Goal: Information Seeking & Learning: Learn about a topic

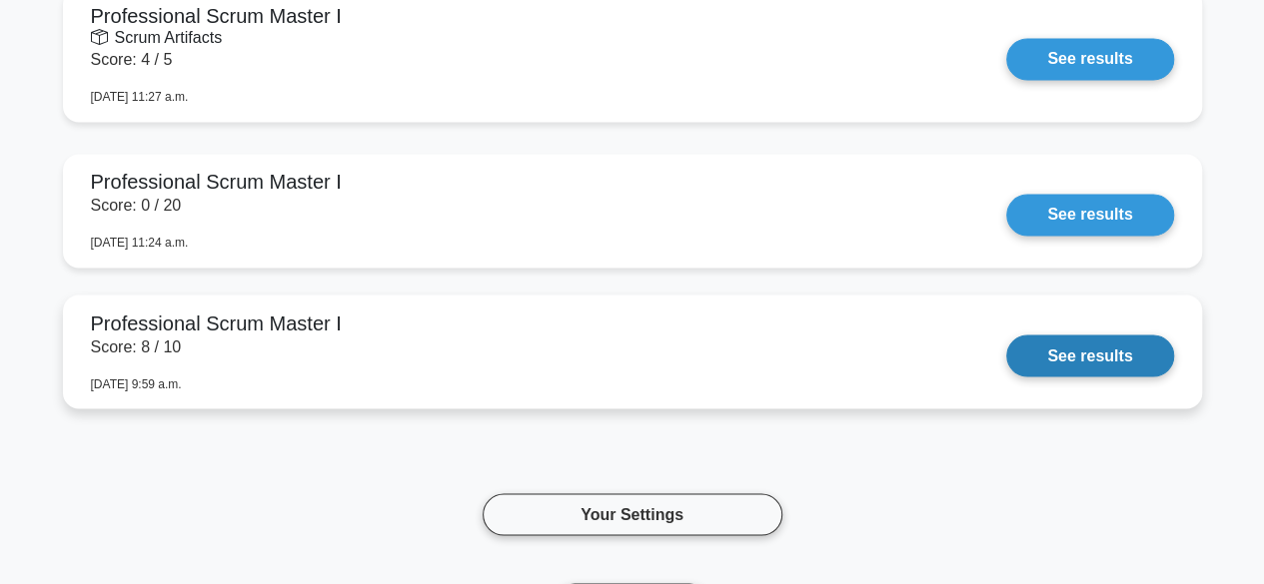
scroll to position [1798, 0]
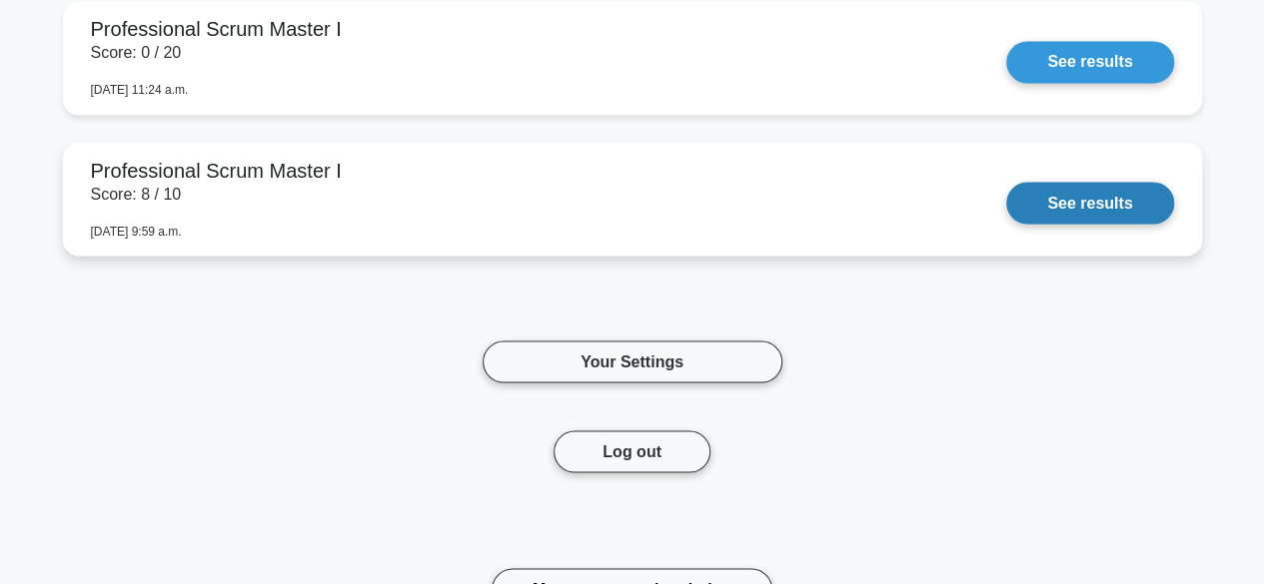
click at [1130, 202] on link "See results" at bounding box center [1089, 203] width 167 height 42
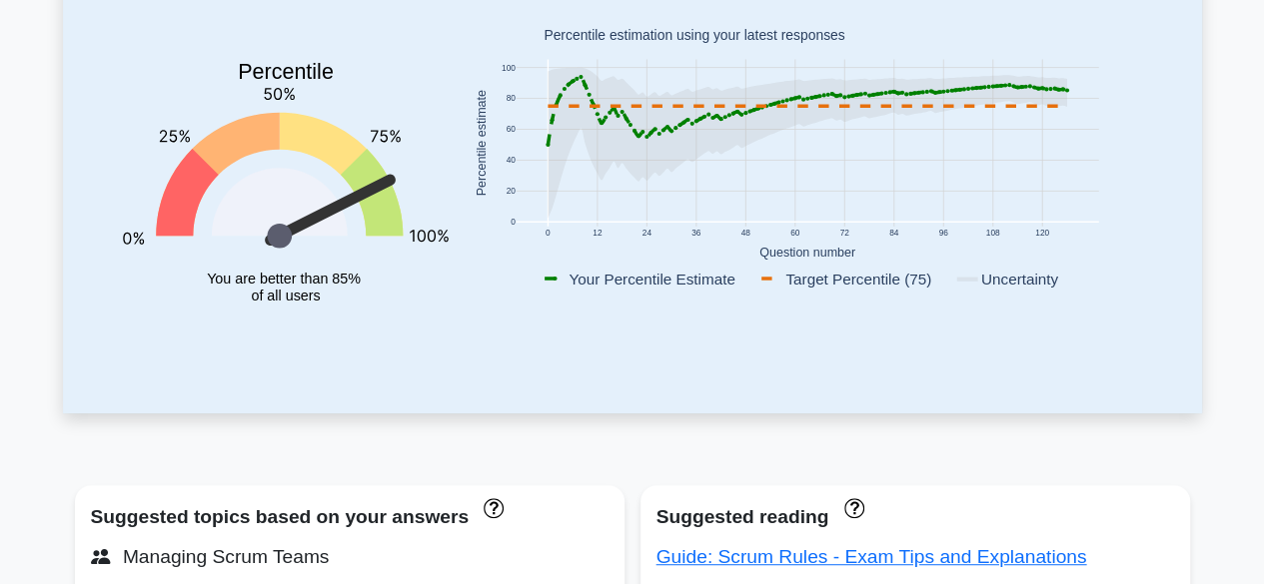
scroll to position [0, 0]
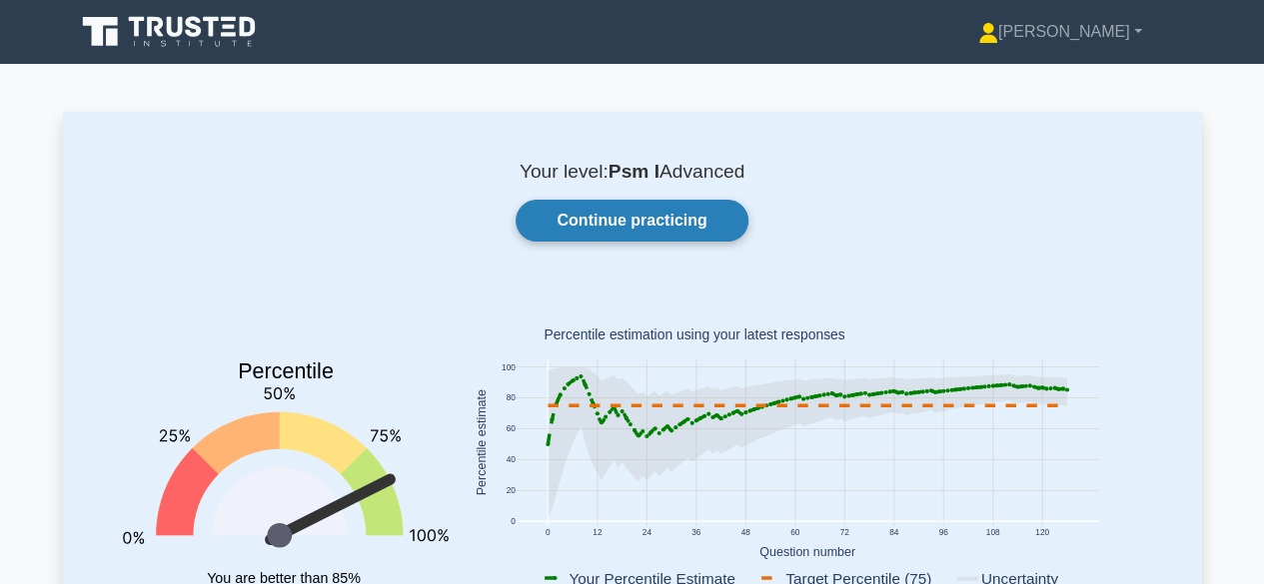
click at [622, 212] on link "Continue practicing" at bounding box center [631, 221] width 232 height 42
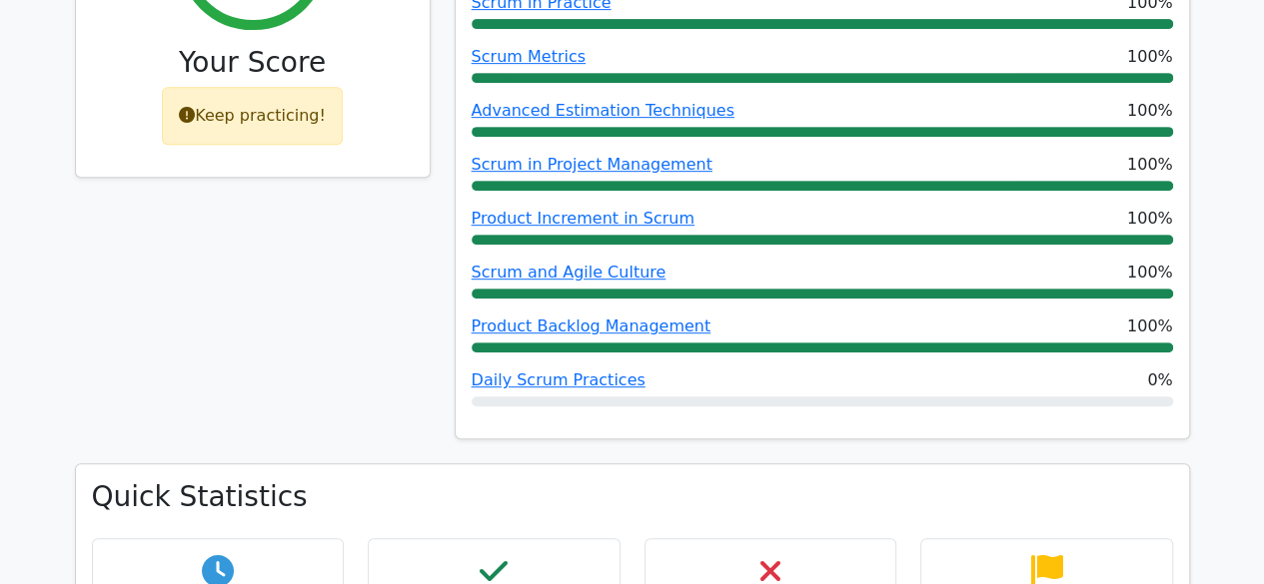
scroll to position [300, 0]
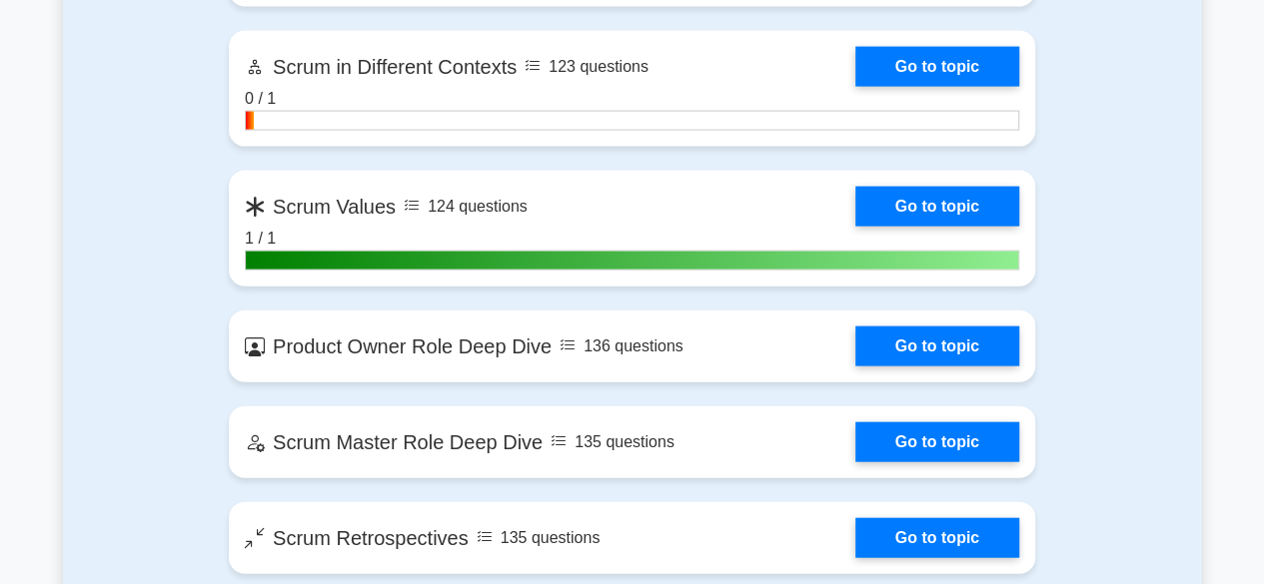
scroll to position [2197, 0]
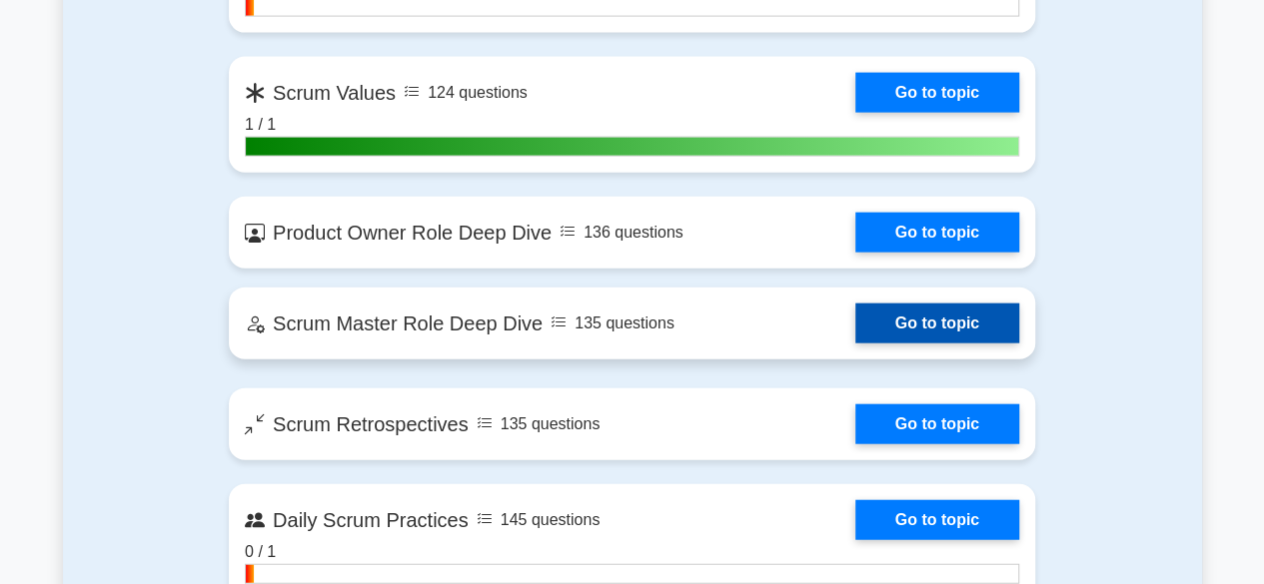
click at [916, 325] on link "Go to topic" at bounding box center [937, 324] width 164 height 40
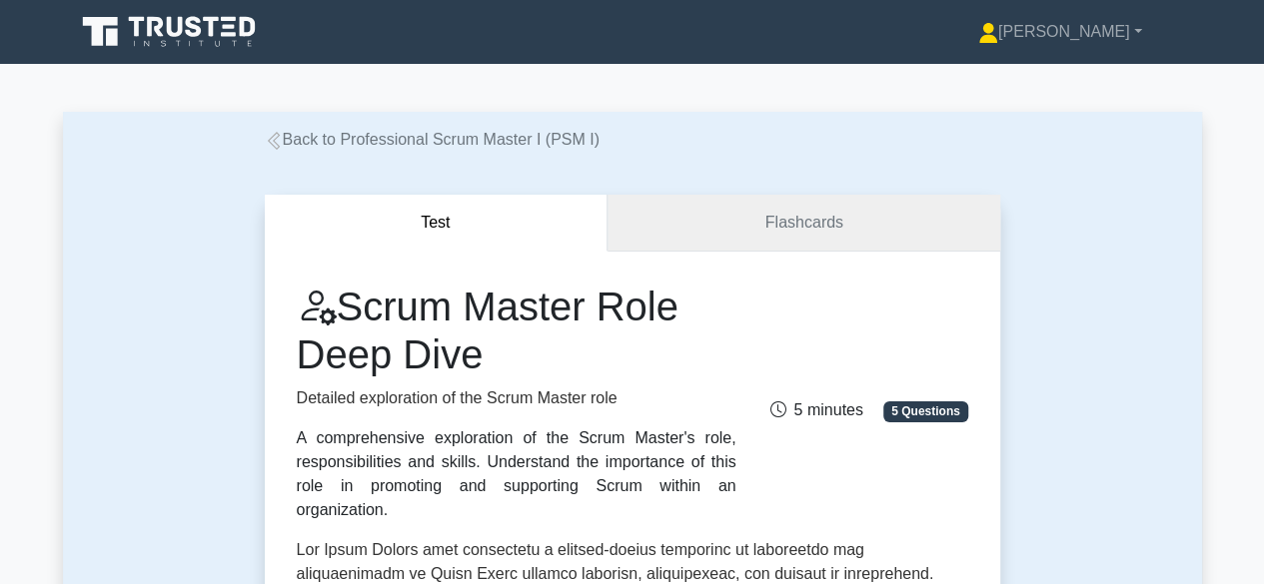
click at [833, 221] on link "Flashcards" at bounding box center [803, 223] width 392 height 57
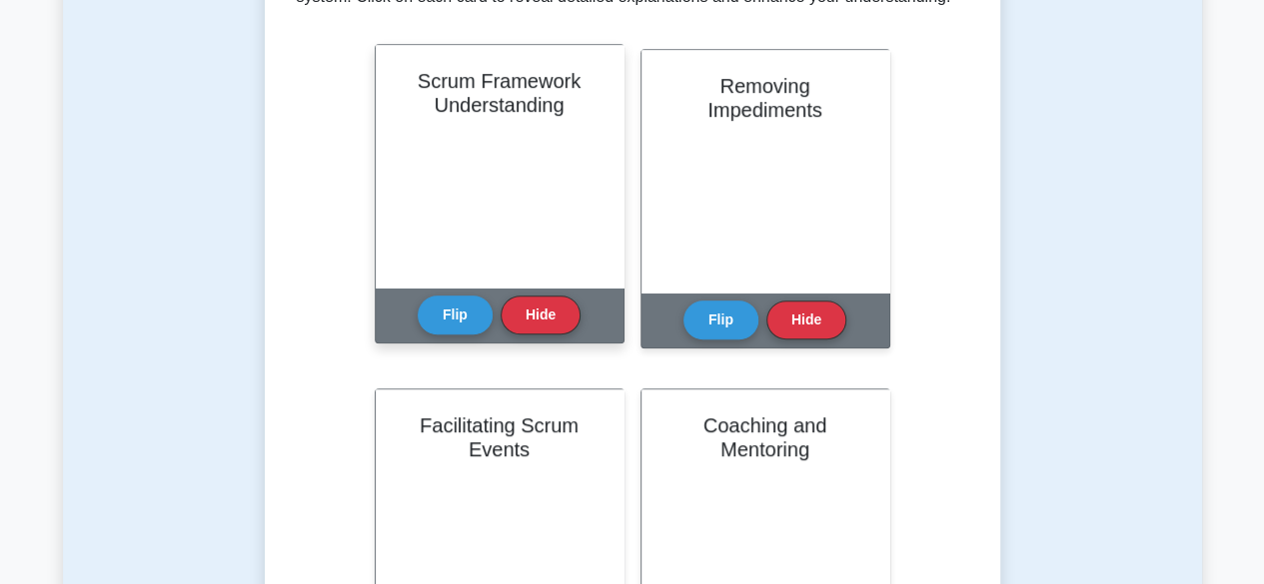
scroll to position [461, 0]
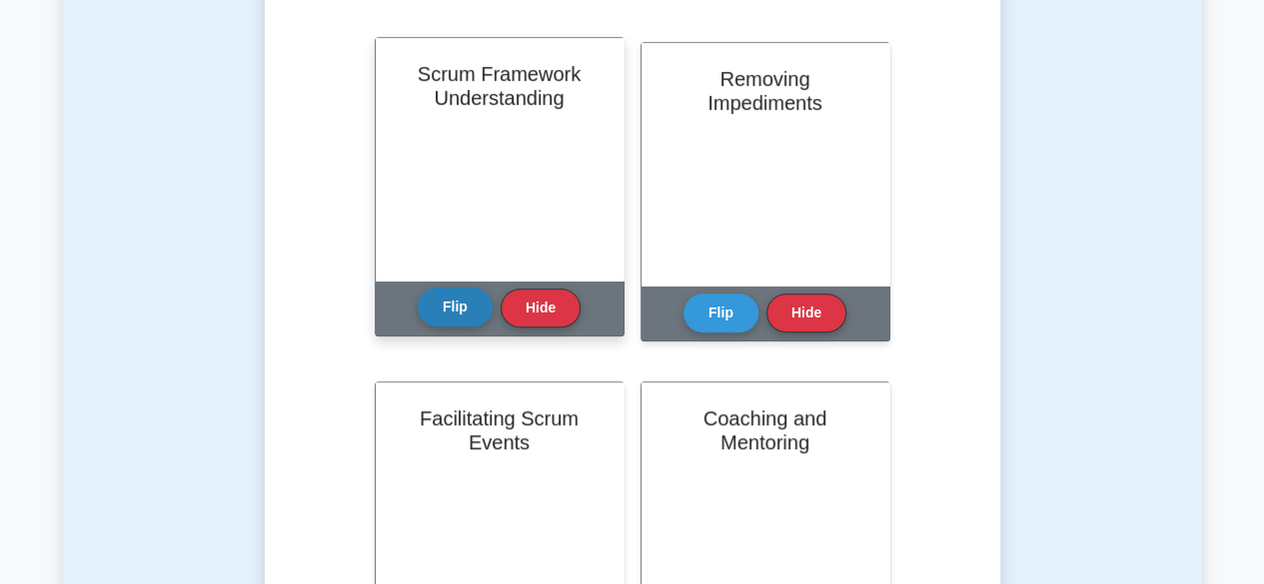
click at [458, 301] on button "Flip" at bounding box center [455, 307] width 75 height 39
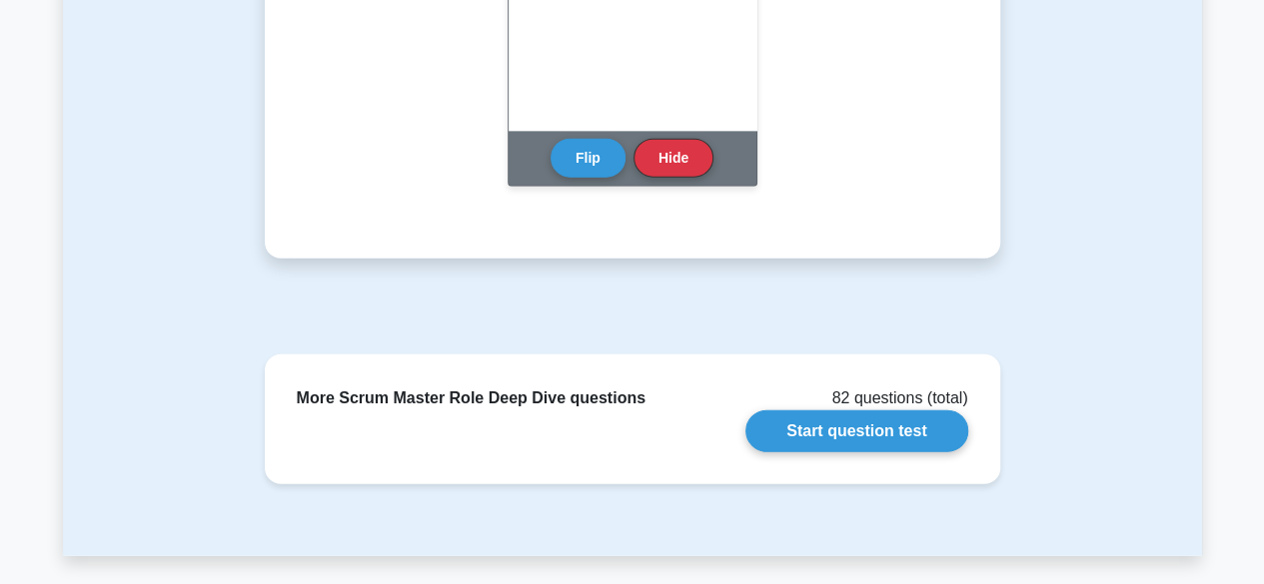
scroll to position [2259, 0]
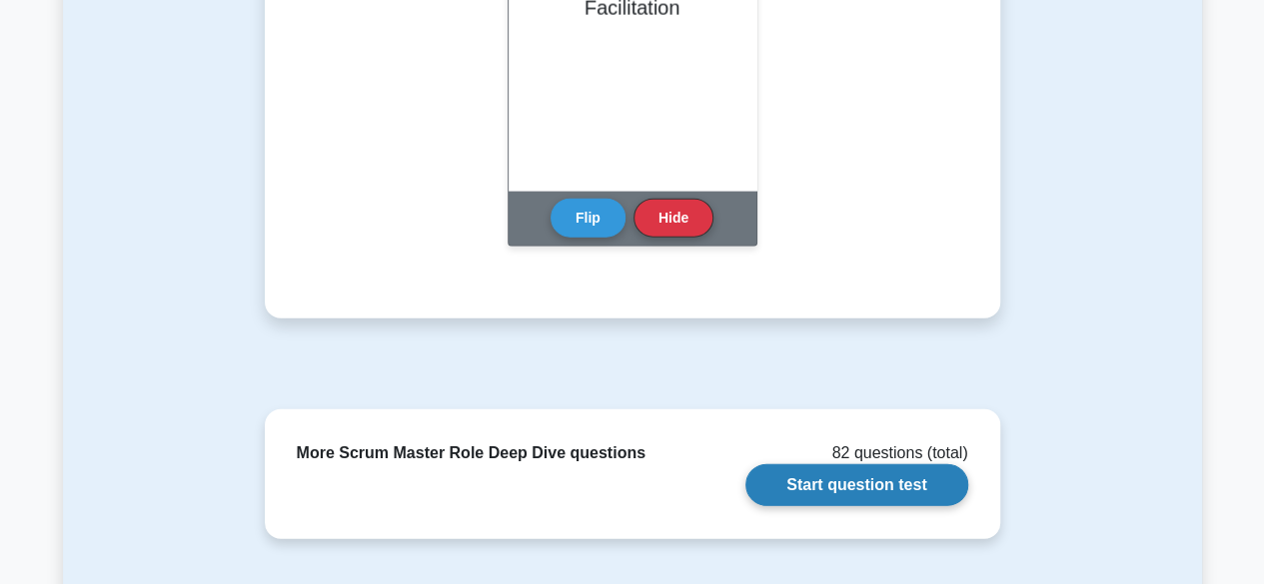
click at [869, 487] on link "Start question test" at bounding box center [856, 485] width 222 height 42
click at [878, 490] on link "Start question test" at bounding box center [856, 485] width 222 height 42
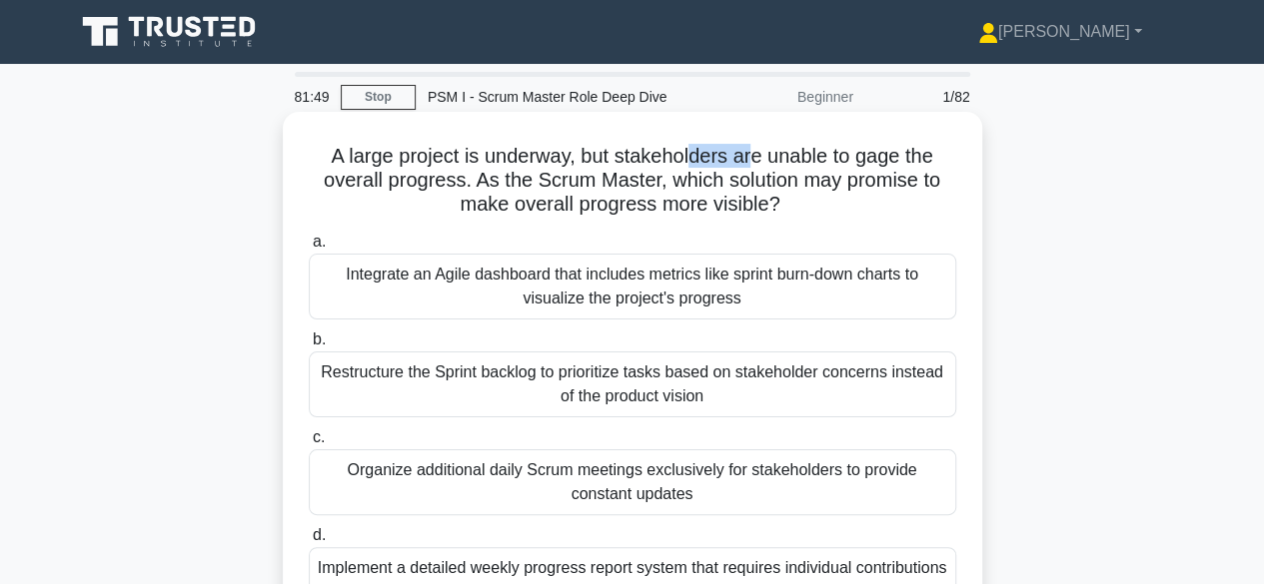
drag, startPoint x: 710, startPoint y: 153, endPoint x: 802, endPoint y: 150, distance: 91.9
click at [772, 150] on h5 "A large project is underway, but stakeholders are unable to gage the overall pr…" at bounding box center [632, 181] width 651 height 74
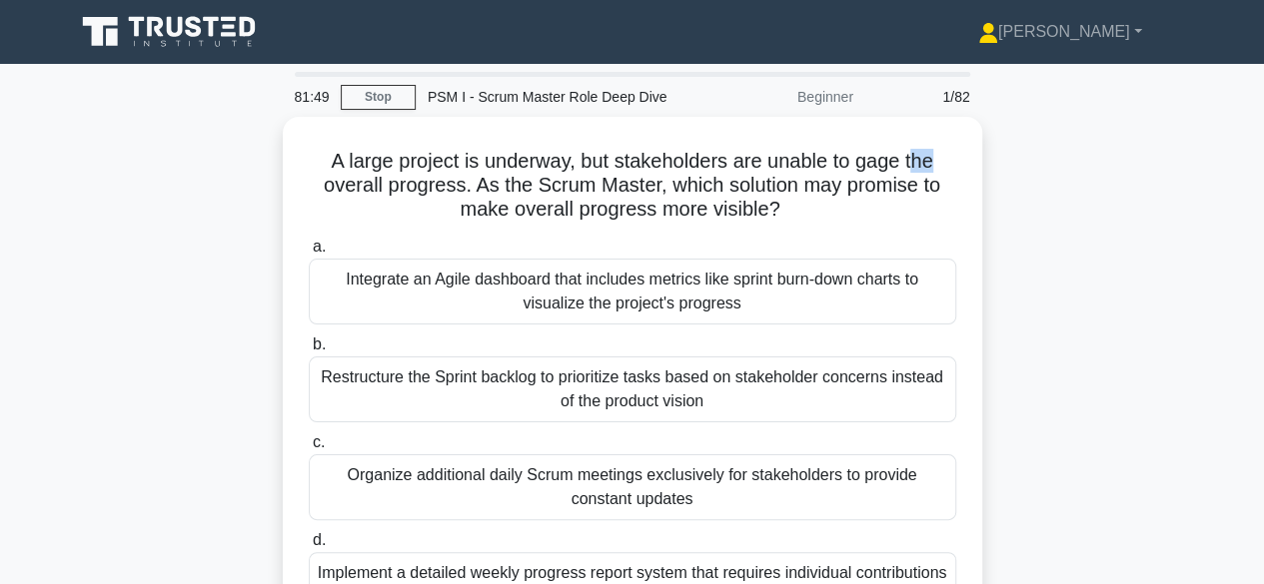
drag, startPoint x: 949, startPoint y: 149, endPoint x: 982, endPoint y: 151, distance: 33.0
click at [986, 151] on div "A large project is underway, but stakeholders are unable to gage the overall pr…" at bounding box center [632, 393] width 1139 height 553
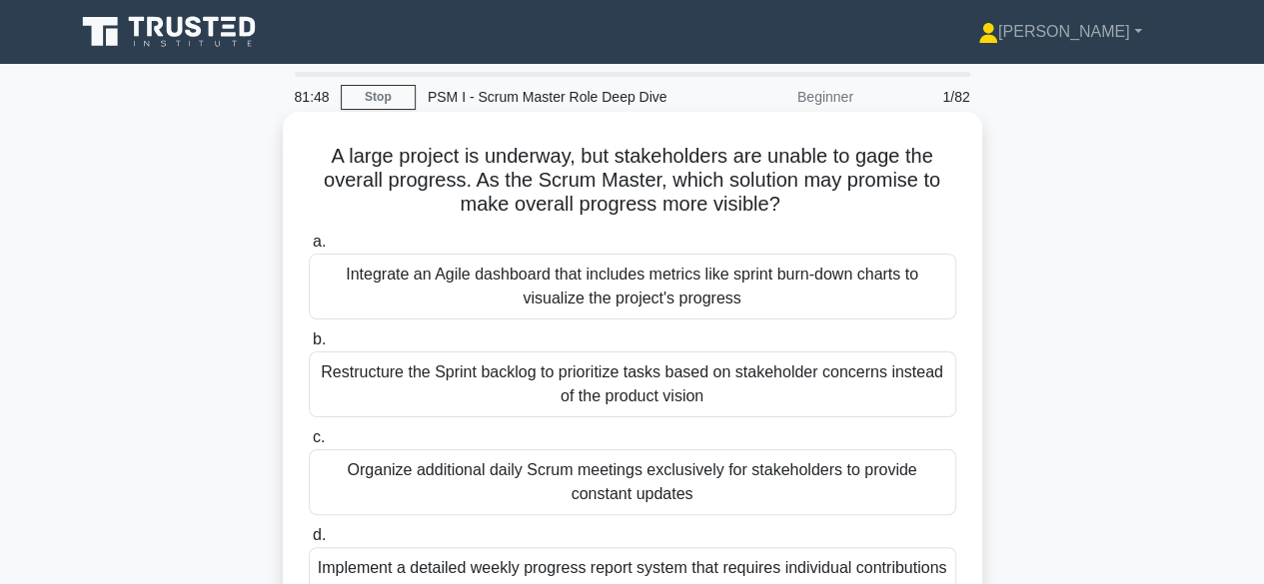
drag, startPoint x: 477, startPoint y: 185, endPoint x: 649, endPoint y: 177, distance: 172.0
click at [491, 184] on h5 "A large project is underway, but stakeholders are unable to gage the overall pr…" at bounding box center [632, 181] width 651 height 74
click at [469, 188] on h5 "A large project is underway, but stakeholders are unable to gage the overall pr…" at bounding box center [632, 181] width 651 height 74
drag, startPoint x: 497, startPoint y: 184, endPoint x: 559, endPoint y: 181, distance: 62.0
click at [530, 184] on h5 "A large project is underway, but stakeholders are unable to gage the overall pr…" at bounding box center [632, 181] width 651 height 74
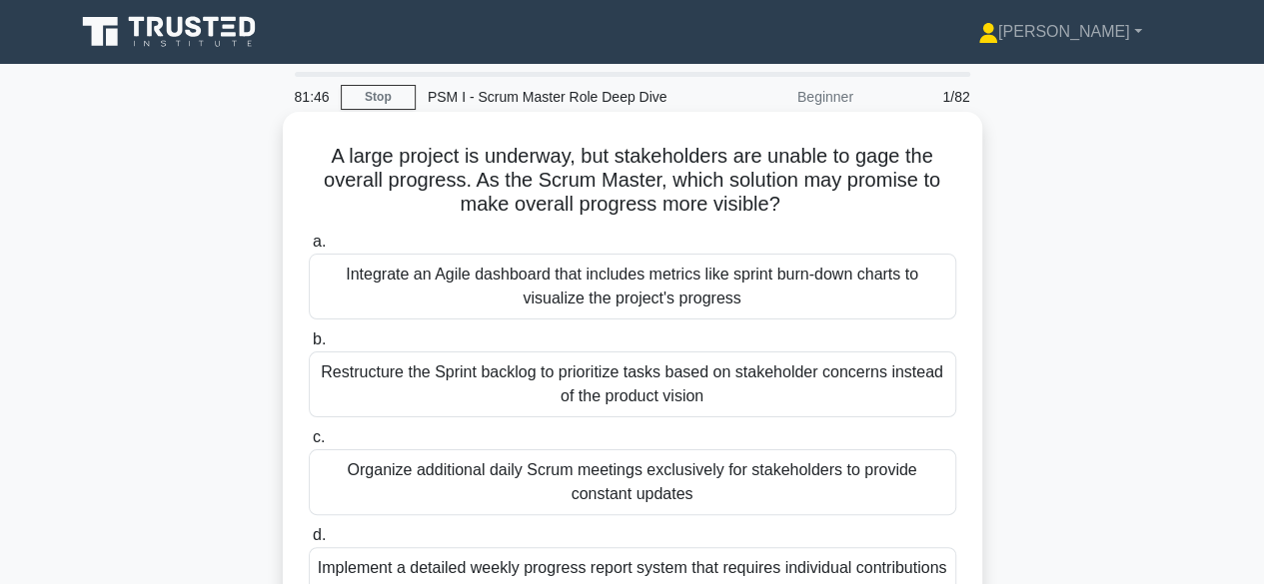
drag, startPoint x: 602, startPoint y: 181, endPoint x: 655, endPoint y: 181, distance: 52.9
click at [631, 181] on h5 "A large project is underway, but stakeholders are unable to gage the overall pr…" at bounding box center [632, 181] width 651 height 74
drag, startPoint x: 749, startPoint y: 184, endPoint x: 803, endPoint y: 181, distance: 54.0
click at [784, 184] on h5 "A large project is underway, but stakeholders are unable to gage the overall pr…" at bounding box center [632, 181] width 651 height 74
drag, startPoint x: 803, startPoint y: 181, endPoint x: 875, endPoint y: 181, distance: 71.9
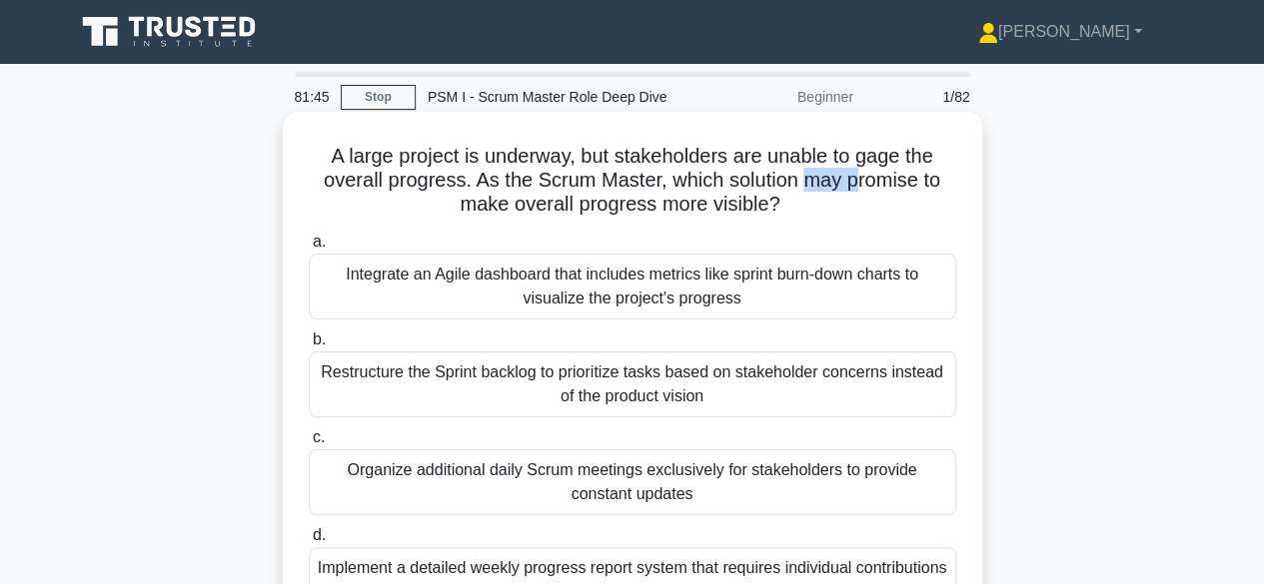
click at [865, 181] on h5 "A large project is underway, but stakeholders are unable to gage the overall pr…" at bounding box center [632, 181] width 651 height 74
click at [879, 181] on h5 "A large project is underway, but stakeholders are unable to gage the overall pr…" at bounding box center [632, 181] width 651 height 74
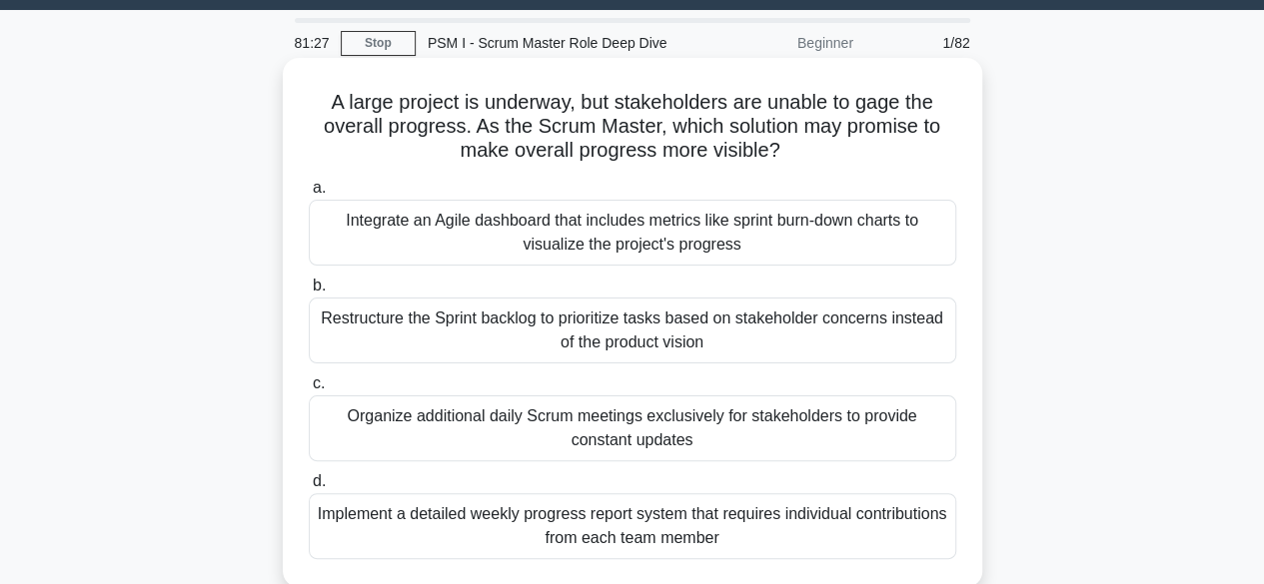
scroll to position [100, 0]
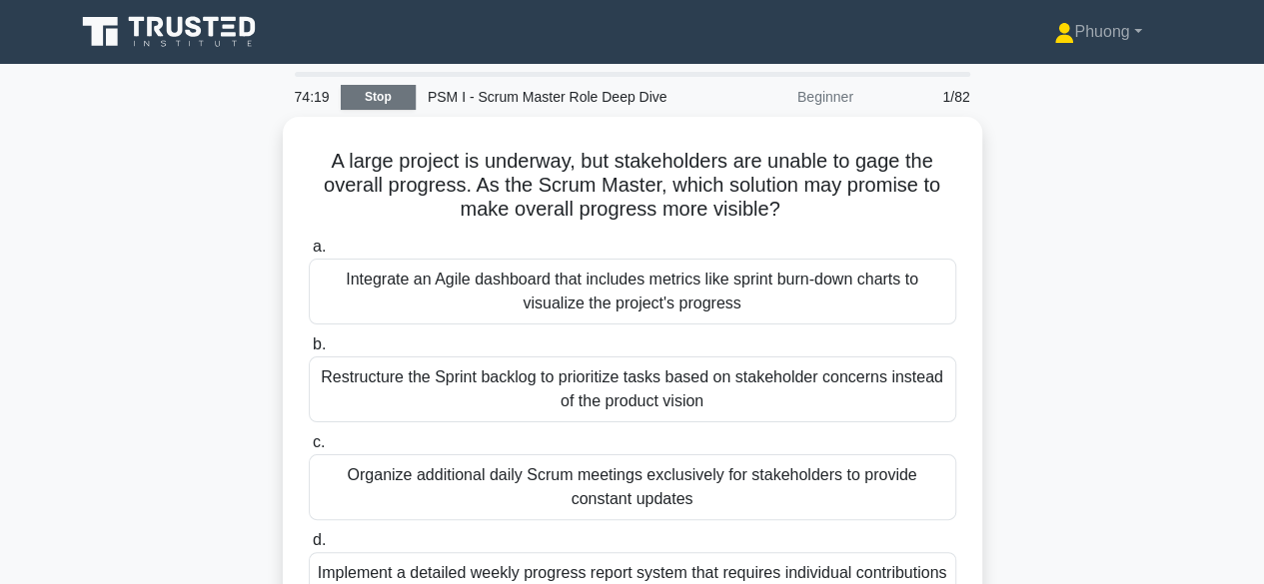
click at [386, 96] on link "Stop" at bounding box center [378, 97] width 75 height 25
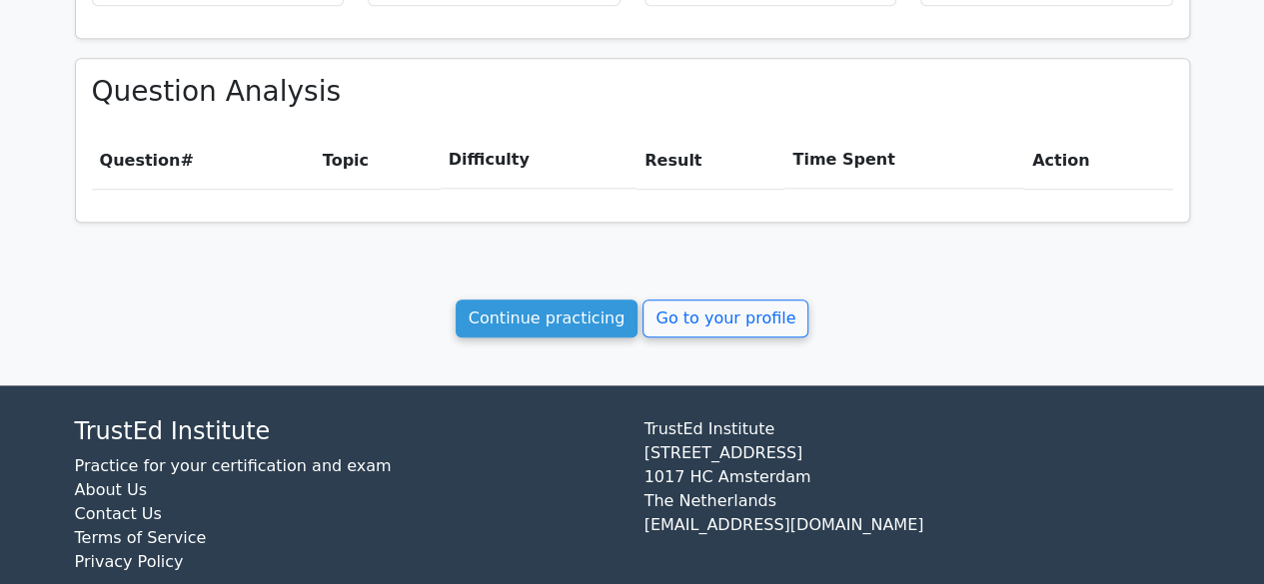
scroll to position [865, 0]
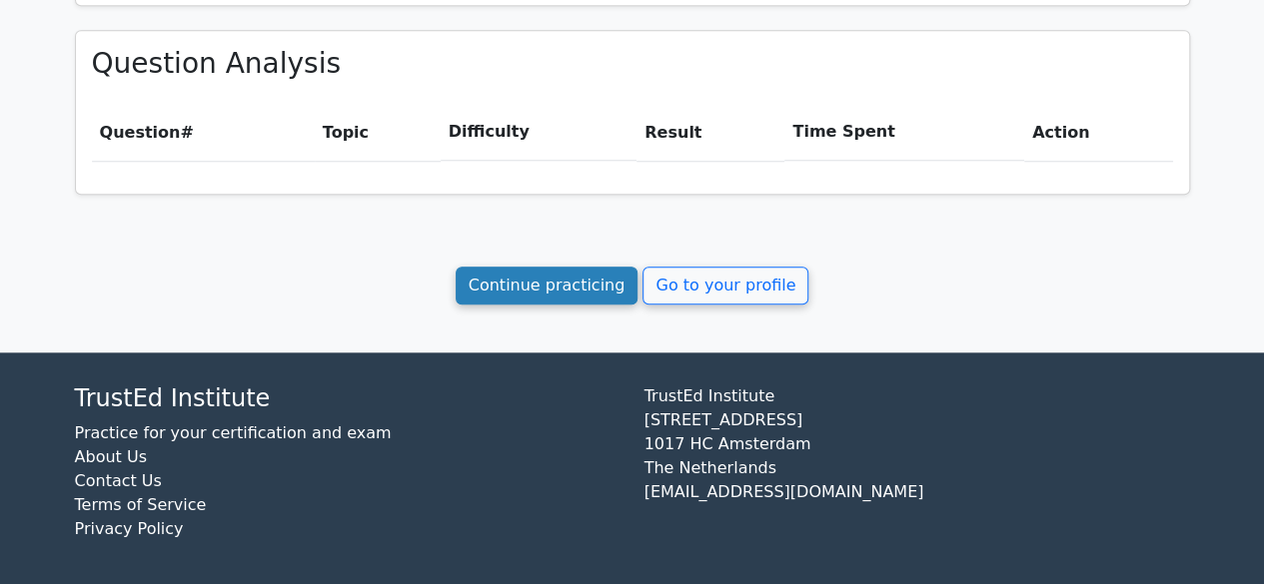
click at [583, 283] on link "Continue practicing" at bounding box center [546, 286] width 183 height 38
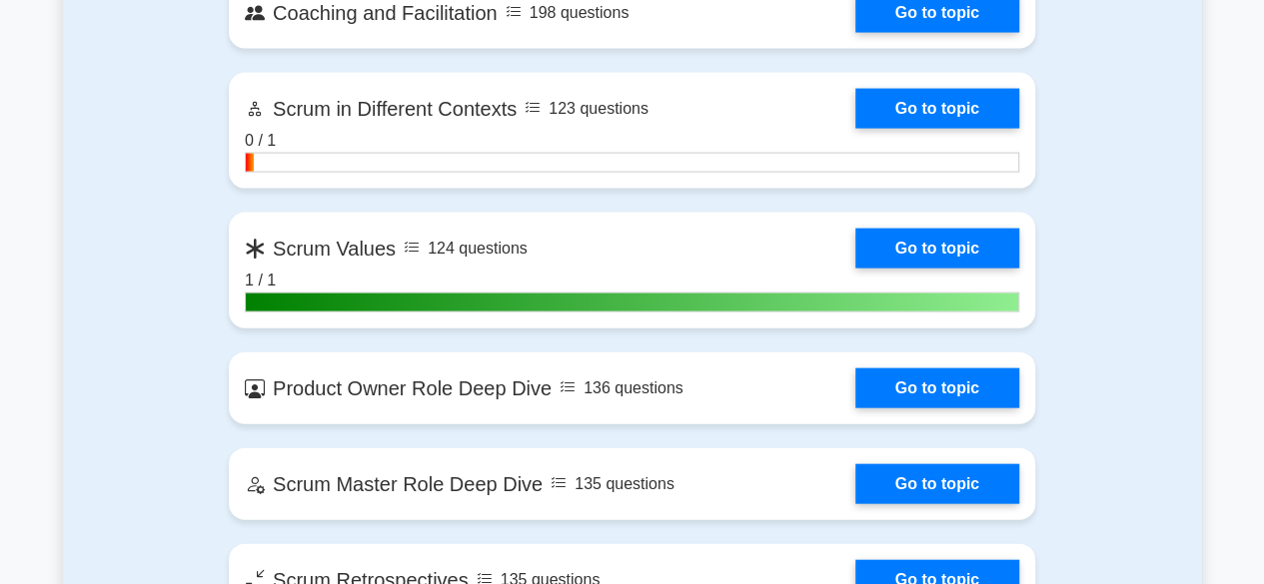
scroll to position [2197, 0]
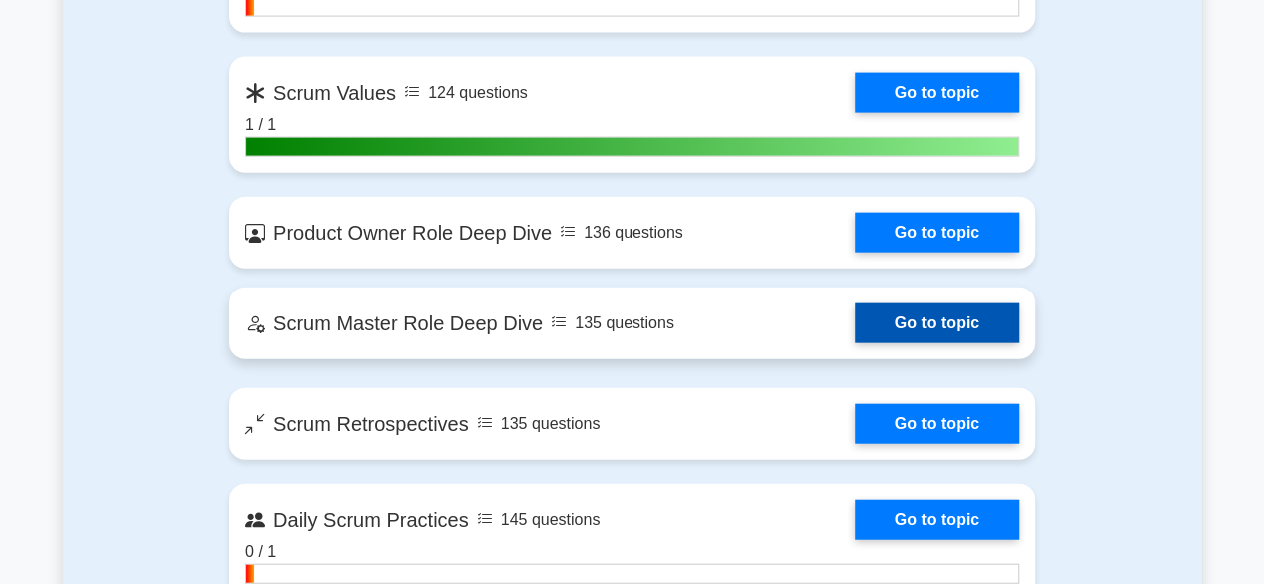
click at [894, 304] on link "Go to topic" at bounding box center [937, 324] width 164 height 40
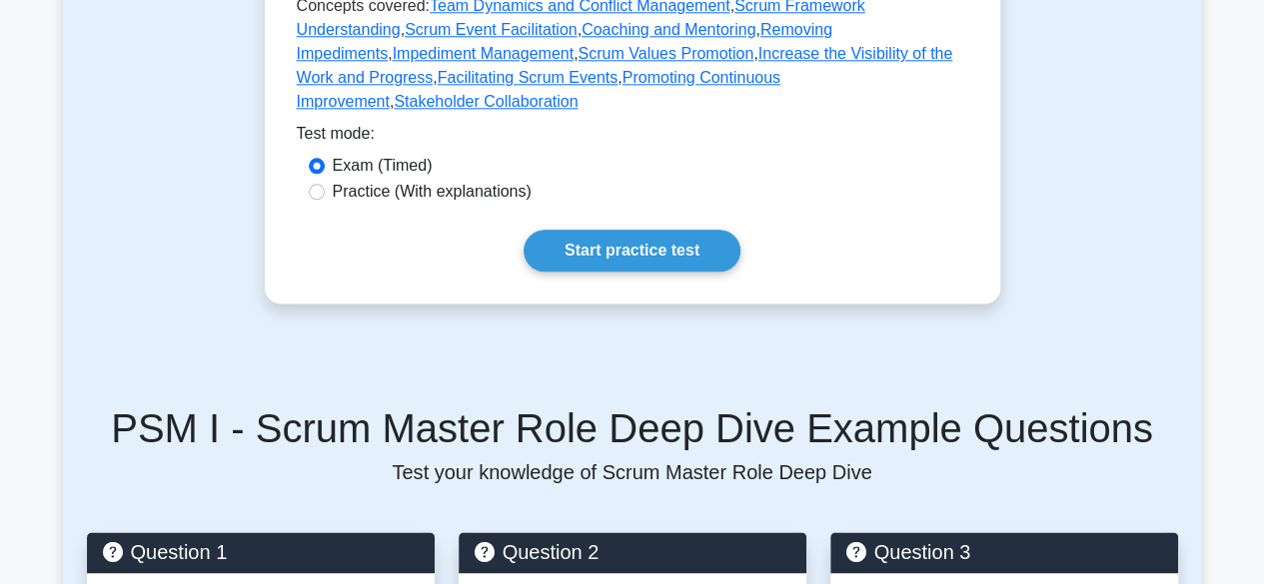
scroll to position [1099, 0]
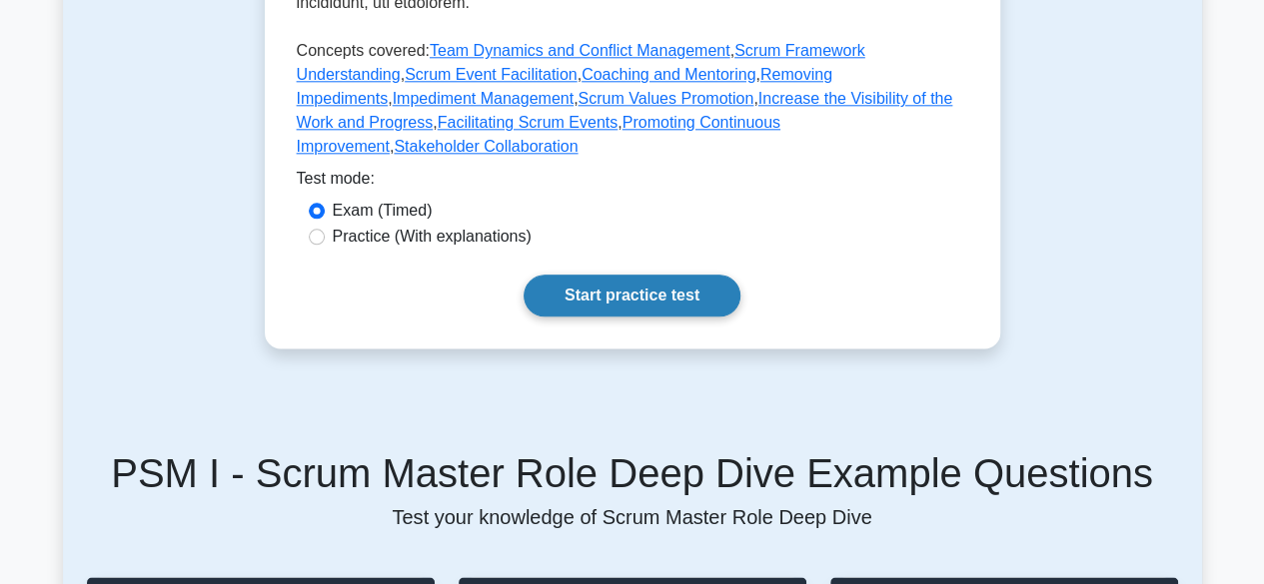
click at [631, 275] on link "Start practice test" at bounding box center [631, 296] width 217 height 42
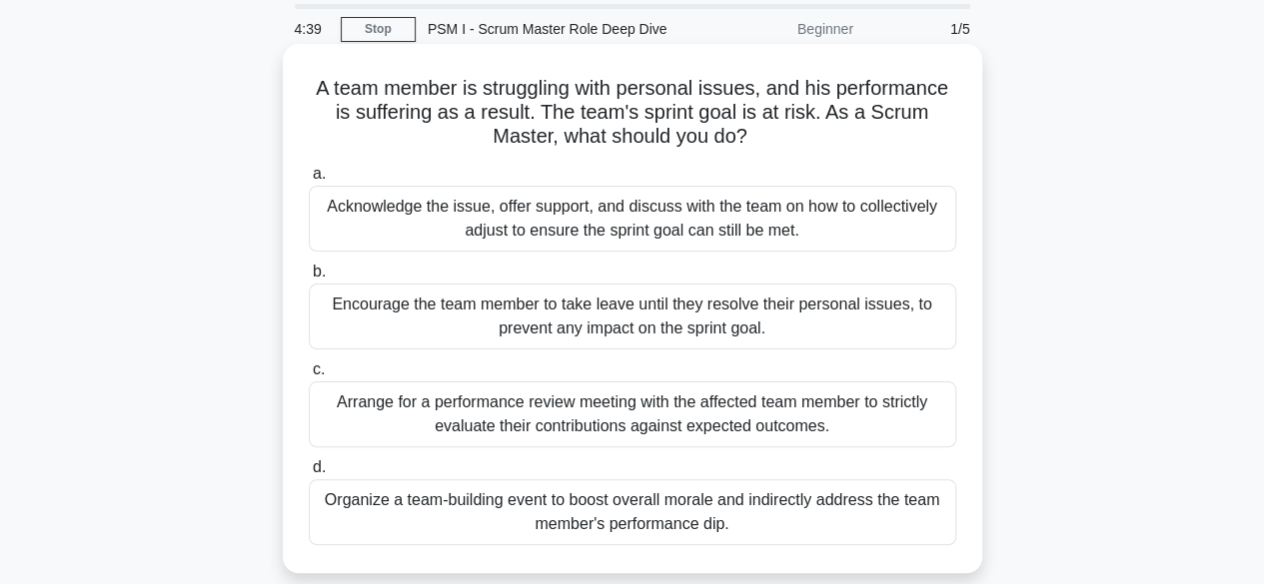
scroll to position [100, 0]
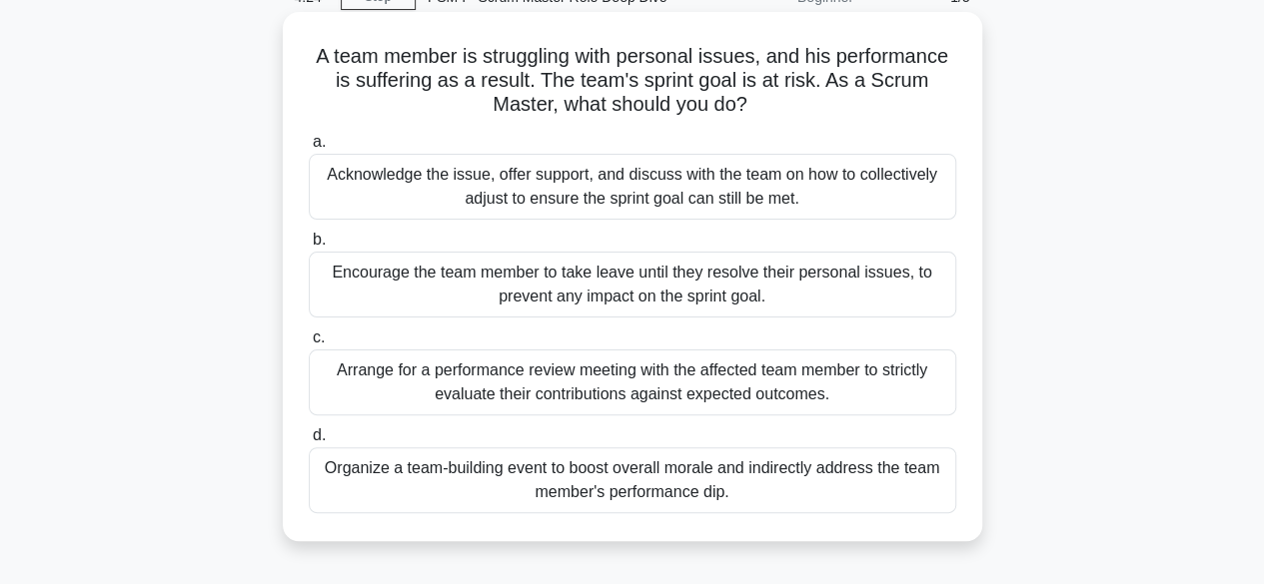
click at [577, 199] on div "Acknowledge the issue, offer support, and discuss with the team on how to colle…" at bounding box center [632, 187] width 647 height 66
click at [309, 149] on input "a. Acknowledge the issue, offer support, and discuss with the team on how to co…" at bounding box center [309, 142] width 0 height 13
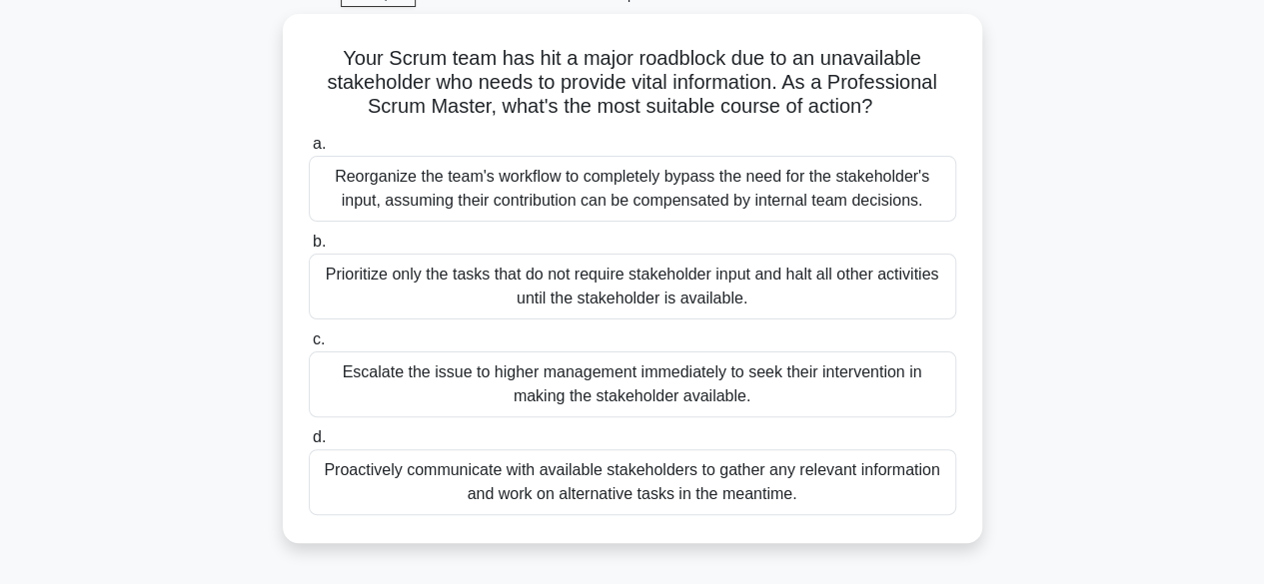
scroll to position [200, 0]
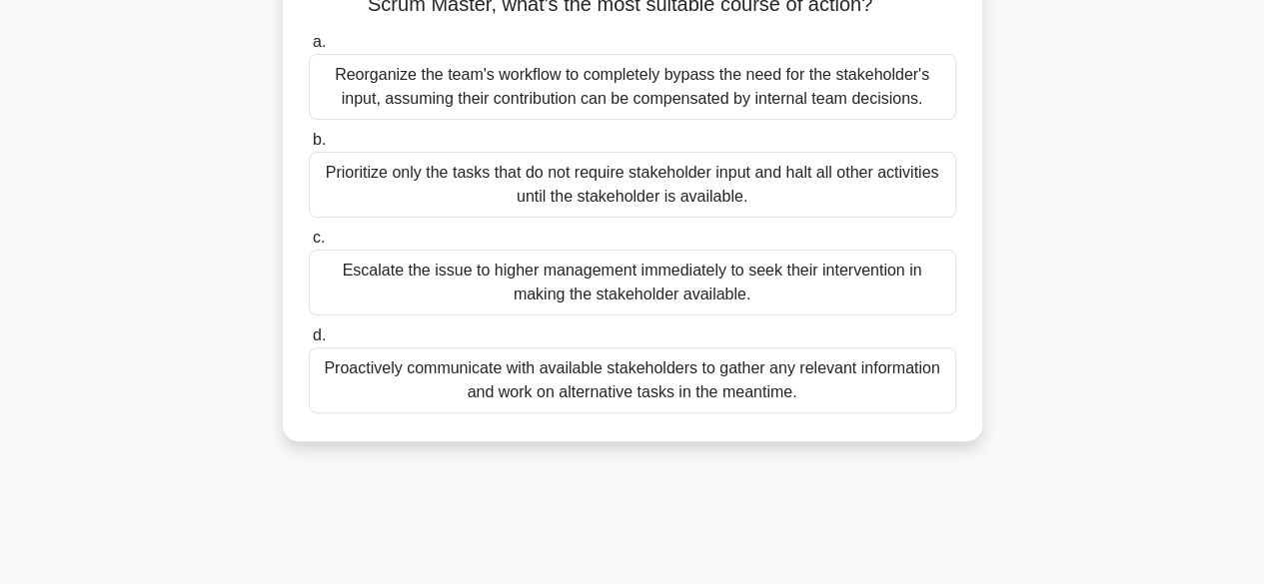
click at [635, 401] on div "Proactively communicate with available stakeholders to gather any relevant info…" at bounding box center [632, 381] width 647 height 66
click at [309, 343] on input "d. Proactively communicate with available stakeholders to gather any relevant i…" at bounding box center [309, 336] width 0 height 13
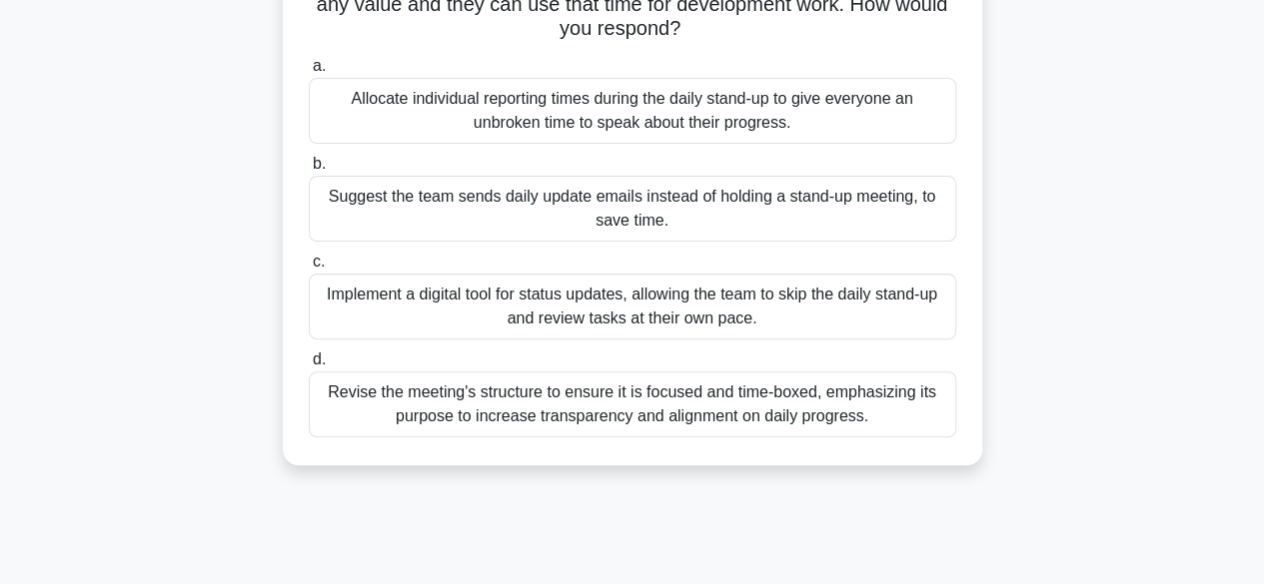
click at [536, 416] on div "Revise the meeting's structure to ensure it is focused and time-boxed, emphasiz…" at bounding box center [632, 405] width 647 height 66
click at [309, 367] on input "d. Revise the meeting's structure to ensure it is focused and time-boxed, empha…" at bounding box center [309, 360] width 0 height 13
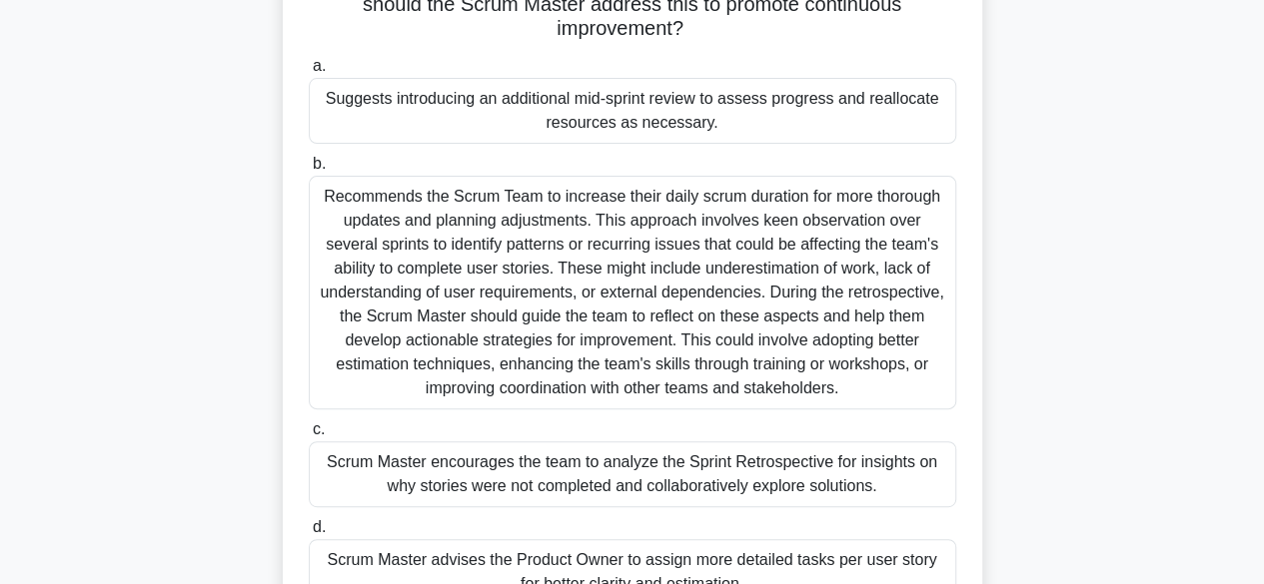
scroll to position [400, 0]
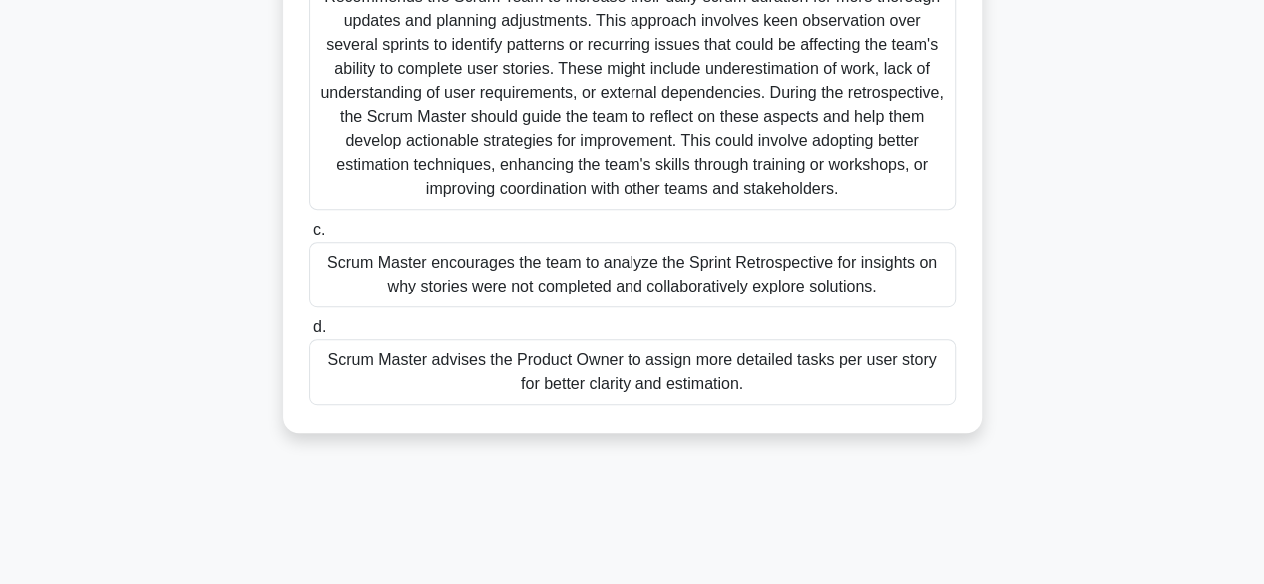
click at [610, 275] on div "Scrum Master encourages the team to analyze the Sprint Retrospective for insigh…" at bounding box center [632, 275] width 647 height 66
click at [309, 237] on input "c. Scrum Master encourages the team to analyze the Sprint Retrospective for ins…" at bounding box center [309, 230] width 0 height 13
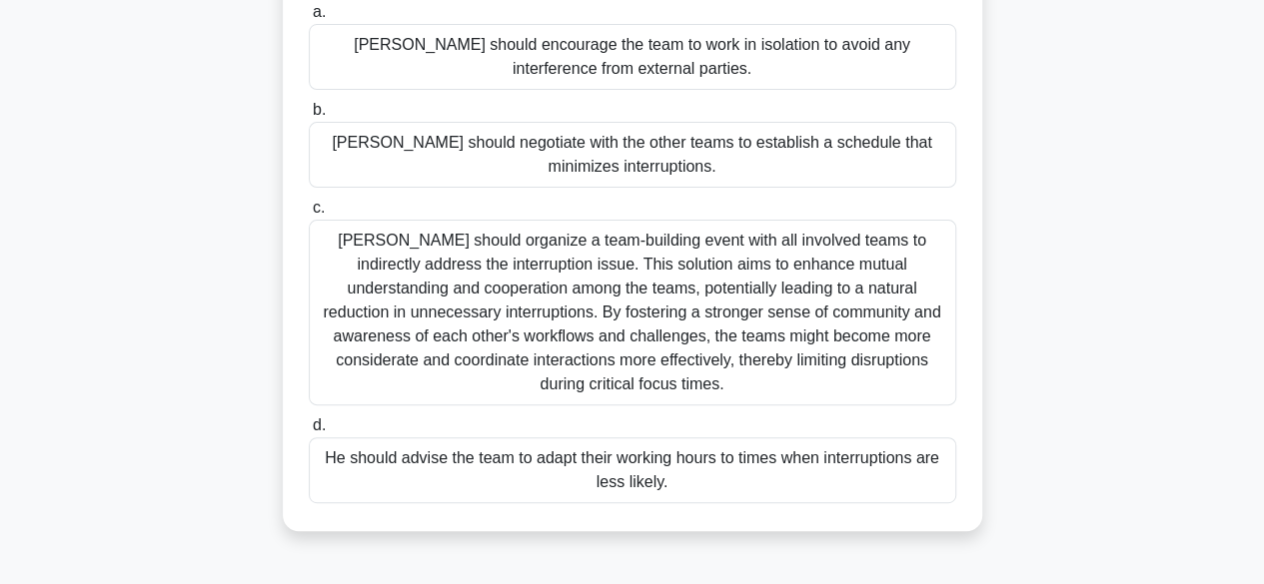
scroll to position [200, 0]
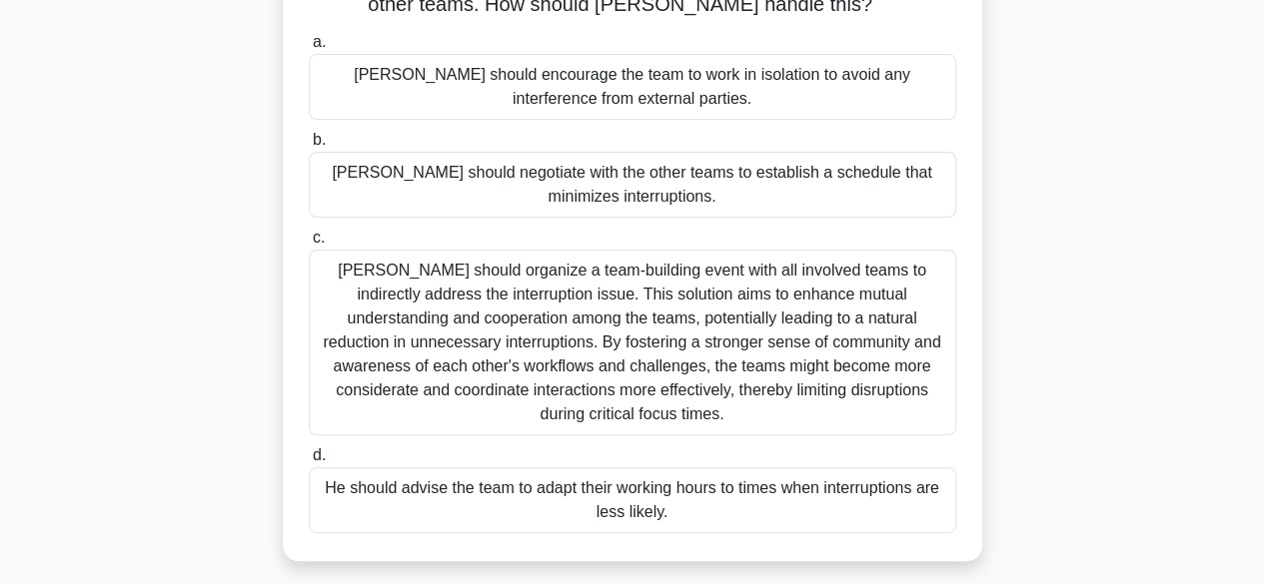
click at [629, 201] on div "[PERSON_NAME] should negotiate with the other teams to establish a schedule tha…" at bounding box center [632, 185] width 647 height 66
click at [309, 147] on input "b. Tom should negotiate with the other teams to establish a schedule that minim…" at bounding box center [309, 140] width 0 height 13
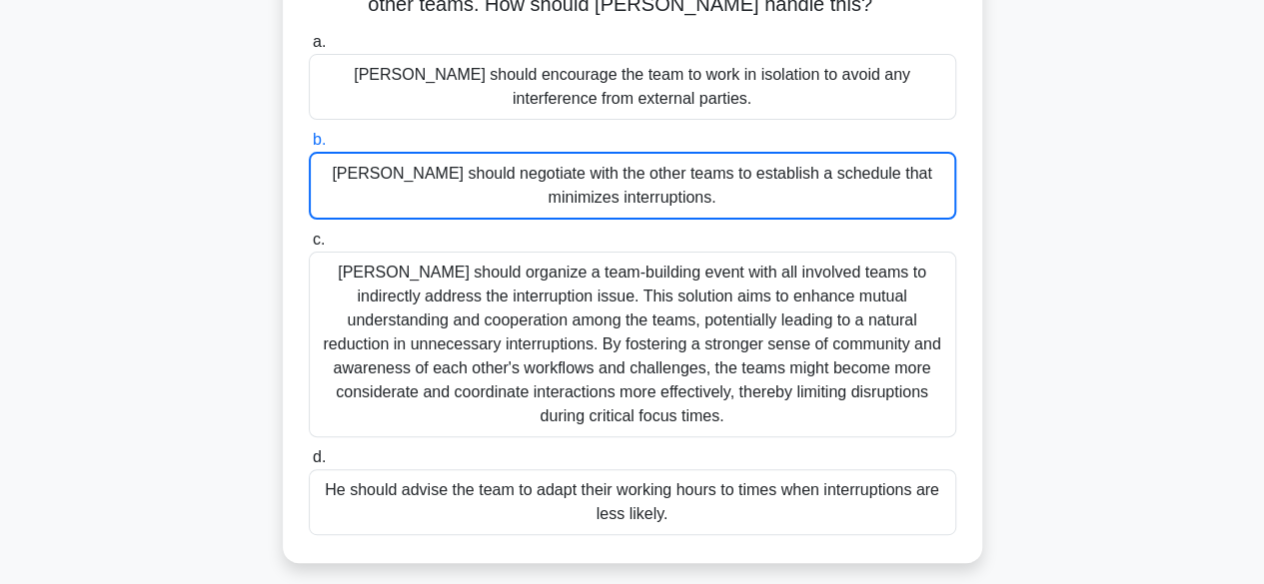
scroll to position [0, 0]
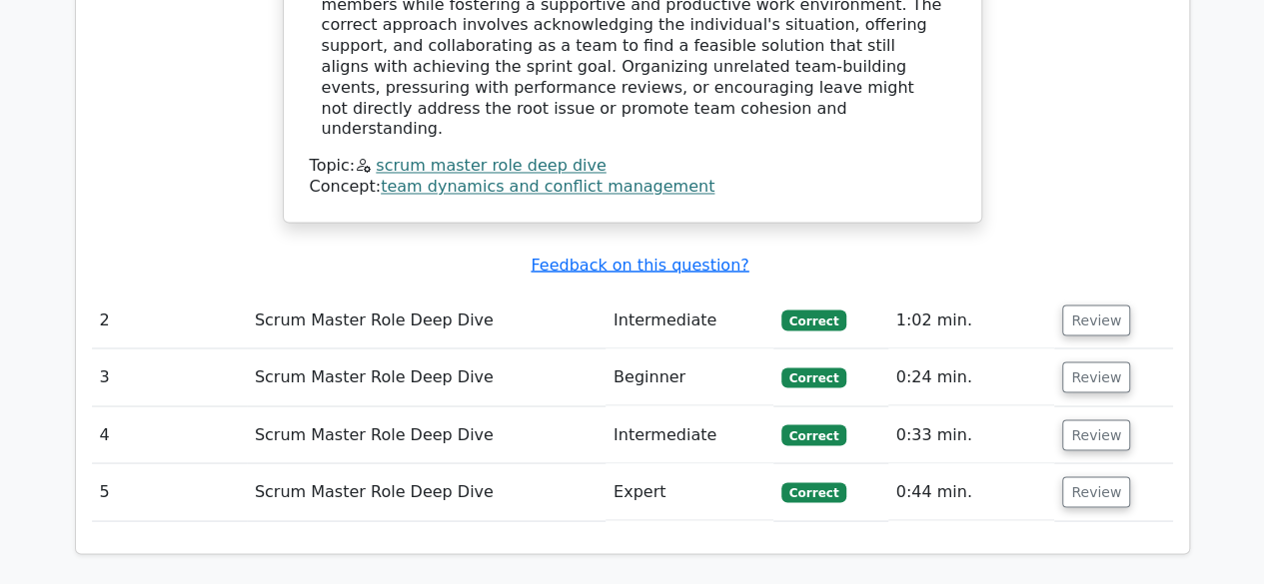
scroll to position [1698, 0]
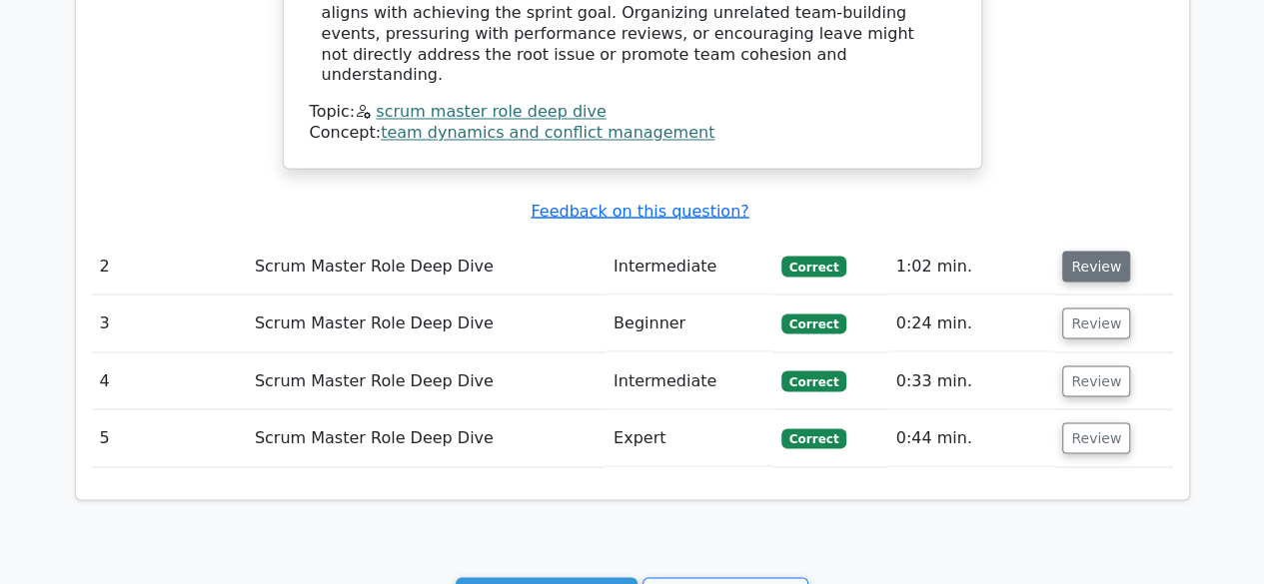
click at [1095, 251] on button "Review" at bounding box center [1096, 266] width 68 height 31
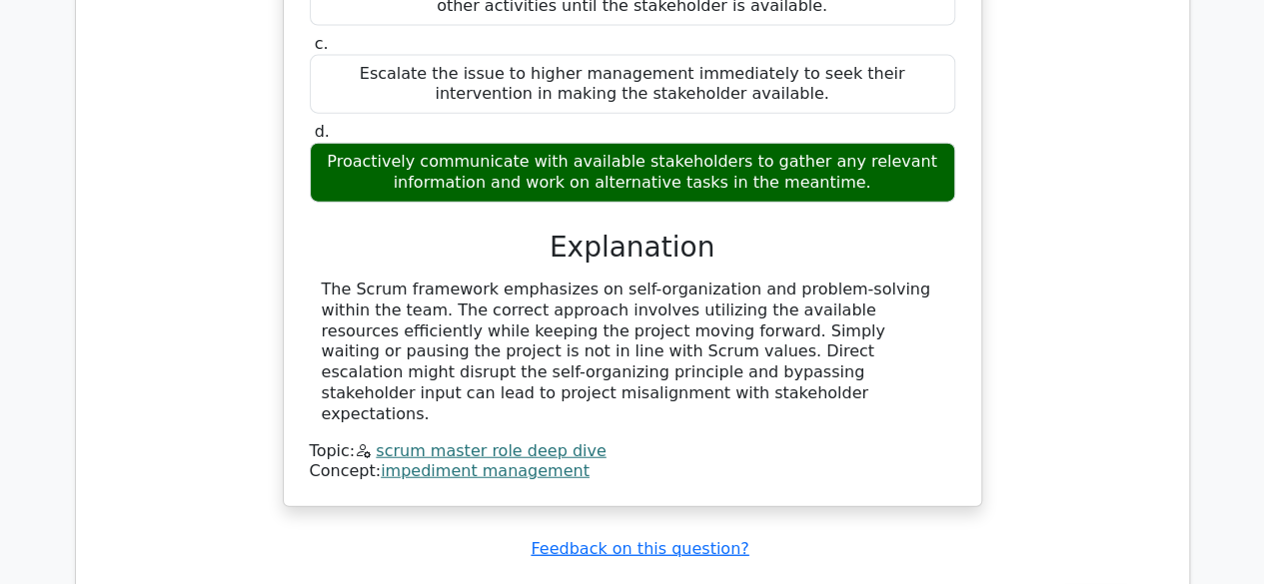
scroll to position [2597, 0]
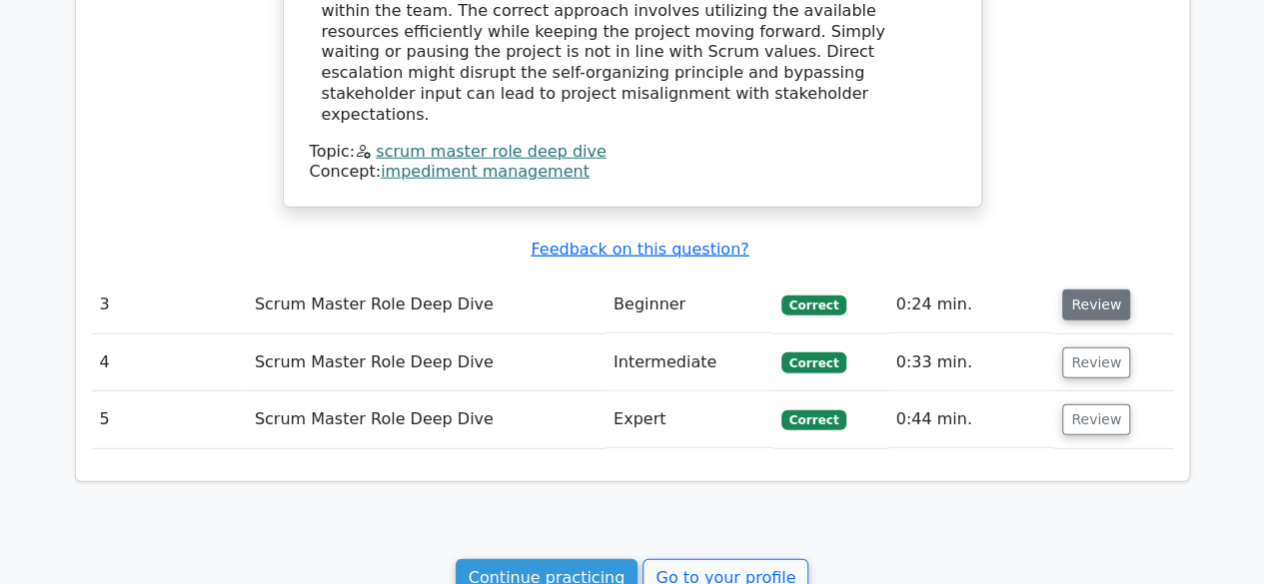
click at [1096, 290] on button "Review" at bounding box center [1096, 305] width 68 height 31
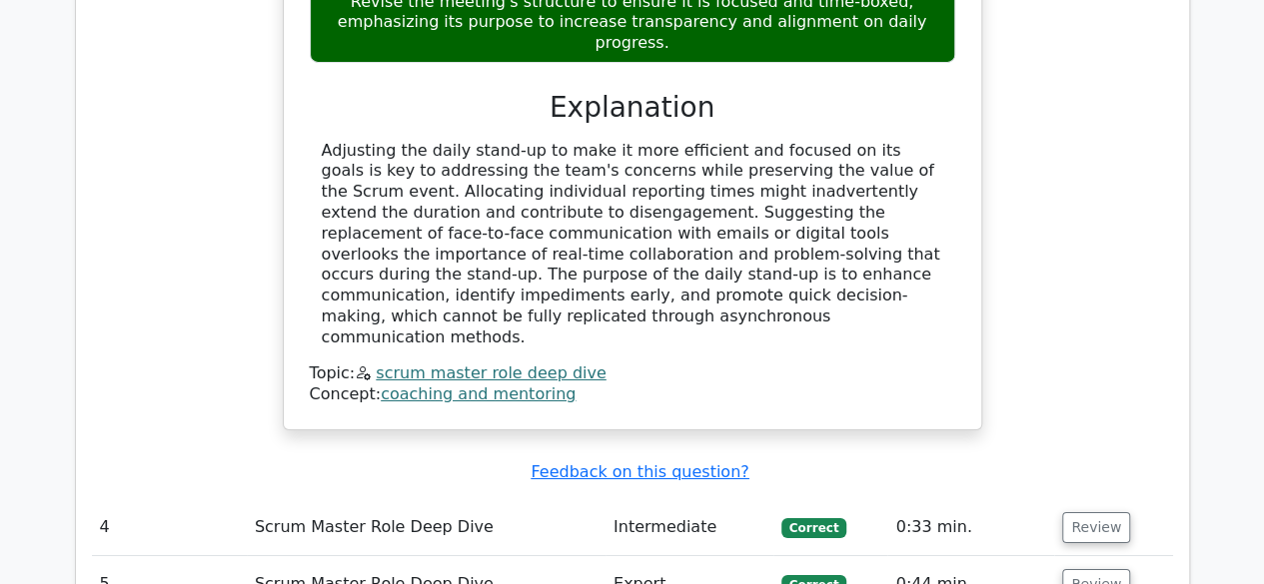
scroll to position [3496, 0]
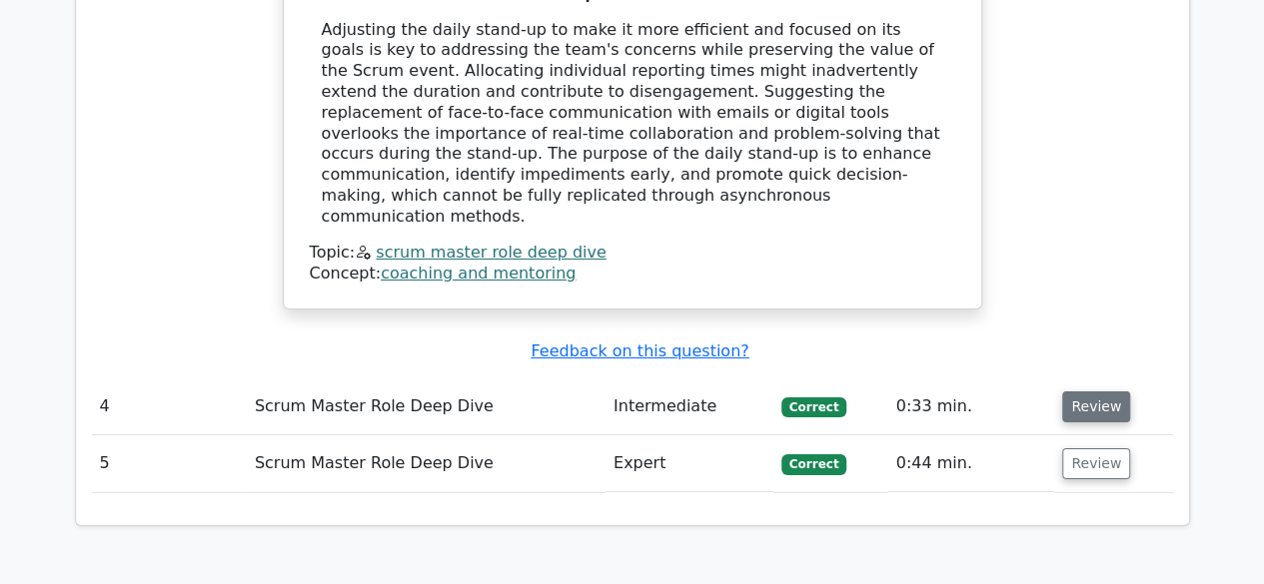
click at [1101, 392] on button "Review" at bounding box center [1096, 407] width 68 height 31
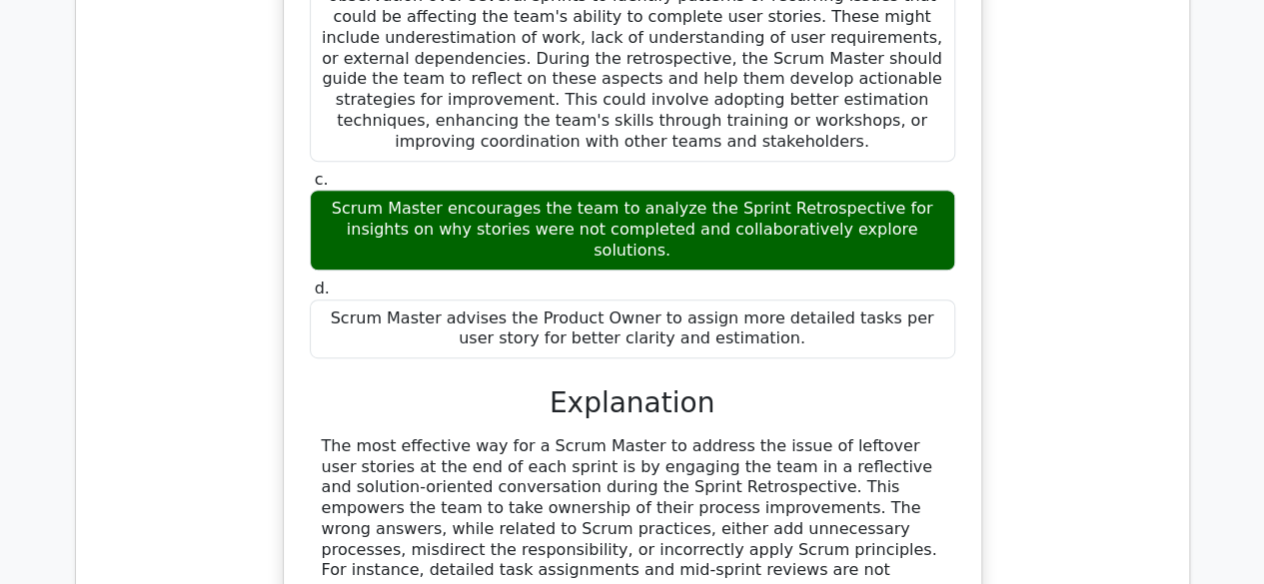
scroll to position [4495, 0]
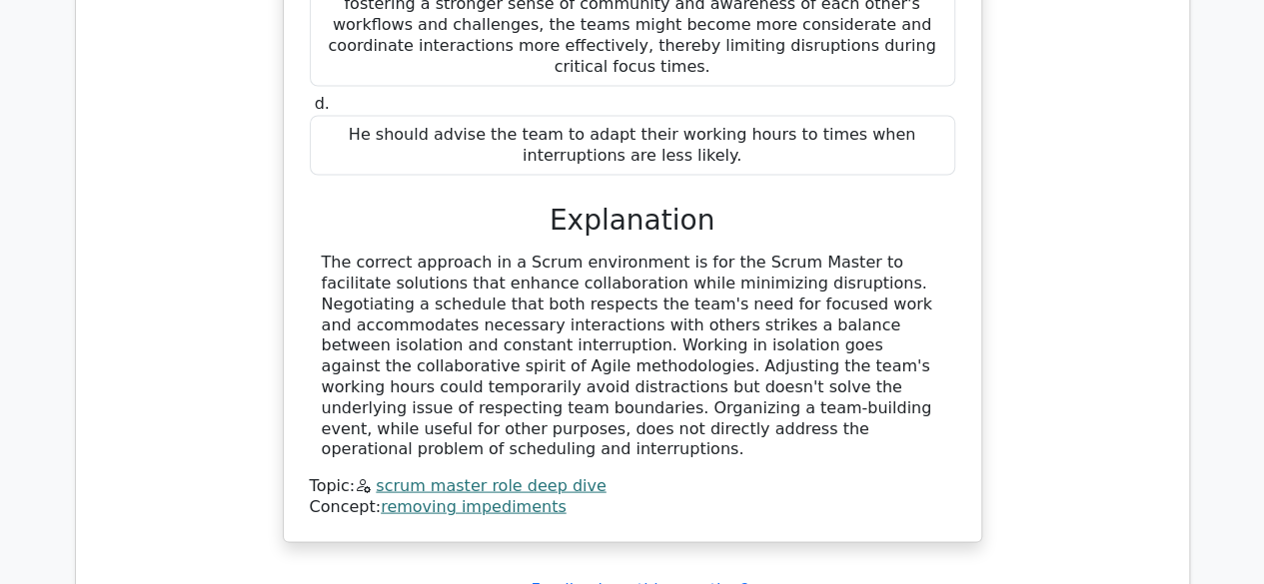
scroll to position [5693, 0]
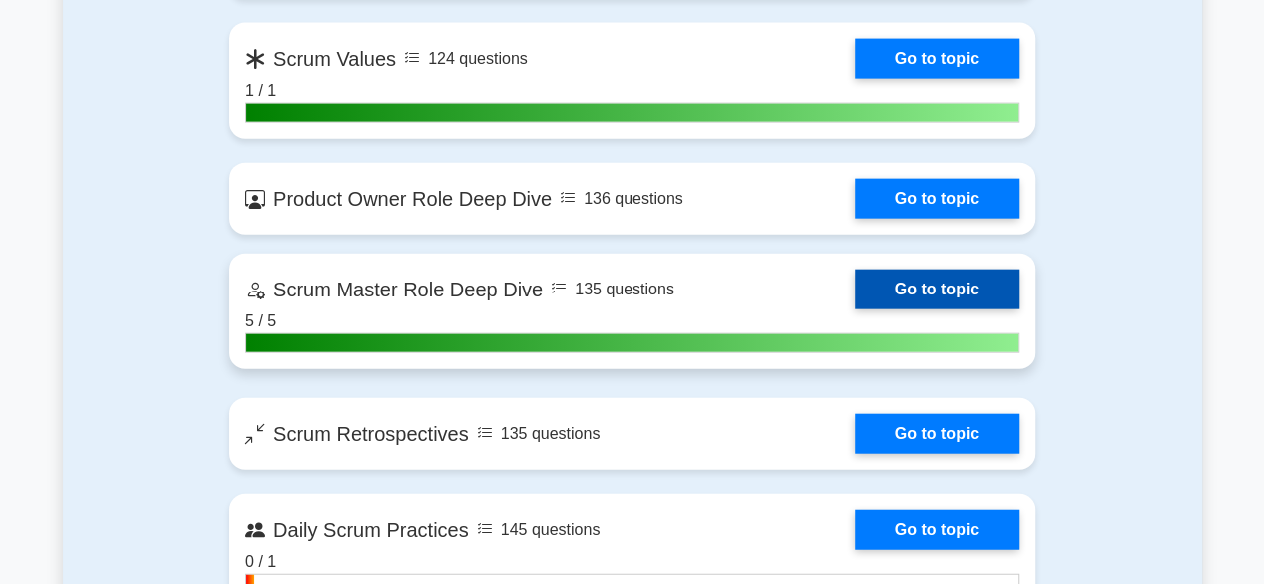
scroll to position [2297, 0]
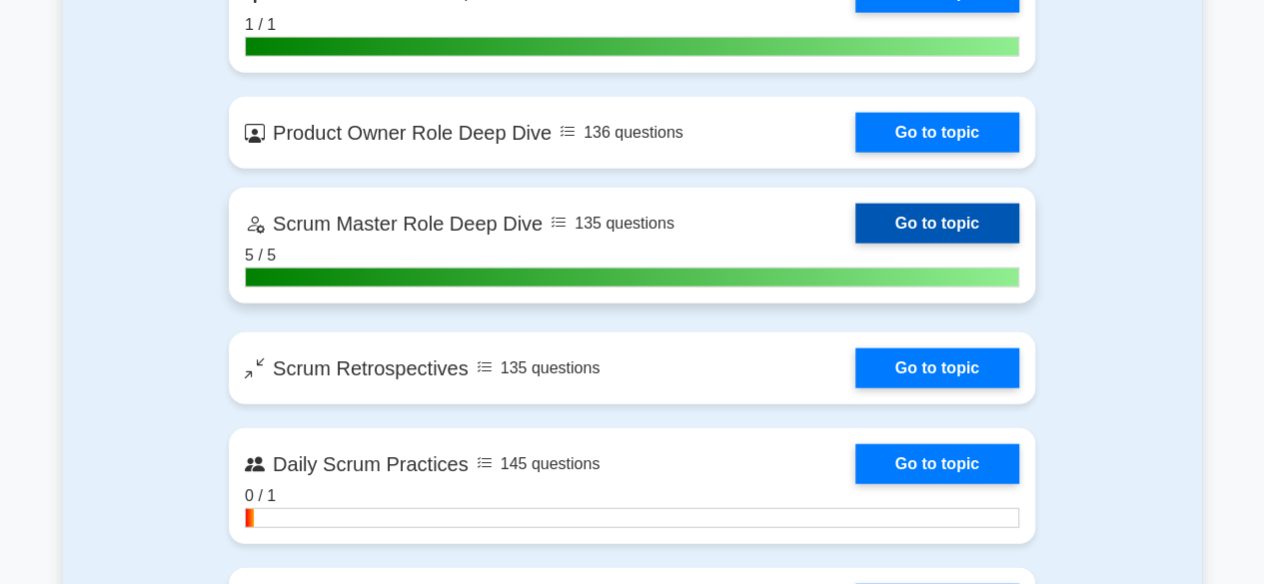
click at [918, 215] on link "Go to topic" at bounding box center [937, 224] width 164 height 40
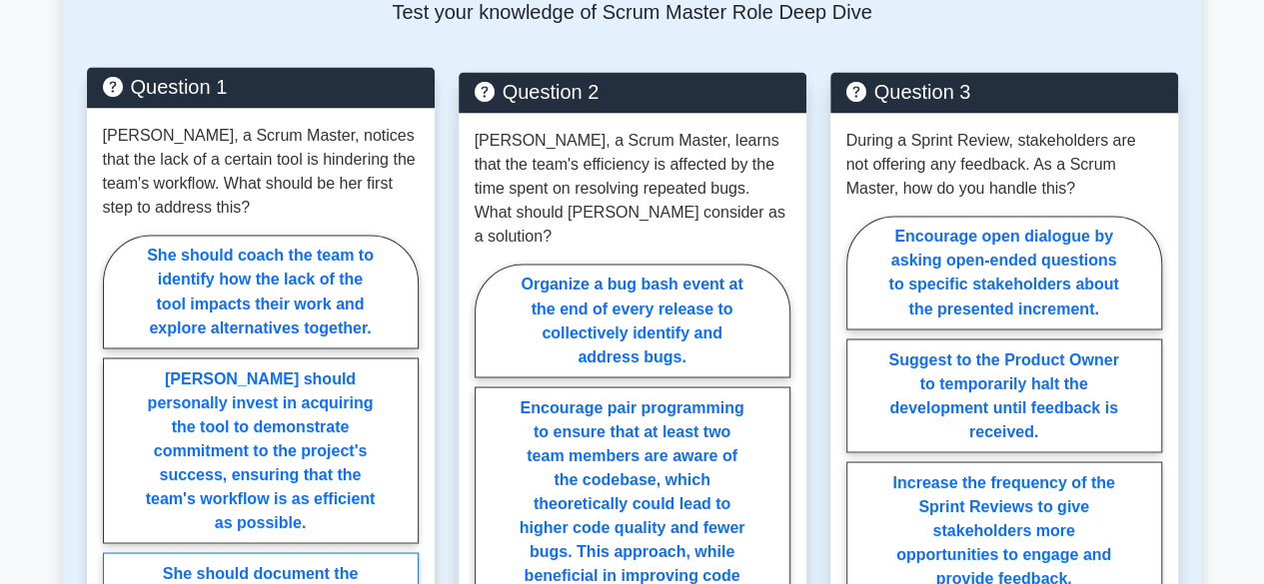
scroll to position [1728, 0]
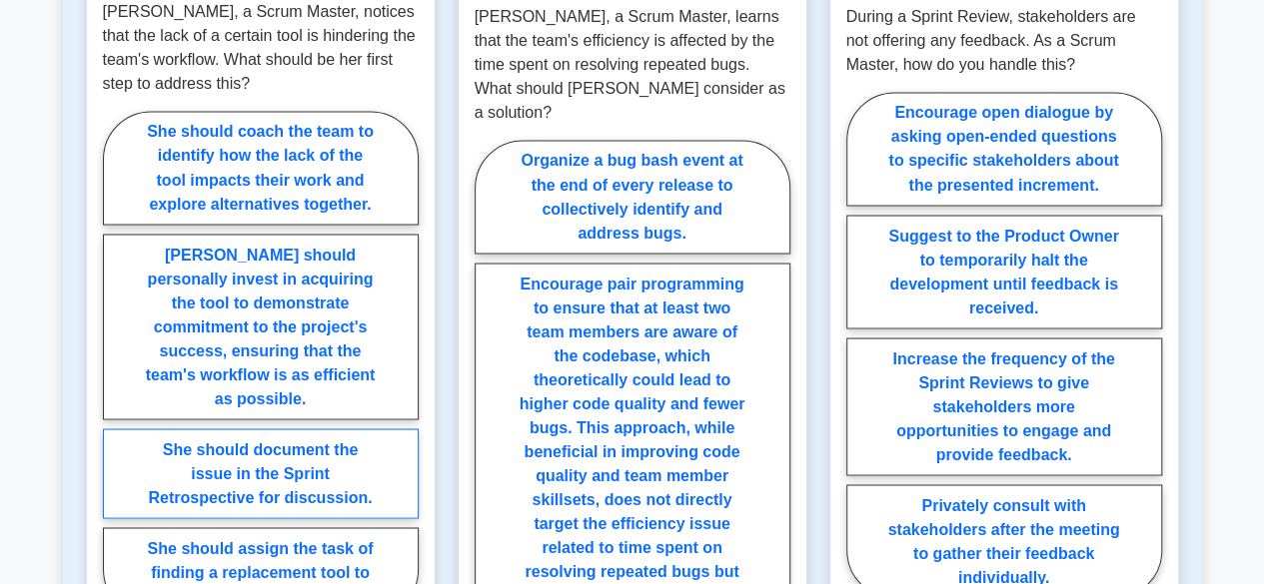
click at [268, 428] on label "She should document the issue in the Sprint Retrospective for discussion." at bounding box center [261, 473] width 316 height 90
click at [116, 377] on input "She should document the issue in the Sprint Retrospective for discussion." at bounding box center [109, 370] width 13 height 13
radio input "true"
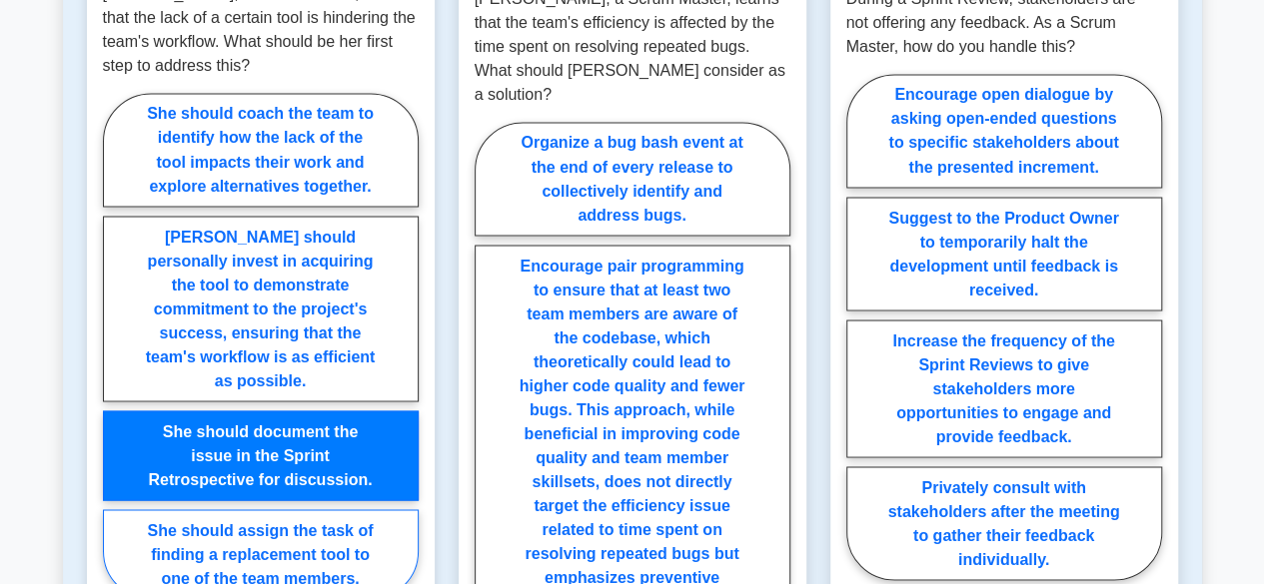
scroll to position [2028, 0]
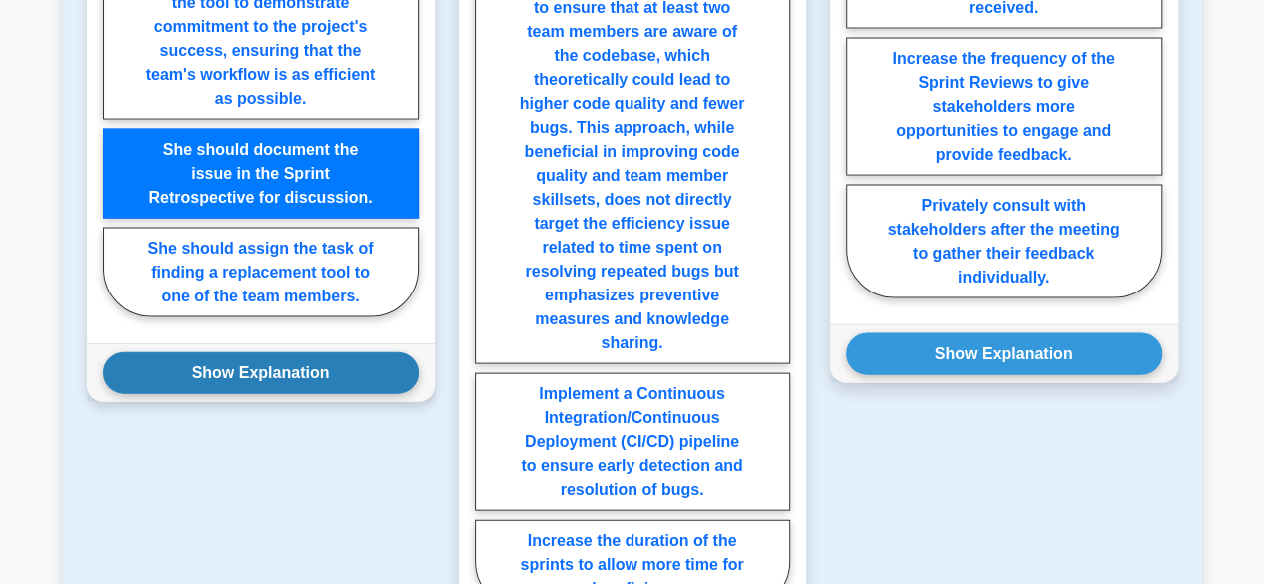
click at [276, 353] on button "Show Explanation" at bounding box center [261, 374] width 316 height 42
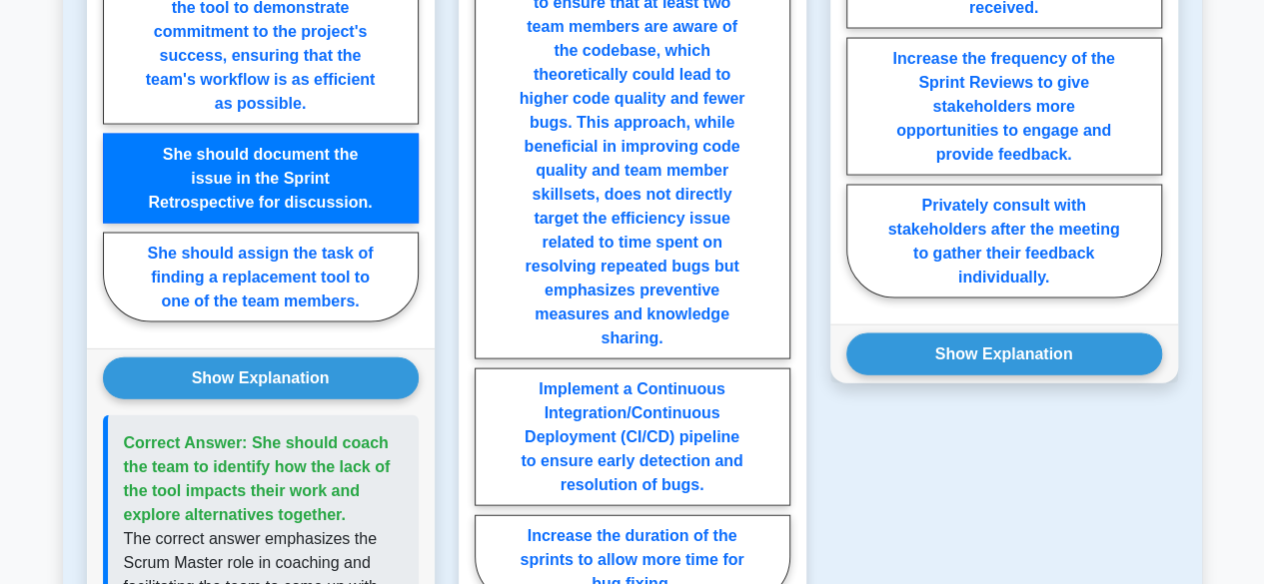
scroll to position [1628, 0]
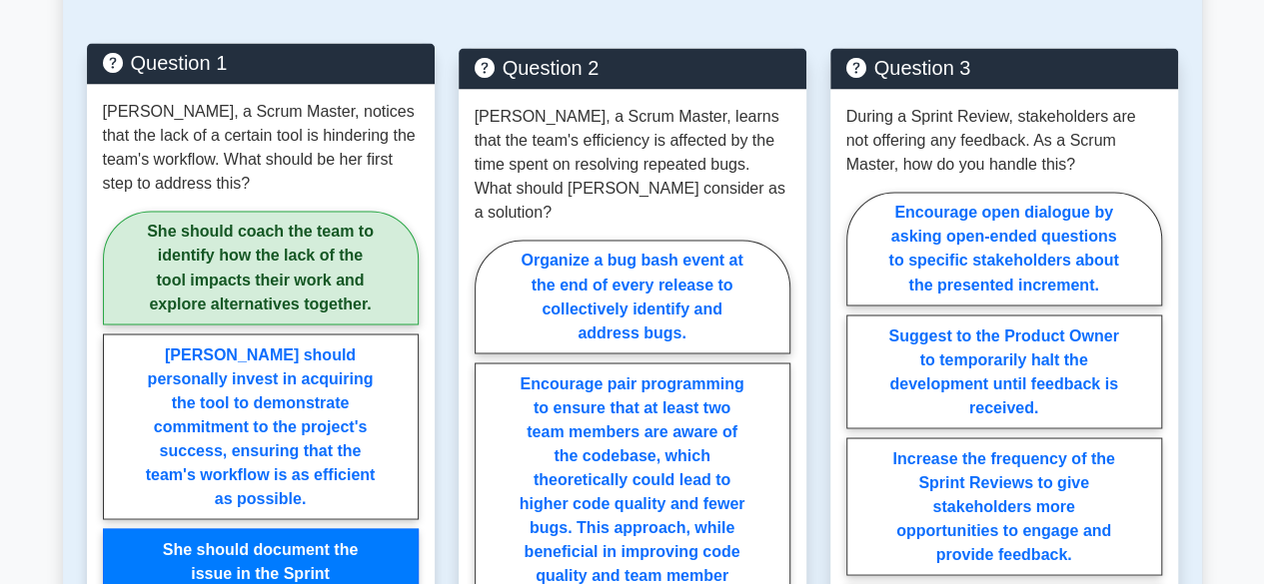
click at [266, 528] on label "She should document the issue in the Sprint Retrospective for discussion." at bounding box center [261, 573] width 316 height 90
click at [116, 467] on input "She should document the issue in the Sprint Retrospective for discussion." at bounding box center [109, 469] width 13 height 13
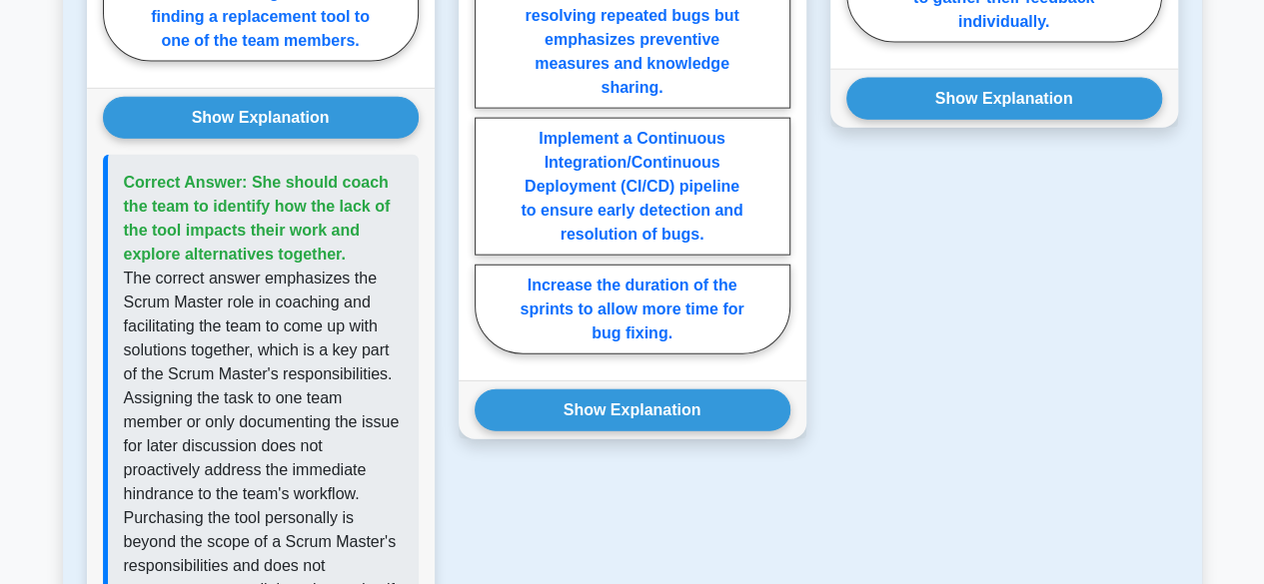
scroll to position [2327, 0]
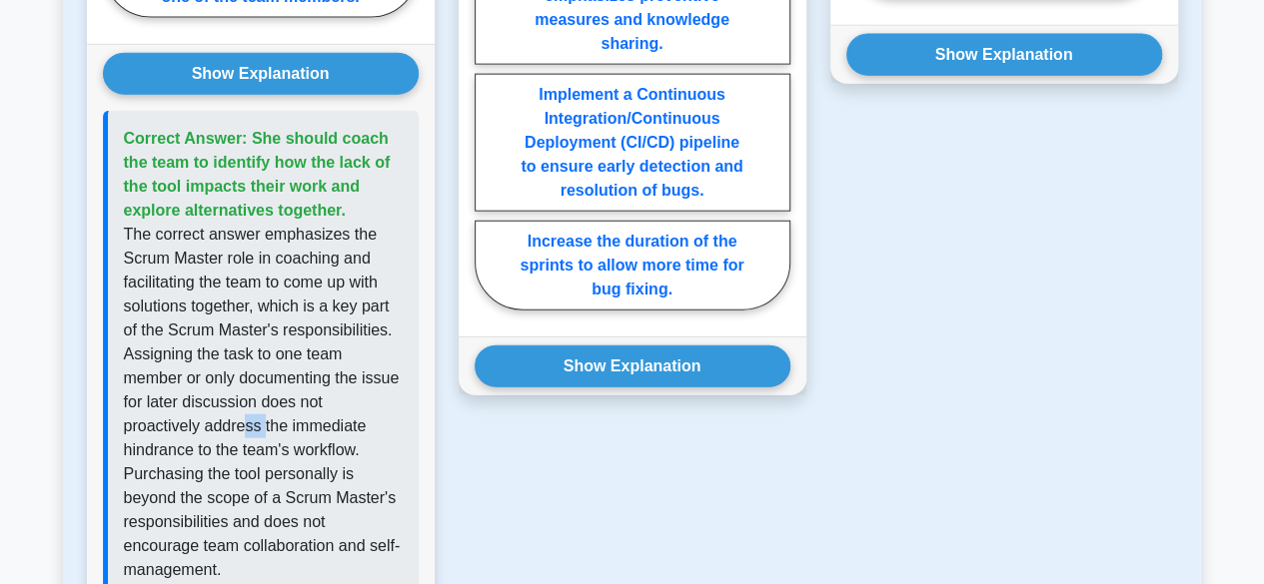
drag, startPoint x: 248, startPoint y: 347, endPoint x: 282, endPoint y: 347, distance: 34.0
click at [282, 347] on p "The correct answer emphasizes the Scrum Master role in coaching and facilitatin…" at bounding box center [263, 403] width 279 height 360
click at [358, 353] on p "The correct answer emphasizes the Scrum Master role in coaching and facilitatin…" at bounding box center [263, 403] width 279 height 360
click at [390, 355] on p "The correct answer emphasizes the Scrum Master role in coaching and facilitatin…" at bounding box center [263, 403] width 279 height 360
click at [224, 389] on p "The correct answer emphasizes the Scrum Master role in coaching and facilitatin…" at bounding box center [263, 403] width 279 height 360
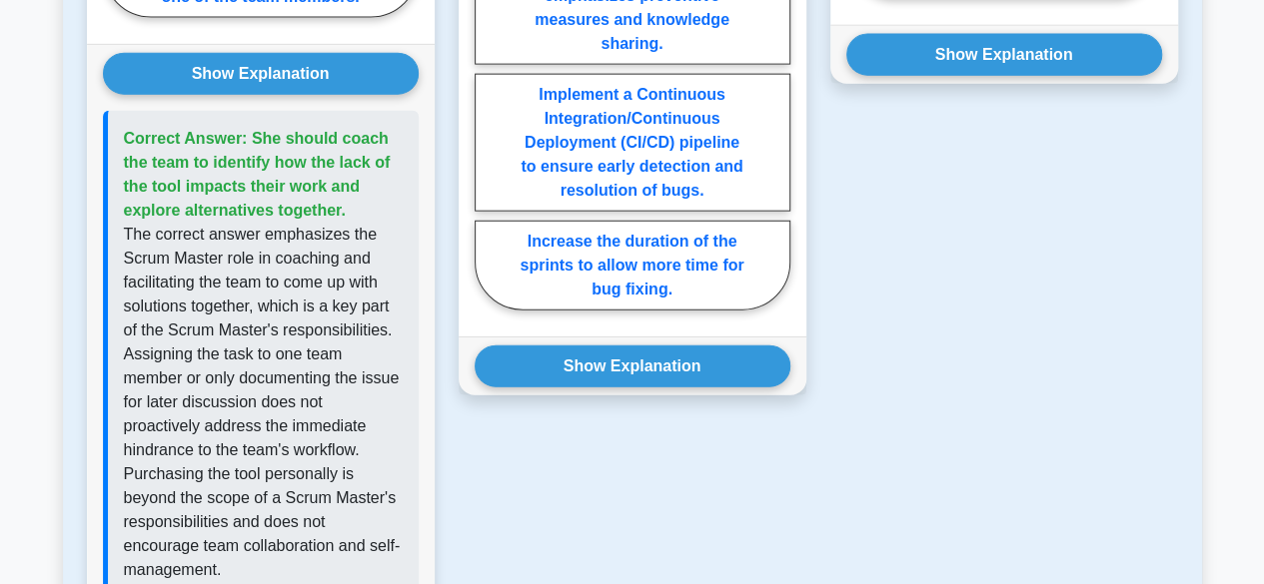
click at [305, 394] on p "The correct answer emphasizes the Scrum Master role in coaching and facilitatin…" at bounding box center [263, 403] width 279 height 360
click at [300, 380] on p "The correct answer emphasizes the Scrum Master role in coaching and facilitatin…" at bounding box center [263, 403] width 279 height 360
drag, startPoint x: 323, startPoint y: 380, endPoint x: 344, endPoint y: 381, distance: 21.0
click at [344, 381] on p "The correct answer emphasizes the Scrum Master role in coaching and facilitatin…" at bounding box center [263, 403] width 279 height 360
drag, startPoint x: 195, startPoint y: 402, endPoint x: 243, endPoint y: 398, distance: 48.1
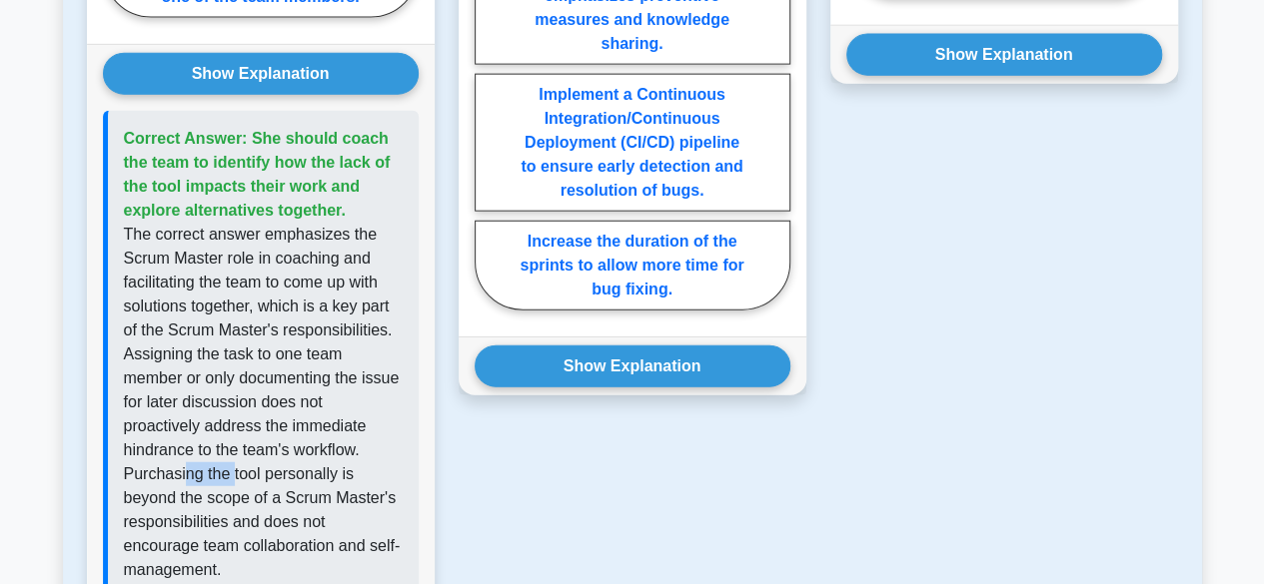
click at [233, 401] on p "The correct answer emphasizes the Scrum Master role in coaching and facilitatin…" at bounding box center [263, 403] width 279 height 360
drag, startPoint x: 259, startPoint y: 398, endPoint x: 287, endPoint y: 397, distance: 28.0
click at [286, 397] on p "The correct answer emphasizes the Scrum Master role in coaching and facilitatin…" at bounding box center [263, 403] width 279 height 360
click at [318, 397] on p "The correct answer emphasizes the Scrum Master role in coaching and facilitatin…" at bounding box center [263, 403] width 279 height 360
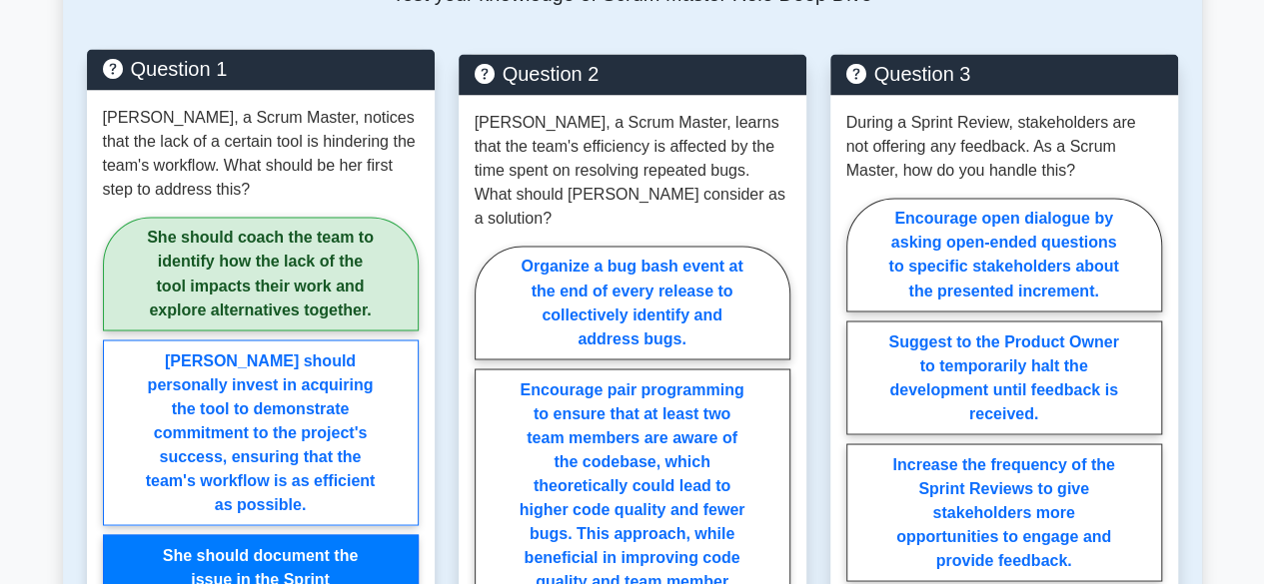
scroll to position [1528, 0]
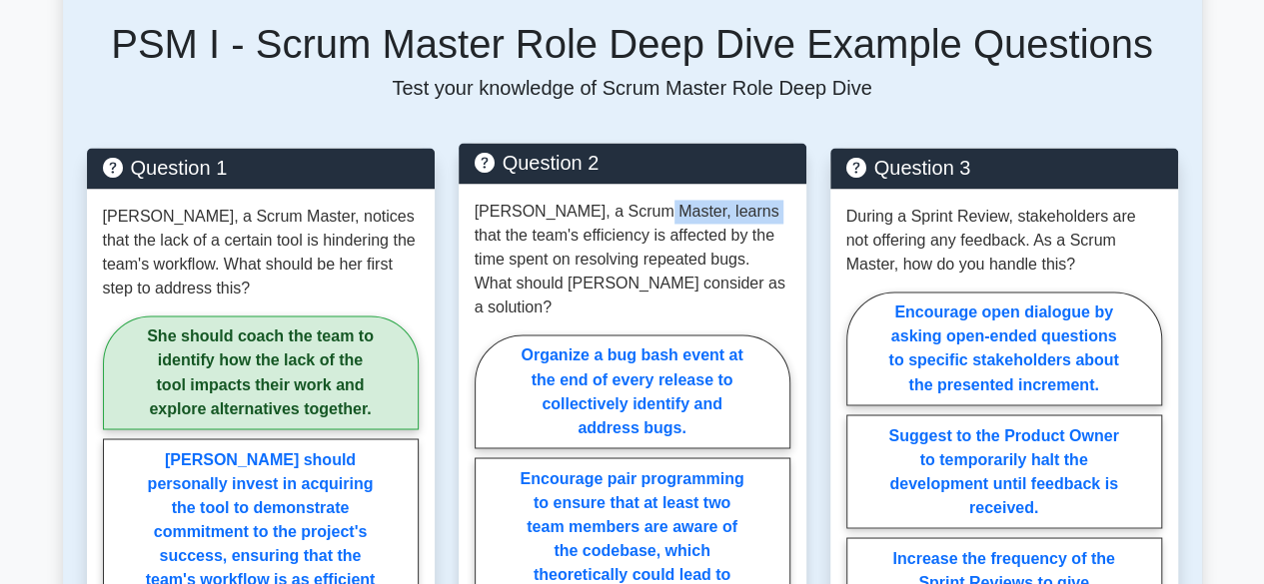
drag, startPoint x: 644, startPoint y: 146, endPoint x: 739, endPoint y: 142, distance: 95.0
click at [739, 200] on p "James, a Scrum Master, learns that the team's efficiency is affected by the tim…" at bounding box center [632, 260] width 316 height 120
drag, startPoint x: 565, startPoint y: 169, endPoint x: 682, endPoint y: 169, distance: 116.9
click at [682, 200] on p "James, a Scrum Master, learns that the team's efficiency is affected by the tim…" at bounding box center [632, 260] width 316 height 120
drag, startPoint x: 739, startPoint y: 172, endPoint x: 759, endPoint y: 175, distance: 20.2
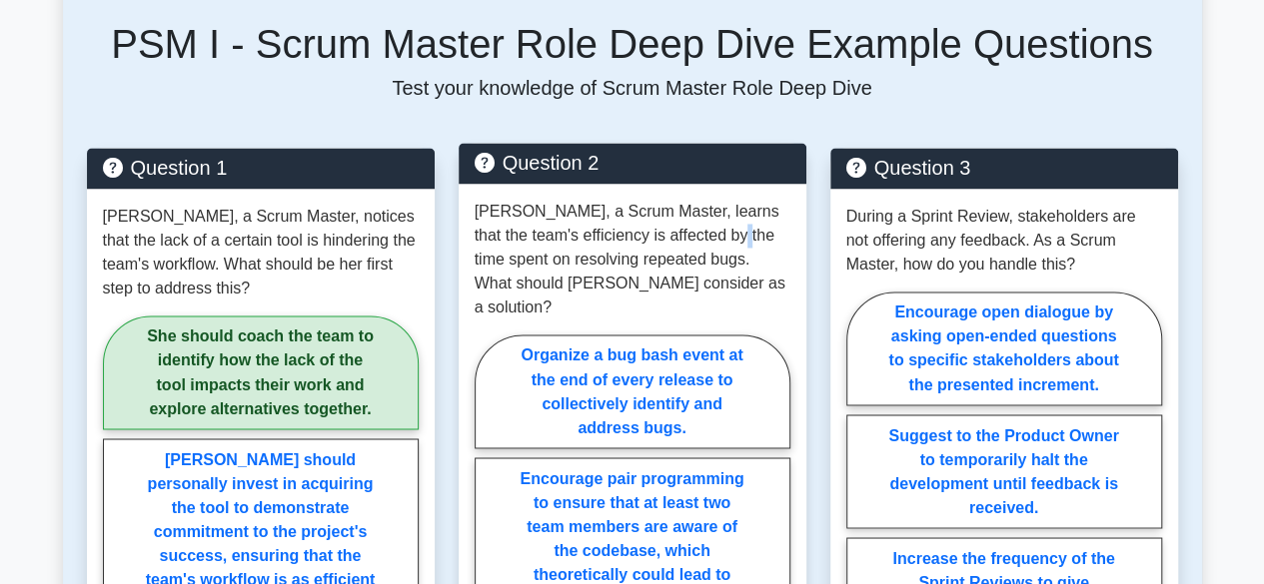
click at [759, 200] on p "James, a Scrum Master, learns that the team's efficiency is affected by the tim…" at bounding box center [632, 260] width 316 height 120
drag, startPoint x: 626, startPoint y: 163, endPoint x: 637, endPoint y: 163, distance: 11.0
click at [633, 200] on p "James, a Scrum Master, learns that the team's efficiency is affected by the tim…" at bounding box center [632, 260] width 316 height 120
drag, startPoint x: 521, startPoint y: 169, endPoint x: 567, endPoint y: 163, distance: 46.3
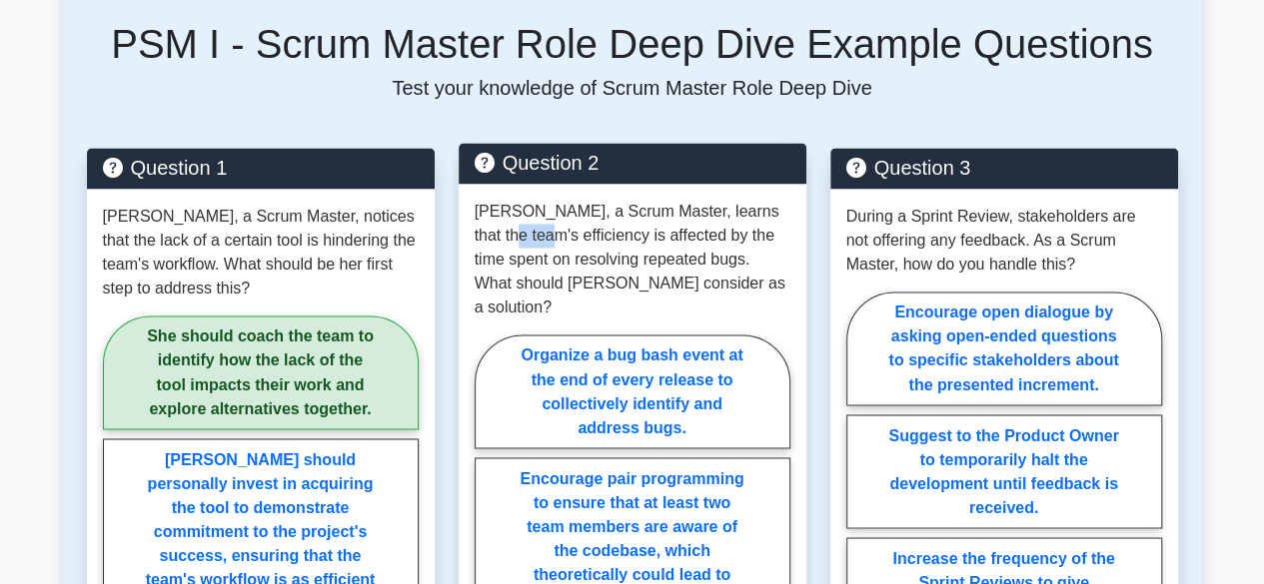
click at [564, 200] on p "James, a Scrum Master, learns that the team's efficiency is affected by the tim…" at bounding box center [632, 260] width 316 height 120
click at [643, 200] on p "James, a Scrum Master, learns that the team's efficiency is affected by the tim…" at bounding box center [632, 260] width 316 height 120
drag, startPoint x: 681, startPoint y: 165, endPoint x: 705, endPoint y: 164, distance: 24.0
click at [694, 200] on p "James, a Scrum Master, learns that the team's efficiency is affected by the tim…" at bounding box center [632, 260] width 316 height 120
click at [728, 200] on p "James, a Scrum Master, learns that the team's efficiency is affected by the tim…" at bounding box center [632, 260] width 316 height 120
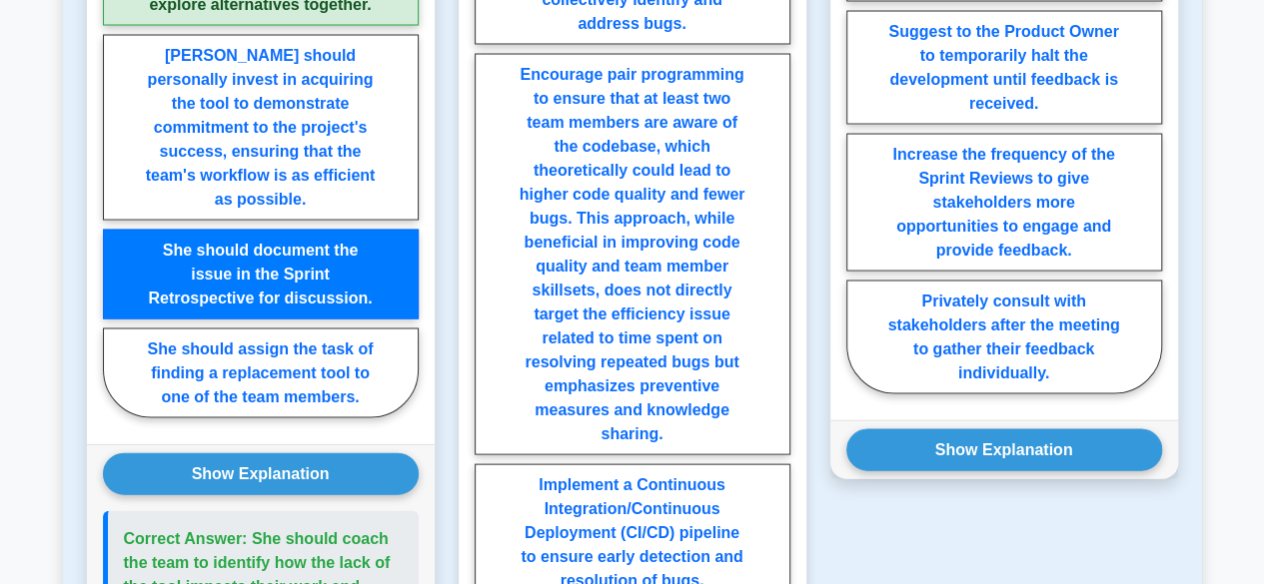
scroll to position [2128, 0]
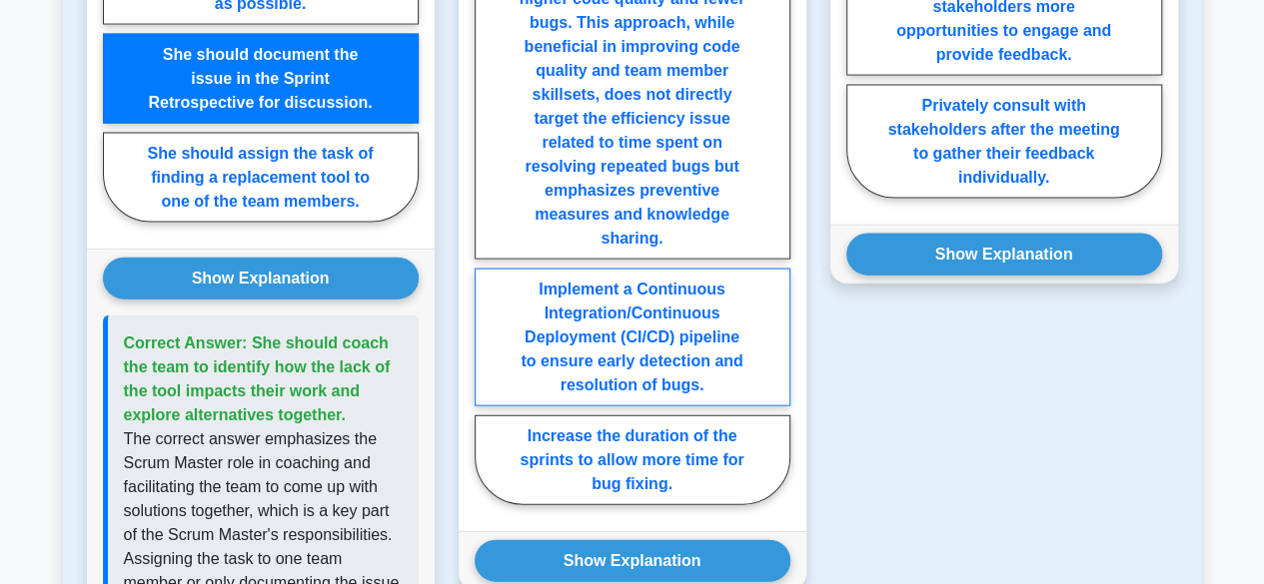
click at [673, 269] on label "Implement a Continuous Integration/Continuous Deployment (CI/CD) pipeline to en…" at bounding box center [632, 338] width 316 height 138
click at [487, 133] on input "Implement a Continuous Integration/Continuous Deployment (CI/CD) pipeline to en…" at bounding box center [480, 126] width 13 height 13
radio input "true"
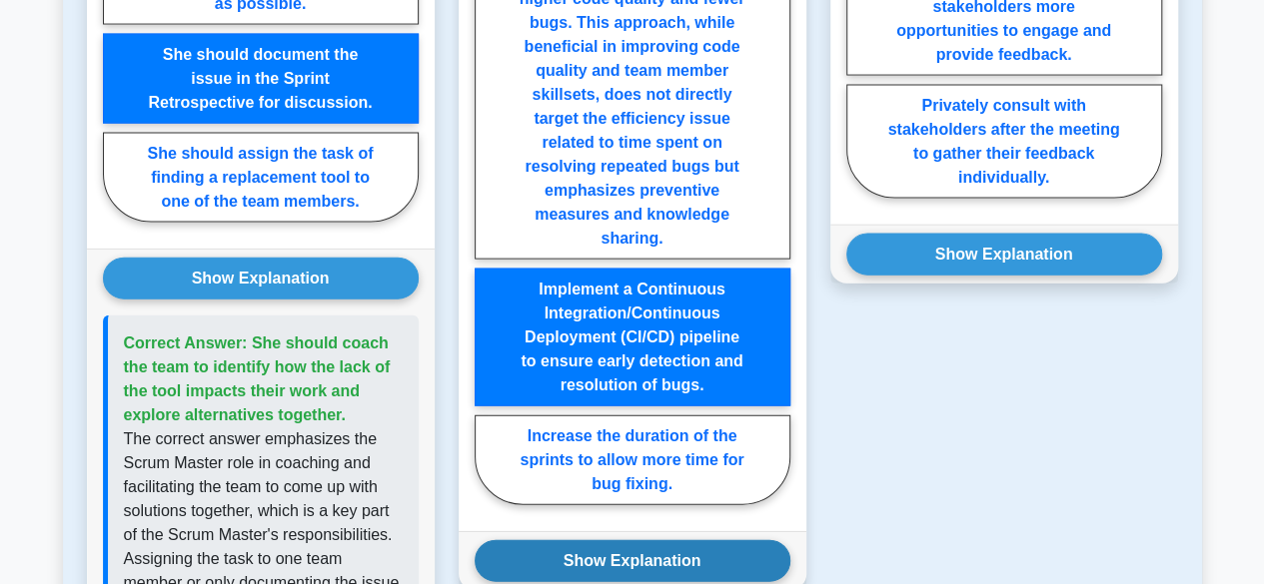
click at [636, 540] on button "Show Explanation" at bounding box center [632, 561] width 316 height 42
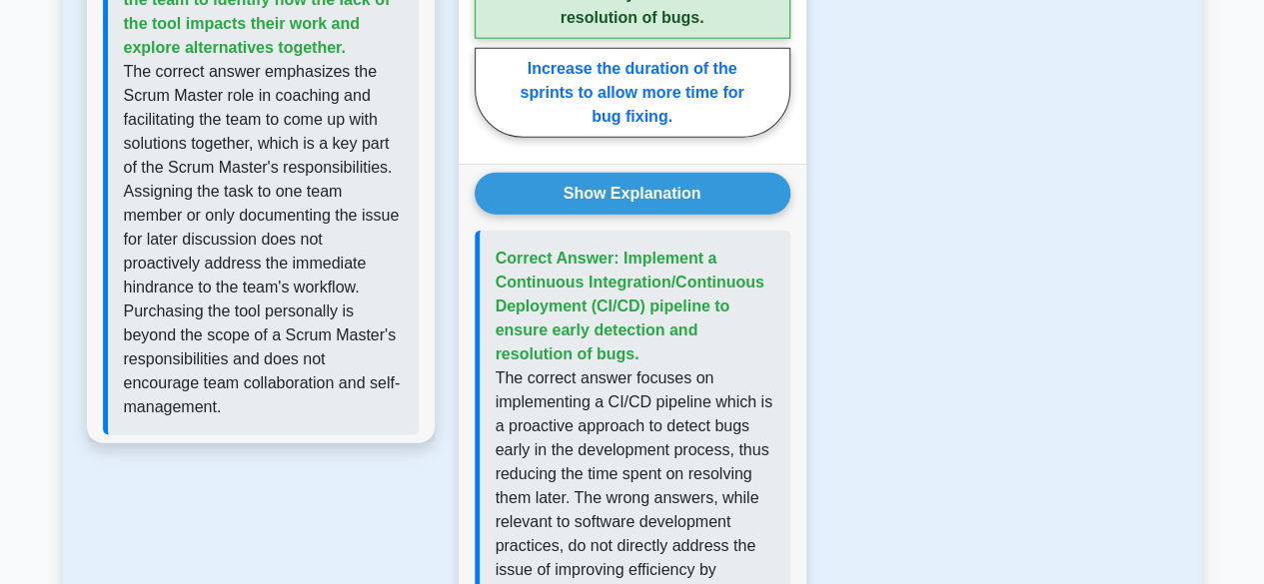
scroll to position [2527, 0]
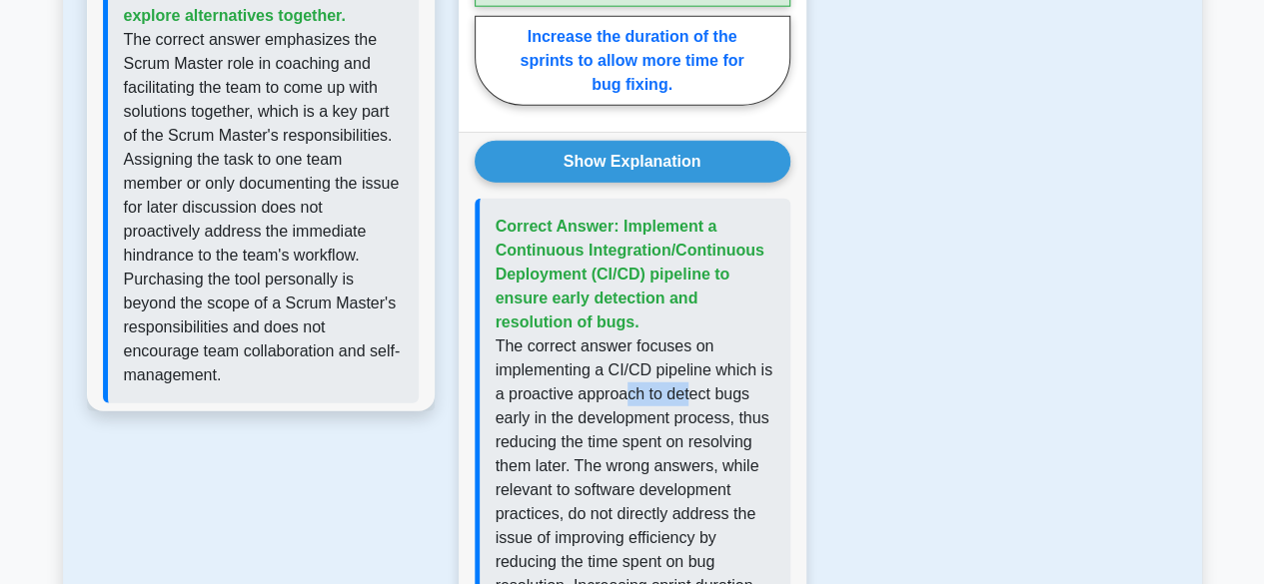
drag, startPoint x: 649, startPoint y: 301, endPoint x: 711, endPoint y: 297, distance: 62.1
click at [708, 335] on p "The correct answer focuses on implementing a CI/CD pipeline which is a proactiv…" at bounding box center [634, 586] width 279 height 503
drag, startPoint x: 729, startPoint y: 299, endPoint x: 709, endPoint y: 306, distance: 21.2
click at [731, 335] on p "The correct answer focuses on implementing a CI/CD pipeline which is a proactiv…" at bounding box center [634, 586] width 279 height 503
drag, startPoint x: 527, startPoint y: 327, endPoint x: 615, endPoint y: 323, distance: 88.0
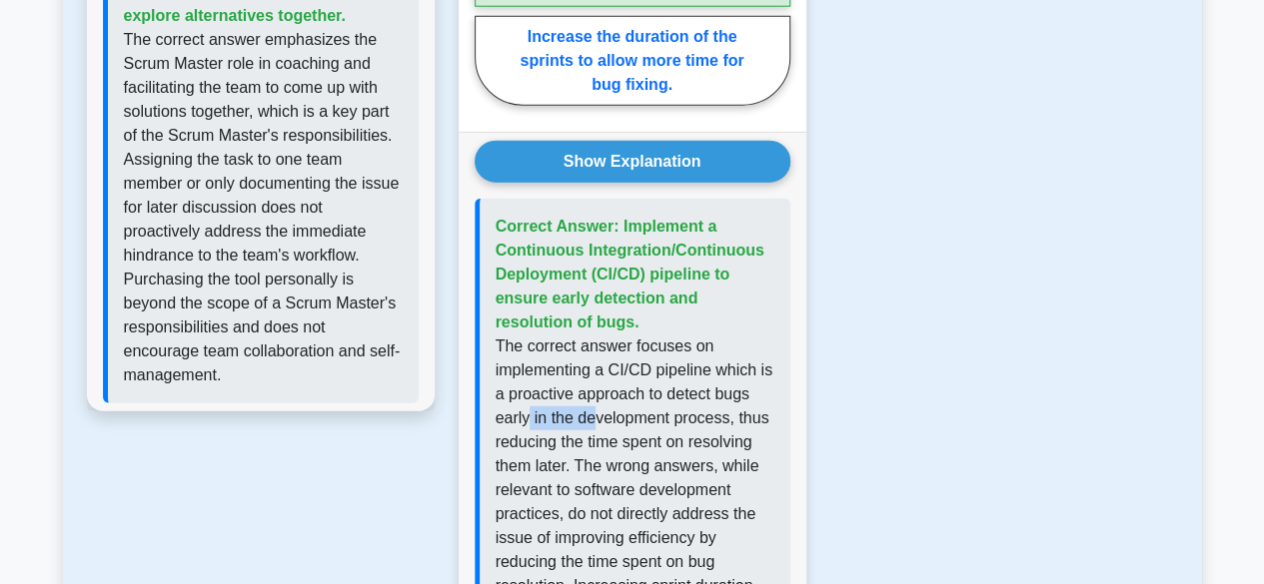
click at [603, 335] on p "The correct answer focuses on implementing a CI/CD pipeline which is a proactiv…" at bounding box center [634, 586] width 279 height 503
drag, startPoint x: 708, startPoint y: 323, endPoint x: 741, endPoint y: 321, distance: 33.0
click at [733, 335] on p "The correct answer focuses on implementing a CI/CD pipeline which is a proactiv…" at bounding box center [634, 586] width 279 height 503
drag, startPoint x: 737, startPoint y: 344, endPoint x: 763, endPoint y: 344, distance: 26.0
click at [760, 344] on p "The correct answer focuses on implementing a CI/CD pipeline which is a proactiv…" at bounding box center [634, 586] width 279 height 503
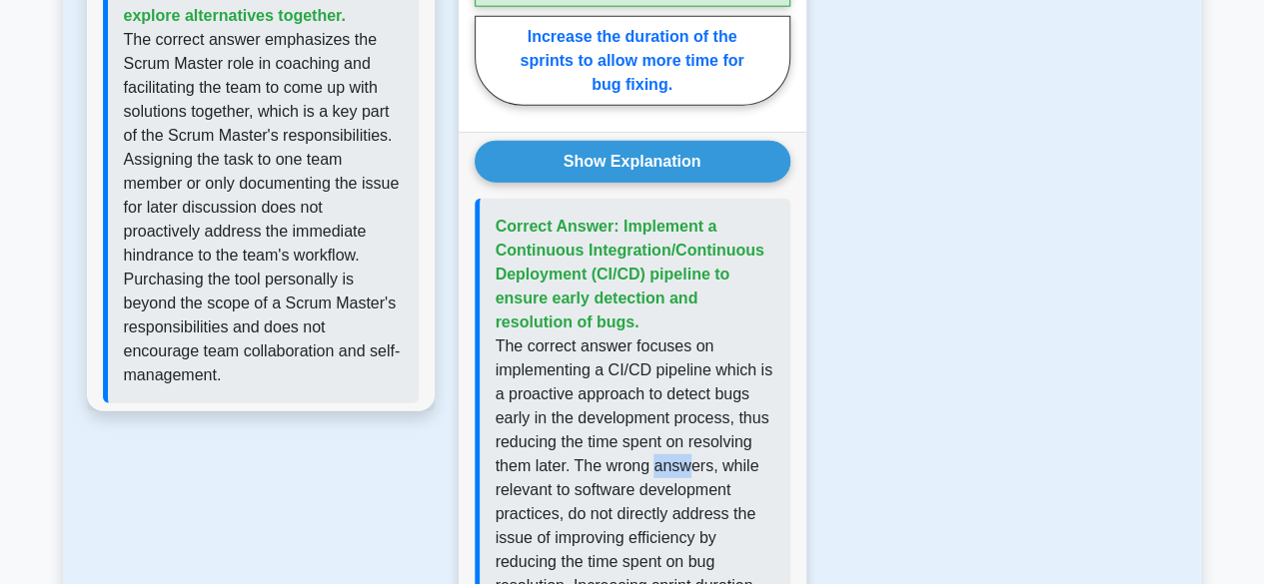
drag, startPoint x: 651, startPoint y: 373, endPoint x: 701, endPoint y: 363, distance: 50.9
click at [701, 363] on p "The correct answer focuses on implementing a CI/CD pipeline which is a proactiv…" at bounding box center [634, 586] width 279 height 503
drag, startPoint x: 563, startPoint y: 397, endPoint x: 627, endPoint y: 390, distance: 64.3
click at [616, 390] on p "The correct answer focuses on implementing a CI/CD pipeline which is a proactiv…" at bounding box center [634, 586] width 279 height 503
drag, startPoint x: 655, startPoint y: 390, endPoint x: 685, endPoint y: 384, distance: 30.6
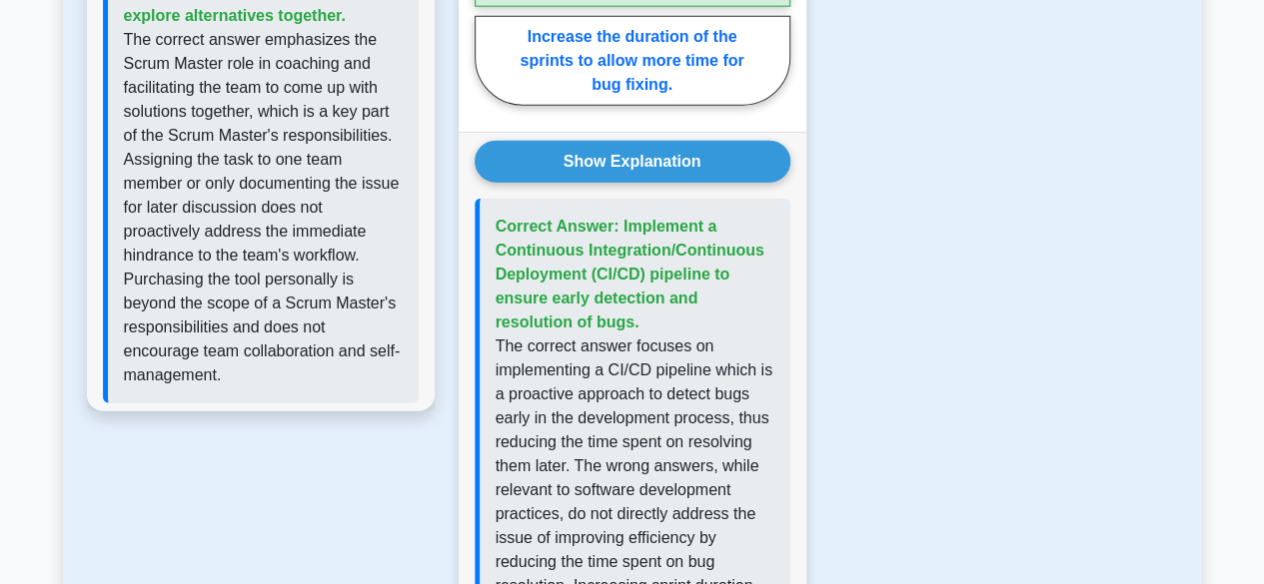
click at [665, 389] on p "The correct answer focuses on implementing a CI/CD pipeline which is a proactiv…" at bounding box center [634, 586] width 279 height 503
drag, startPoint x: 643, startPoint y: 444, endPoint x: 729, endPoint y: 444, distance: 85.9
click at [720, 444] on p "The correct answer focuses on implementing a CI/CD pipeline which is a proactiv…" at bounding box center [634, 586] width 279 height 503
click at [730, 444] on p "The correct answer focuses on implementing a CI/CD pipeline which is a proactiv…" at bounding box center [634, 586] width 279 height 503
drag, startPoint x: 529, startPoint y: 475, endPoint x: 598, endPoint y: 469, distance: 69.2
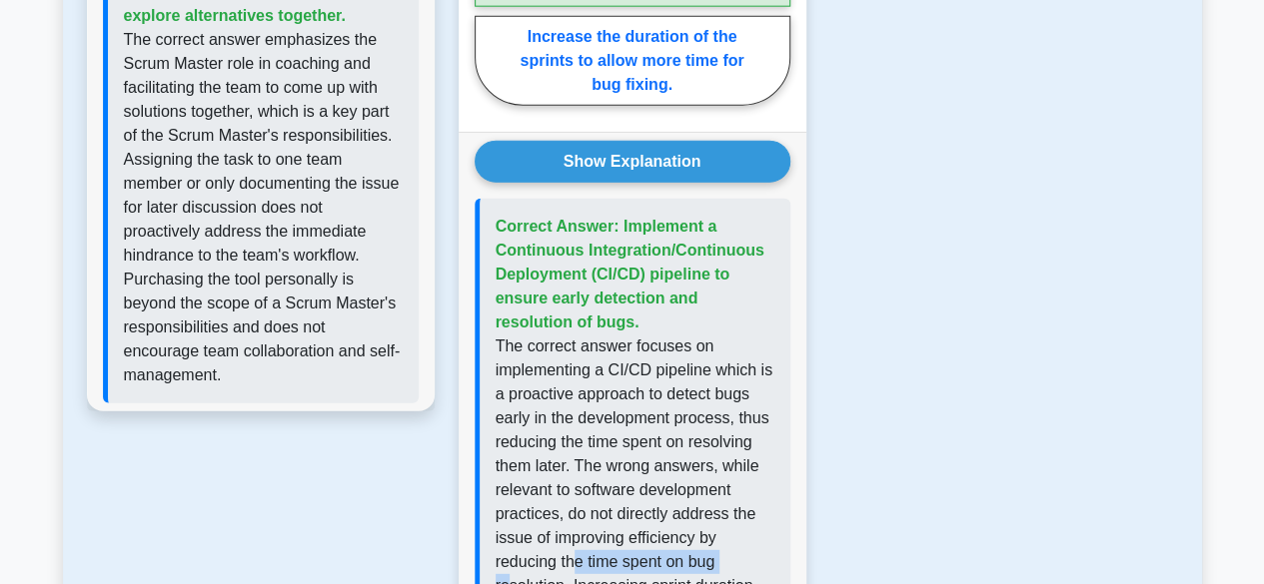
click at [595, 469] on p "The correct answer focuses on implementing a CI/CD pipeline which is a proactiv…" at bounding box center [634, 586] width 279 height 503
drag, startPoint x: 639, startPoint y: 490, endPoint x: 725, endPoint y: 494, distance: 86.0
click at [721, 494] on p "The correct answer focuses on implementing a CI/CD pipeline which is a proactiv…" at bounding box center [634, 586] width 279 height 503
click at [741, 494] on p "The correct answer focuses on implementing a CI/CD pipeline which is a proactiv…" at bounding box center [634, 586] width 279 height 503
drag, startPoint x: 586, startPoint y: 511, endPoint x: 730, endPoint y: 517, distance: 144.0
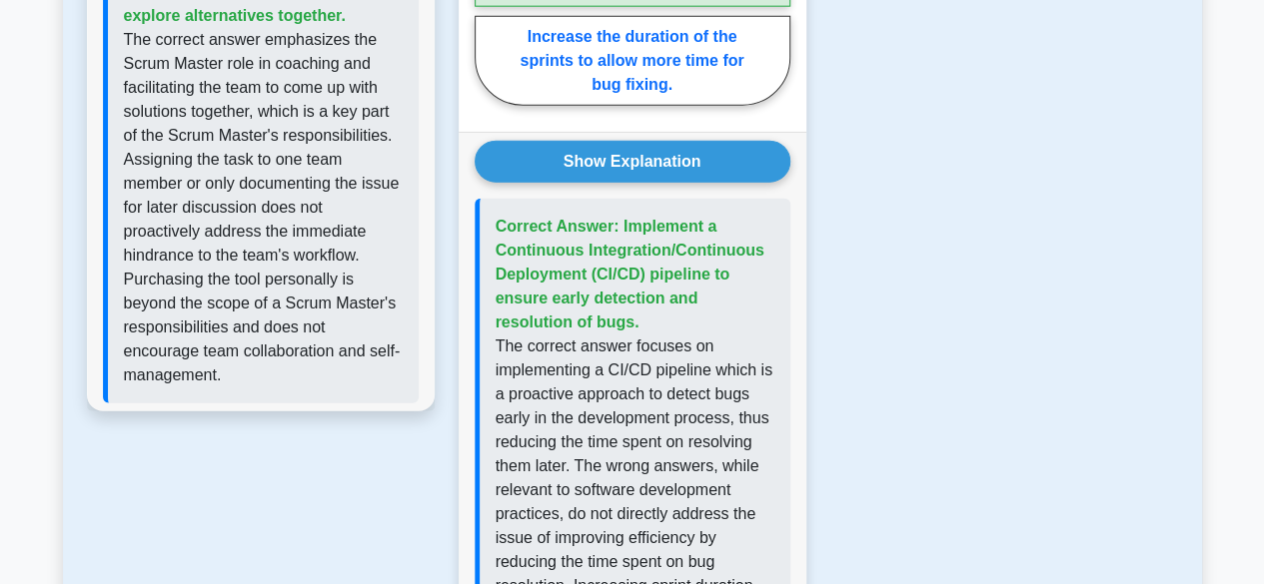
click at [725, 516] on p "The correct answer focuses on implementing a CI/CD pipeline which is a proactiv…" at bounding box center [634, 586] width 279 height 503
click at [740, 516] on p "The correct answer focuses on implementing a CI/CD pipeline which is a proactiv…" at bounding box center [634, 586] width 279 height 503
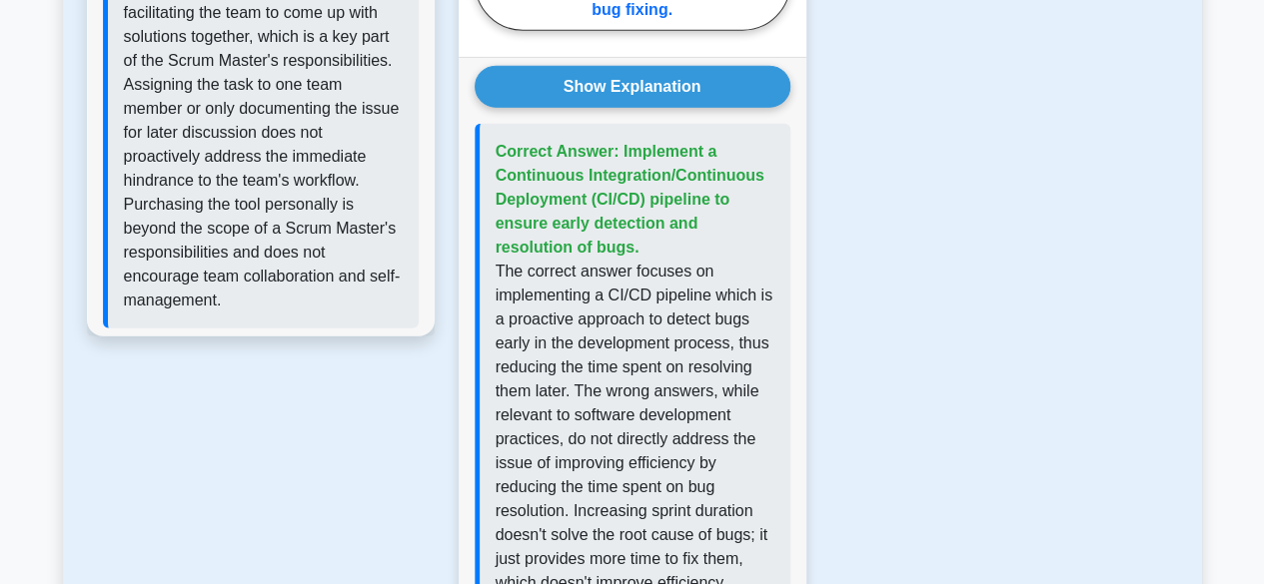
scroll to position [2727, 0]
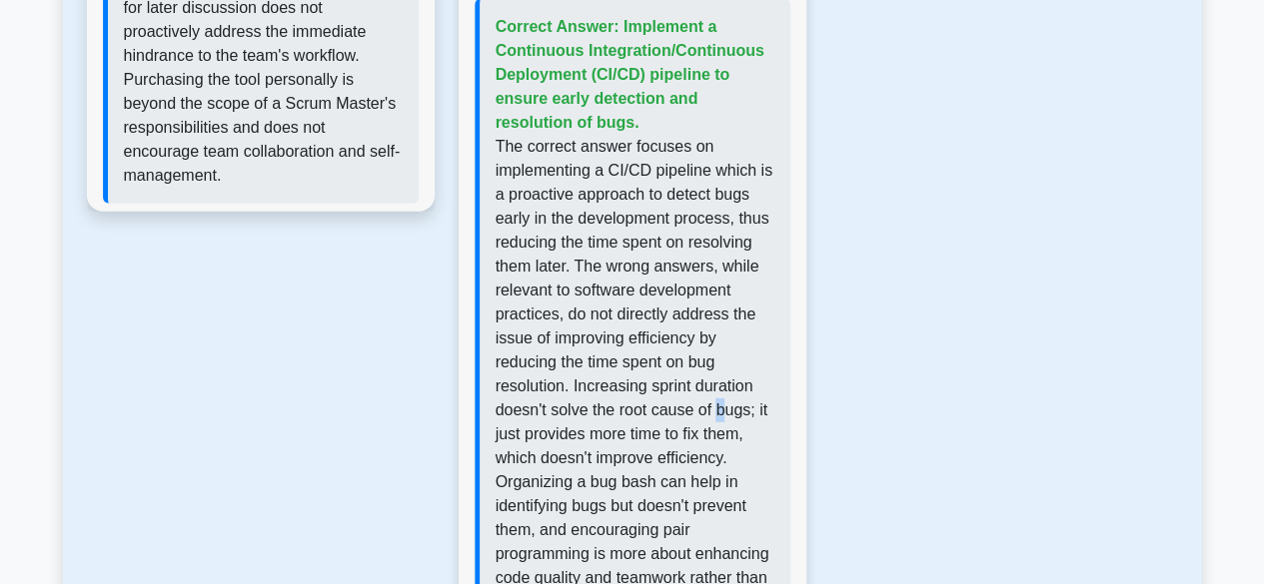
drag, startPoint x: 719, startPoint y: 312, endPoint x: 737, endPoint y: 306, distance: 19.0
click at [737, 306] on p "The correct answer focuses on implementing a CI/CD pipeline which is a proactiv…" at bounding box center [634, 386] width 279 height 503
click at [751, 303] on p "The correct answer focuses on implementing a CI/CD pipeline which is a proactiv…" at bounding box center [634, 386] width 279 height 503
click at [619, 389] on p "The correct answer focuses on implementing a CI/CD pipeline which is a proactiv…" at bounding box center [634, 386] width 279 height 503
drag, startPoint x: 748, startPoint y: 215, endPoint x: 760, endPoint y: 215, distance: 12.0
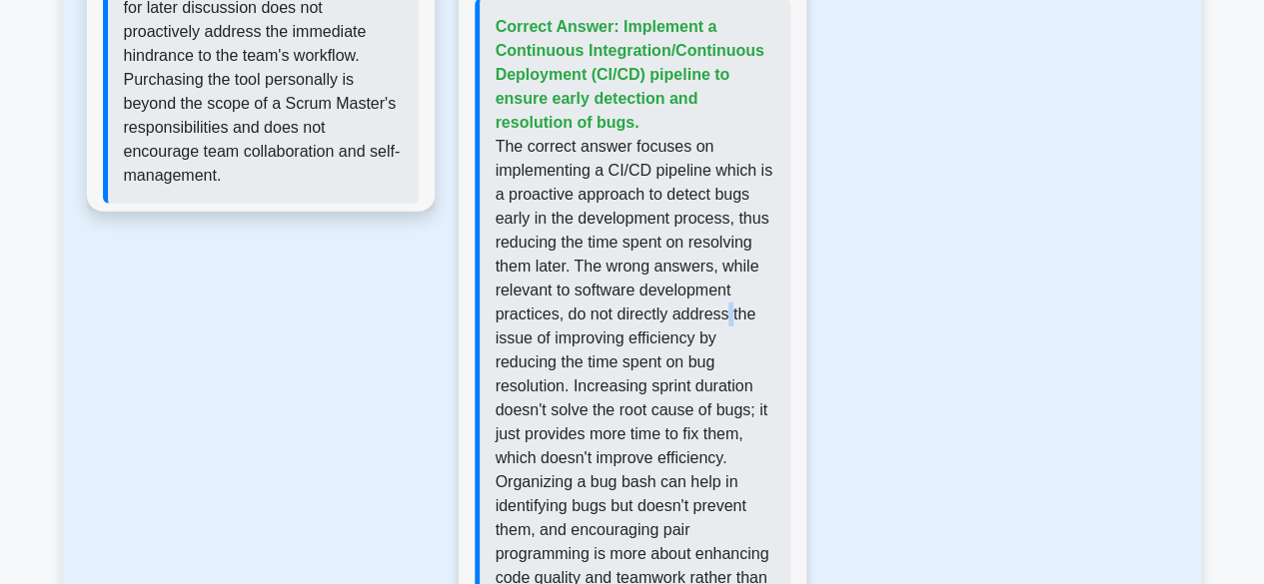
click at [760, 215] on p "The correct answer focuses on implementing a CI/CD pipeline which is a proactiv…" at bounding box center [634, 386] width 279 height 503
drag, startPoint x: 549, startPoint y: 247, endPoint x: 635, endPoint y: 239, distance: 86.3
click at [623, 239] on p "The correct answer focuses on implementing a CI/CD pipeline which is a proactiv…" at bounding box center [634, 386] width 279 height 503
drag, startPoint x: 684, startPoint y: 239, endPoint x: 752, endPoint y: 241, distance: 67.9
click at [752, 241] on p "The correct answer focuses on implementing a CI/CD pipeline which is a proactiv…" at bounding box center [634, 386] width 279 height 503
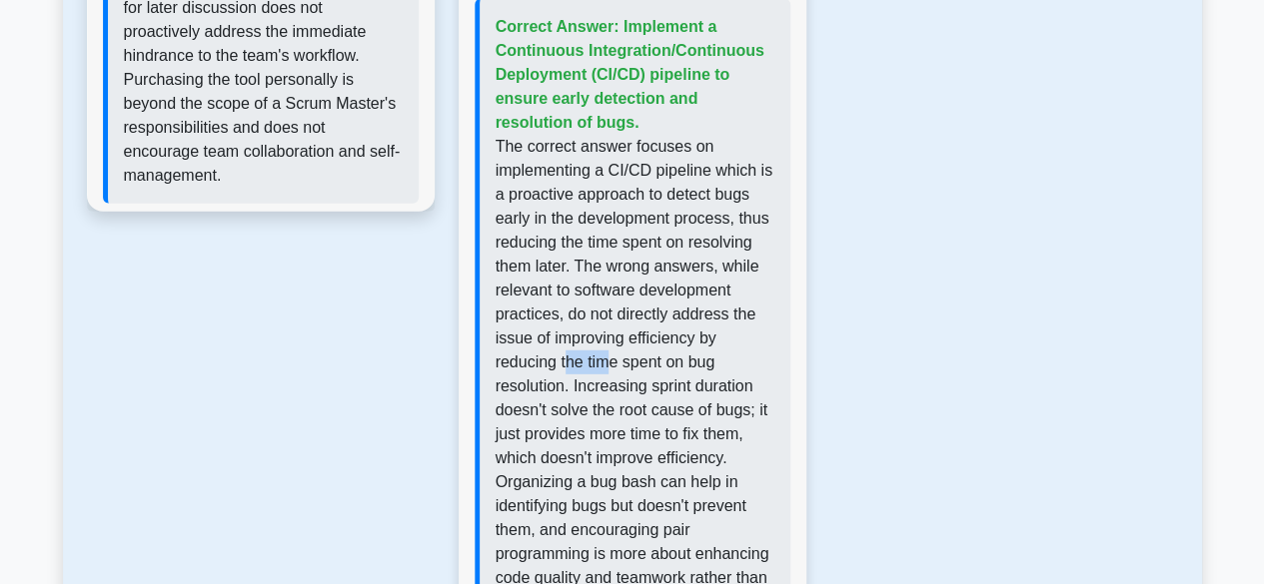
drag, startPoint x: 581, startPoint y: 266, endPoint x: 648, endPoint y: 267, distance: 66.9
click at [631, 267] on p "The correct answer focuses on implementing a CI/CD pipeline which is a proactiv…" at bounding box center [634, 386] width 279 height 503
click at [757, 291] on p "The correct answer focuses on implementing a CI/CD pipeline which is a proactiv…" at bounding box center [634, 386] width 279 height 503
drag, startPoint x: 583, startPoint y: 313, endPoint x: 650, endPoint y: 309, distance: 67.0
click at [638, 311] on p "The correct answer focuses on implementing a CI/CD pipeline which is a proactiv…" at bounding box center [634, 386] width 279 height 503
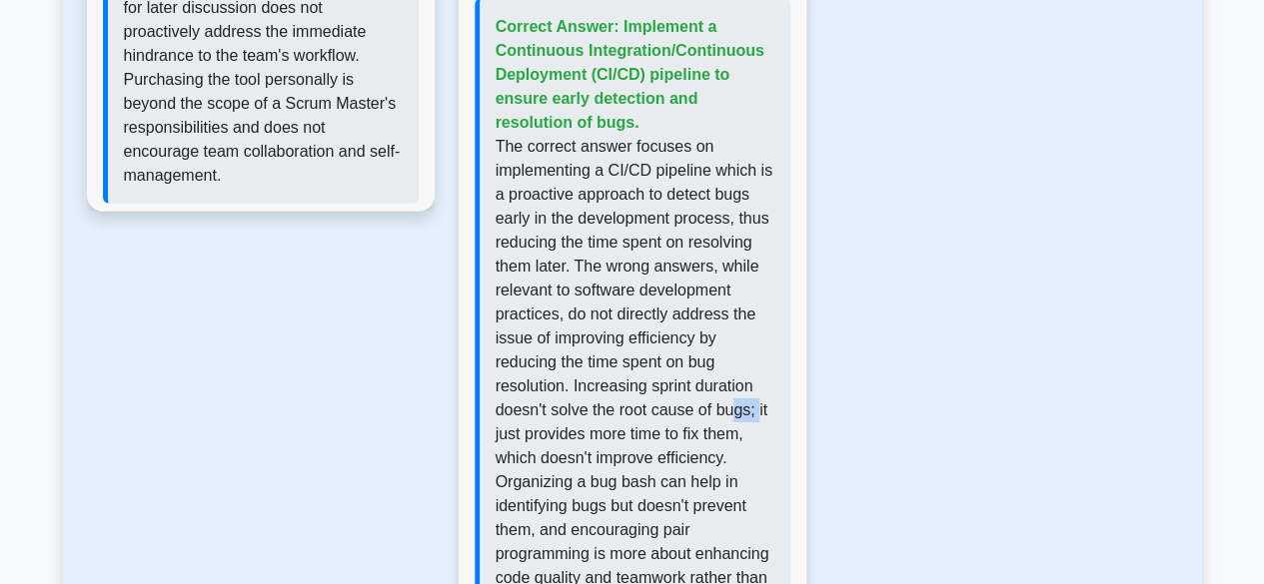
click at [757, 304] on p "The correct answer focuses on implementing a CI/CD pipeline which is a proactiv…" at bounding box center [634, 386] width 279 height 503
drag, startPoint x: 571, startPoint y: 336, endPoint x: 653, endPoint y: 341, distance: 82.1
click at [648, 341] on p "The correct answer focuses on implementing a CI/CD pipeline which is a proactiv…" at bounding box center [634, 386] width 279 height 503
drag, startPoint x: 738, startPoint y: 346, endPoint x: 765, endPoint y: 345, distance: 27.0
click at [749, 345] on p "The correct answer focuses on implementing a CI/CD pipeline which is a proactiv…" at bounding box center [634, 386] width 279 height 503
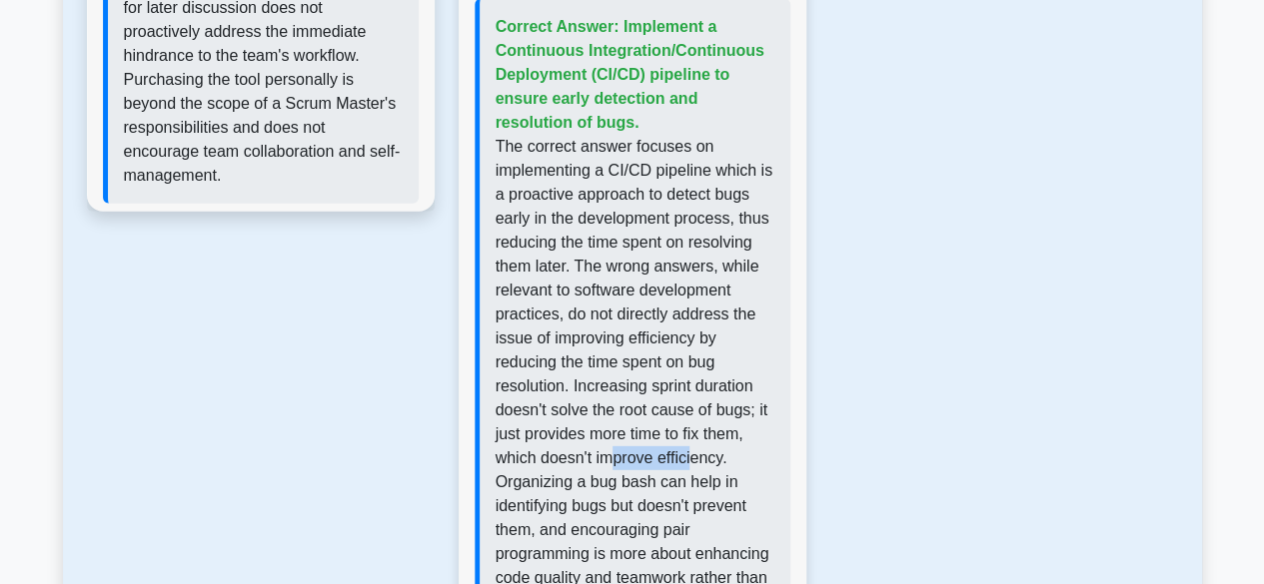
drag, startPoint x: 616, startPoint y: 361, endPoint x: 759, endPoint y: 354, distance: 143.0
click at [743, 354] on p "The correct answer focuses on implementing a CI/CD pipeline which is a proactiv…" at bounding box center [634, 386] width 279 height 503
click at [779, 353] on div "Correct Answer: Implement a Continuous Integration/Continuous Deployment (CI/CD…" at bounding box center [632, 326] width 316 height 655
drag, startPoint x: 559, startPoint y: 383, endPoint x: 628, endPoint y: 383, distance: 68.9
click at [621, 383] on p "The correct answer focuses on implementing a CI/CD pipeline which is a proactiv…" at bounding box center [634, 386] width 279 height 503
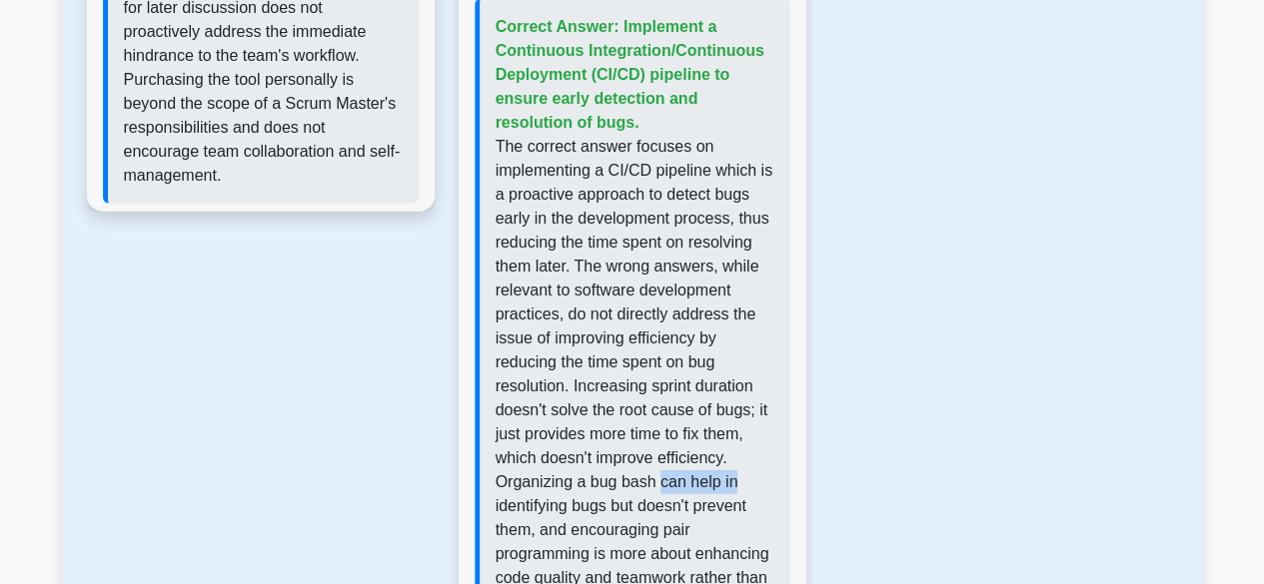
drag, startPoint x: 671, startPoint y: 383, endPoint x: 743, endPoint y: 376, distance: 72.3
click at [743, 376] on p "The correct answer focuses on implementing a CI/CD pipeline which is a proactiv…" at bounding box center [634, 386] width 279 height 503
drag, startPoint x: 583, startPoint y: 411, endPoint x: 593, endPoint y: 409, distance: 10.2
click at [591, 409] on p "The correct answer focuses on implementing a CI/CD pipeline which is a proactiv…" at bounding box center [634, 386] width 279 height 503
drag, startPoint x: 620, startPoint y: 416, endPoint x: 635, endPoint y: 413, distance: 15.3
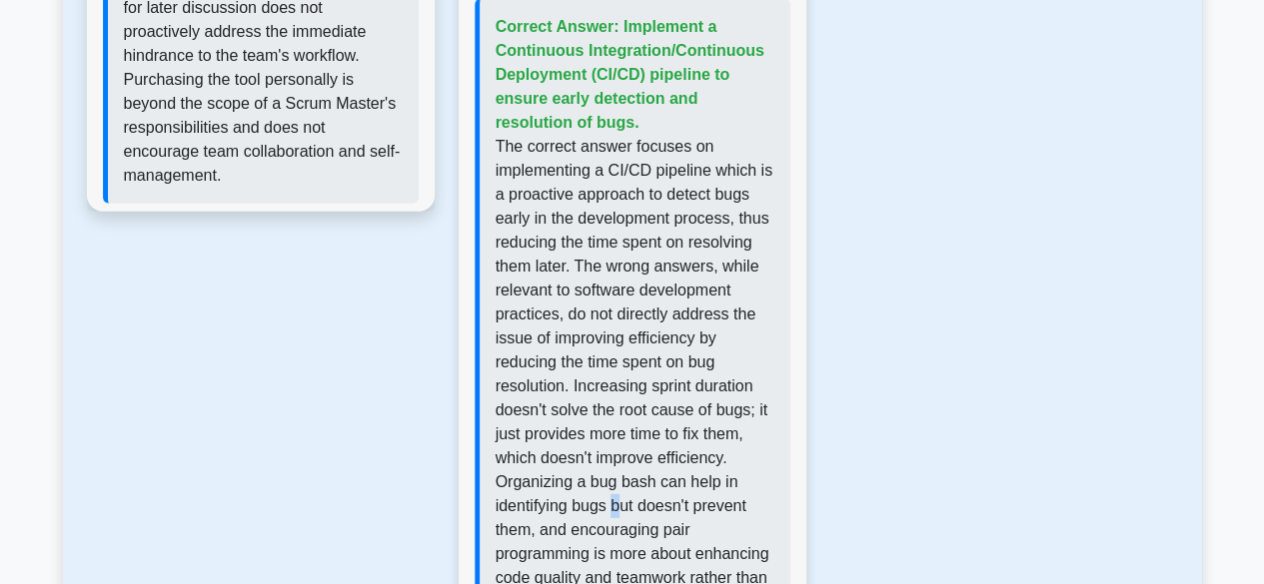
click at [628, 417] on p "The correct answer focuses on implementing a CI/CD pipeline which is a proactiv…" at bounding box center [634, 386] width 279 height 503
click at [656, 409] on p "The correct answer focuses on implementing a CI/CD pipeline which is a proactiv…" at bounding box center [634, 386] width 279 height 503
click at [707, 407] on p "The correct answer focuses on implementing a CI/CD pipeline which is a proactiv…" at bounding box center [634, 386] width 279 height 503
drag, startPoint x: 747, startPoint y: 405, endPoint x: 622, endPoint y: 411, distance: 125.0
click at [650, 411] on p "The correct answer focuses on implementing a CI/CD pipeline which is a proactiv…" at bounding box center [634, 386] width 279 height 503
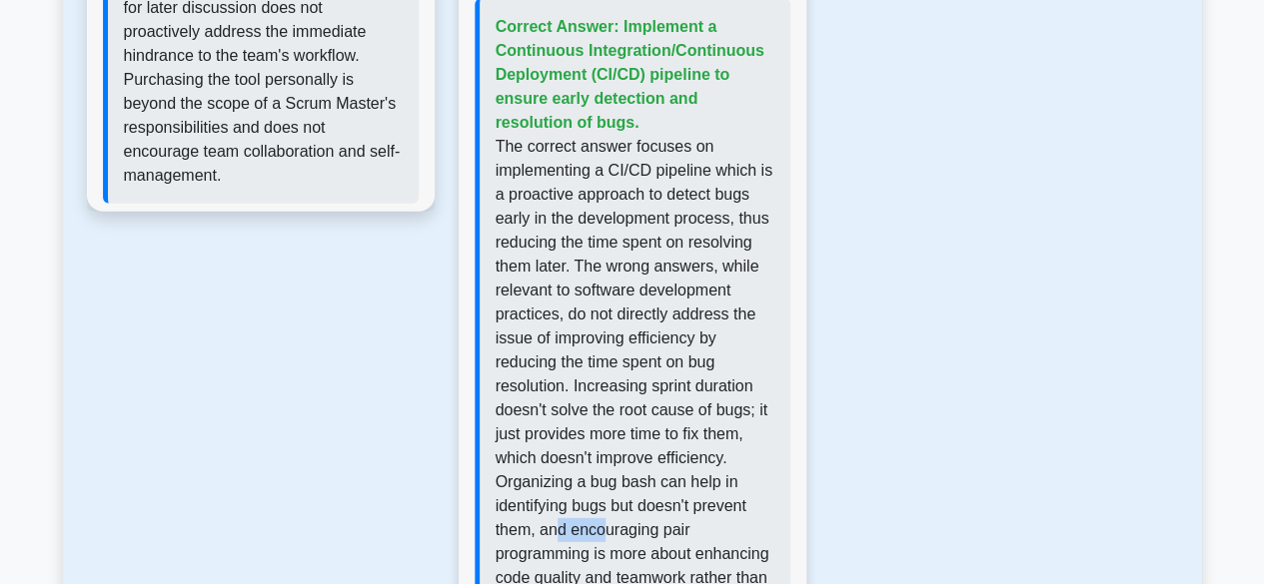
click at [619, 425] on p "The correct answer focuses on implementing a CI/CD pipeline which is a proactiv…" at bounding box center [634, 386] width 279 height 503
drag, startPoint x: 670, startPoint y: 434, endPoint x: 685, endPoint y: 434, distance: 15.0
click at [675, 434] on p "The correct answer focuses on implementing a CI/CD pipeline which is a proactiv…" at bounding box center [634, 386] width 279 height 503
click at [695, 437] on p "The correct answer focuses on implementing a CI/CD pipeline which is a proactiv…" at bounding box center [634, 386] width 279 height 503
drag, startPoint x: 643, startPoint y: 464, endPoint x: 711, endPoint y: 464, distance: 67.9
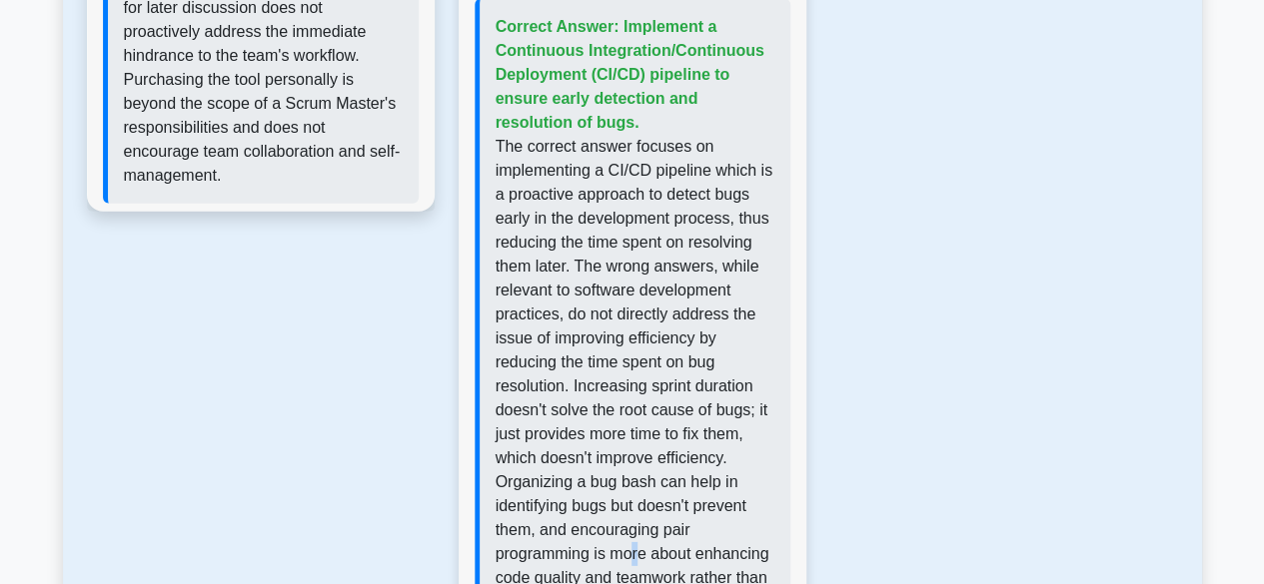
click at [679, 464] on p "The correct answer focuses on implementing a CI/CD pipeline which is a proactiv…" at bounding box center [634, 386] width 279 height 503
drag, startPoint x: 722, startPoint y: 464, endPoint x: 757, endPoint y: 464, distance: 35.0
click at [750, 464] on p "The correct answer focuses on implementing a CI/CD pipeline which is a proactiv…" at bounding box center [634, 386] width 279 height 503
drag, startPoint x: 687, startPoint y: 485, endPoint x: 767, endPoint y: 488, distance: 80.0
click at [717, 485] on p "The correct answer focuses on implementing a CI/CD pipeline which is a proactiv…" at bounding box center [634, 386] width 279 height 503
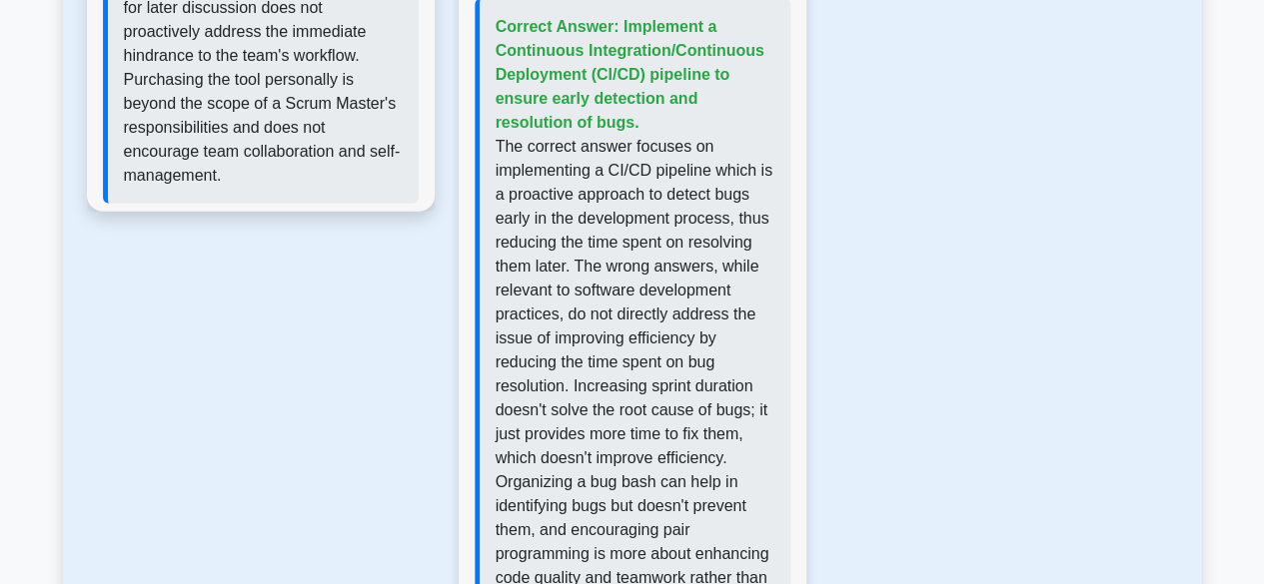
click at [765, 474] on p "The correct answer focuses on implementing a CI/CD pipeline which is a proactiv…" at bounding box center [634, 386] width 279 height 503
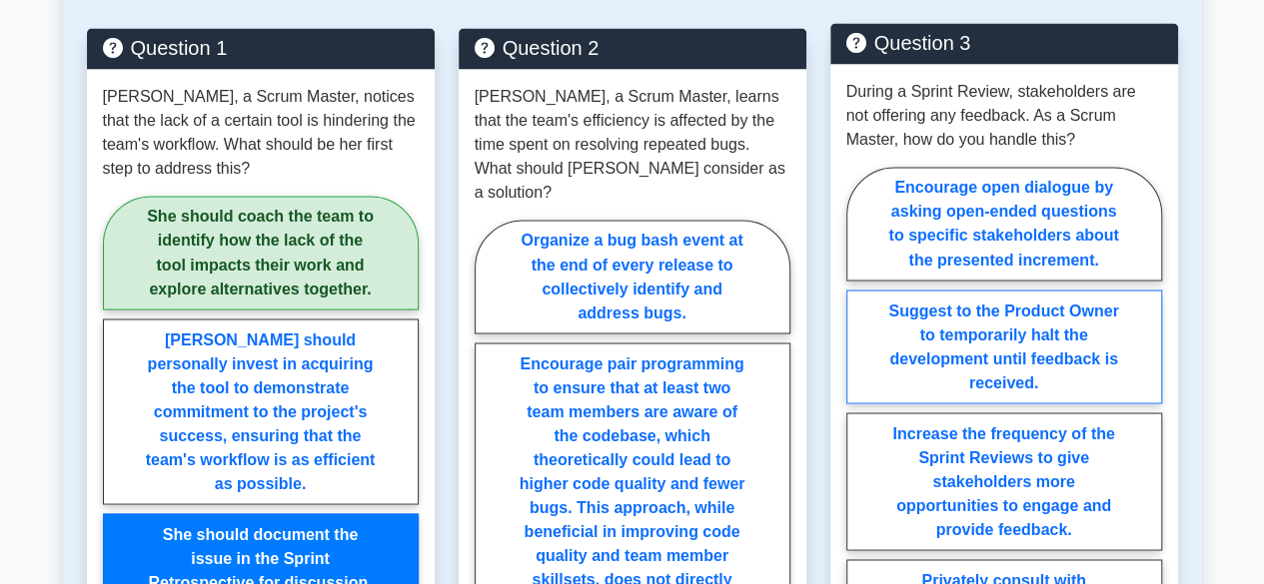
scroll to position [1649, 0]
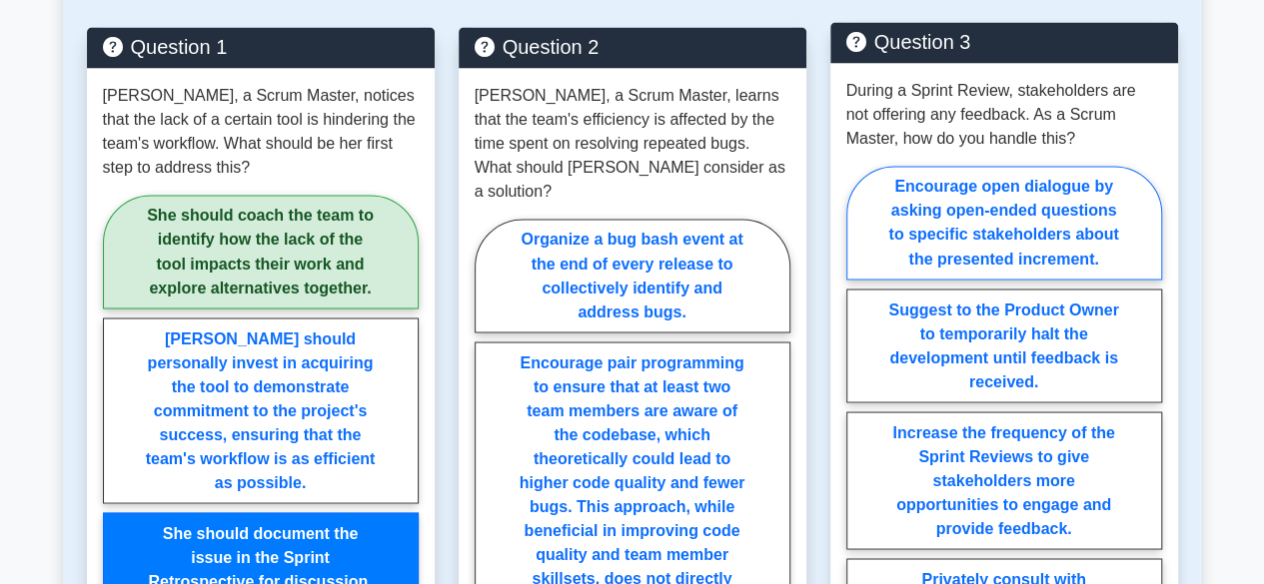
click at [1049, 166] on label "Encourage open dialogue by asking open-ended questions to specific stakeholders…" at bounding box center [1004, 223] width 316 height 114
click at [859, 419] on input "Encourage open dialogue by asking open-ended questions to specific stakeholders…" at bounding box center [852, 425] width 13 height 13
radio input "true"
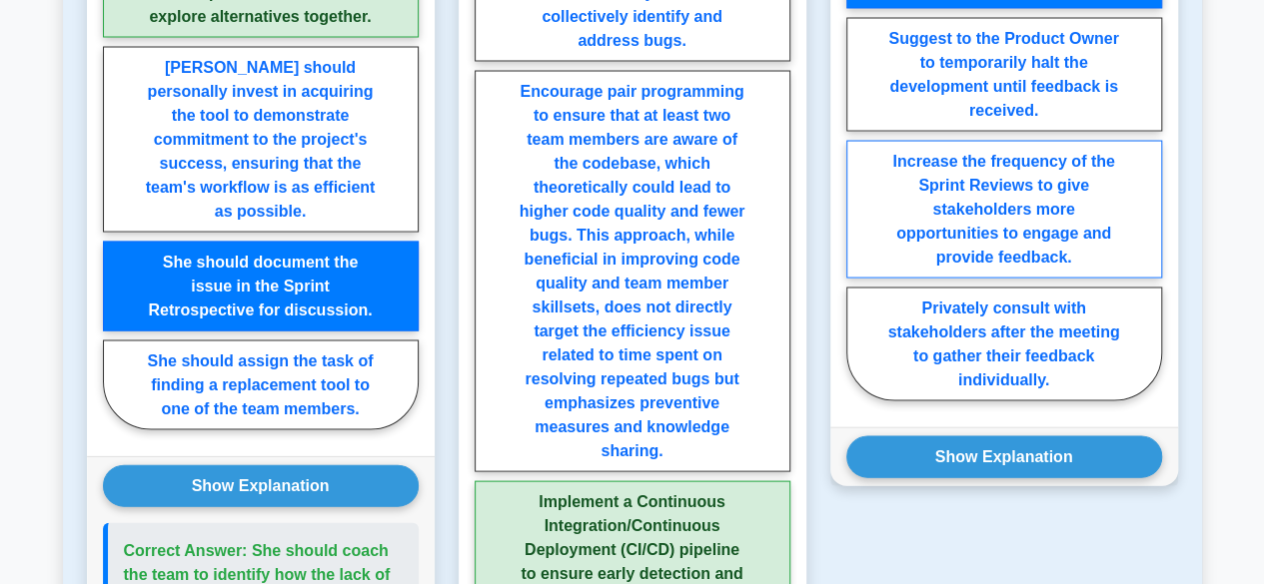
scroll to position [1921, 0]
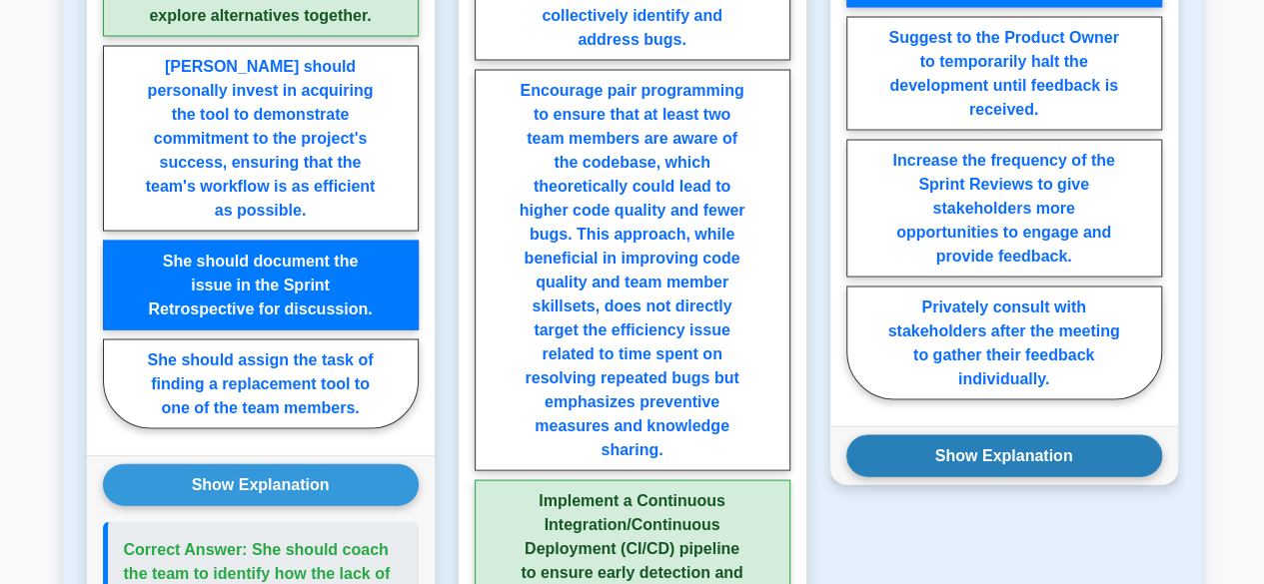
click at [1017, 435] on button "Show Explanation" at bounding box center [1004, 456] width 316 height 42
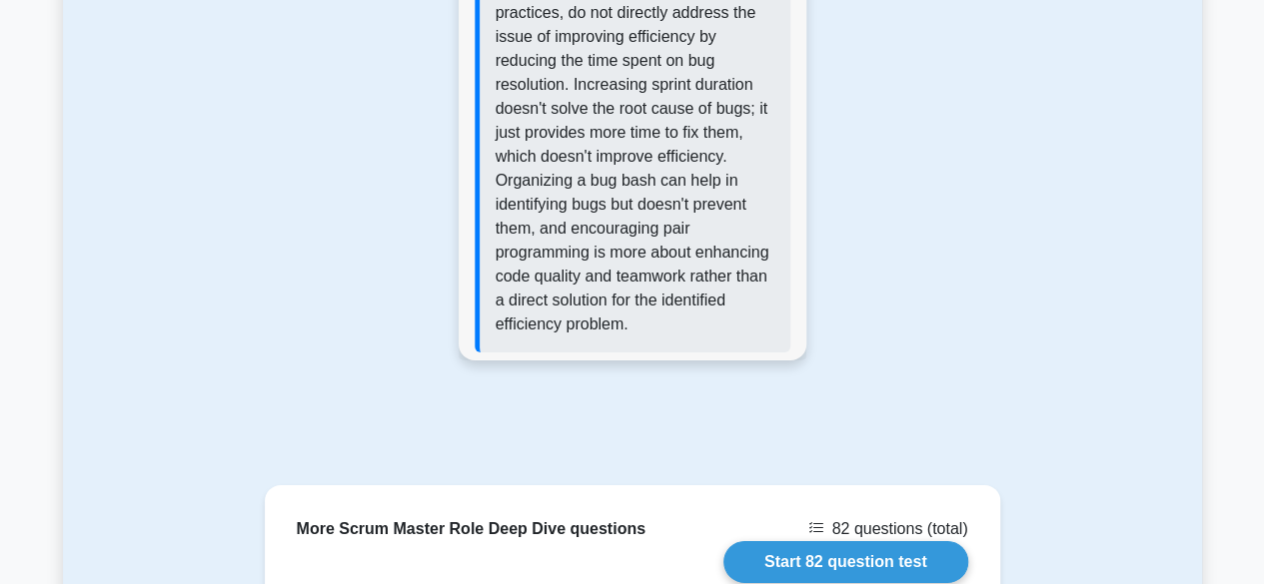
scroll to position [3044, 0]
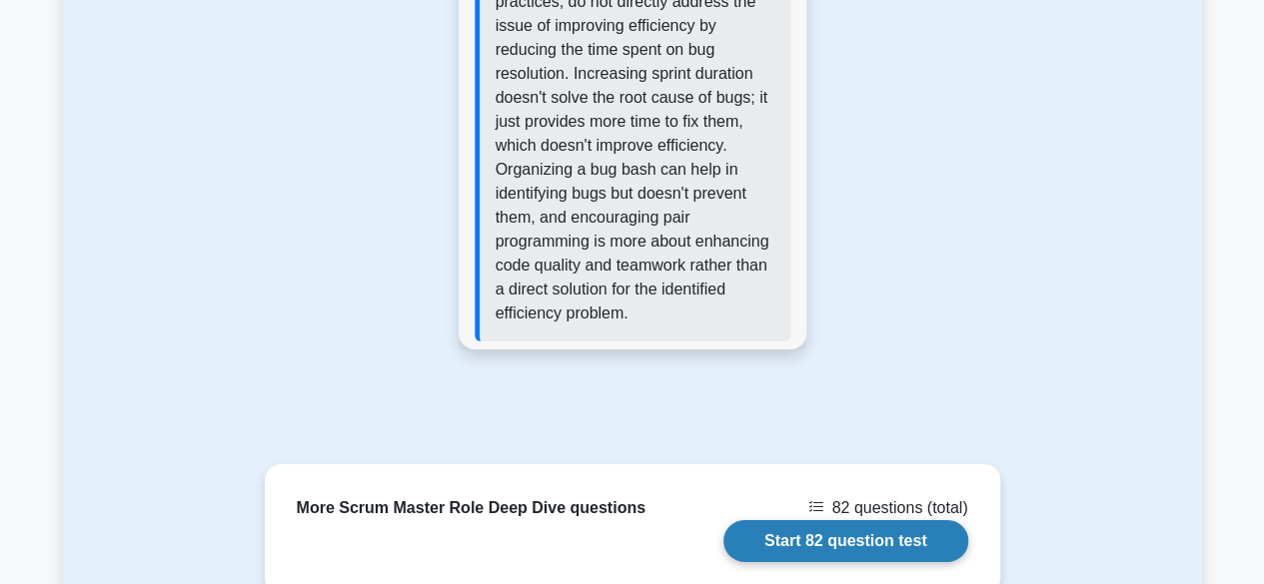
click at [879, 520] on link "Start 82 question test" at bounding box center [845, 541] width 245 height 42
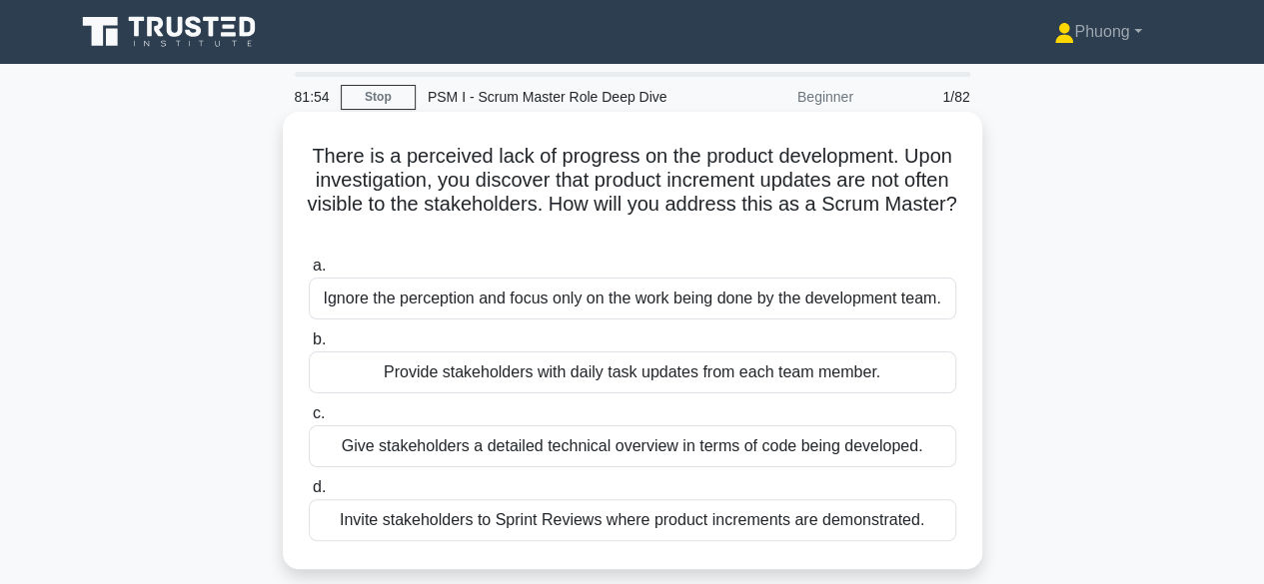
scroll to position [100, 0]
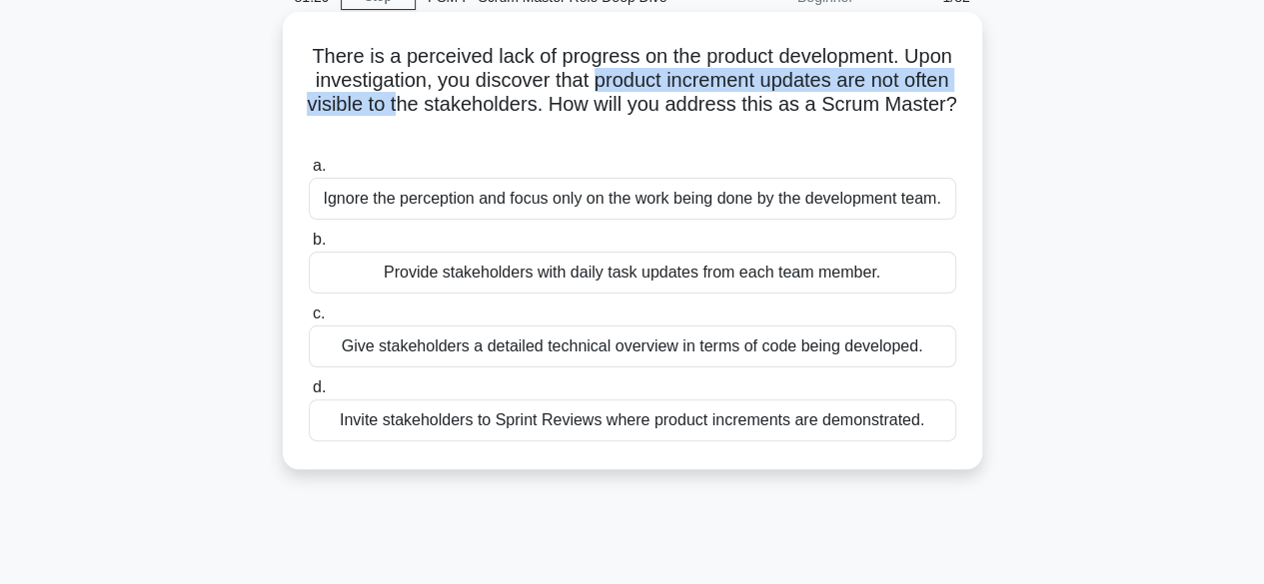
drag, startPoint x: 655, startPoint y: 77, endPoint x: 675, endPoint y: 77, distance: 20.0
click at [669, 77] on h5 "There is a perceived lack of progress on the product development. Upon investig…" at bounding box center [632, 93] width 651 height 98
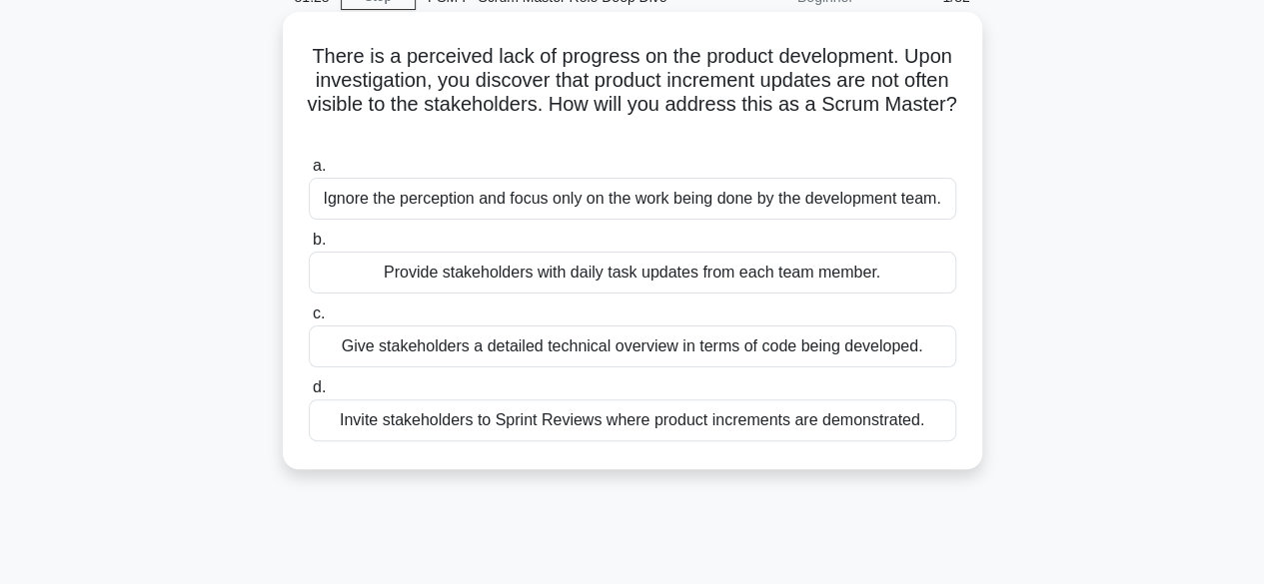
drag, startPoint x: 630, startPoint y: 139, endPoint x: 689, endPoint y: 130, distance: 59.6
click at [655, 136] on h5 "There is a perceived lack of progress on the product development. Upon investig…" at bounding box center [632, 93] width 651 height 98
drag, startPoint x: 760, startPoint y: 119, endPoint x: 839, endPoint y: 107, distance: 79.8
click at [764, 119] on h5 "There is a perceived lack of progress on the product development. Upon investig…" at bounding box center [632, 93] width 651 height 98
click at [552, 432] on div "Invite stakeholders to Sprint Reviews where product increments are demonstrated." at bounding box center [632, 421] width 647 height 42
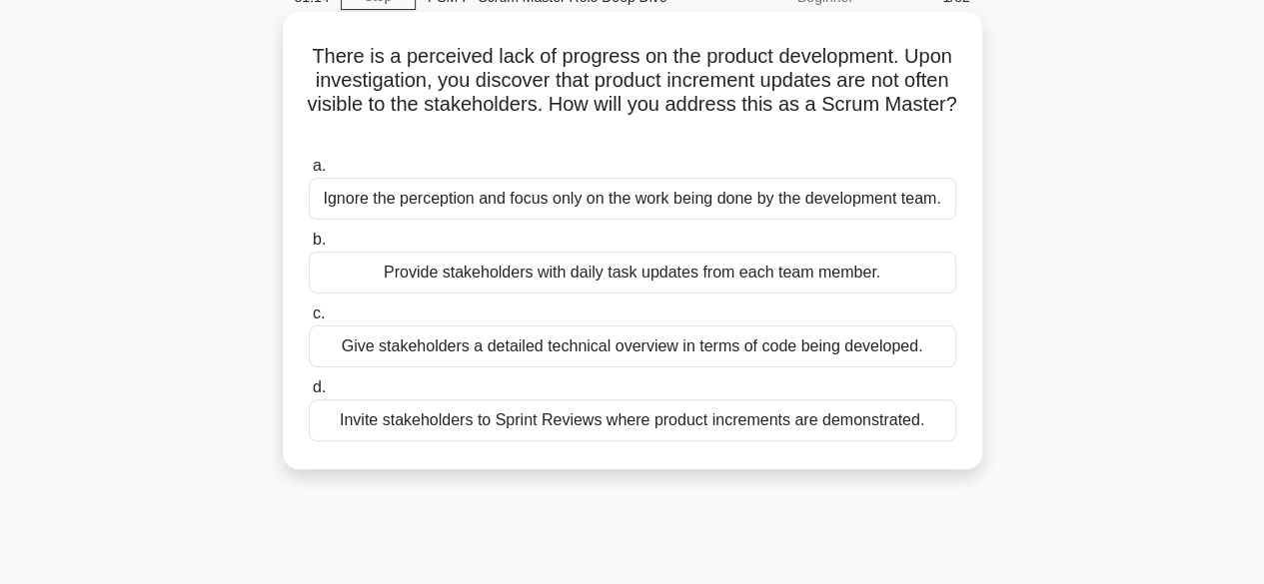
click at [309, 395] on input "d. Invite stakeholders to Sprint Reviews where product increments are demonstra…" at bounding box center [309, 388] width 0 height 13
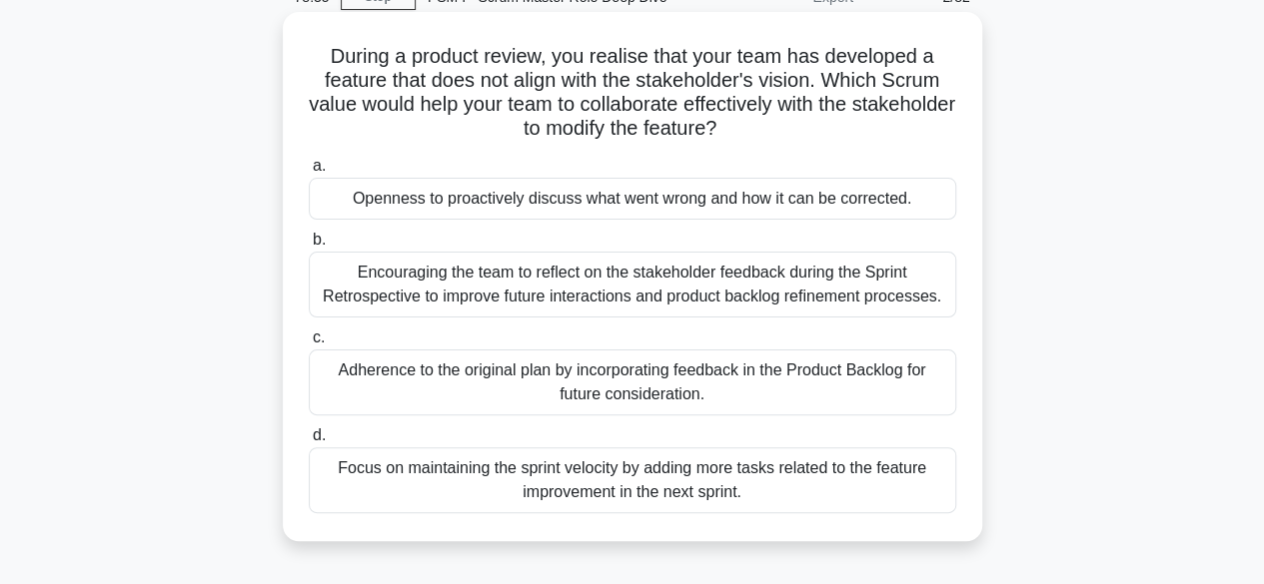
click at [597, 181] on div "Openness to proactively discuss what went wrong and how it can be corrected." at bounding box center [632, 199] width 647 height 42
click at [309, 173] on input "a. Openness to proactively discuss what went wrong and how it can be corrected." at bounding box center [309, 166] width 0 height 13
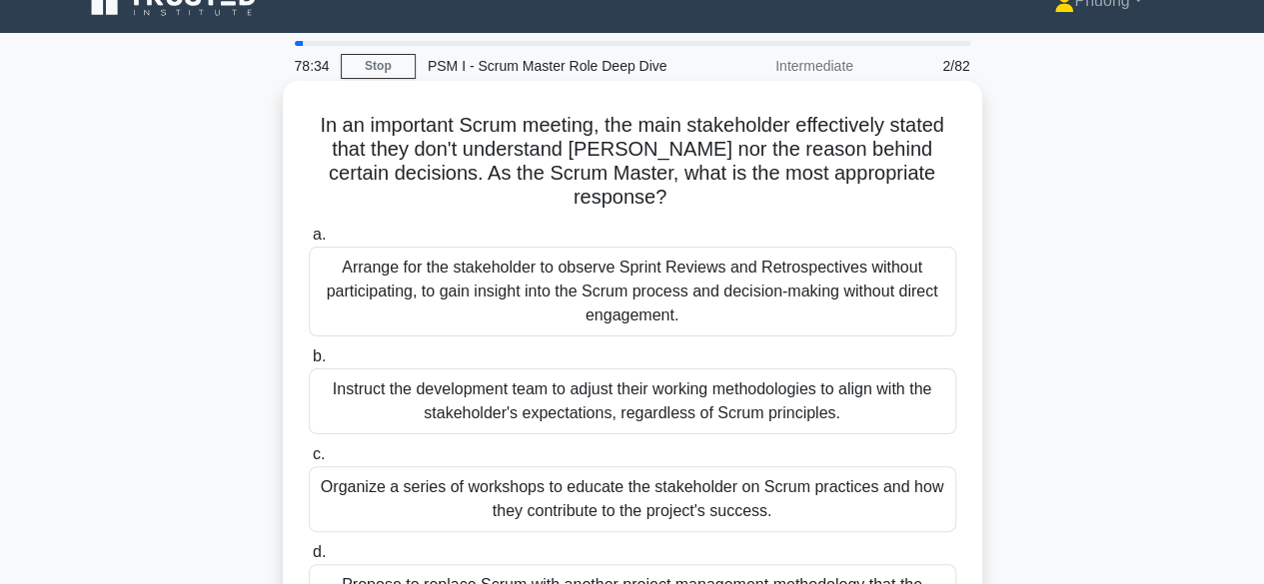
scroll to position [0, 0]
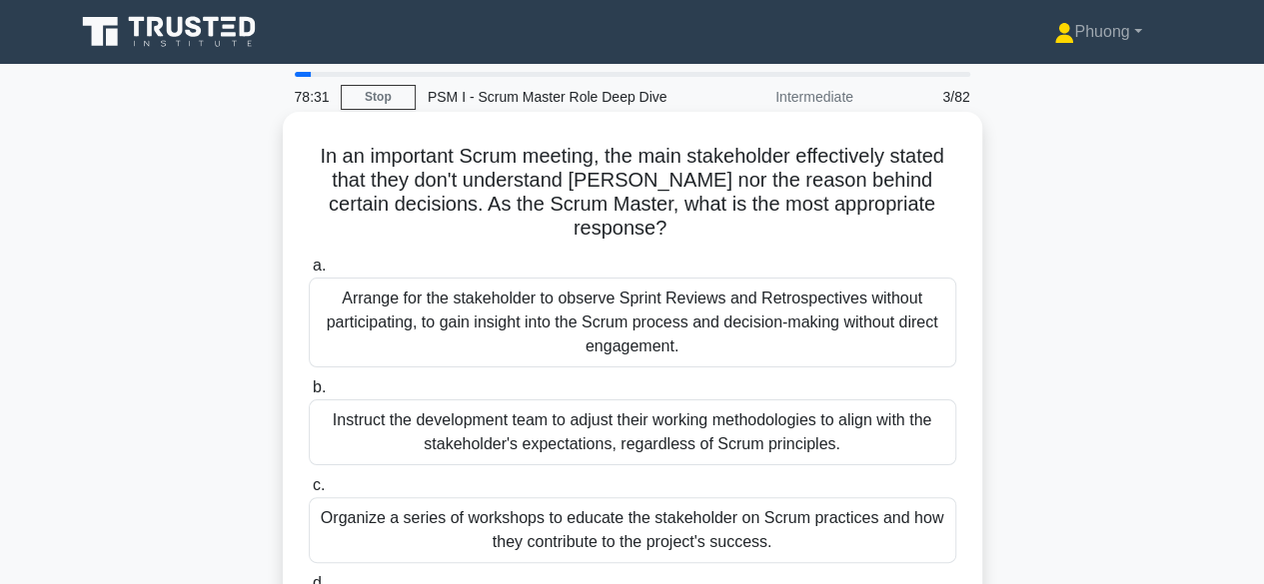
click at [383, 154] on h5 "In an important Scrum meeting, the main stakeholder effectively stated that the…" at bounding box center [632, 193] width 651 height 98
drag, startPoint x: 395, startPoint y: 161, endPoint x: 414, endPoint y: 161, distance: 19.0
click at [411, 161] on h5 "In an important Scrum meeting, the main stakeholder effectively stated that the…" at bounding box center [632, 193] width 651 height 98
drag, startPoint x: 454, startPoint y: 158, endPoint x: 485, endPoint y: 158, distance: 31.0
click at [475, 158] on h5 "In an important Scrum meeting, the main stakeholder effectively stated that the…" at bounding box center [632, 193] width 651 height 98
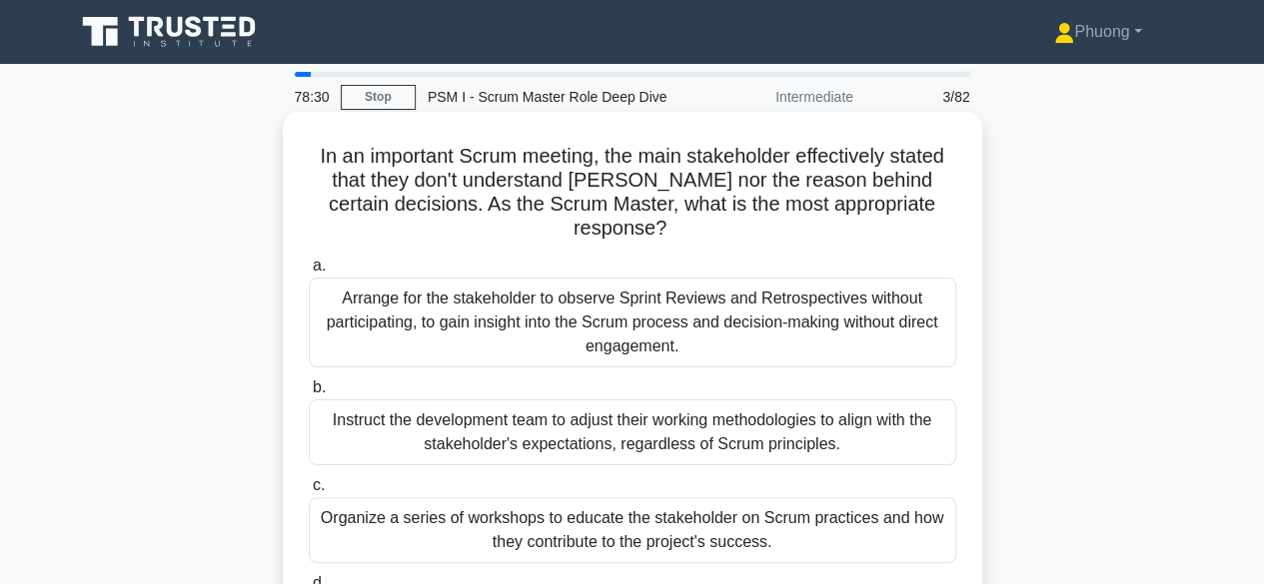
drag, startPoint x: 492, startPoint y: 158, endPoint x: 517, endPoint y: 158, distance: 25.0
click at [508, 158] on h5 "In an important Scrum meeting, the main stakeholder effectively stated that the…" at bounding box center [632, 193] width 651 height 98
drag, startPoint x: 548, startPoint y: 161, endPoint x: 611, endPoint y: 161, distance: 62.9
click at [587, 163] on h5 "In an important Scrum meeting, the main stakeholder effectively stated that the…" at bounding box center [632, 193] width 651 height 98
click at [691, 161] on h5 "In an important Scrum meeting, the main stakeholder effectively stated that the…" at bounding box center [632, 193] width 651 height 98
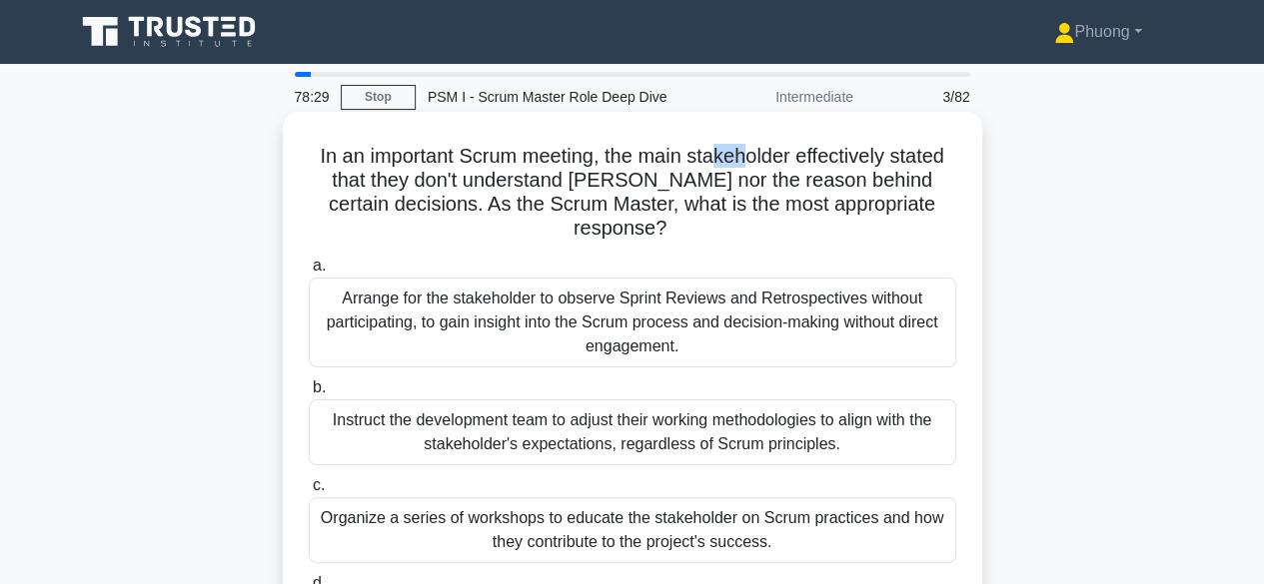
drag, startPoint x: 717, startPoint y: 161, endPoint x: 795, endPoint y: 161, distance: 77.9
click at [791, 161] on h5 "In an important Scrum meeting, the main stakeholder effectively stated that the…" at bounding box center [632, 193] width 651 height 98
drag, startPoint x: 817, startPoint y: 161, endPoint x: 912, endPoint y: 159, distance: 94.9
click at [883, 161] on h5 "In an important Scrum meeting, the main stakeholder effectively stated that the…" at bounding box center [632, 193] width 651 height 98
click at [980, 159] on div "In an important Scrum meeting, the main stakeholder effectively stated that the…" at bounding box center [632, 400] width 699 height 577
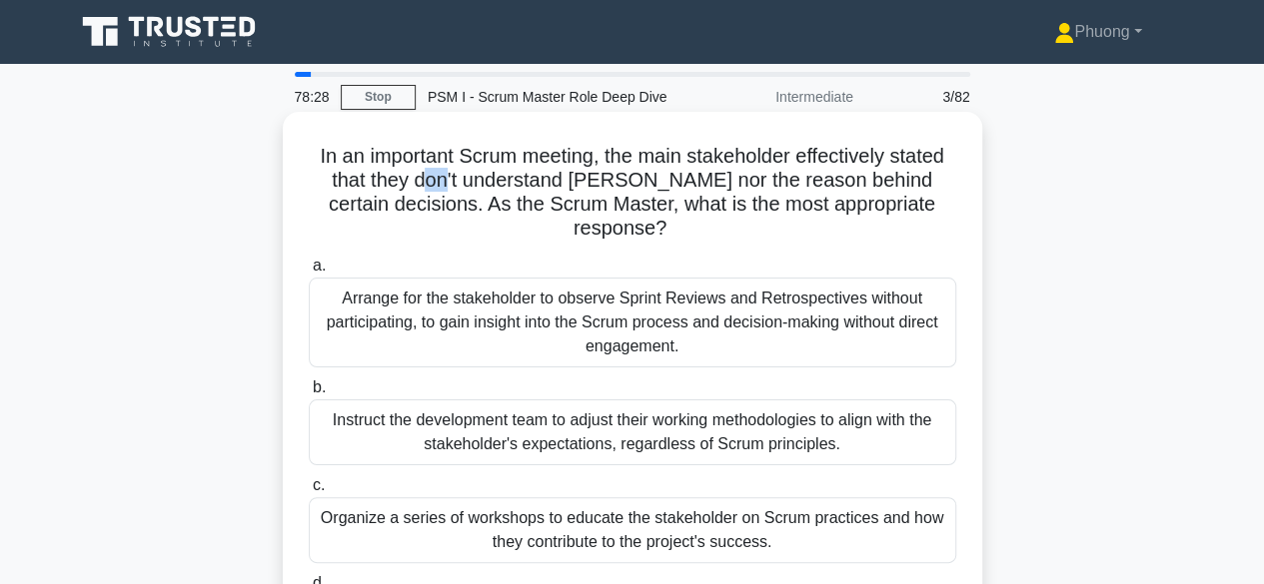
drag, startPoint x: 435, startPoint y: 190, endPoint x: 487, endPoint y: 176, distance: 53.8
click at [467, 180] on h5 "In an important Scrum meeting, the main stakeholder effectively stated that the…" at bounding box center [632, 193] width 651 height 98
drag, startPoint x: 507, startPoint y: 176, endPoint x: 579, endPoint y: 174, distance: 71.9
click at [558, 176] on h5 "In an important Scrum meeting, the main stakeholder effectively stated that the…" at bounding box center [632, 193] width 651 height 98
drag, startPoint x: 669, startPoint y: 177, endPoint x: 712, endPoint y: 177, distance: 42.9
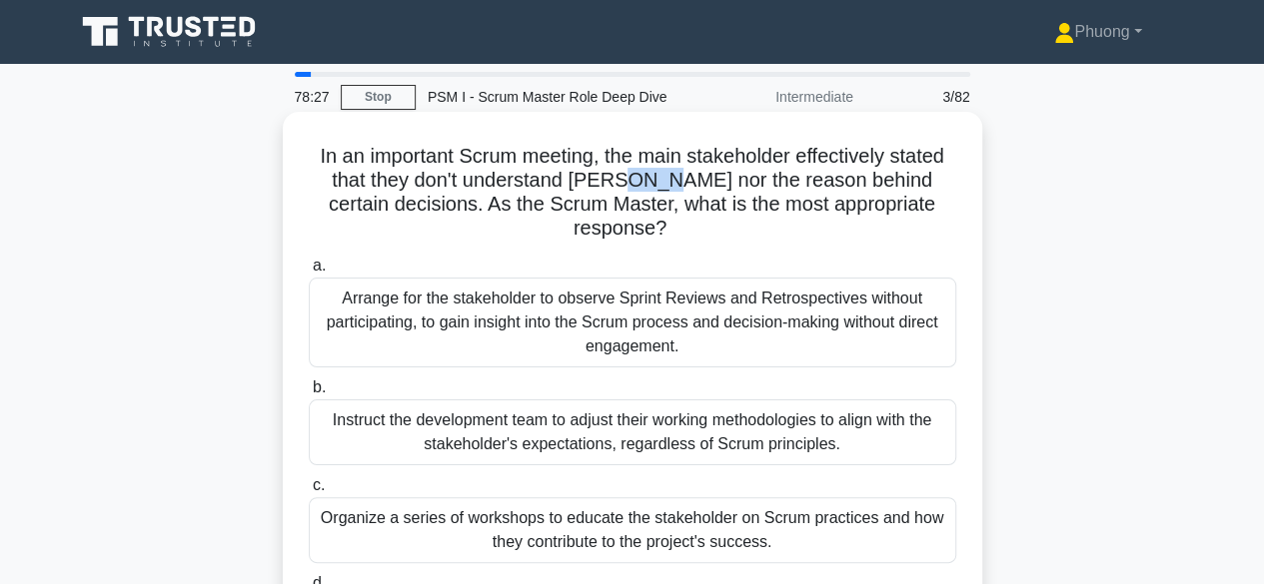
click at [701, 177] on h5 "In an important Scrum meeting, the main stakeholder effectively stated that the…" at bounding box center [632, 193] width 651 height 98
drag, startPoint x: 886, startPoint y: 173, endPoint x: 615, endPoint y: 209, distance: 273.1
click at [875, 178] on h5 "In an important Scrum meeting, the main stakeholder effectively stated that the…" at bounding box center [632, 193] width 651 height 98
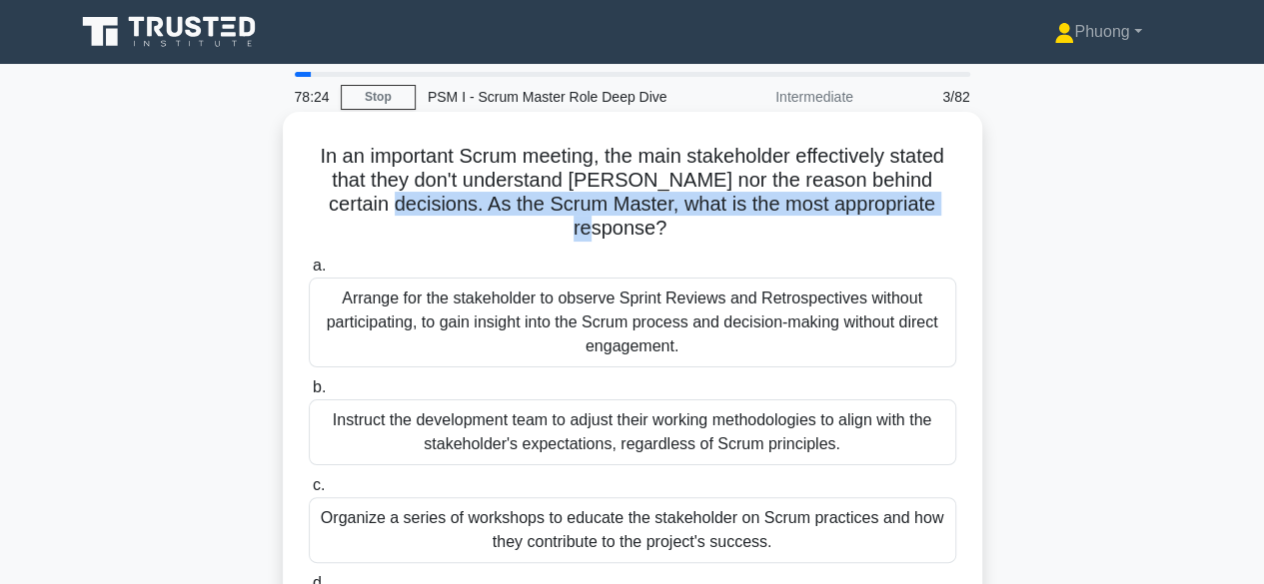
drag, startPoint x: 332, startPoint y: 219, endPoint x: 457, endPoint y: 199, distance: 127.4
click at [449, 199] on h5 "In an important Scrum meeting, the main stakeholder effectively stated that the…" at bounding box center [632, 193] width 651 height 98
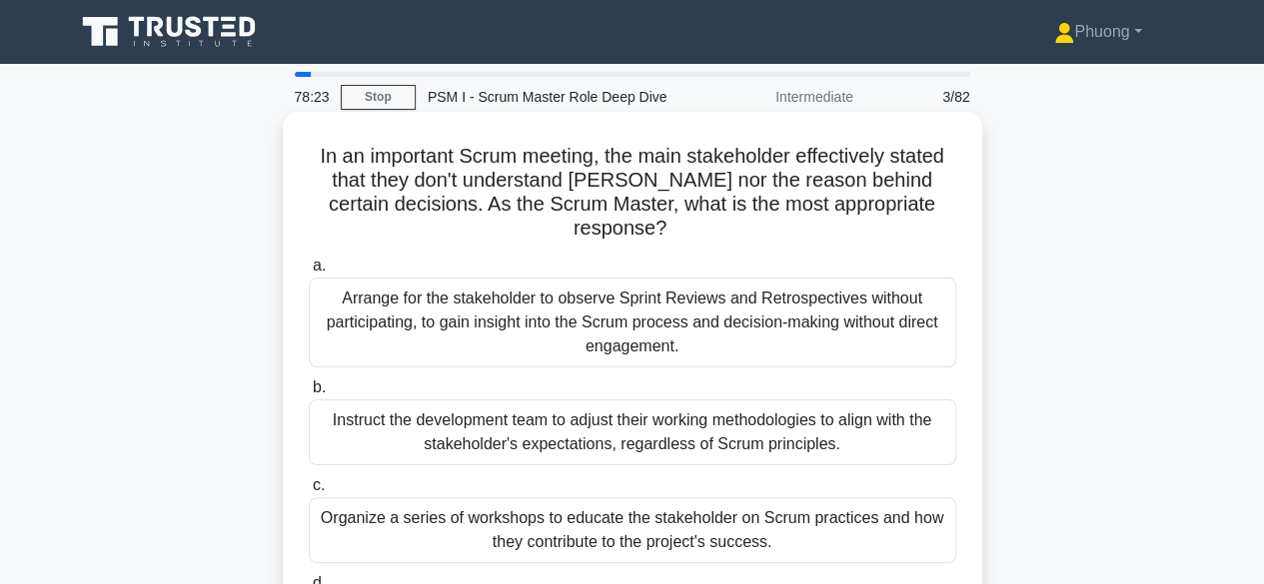
drag, startPoint x: 645, startPoint y: 186, endPoint x: 709, endPoint y: 186, distance: 63.9
click at [667, 186] on h5 "In an important Scrum meeting, the main stakeholder effectively stated that the…" at bounding box center [632, 193] width 651 height 98
drag, startPoint x: 709, startPoint y: 186, endPoint x: 773, endPoint y: 185, distance: 63.9
click at [733, 187] on h5 "In an important Scrum meeting, the main stakeholder effectively stated that the…" at bounding box center [632, 193] width 651 height 98
drag, startPoint x: 786, startPoint y: 189, endPoint x: 841, endPoint y: 187, distance: 55.0
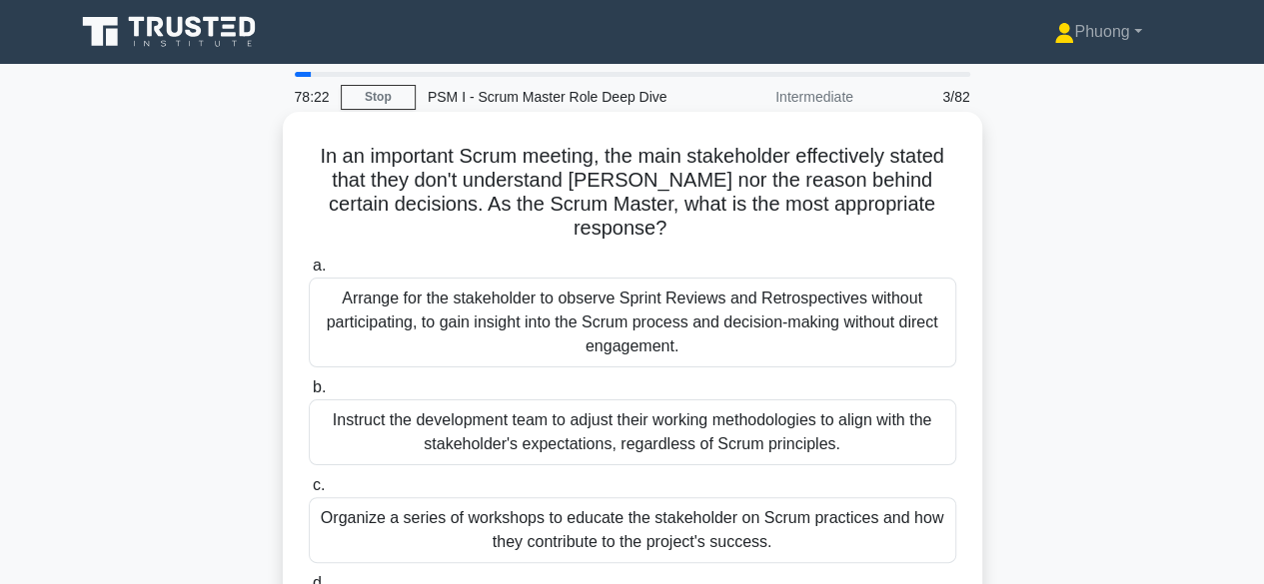
click at [792, 189] on h5 "In an important Scrum meeting, the main stakeholder effectively stated that the…" at bounding box center [632, 193] width 651 height 98
drag, startPoint x: 841, startPoint y: 187, endPoint x: 881, endPoint y: 189, distance: 40.0
click at [873, 189] on h5 "In an important Scrum meeting, the main stakeholder effectively stated that the…" at bounding box center [632, 193] width 651 height 98
drag, startPoint x: 921, startPoint y: 191, endPoint x: 907, endPoint y: 197, distance: 15.2
click at [926, 191] on h5 "In an important Scrum meeting, the main stakeholder effectively stated that the…" at bounding box center [632, 193] width 651 height 98
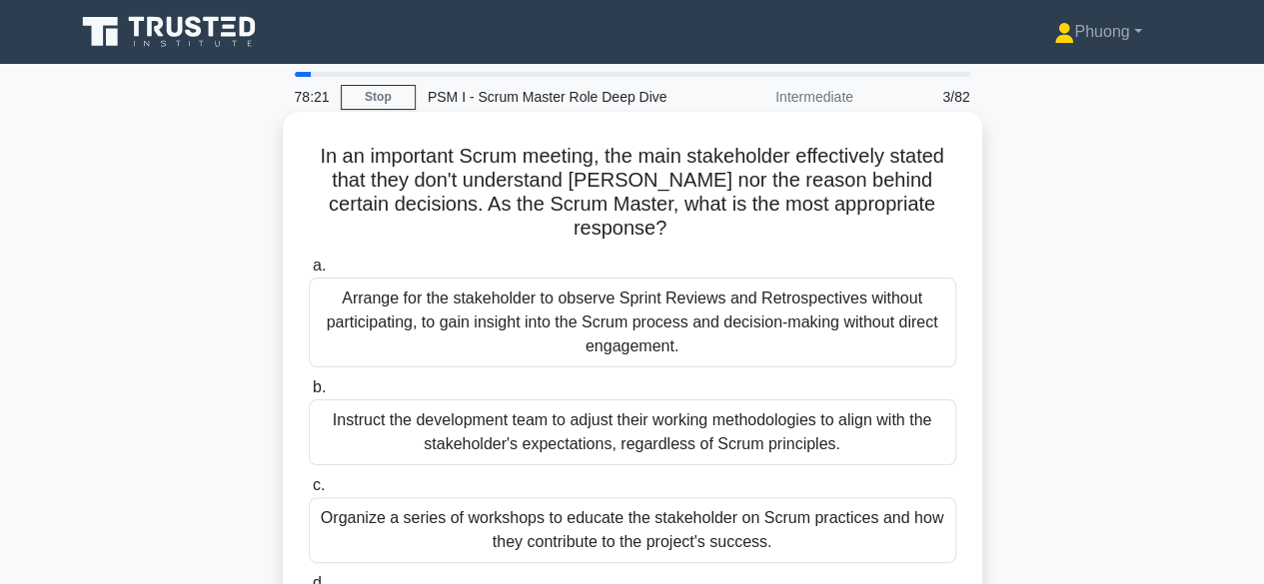
drag, startPoint x: 867, startPoint y: 212, endPoint x: 884, endPoint y: 212, distance: 17.0
click at [867, 213] on h5 "In an important Scrum meeting, the main stakeholder effectively stated that the…" at bounding box center [632, 193] width 651 height 98
click at [950, 217] on h5 "In an important Scrum meeting, the main stakeholder effectively stated that the…" at bounding box center [632, 193] width 651 height 98
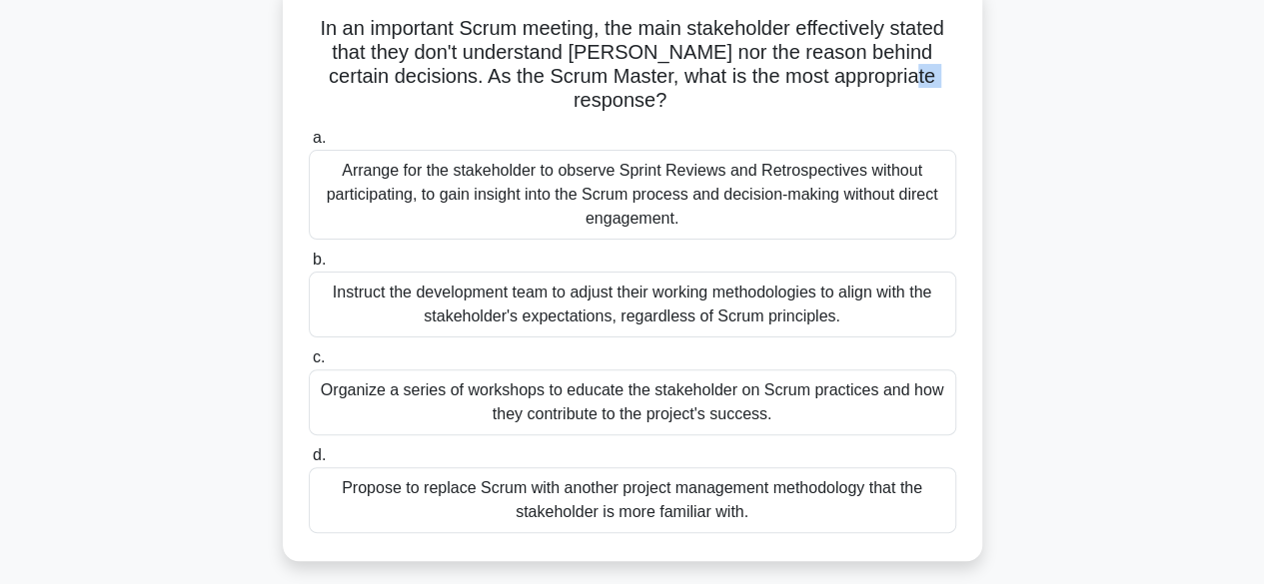
scroll to position [200, 0]
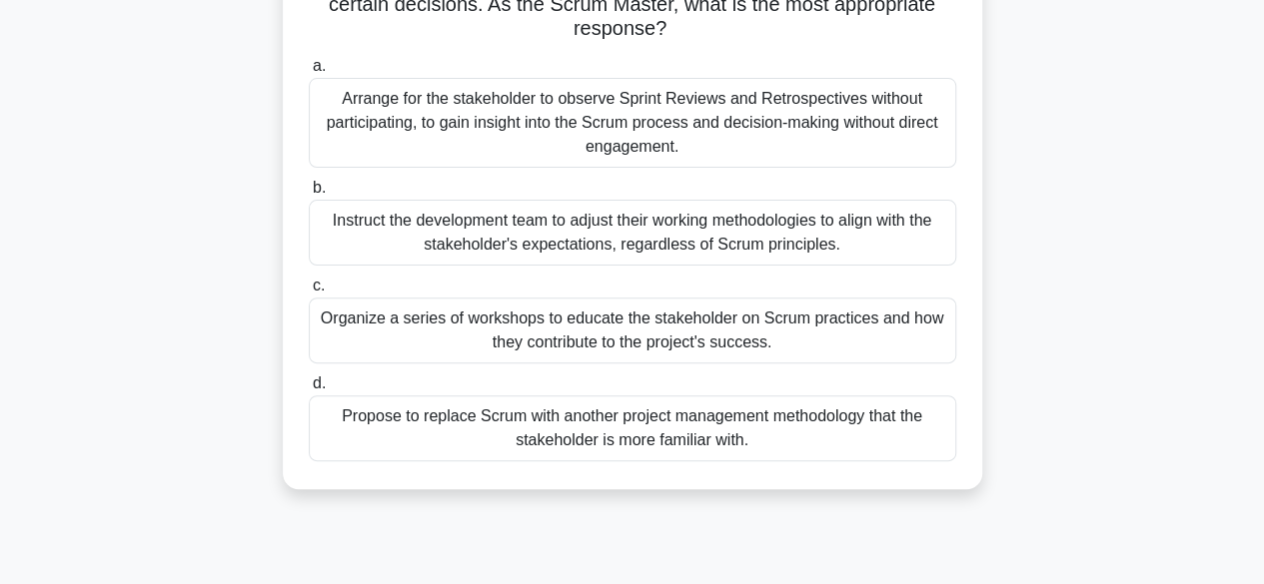
click at [612, 329] on div "Organize a series of workshops to educate the stakeholder on Scrum practices an…" at bounding box center [632, 331] width 647 height 66
click at [309, 293] on input "c. Organize a series of workshops to educate the stakeholder on Scrum practices…" at bounding box center [309, 286] width 0 height 13
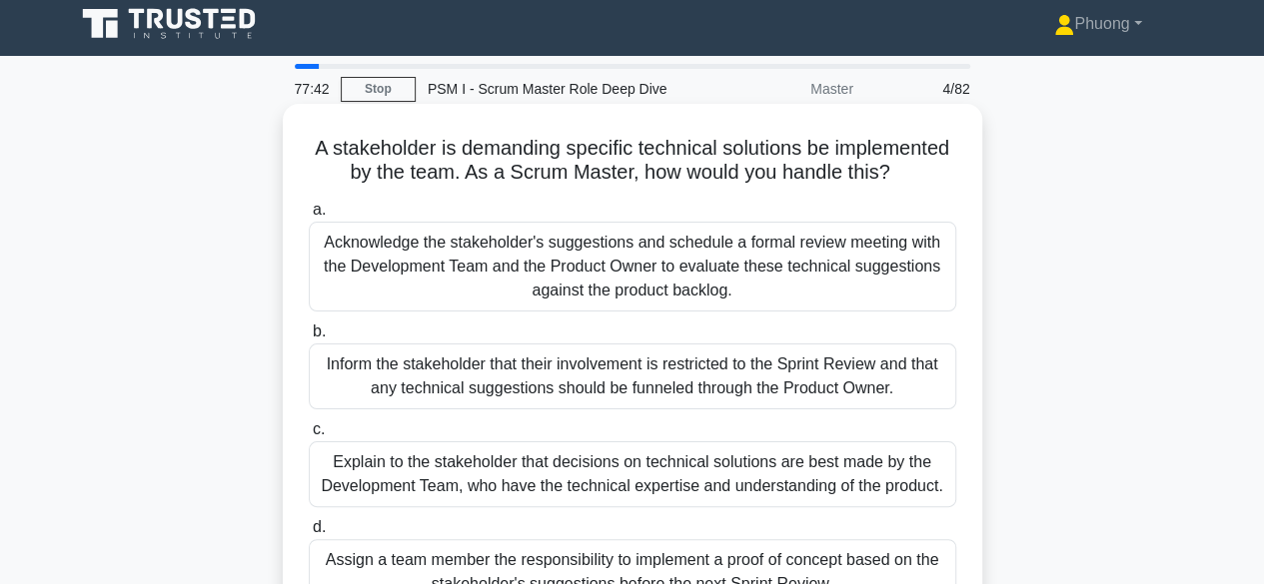
scroll to position [0, 0]
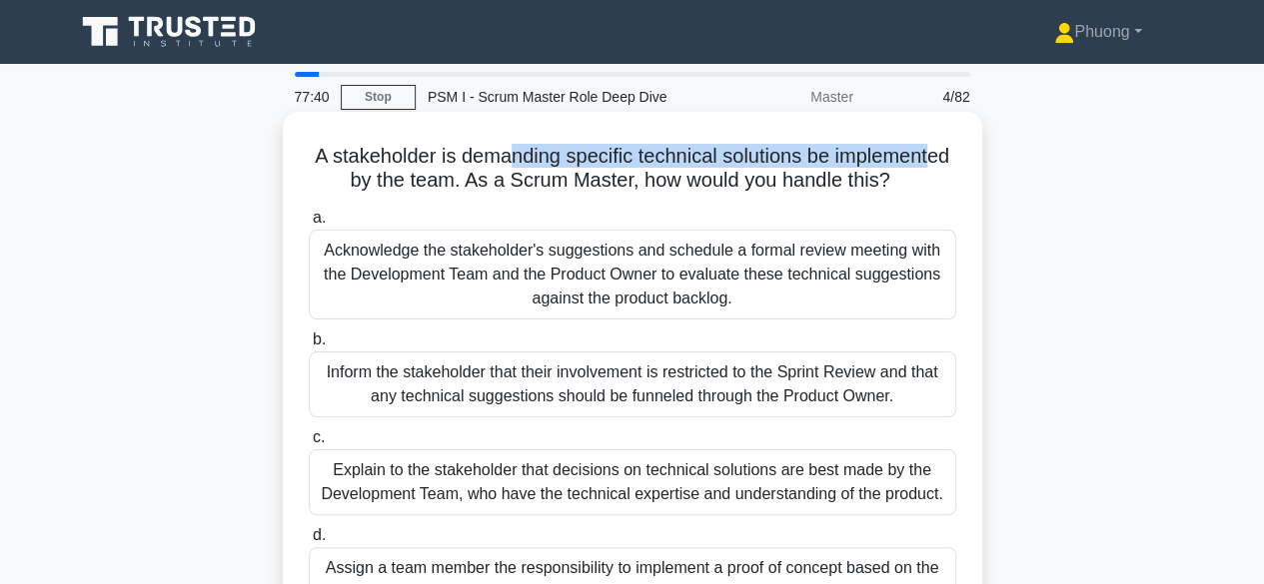
drag, startPoint x: 418, startPoint y: 180, endPoint x: 569, endPoint y: 160, distance: 153.1
click at [569, 160] on h5 "A stakeholder is demanding specific technical solutions be implemented by the t…" at bounding box center [632, 169] width 651 height 50
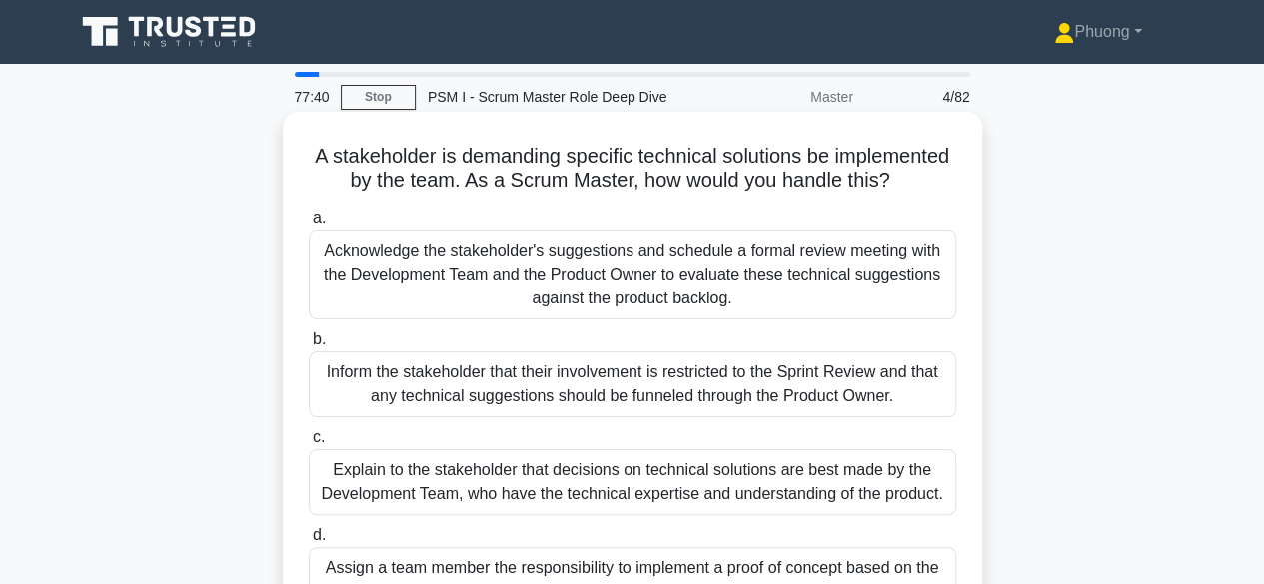
click at [605, 180] on h5 "A stakeholder is demanding specific technical solutions be implemented by the t…" at bounding box center [632, 169] width 651 height 50
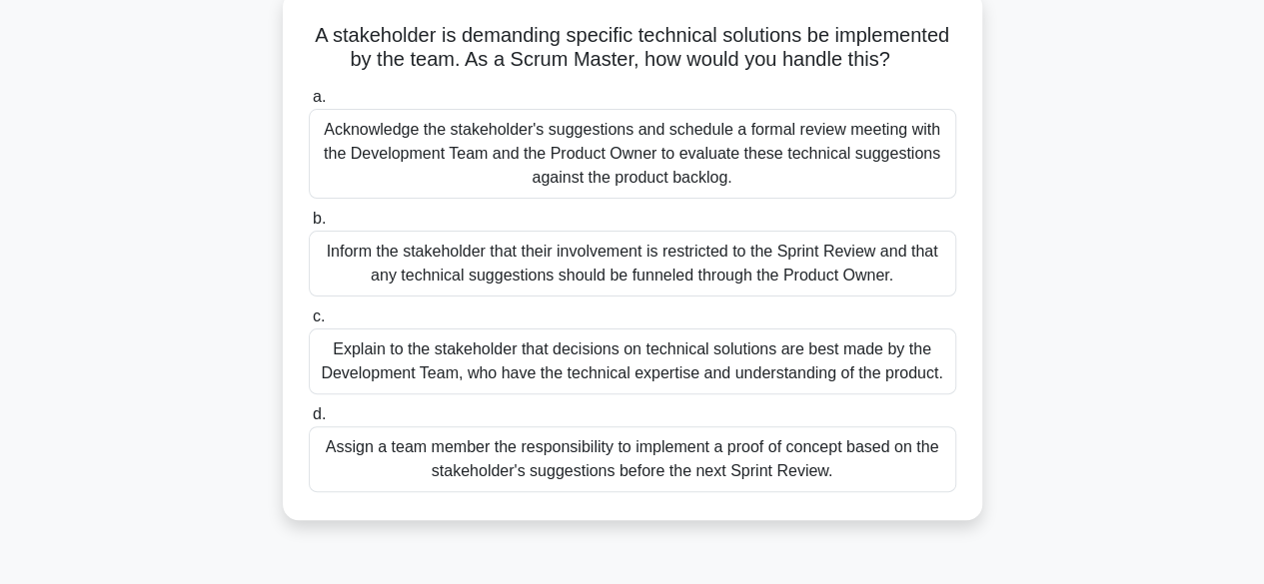
scroll to position [124, 0]
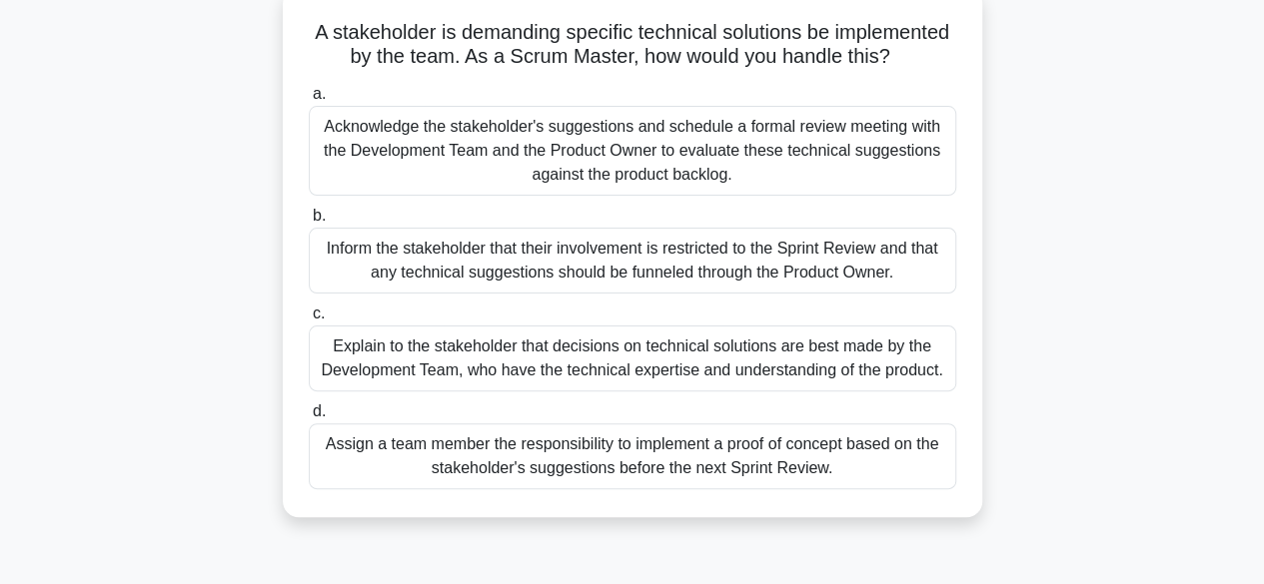
click at [421, 190] on div "Acknowledge the stakeholder's suggestions and schedule a formal review meeting …" at bounding box center [632, 151] width 647 height 90
click at [309, 101] on input "a. Acknowledge the stakeholder's suggestions and schedule a formal review meeti…" at bounding box center [309, 94] width 0 height 13
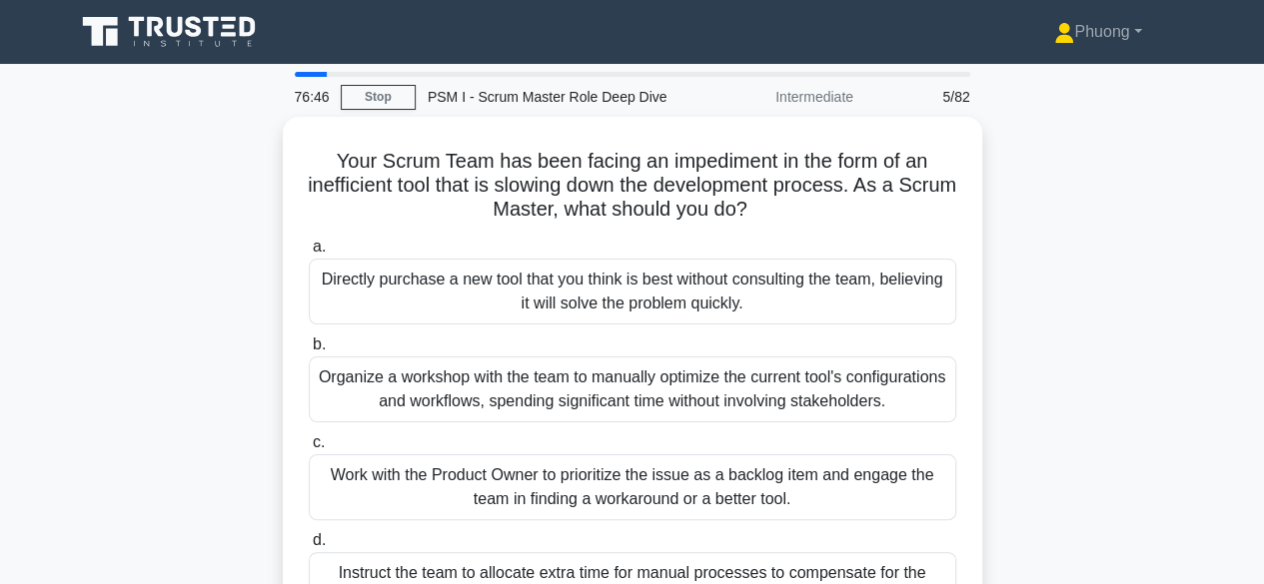
scroll to position [100, 0]
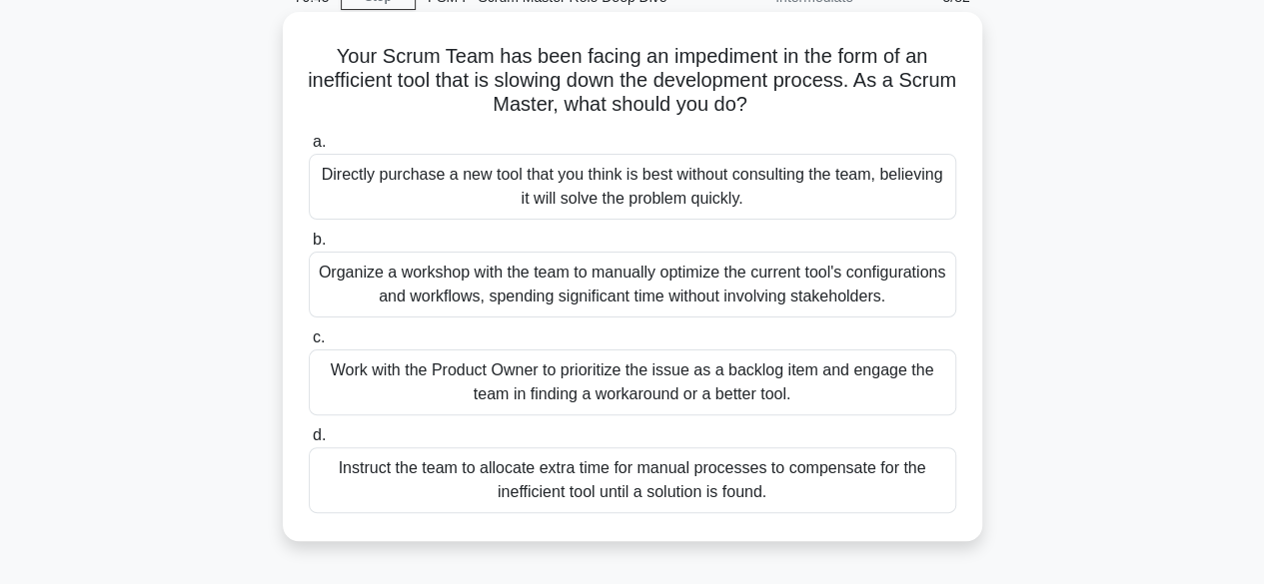
drag, startPoint x: 958, startPoint y: 65, endPoint x: 904, endPoint y: 86, distance: 57.9
click at [959, 68] on div "Your Scrum Team has been facing an impediment in the form of an inefficient too…" at bounding box center [632, 276] width 683 height 513
click at [849, 385] on div "Work with the Product Owner to prioritize the issue as a backlog item and engag…" at bounding box center [632, 383] width 647 height 66
click at [309, 345] on input "c. Work with the Product Owner to prioritize the issue as a backlog item and en…" at bounding box center [309, 338] width 0 height 13
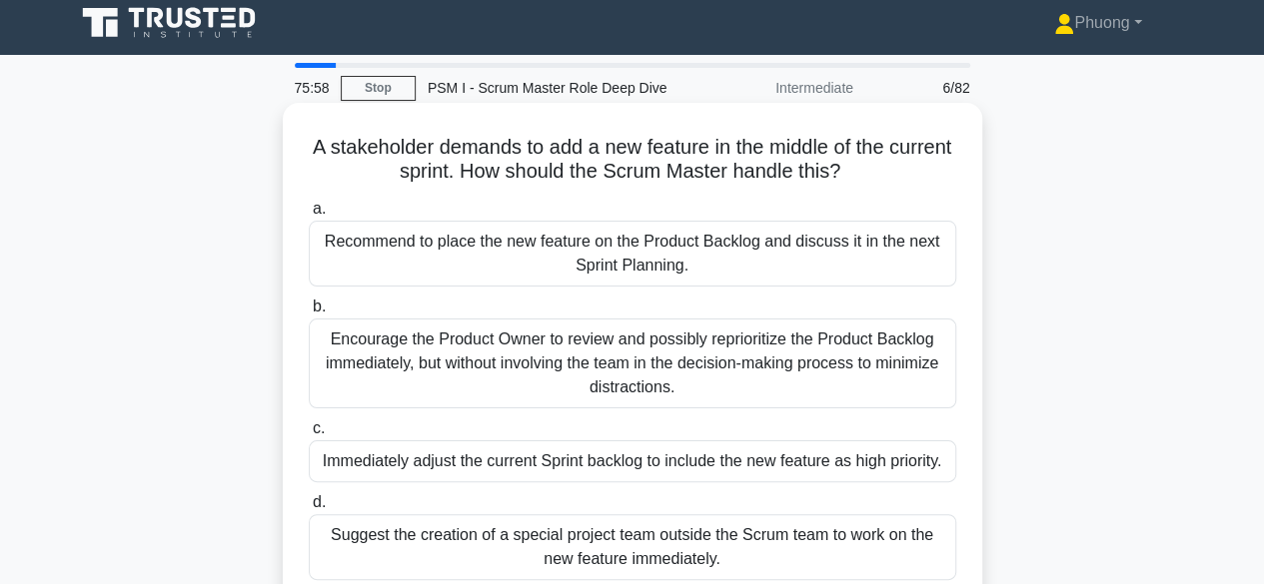
scroll to position [0, 0]
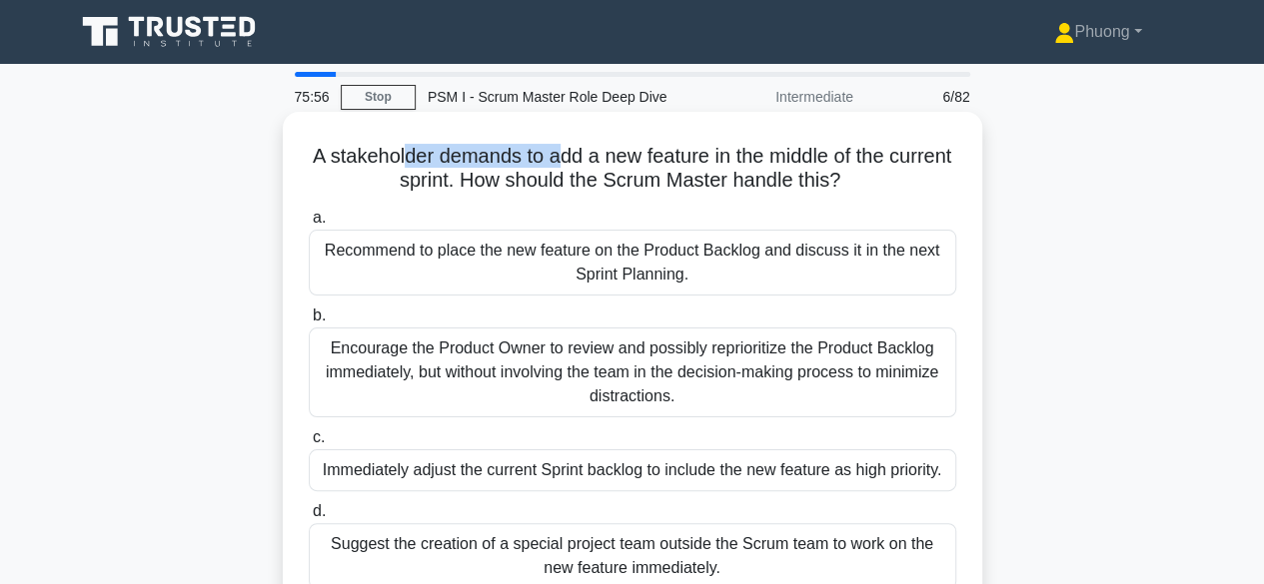
drag, startPoint x: 429, startPoint y: 164, endPoint x: 630, endPoint y: 144, distance: 201.8
click at [616, 147] on h5 "A stakeholder demands to add a new feature in the middle of the current sprint.…" at bounding box center [632, 169] width 651 height 50
drag, startPoint x: 667, startPoint y: 154, endPoint x: 747, endPoint y: 159, distance: 80.1
click at [744, 159] on h5 "A stakeholder demands to add a new feature in the middle of the current sprint.…" at bounding box center [632, 169] width 651 height 50
drag, startPoint x: 783, startPoint y: 158, endPoint x: 857, endPoint y: 148, distance: 74.6
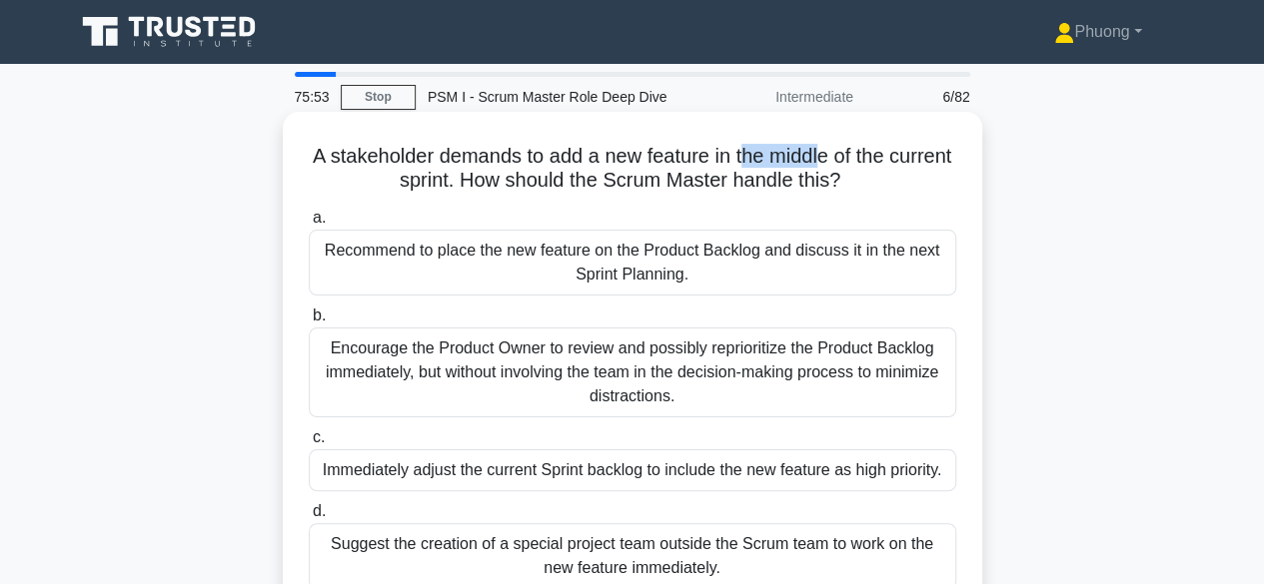
click at [857, 148] on h5 "A stakeholder demands to add a new feature in the middle of the current sprint.…" at bounding box center [632, 169] width 651 height 50
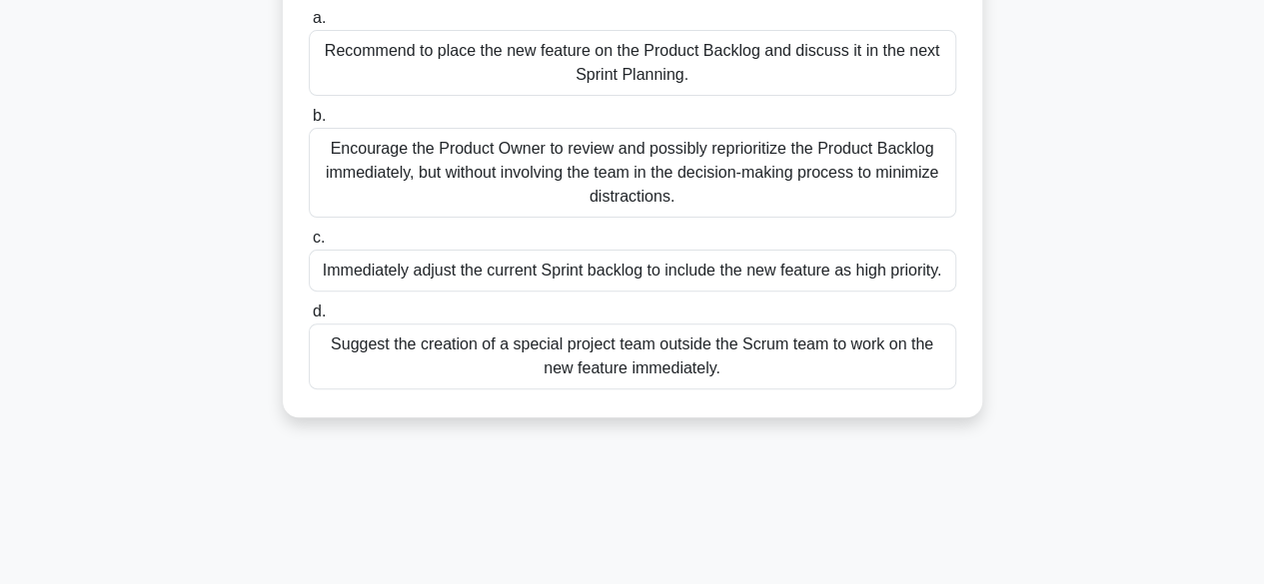
scroll to position [100, 0]
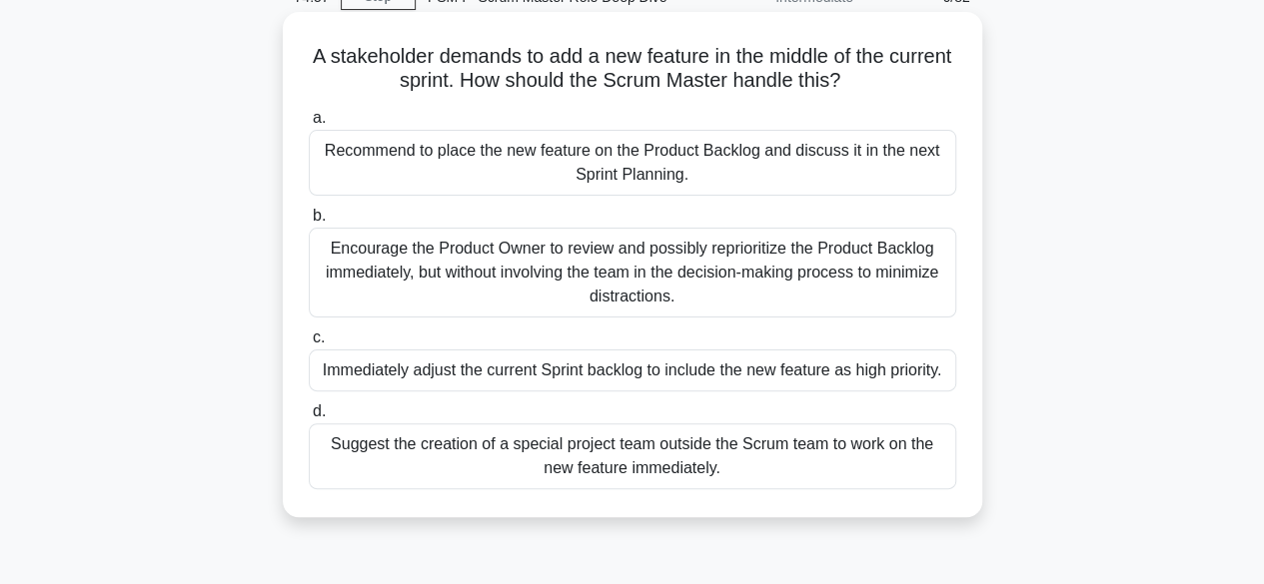
click at [677, 163] on div "Recommend to place the new feature on the Product Backlog and discuss it in the…" at bounding box center [632, 163] width 647 height 66
click at [309, 125] on input "a. Recommend to place the new feature on the Product Backlog and discuss it in …" at bounding box center [309, 118] width 0 height 13
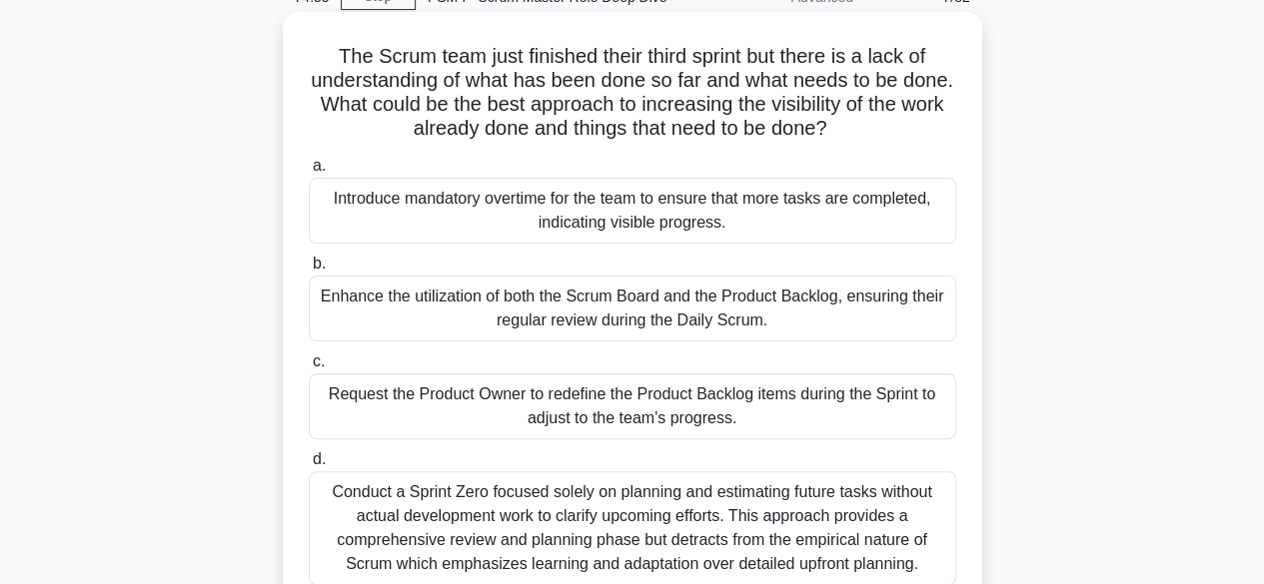
scroll to position [0, 0]
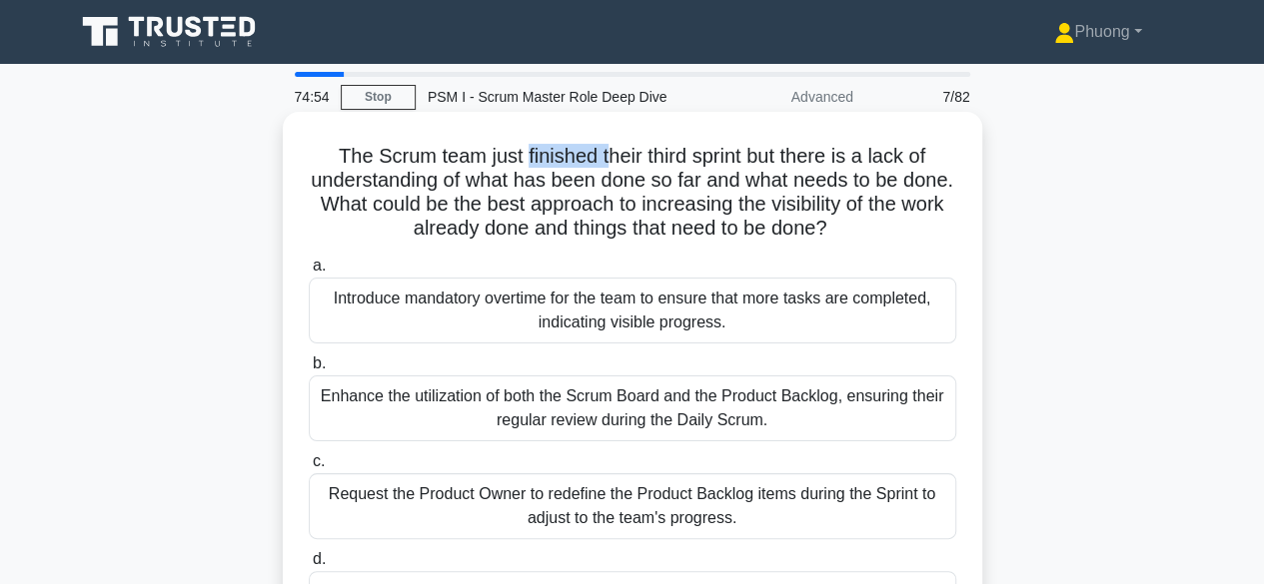
drag, startPoint x: 597, startPoint y: 165, endPoint x: 613, endPoint y: 164, distance: 16.0
click at [613, 164] on h5 "The Scrum team just finished their third sprint but there is a lack of understa…" at bounding box center [632, 193] width 651 height 98
drag, startPoint x: 668, startPoint y: 160, endPoint x: 736, endPoint y: 160, distance: 67.9
click at [722, 160] on h5 "The Scrum team just finished their third sprint but there is a lack of understa…" at bounding box center [632, 193] width 651 height 98
drag, startPoint x: 741, startPoint y: 162, endPoint x: 811, endPoint y: 157, distance: 70.1
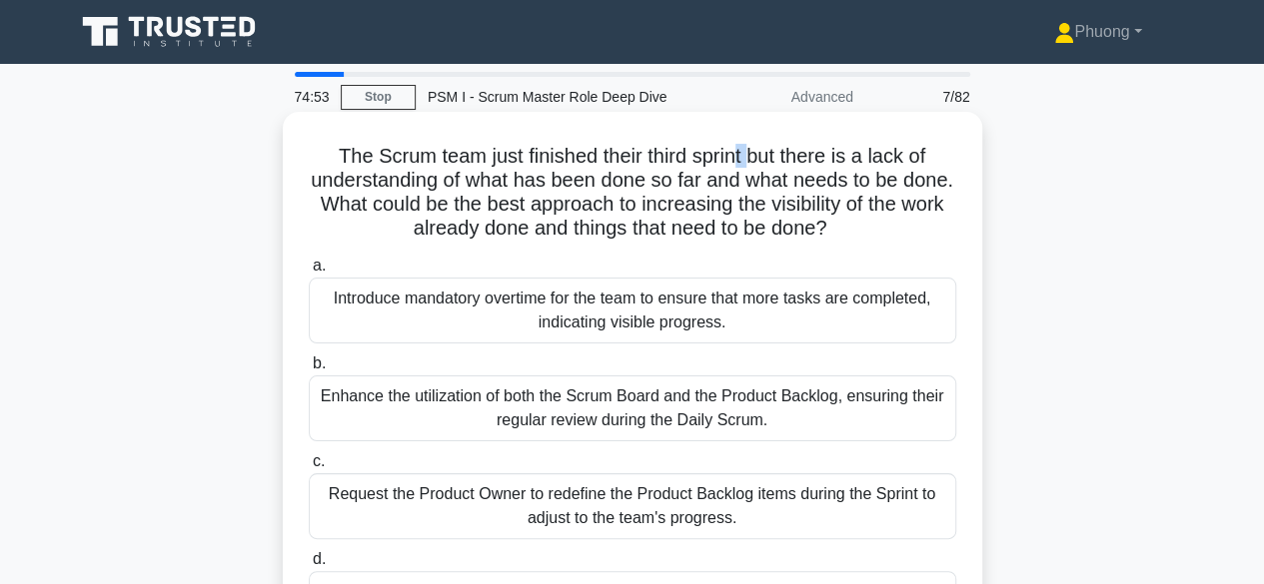
click at [777, 161] on h5 "The Scrum team just finished their third sprint but there is a lack of understa…" at bounding box center [632, 193] width 651 height 98
click at [887, 159] on h5 "The Scrum team just finished their third sprint but there is a lack of understa…" at bounding box center [632, 193] width 651 height 98
drag, startPoint x: 400, startPoint y: 173, endPoint x: 429, endPoint y: 164, distance: 31.3
click at [411, 169] on h5 "The Scrum team just finished their third sprint but there is a lack of understa…" at bounding box center [632, 193] width 651 height 98
drag, startPoint x: 846, startPoint y: 187, endPoint x: 865, endPoint y: 185, distance: 19.1
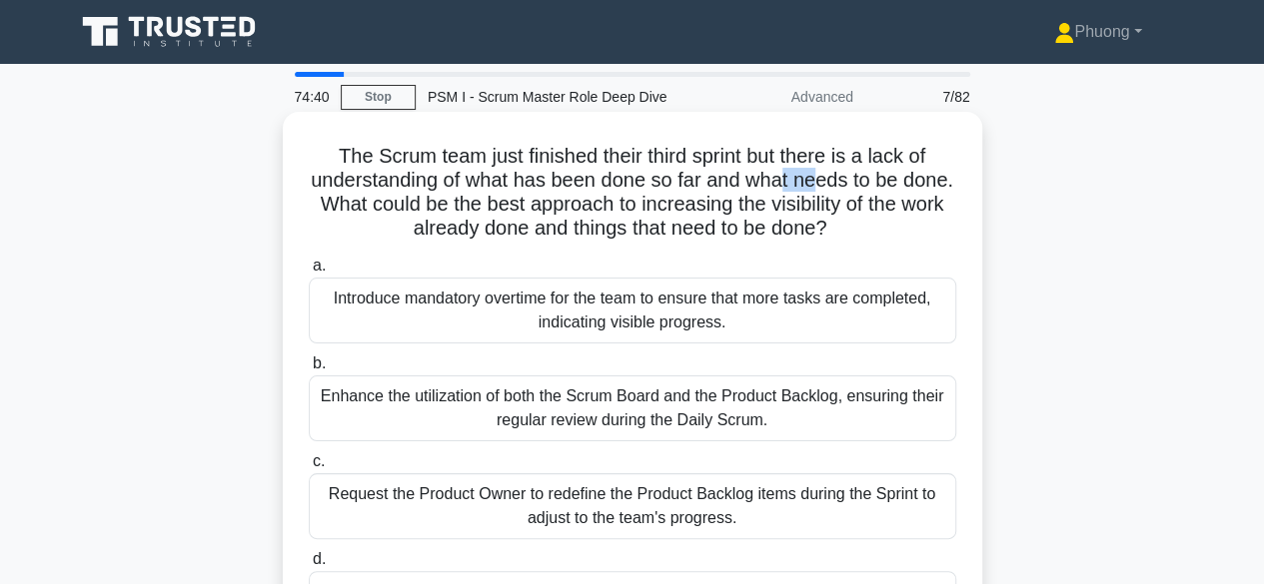
click at [865, 185] on h5 "The Scrum team just finished their third sprint but there is a lack of understa…" at bounding box center [632, 193] width 651 height 98
drag, startPoint x: 911, startPoint y: 189, endPoint x: 374, endPoint y: 251, distance: 540.9
click at [910, 193] on h5 "The Scrum team just finished their third sprint but there is a lack of understa…" at bounding box center [632, 193] width 651 height 98
drag, startPoint x: 414, startPoint y: 224, endPoint x: 503, endPoint y: 218, distance: 90.1
click at [447, 224] on h5 "The Scrum team just finished their third sprint but there is a lack of understa…" at bounding box center [632, 193] width 651 height 98
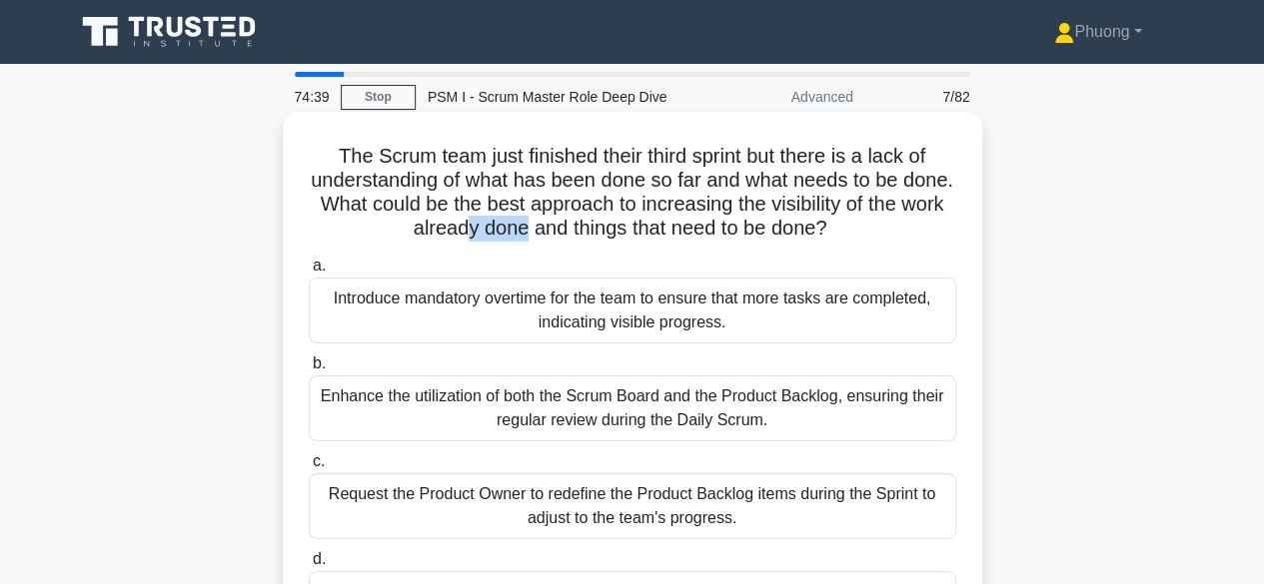
drag, startPoint x: 523, startPoint y: 218, endPoint x: 589, endPoint y: 218, distance: 65.9
click at [580, 218] on h5 "The Scrum team just finished their third sprint but there is a lack of understa…" at bounding box center [632, 193] width 651 height 98
drag, startPoint x: 635, startPoint y: 219, endPoint x: 703, endPoint y: 217, distance: 67.9
click at [651, 219] on h5 "The Scrum team just finished their third sprint but there is a lack of understa…" at bounding box center [632, 193] width 651 height 98
drag, startPoint x: 703, startPoint y: 217, endPoint x: 755, endPoint y: 217, distance: 51.9
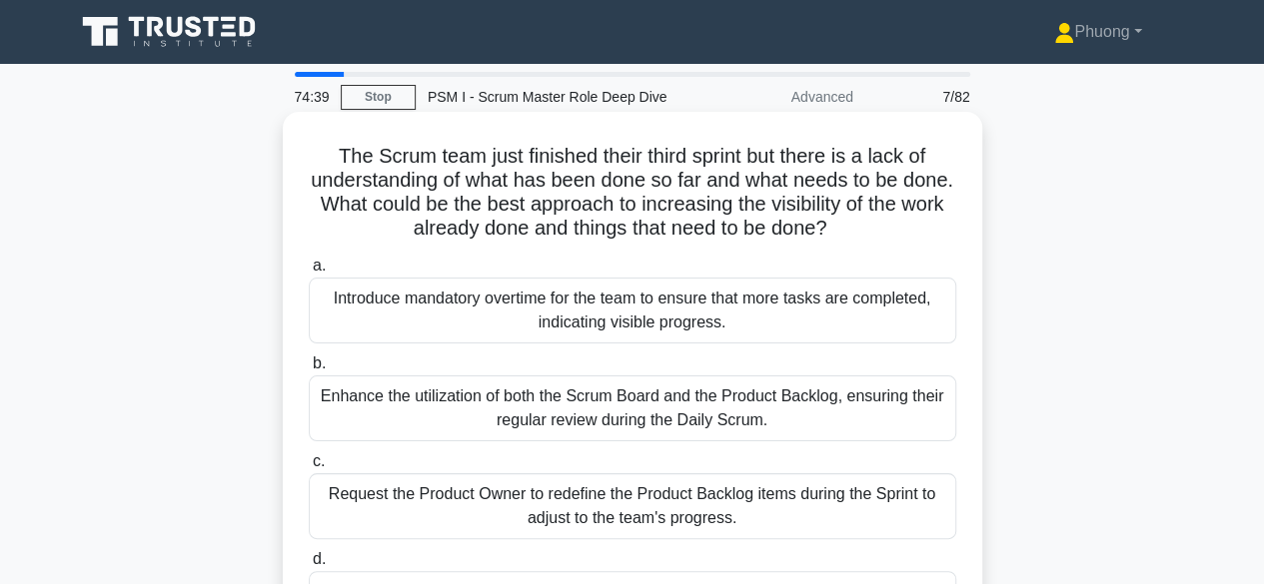
click at [739, 217] on h5 "The Scrum team just finished their third sprint but there is a lack of understa…" at bounding box center [632, 193] width 651 height 98
click at [883, 231] on h5 "The Scrum team just finished their third sprint but there is a lack of understa…" at bounding box center [632, 193] width 651 height 98
click at [928, 199] on h5 "The Scrum team just finished their third sprint but there is a lack of understa…" at bounding box center [632, 193] width 651 height 98
drag, startPoint x: 722, startPoint y: 255, endPoint x: 812, endPoint y: 249, distance: 90.1
click at [786, 255] on div "The Scrum team just finished their third sprint but there is a lack of understa…" at bounding box center [632, 412] width 683 height 585
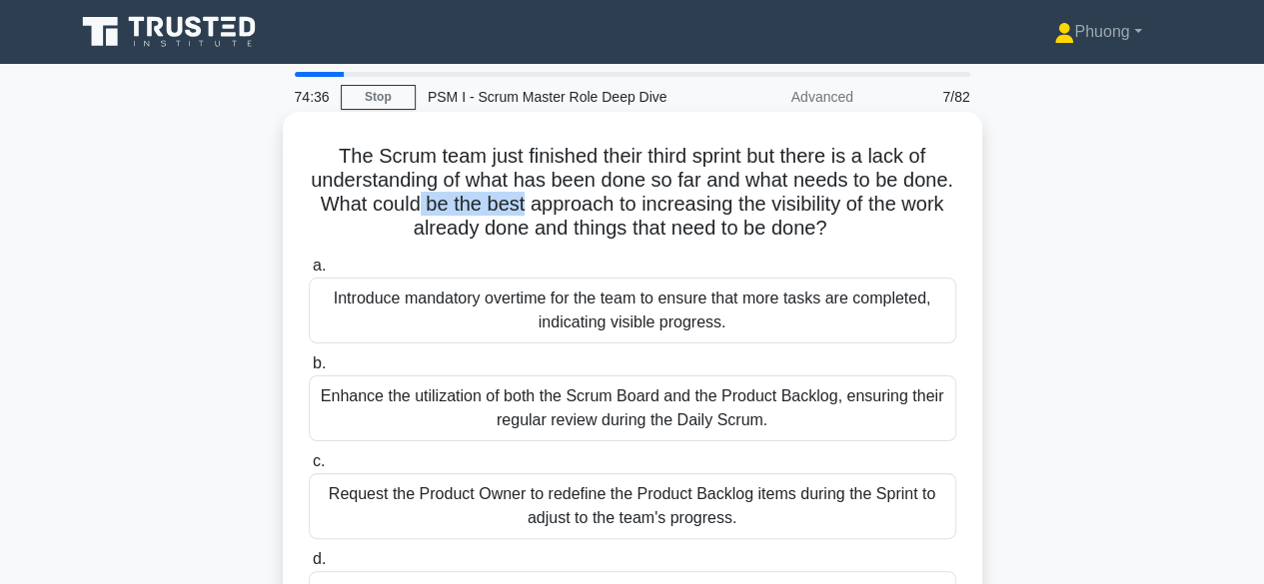
drag, startPoint x: 483, startPoint y: 210, endPoint x: 651, endPoint y: 204, distance: 167.9
click at [651, 204] on h5 "The Scrum team just finished their third sprint but there is a lack of understa…" at bounding box center [632, 193] width 651 height 98
drag, startPoint x: 771, startPoint y: 197, endPoint x: 882, endPoint y: 209, distance: 111.5
click at [845, 205] on h5 "The Scrum team just finished their third sprint but there is a lack of understa…" at bounding box center [632, 193] width 651 height 98
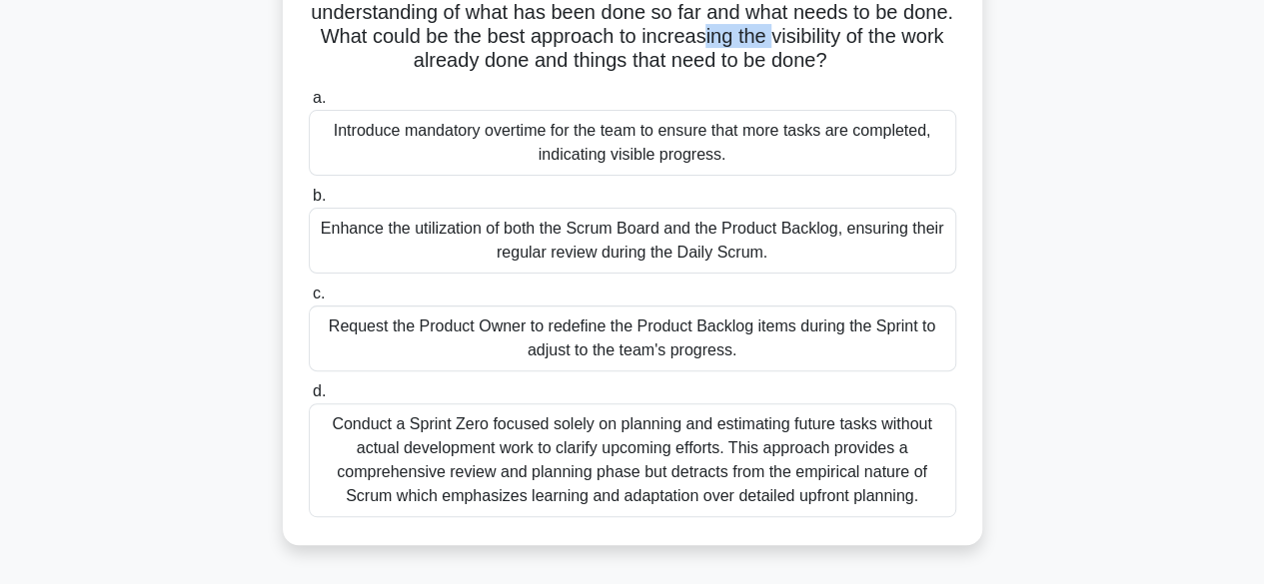
scroll to position [200, 0]
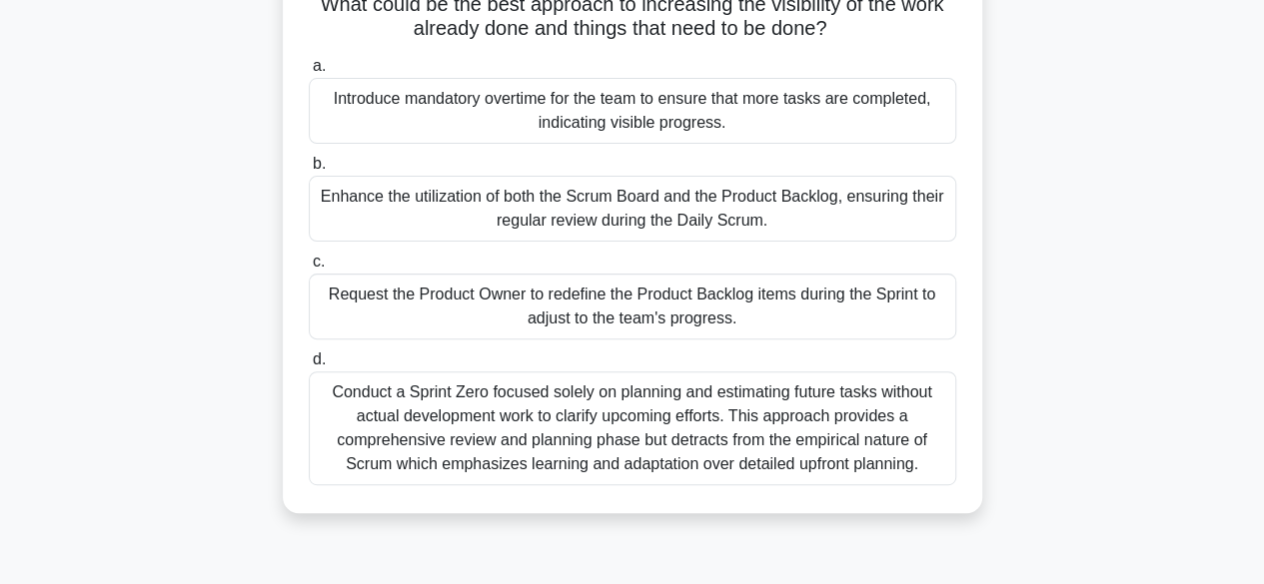
click at [616, 196] on div "Enhance the utilization of both the Scrum Board and the Product Backlog, ensuri…" at bounding box center [632, 209] width 647 height 66
click at [309, 171] on input "b. Enhance the utilization of both the Scrum Board and the Product Backlog, ens…" at bounding box center [309, 164] width 0 height 13
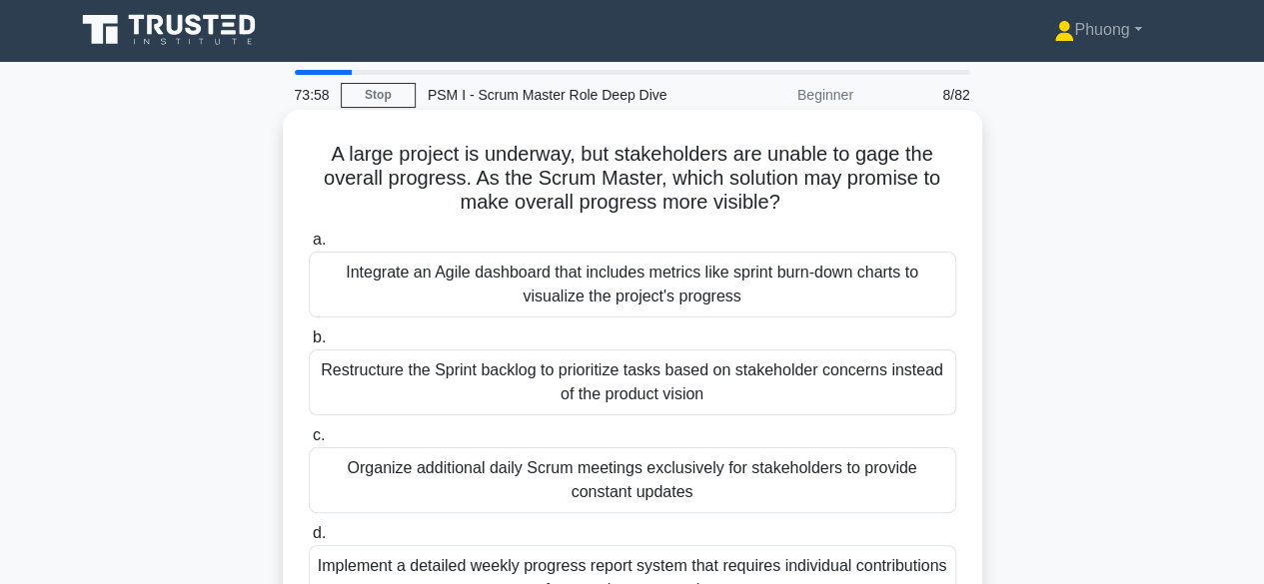
scroll to position [0, 0]
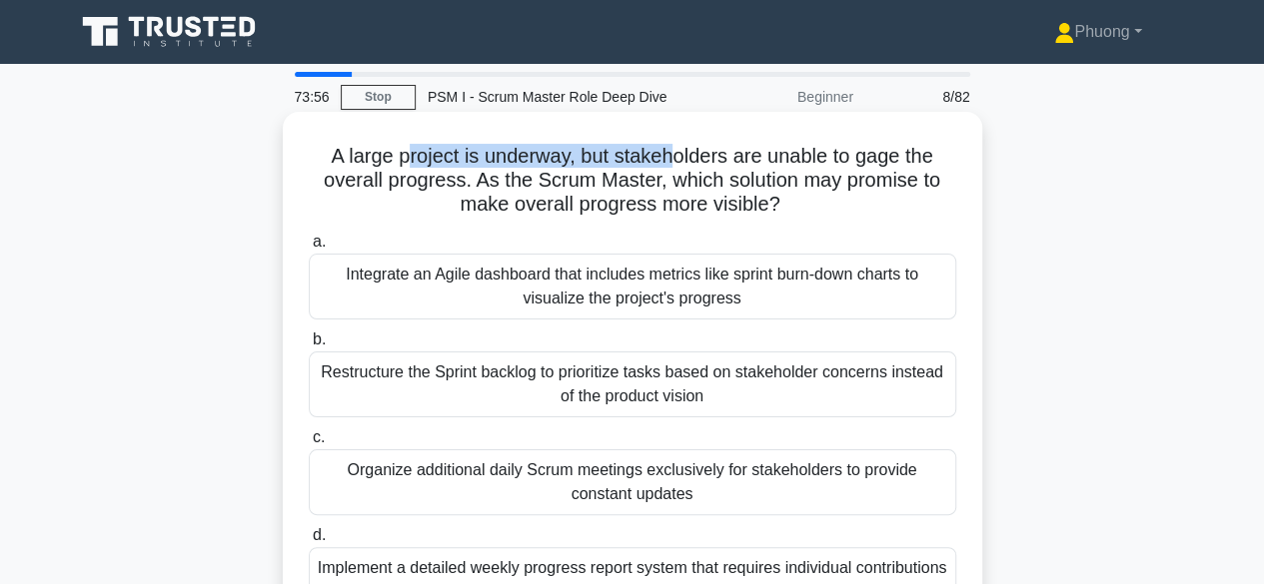
drag, startPoint x: 446, startPoint y: 169, endPoint x: 707, endPoint y: 143, distance: 262.0
click at [689, 144] on h5 "A large project is underway, but stakeholders are unable to gage the overall pr…" at bounding box center [632, 181] width 651 height 74
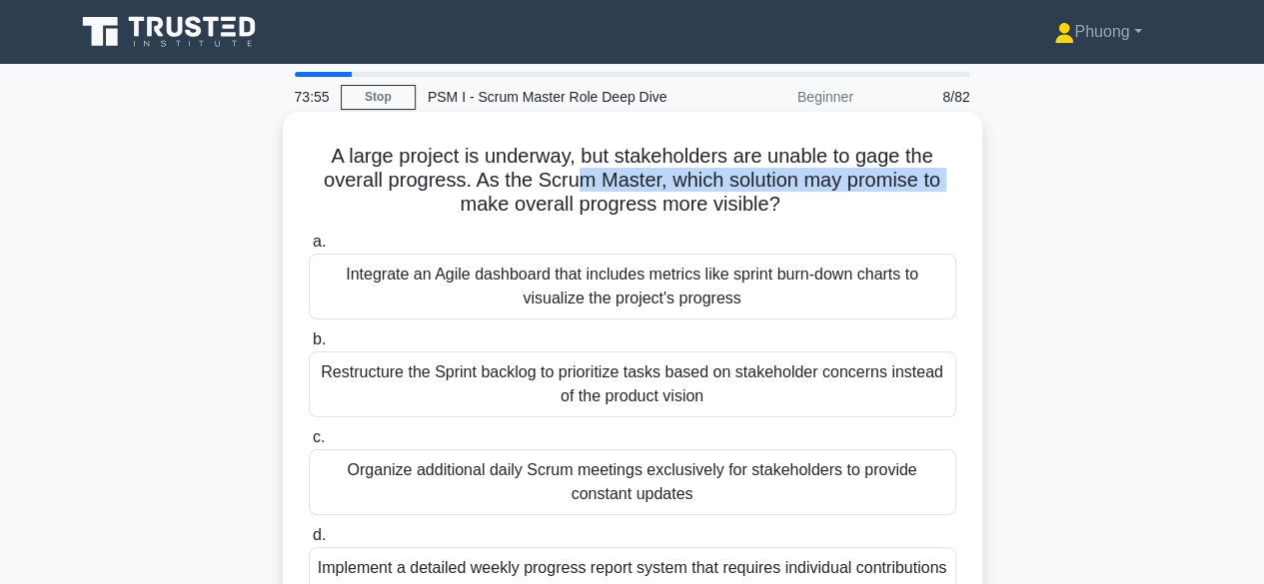
drag, startPoint x: 524, startPoint y: 187, endPoint x: 628, endPoint y: 178, distance: 104.3
click at [575, 186] on h5 "A large project is underway, but stakeholders are unable to gage the overall pr…" at bounding box center [632, 181] width 651 height 74
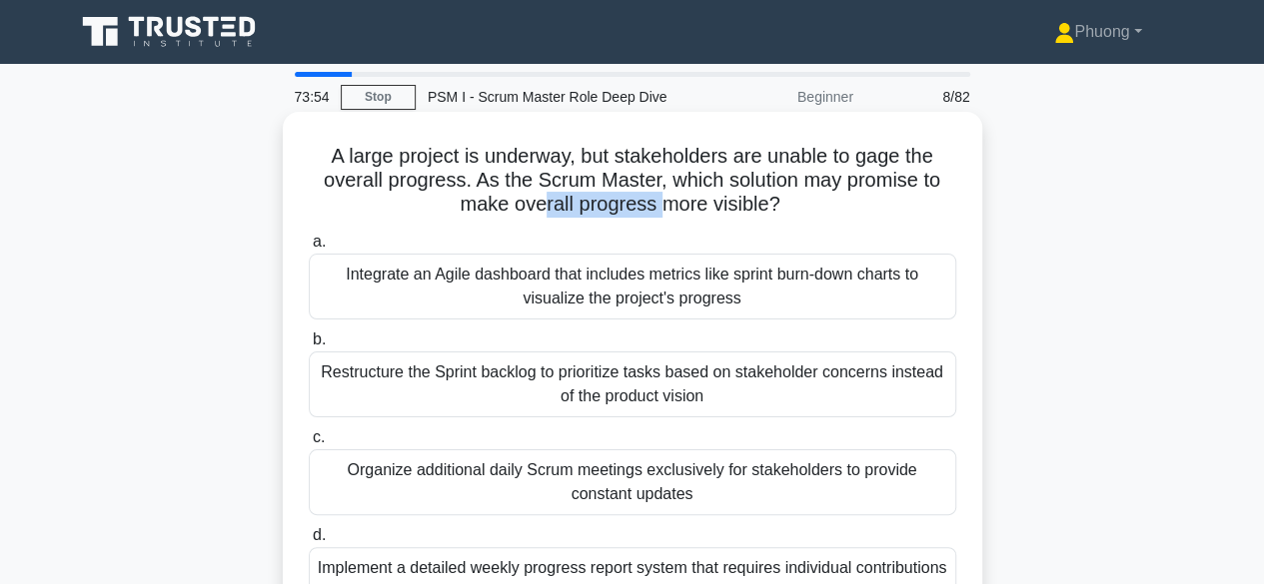
drag, startPoint x: 538, startPoint y: 207, endPoint x: 665, endPoint y: 208, distance: 126.9
click at [662, 208] on h5 "A large project is underway, but stakeholders are unable to gage the overall pr…" at bounding box center [632, 181] width 651 height 74
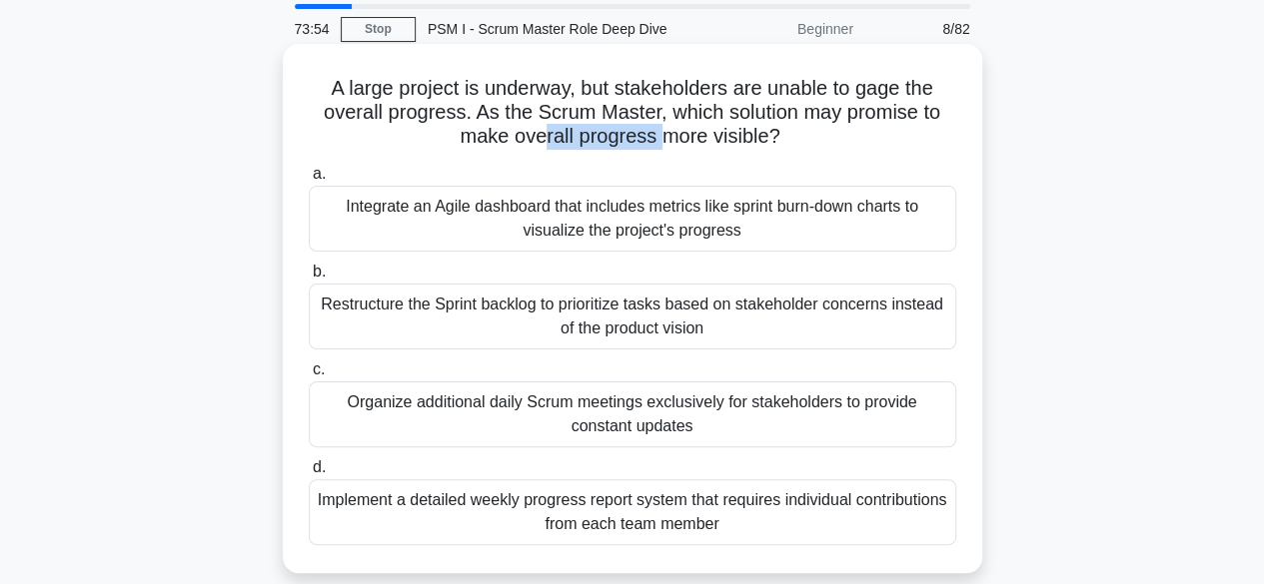
scroll to position [100, 0]
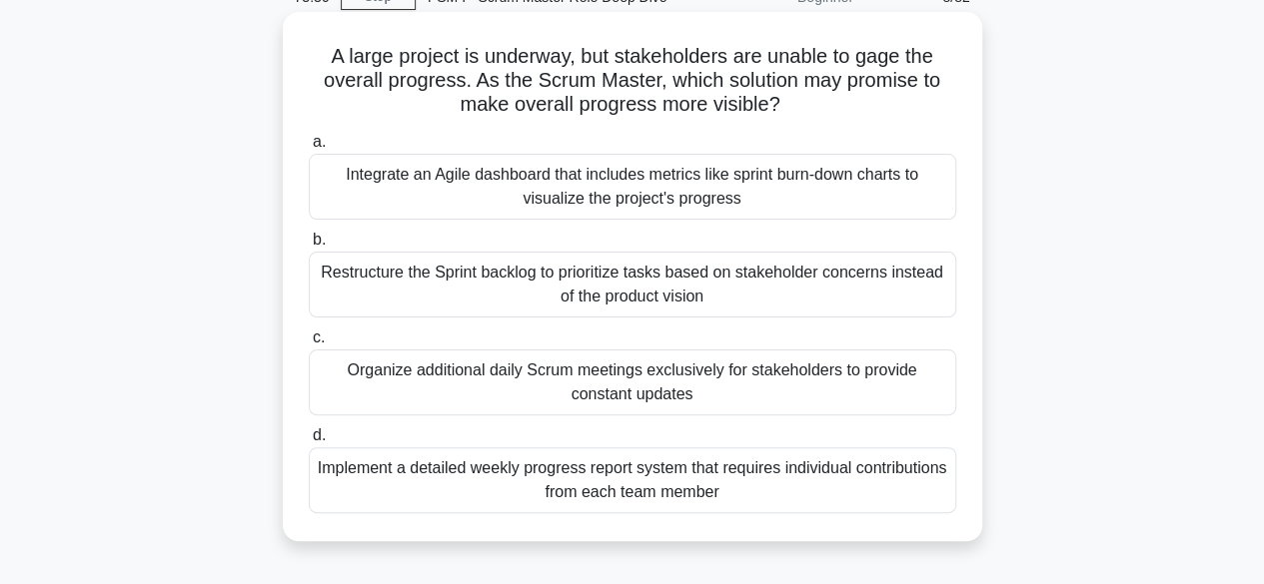
click at [649, 185] on div "Integrate an Agile dashboard that includes metrics like sprint burn-down charts…" at bounding box center [632, 187] width 647 height 66
click at [309, 149] on input "a. Integrate an Agile dashboard that includes metrics like sprint burn-down cha…" at bounding box center [309, 142] width 0 height 13
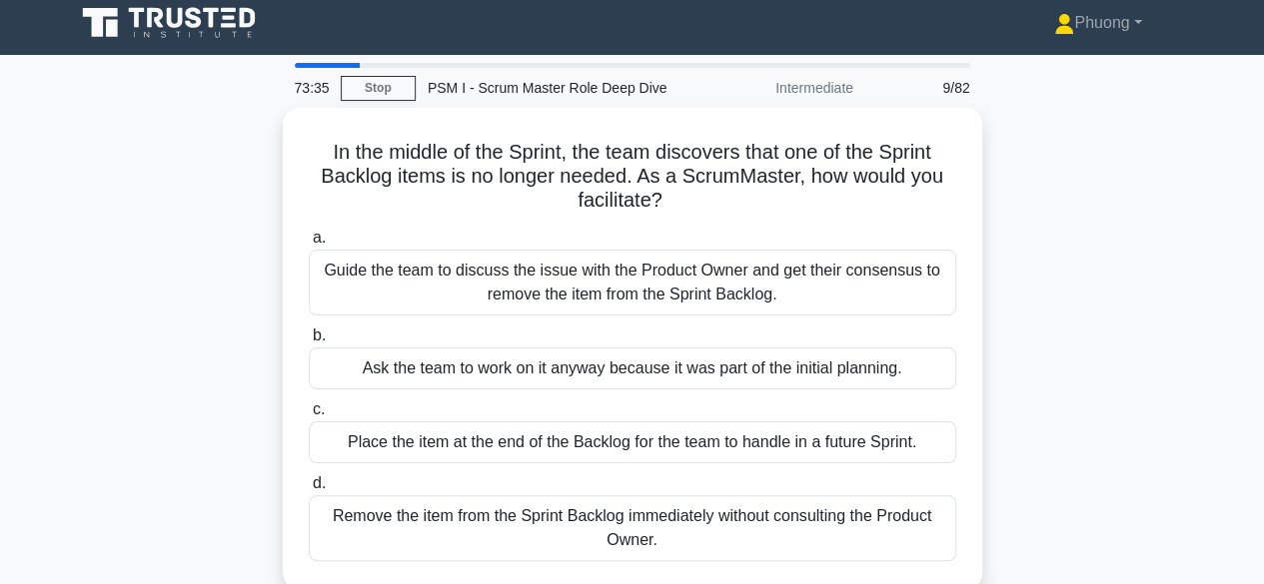
scroll to position [0, 0]
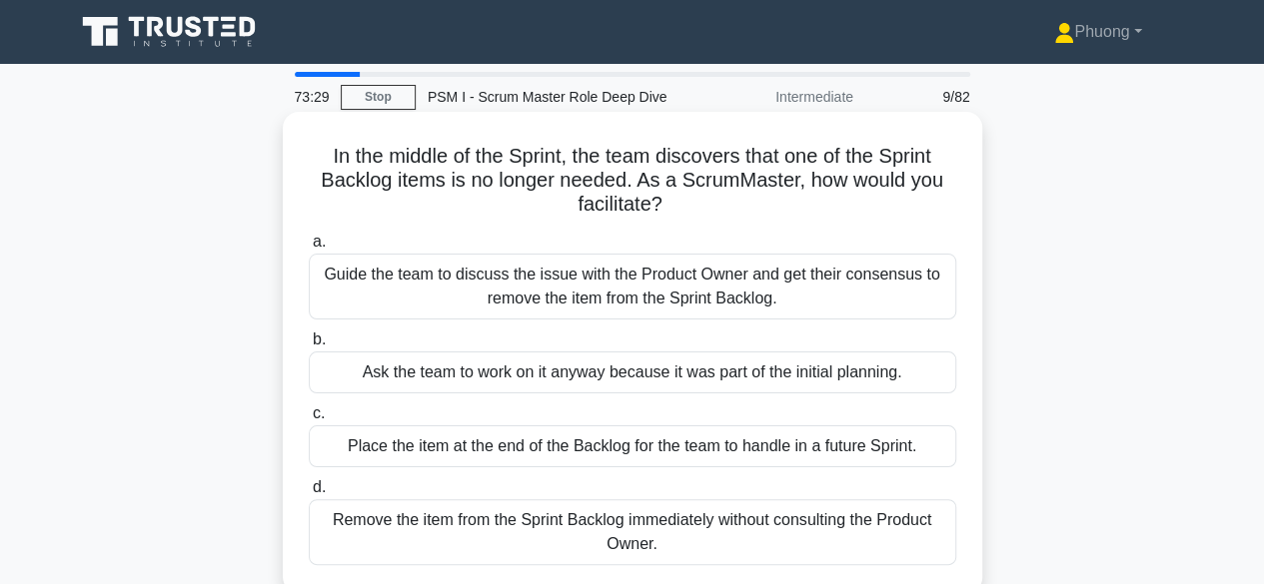
click at [529, 289] on label "a. Guide the team to discuss the issue with the Product Owner and get their con…" at bounding box center [632, 275] width 647 height 90
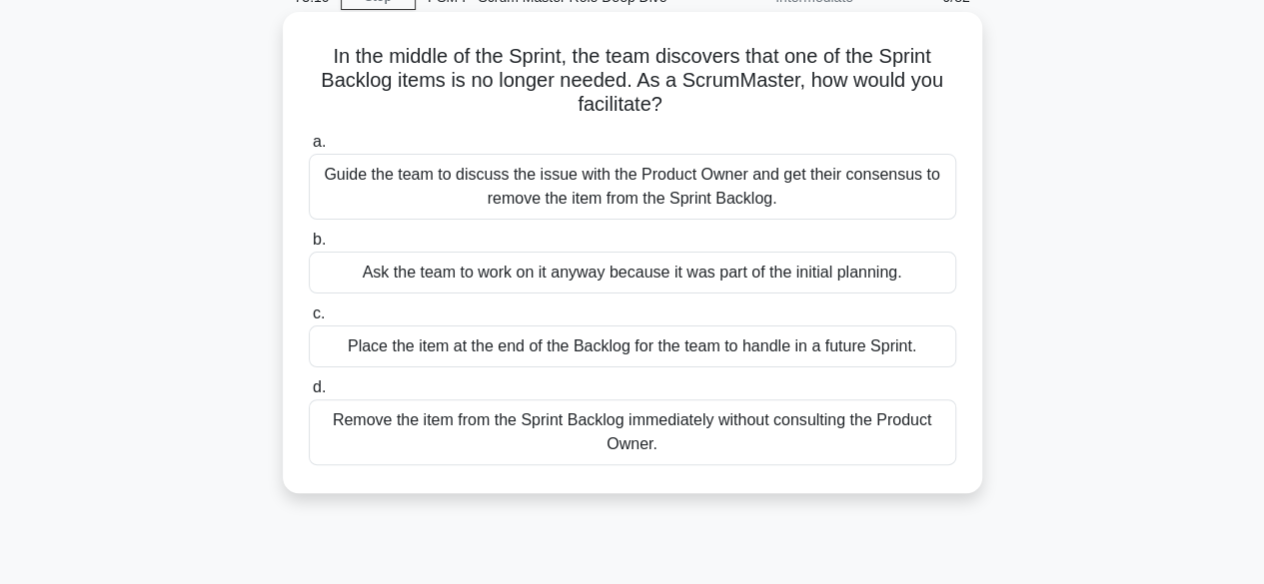
click at [667, 209] on div "Guide the team to discuss the issue with the Product Owner and get their consen…" at bounding box center [632, 187] width 647 height 66
click at [309, 149] on input "a. Guide the team to discuss the issue with the Product Owner and get their con…" at bounding box center [309, 142] width 0 height 13
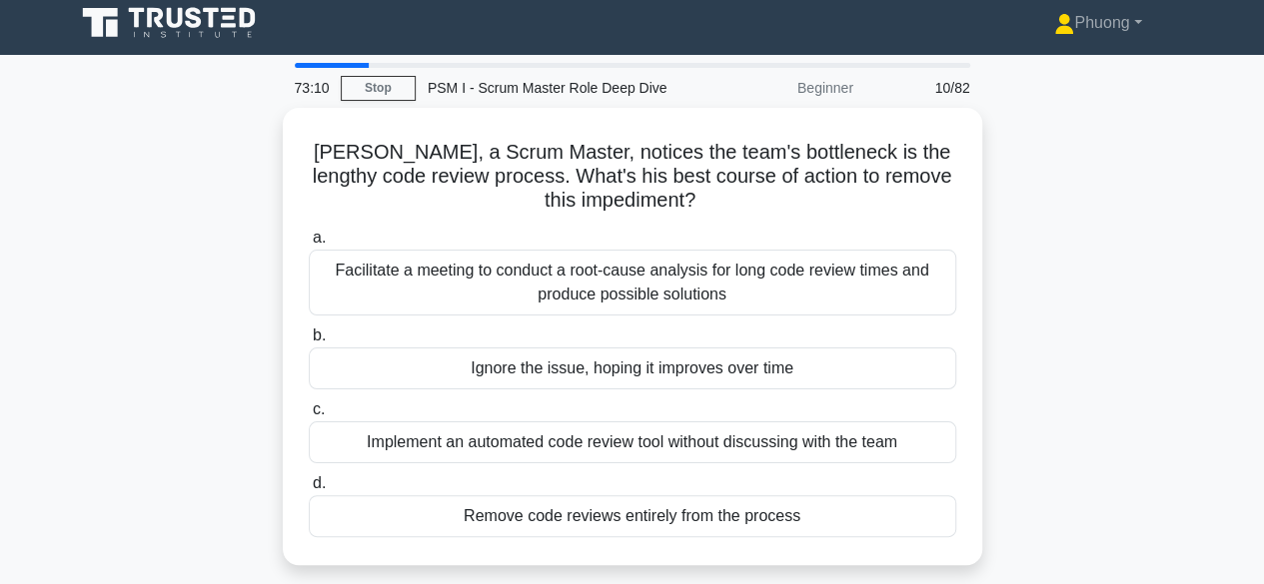
scroll to position [0, 0]
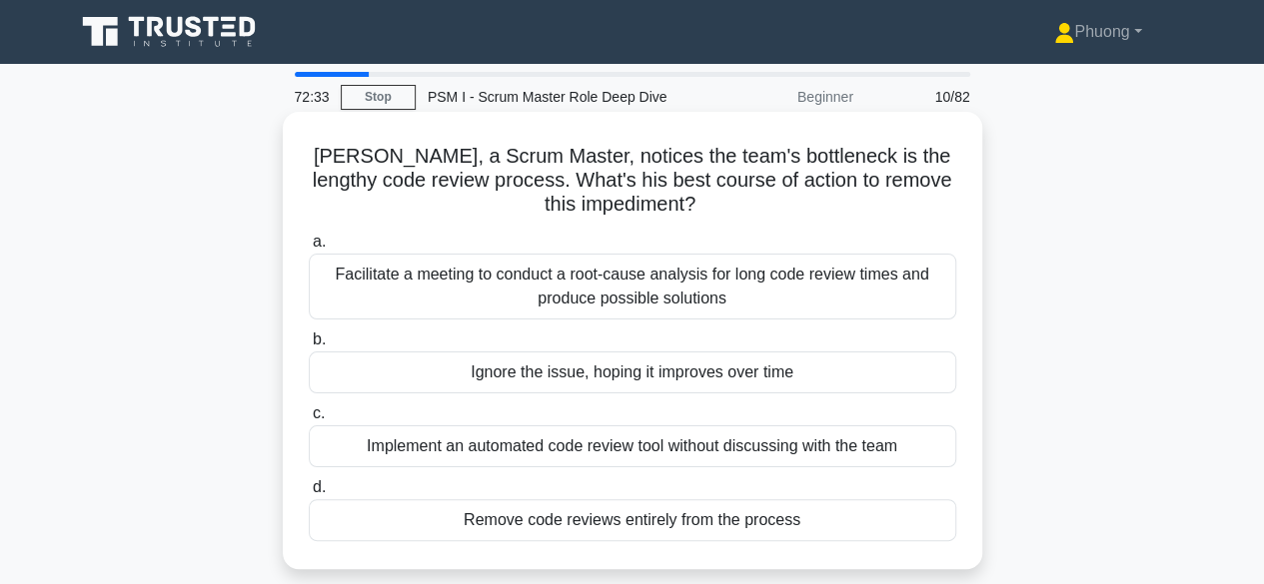
click at [597, 306] on div "Facilitate a meeting to conduct a root-cause analysis for long code review time…" at bounding box center [632, 287] width 647 height 66
click at [309, 249] on input "a. Facilitate a meeting to conduct a root-cause analysis for long code review t…" at bounding box center [309, 242] width 0 height 13
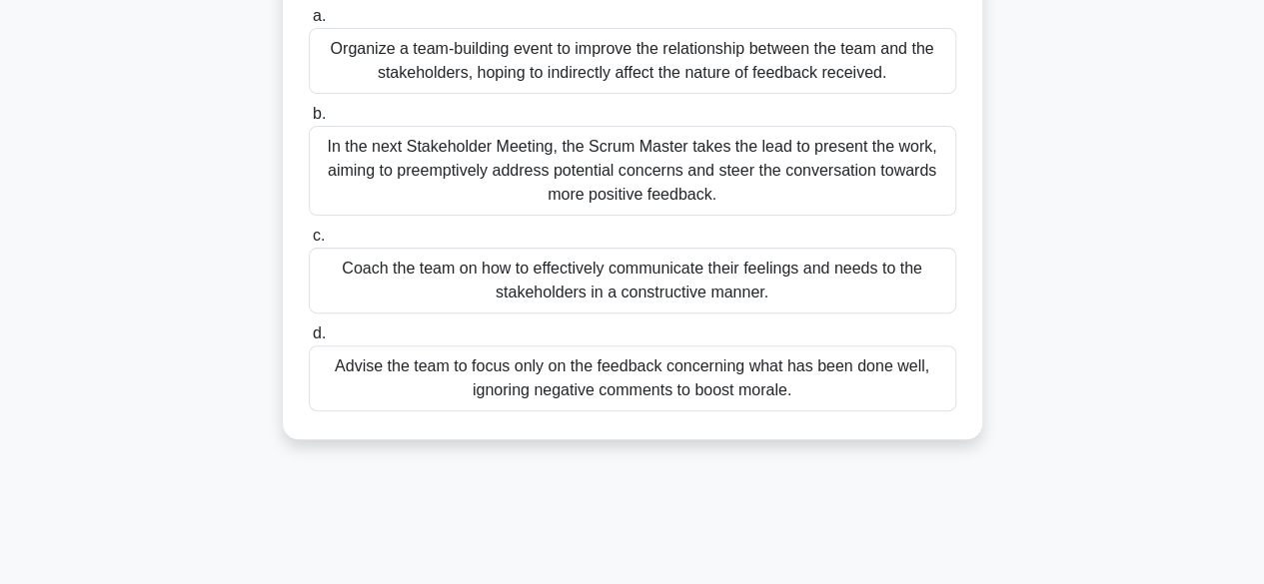
scroll to position [300, 0]
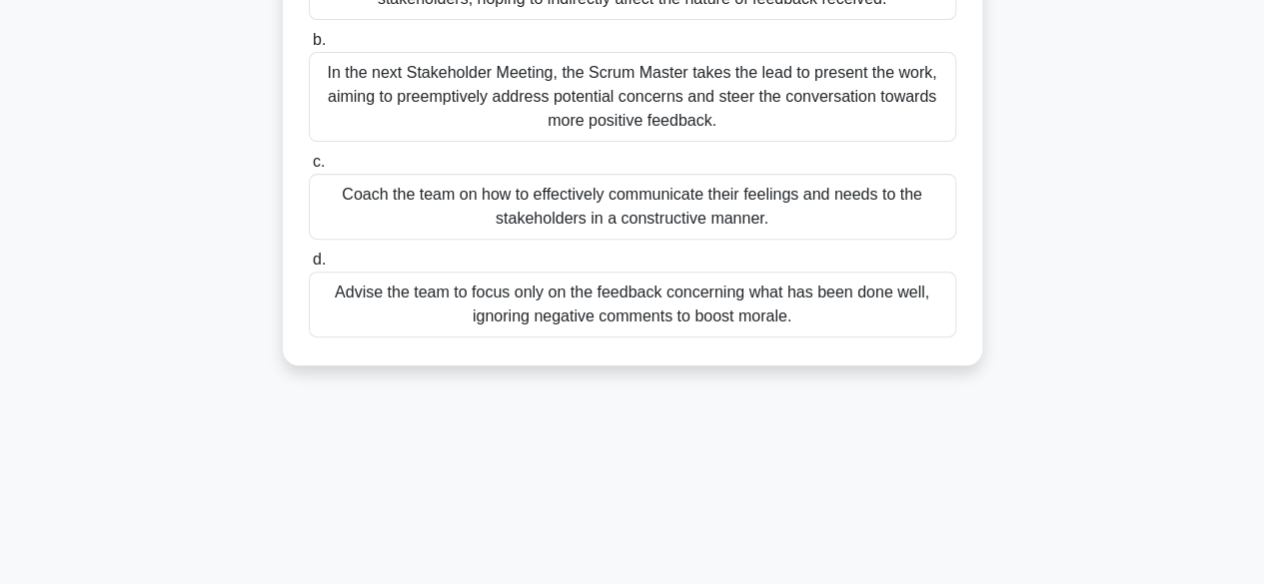
click at [551, 190] on div "Coach the team on how to effectively communicate their feelings and needs to th…" at bounding box center [632, 207] width 647 height 66
click at [309, 169] on input "c. Coach the team on how to effectively communicate their feelings and needs to…" at bounding box center [309, 162] width 0 height 13
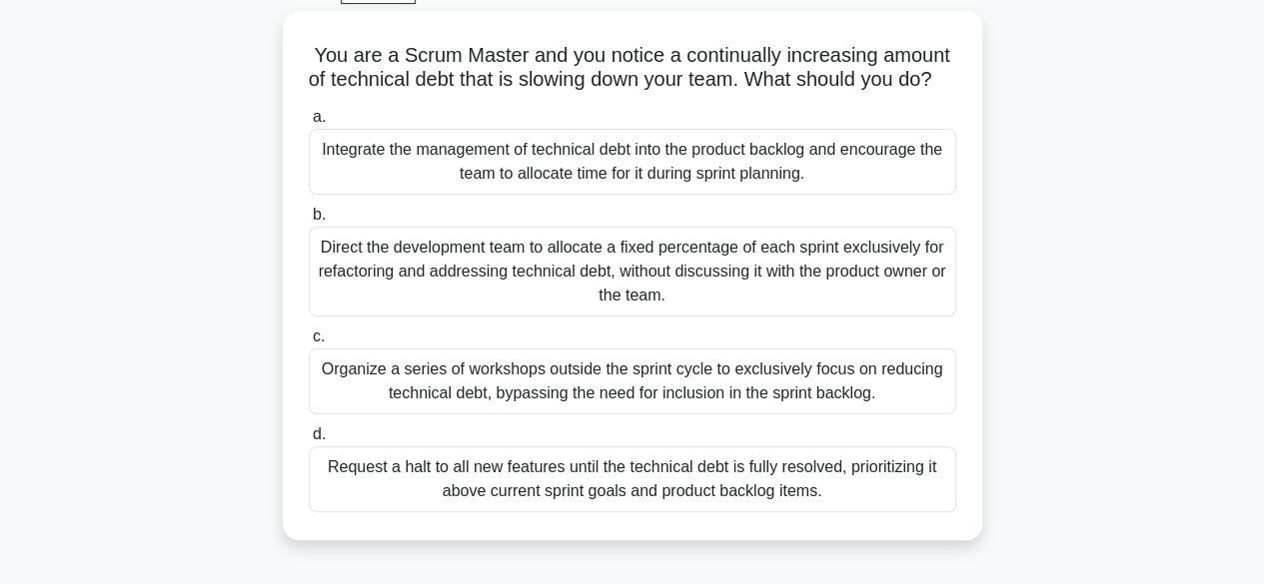
scroll to position [0, 0]
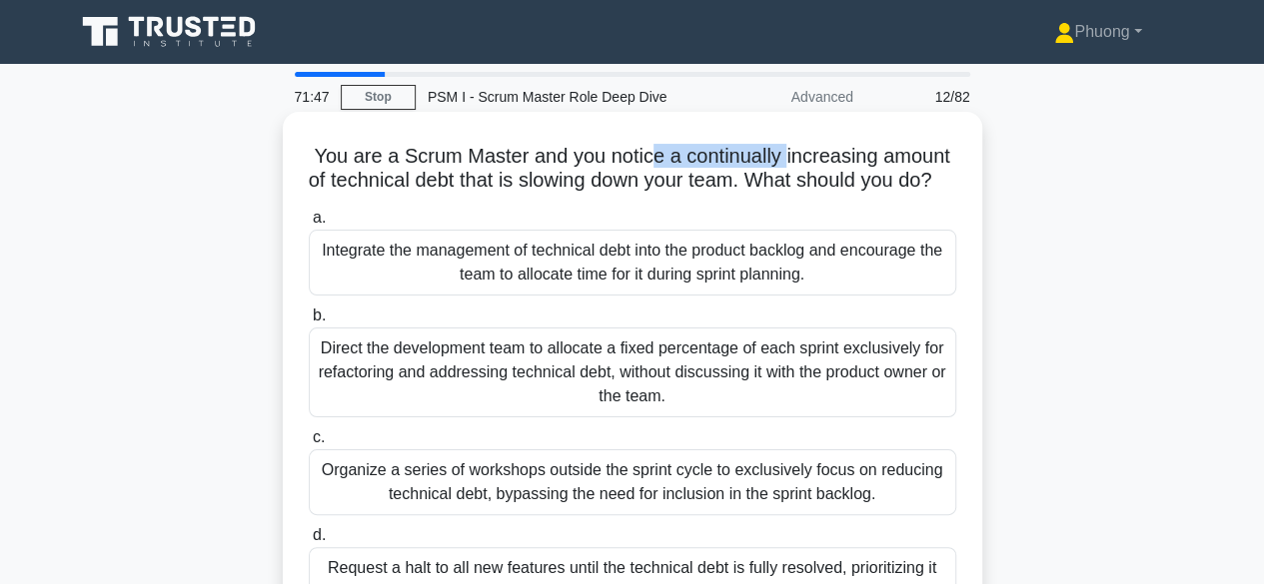
drag, startPoint x: 719, startPoint y: 149, endPoint x: 795, endPoint y: 157, distance: 76.3
click at [792, 157] on h5 "You are a Scrum Master and you notice a continually increasing amount of techni…" at bounding box center [632, 169] width 651 height 50
drag, startPoint x: 975, startPoint y: 166, endPoint x: 965, endPoint y: 167, distance: 10.0
click at [980, 167] on div "You are a Scrum Master and you notice a continually increasing amount of techni…" at bounding box center [632, 376] width 699 height 529
drag, startPoint x: 350, startPoint y: 187, endPoint x: 366, endPoint y: 180, distance: 17.4
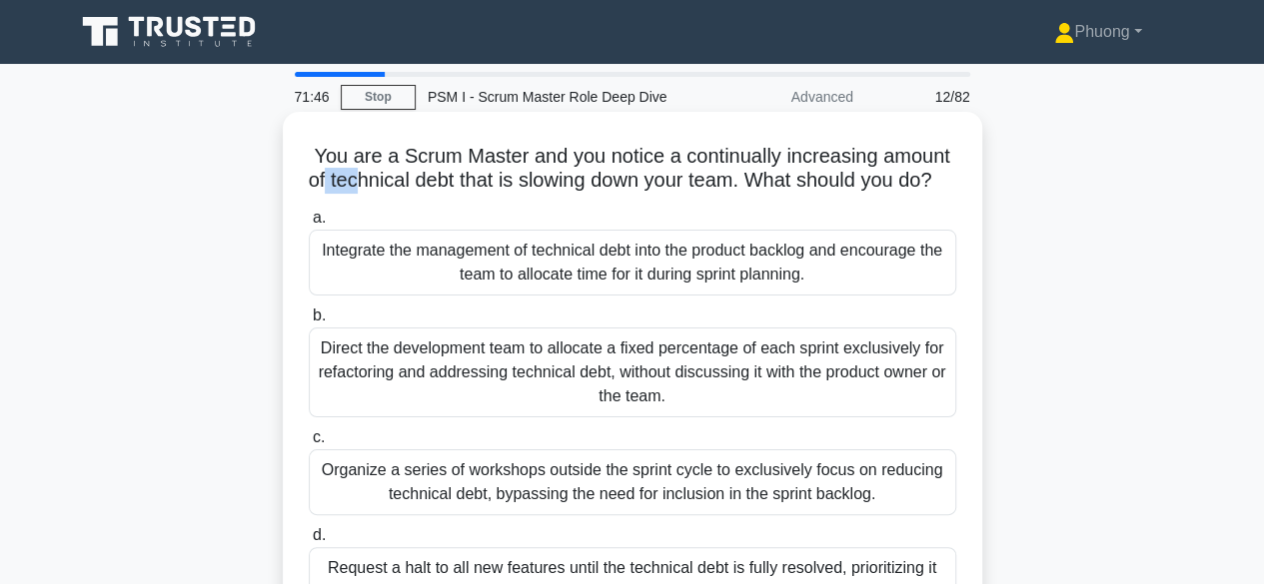
click at [363, 181] on h5 "You are a Scrum Master and you notice a continually increasing amount of techni…" at bounding box center [632, 169] width 651 height 50
drag, startPoint x: 512, startPoint y: 181, endPoint x: 597, endPoint y: 179, distance: 84.9
click at [582, 179] on h5 "You are a Scrum Master and you notice a continually increasing amount of techni…" at bounding box center [632, 169] width 651 height 50
drag, startPoint x: 961, startPoint y: 177, endPoint x: 866, endPoint y: 205, distance: 98.9
click at [871, 204] on div "You are a Scrum Master and you notice a continually increasing amount of techni…" at bounding box center [632, 376] width 683 height 513
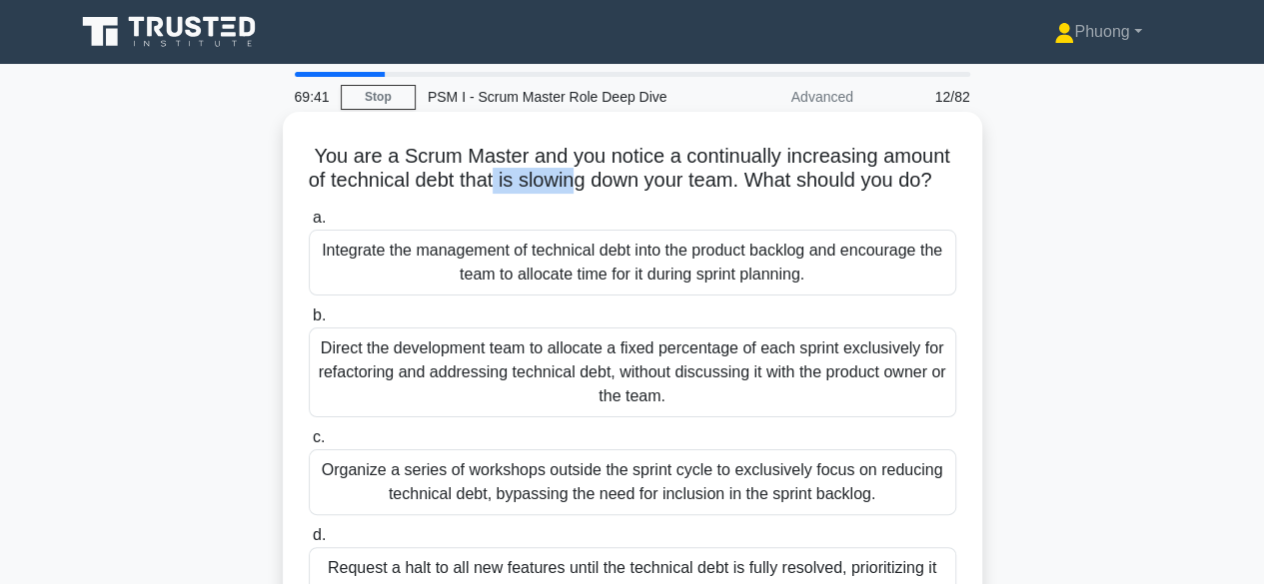
click at [935, 285] on div "Integrate the management of technical debt into the product backlog and encoura…" at bounding box center [632, 263] width 647 height 66
drag, startPoint x: 637, startPoint y: 308, endPoint x: 705, endPoint y: 303, distance: 68.1
click at [692, 296] on div "Integrate the management of technical debt into the product backlog and encoura…" at bounding box center [632, 263] width 647 height 66
drag, startPoint x: 743, startPoint y: 298, endPoint x: 776, endPoint y: 291, distance: 33.7
click at [753, 295] on div "Integrate the management of technical debt into the product backlog and encoura…" at bounding box center [632, 263] width 647 height 66
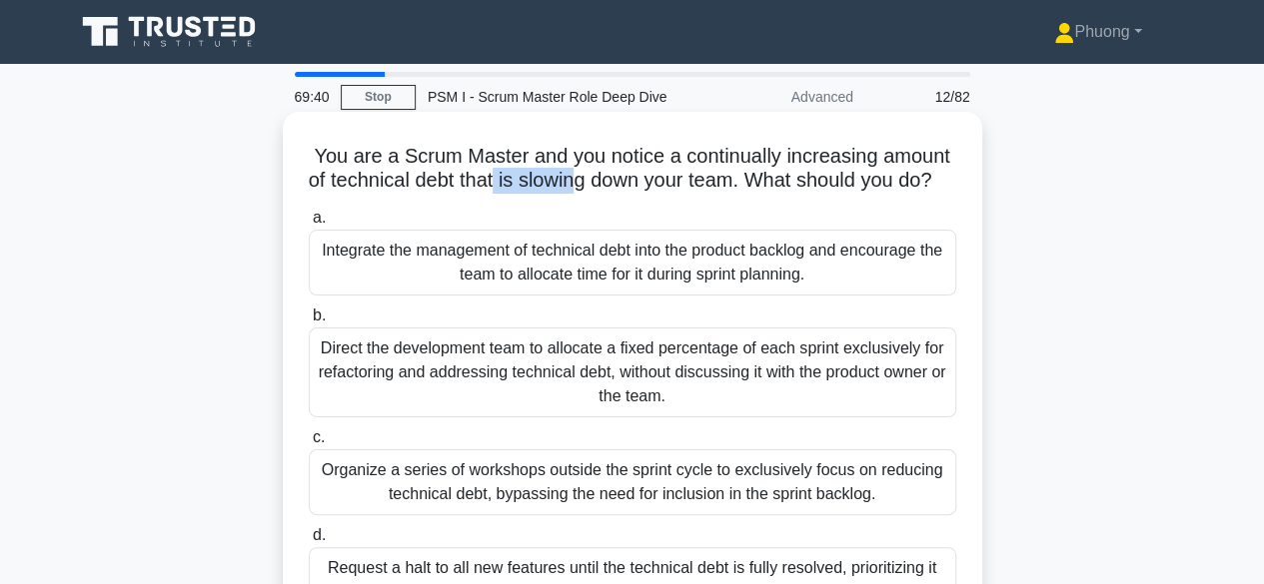
click at [784, 294] on div "Integrate the management of technical debt into the product backlog and encoura…" at bounding box center [632, 263] width 647 height 66
click at [789, 296] on div "Integrate the management of technical debt into the product backlog and encoura…" at bounding box center [632, 263] width 647 height 66
click at [309, 225] on input "a. Integrate the management of technical debt into the product backlog and enco…" at bounding box center [309, 218] width 0 height 13
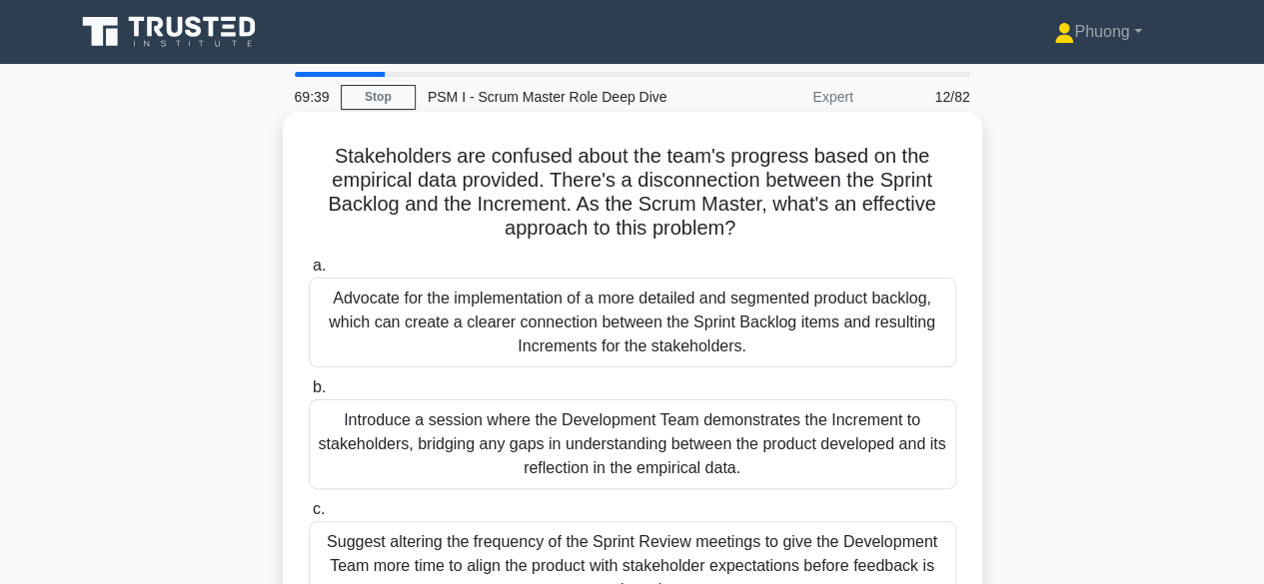
click at [523, 331] on div "Advocate for the implementation of a more detailed and segmented product backlo…" at bounding box center [632, 323] width 647 height 90
click at [309, 273] on input "a. Advocate for the implementation of a more detailed and segmented product bac…" at bounding box center [309, 266] width 0 height 13
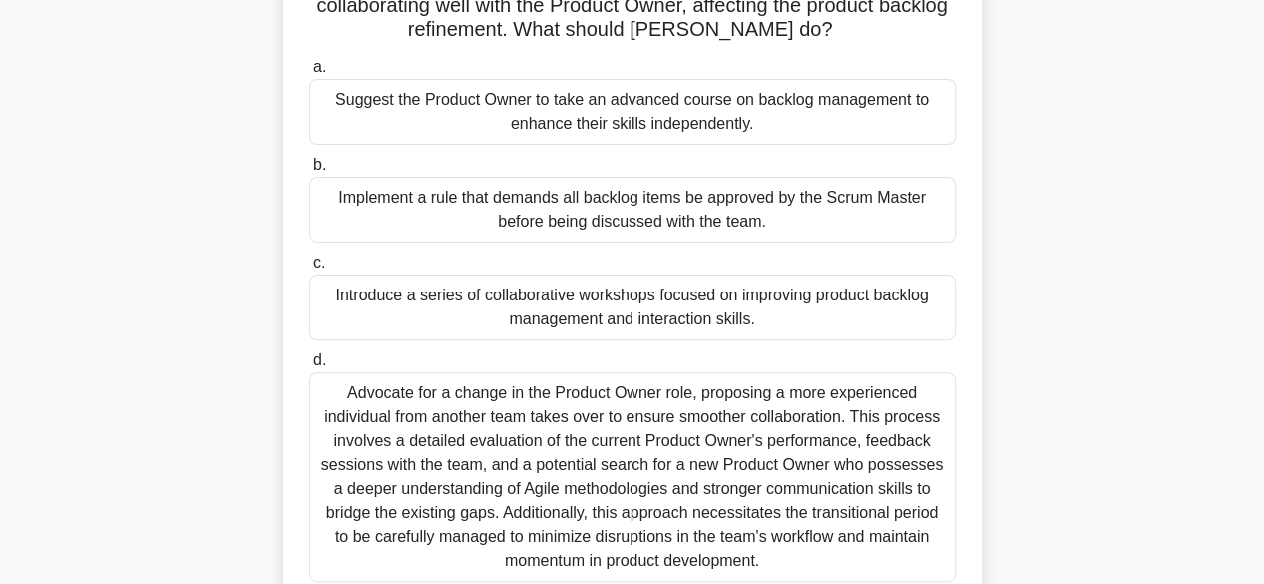
scroll to position [295, 0]
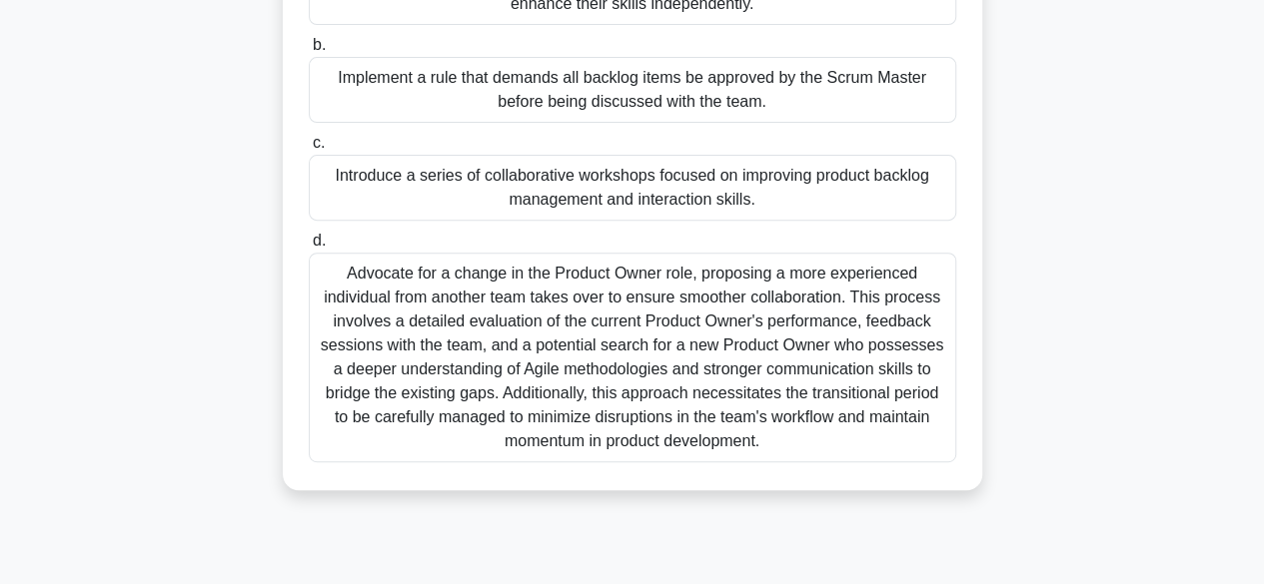
click at [691, 186] on div "Introduce a series of collaborative workshops focused on improving product back…" at bounding box center [632, 188] width 647 height 66
click at [309, 150] on input "c. Introduce a series of collaborative workshops focused on improving product b…" at bounding box center [309, 143] width 0 height 13
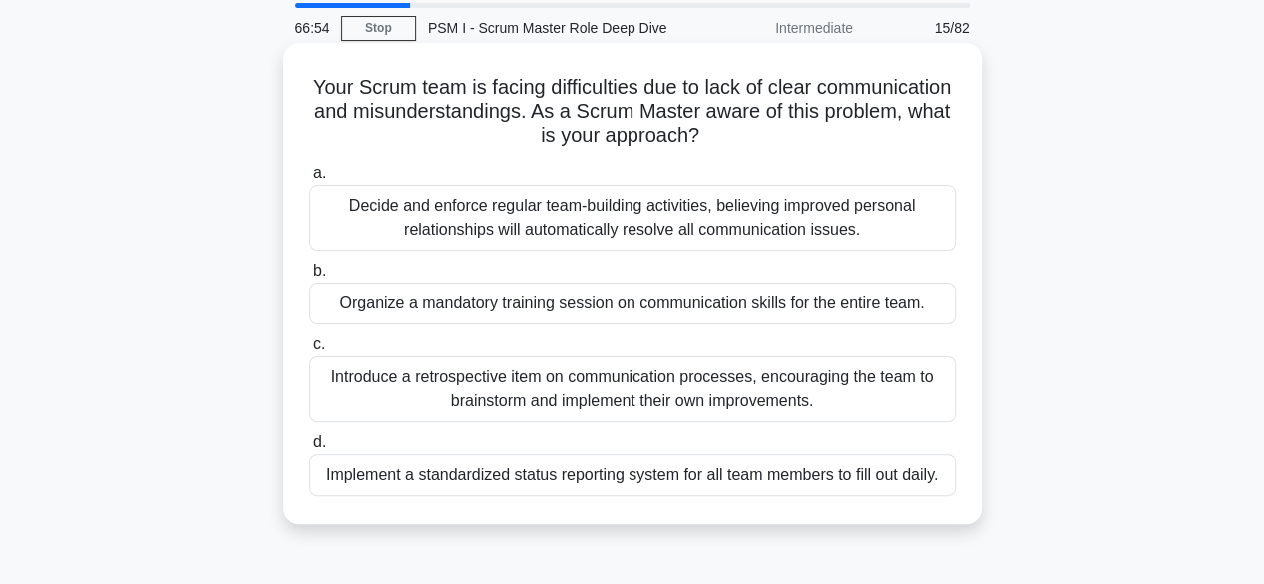
scroll to position [100, 0]
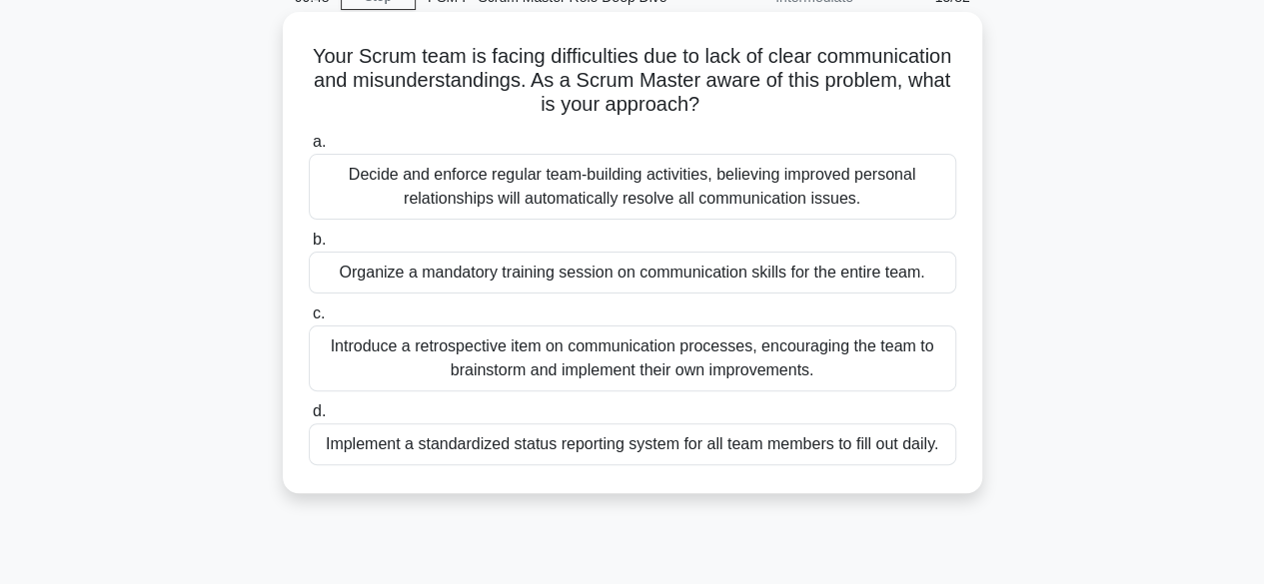
click at [564, 348] on div "Introduce a retrospective item on communication processes, encouraging the team…" at bounding box center [632, 359] width 647 height 66
click at [309, 321] on input "c. Introduce a retrospective item on communication processes, encouraging the t…" at bounding box center [309, 314] width 0 height 13
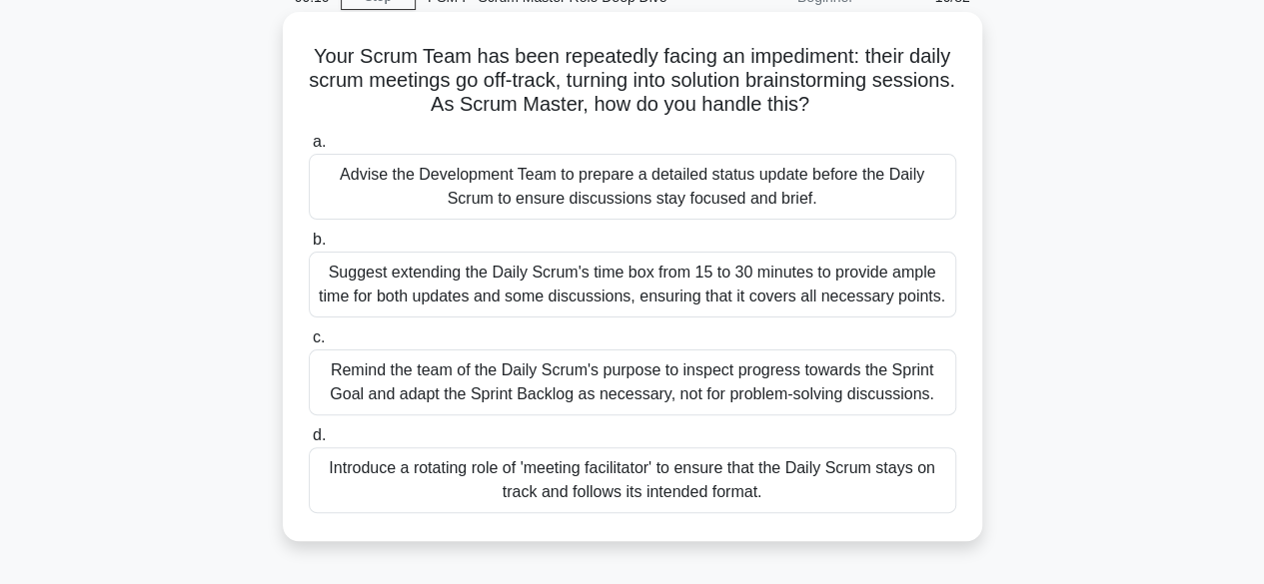
click at [817, 379] on div "Remind the team of the Daily Scrum's purpose to inspect progress towards the Sp…" at bounding box center [632, 383] width 647 height 66
click at [309, 345] on input "c. Remind the team of the Daily Scrum's purpose to inspect progress towards the…" at bounding box center [309, 338] width 0 height 13
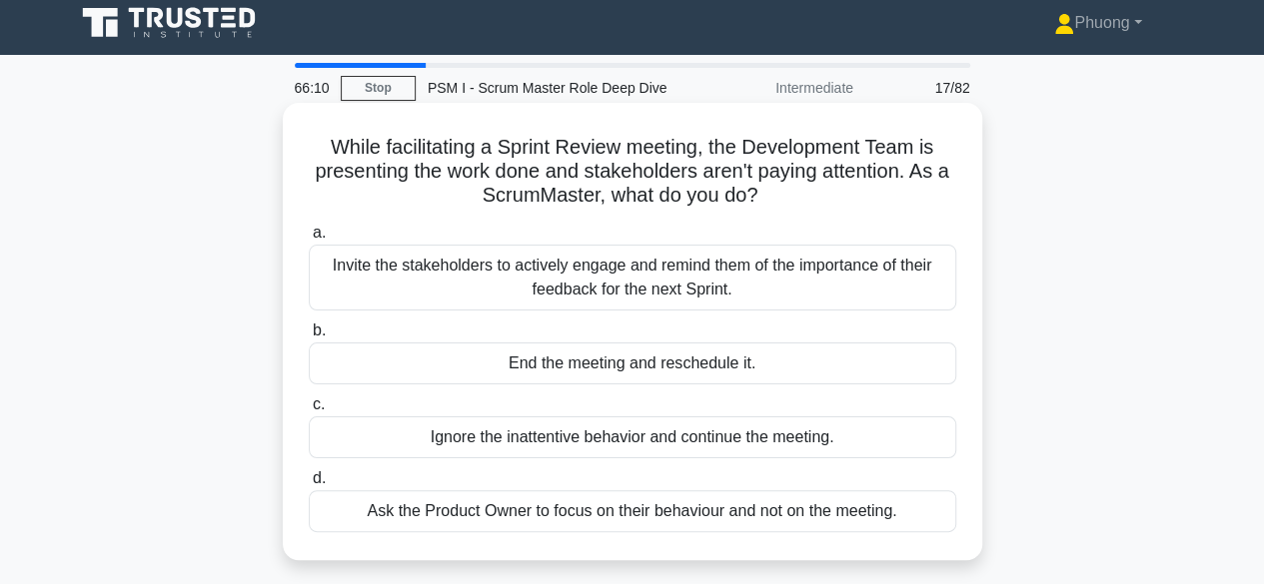
scroll to position [0, 0]
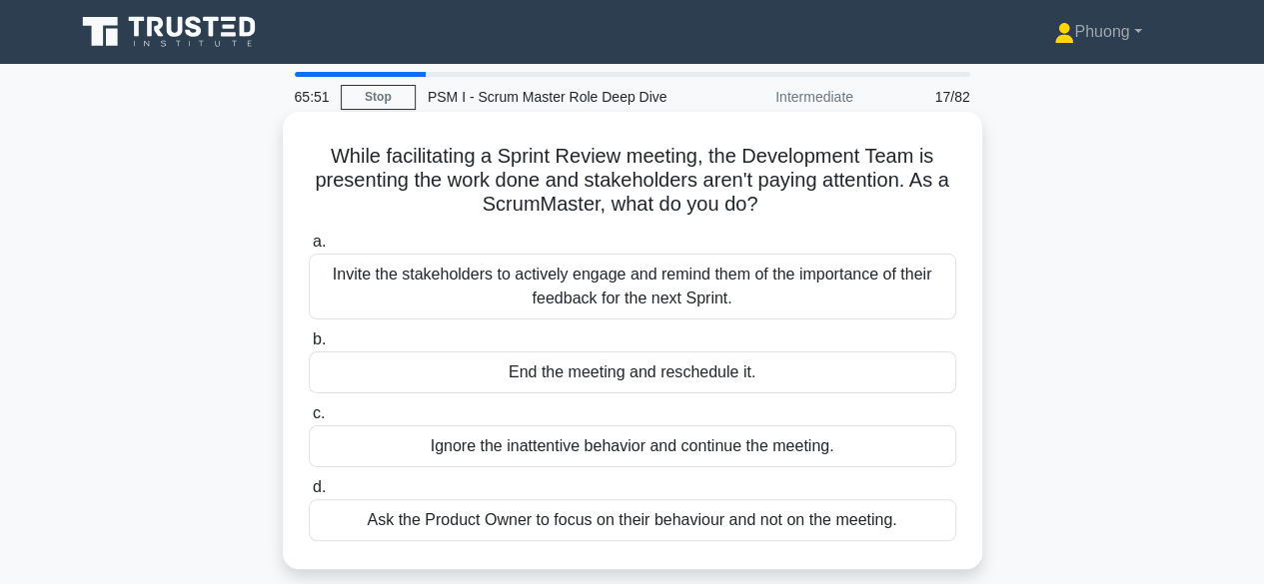
click at [640, 299] on div "Invite the stakeholders to actively engage and remind them of the importance of…" at bounding box center [632, 287] width 647 height 66
click at [309, 249] on input "a. Invite the stakeholders to actively engage and remind them of the importance…" at bounding box center [309, 242] width 0 height 13
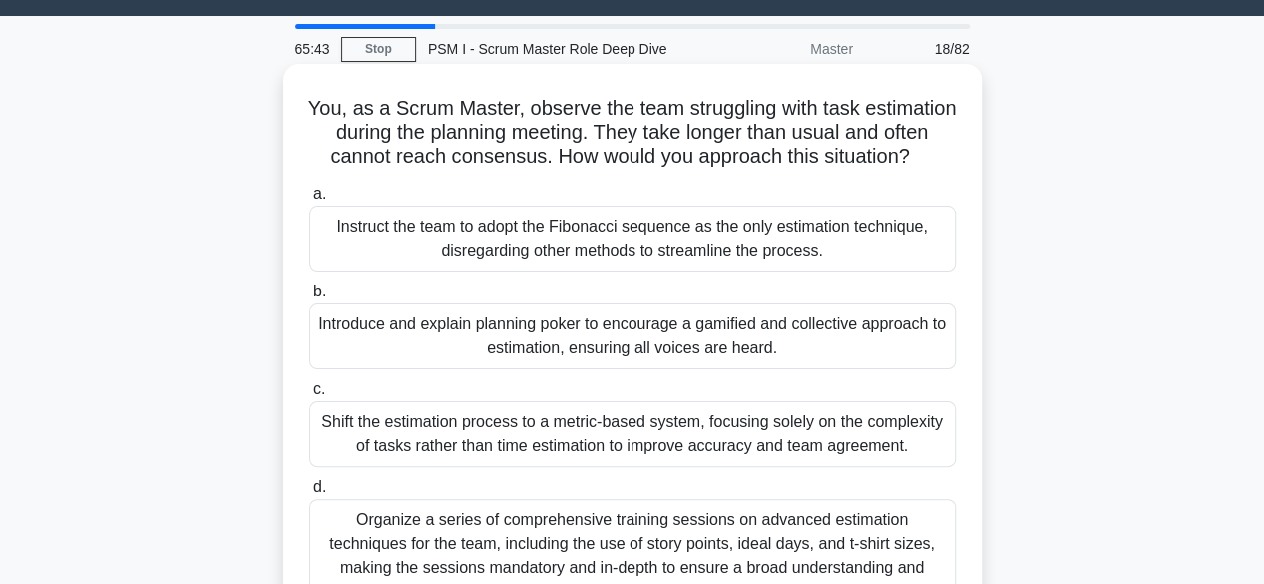
scroll to position [47, 0]
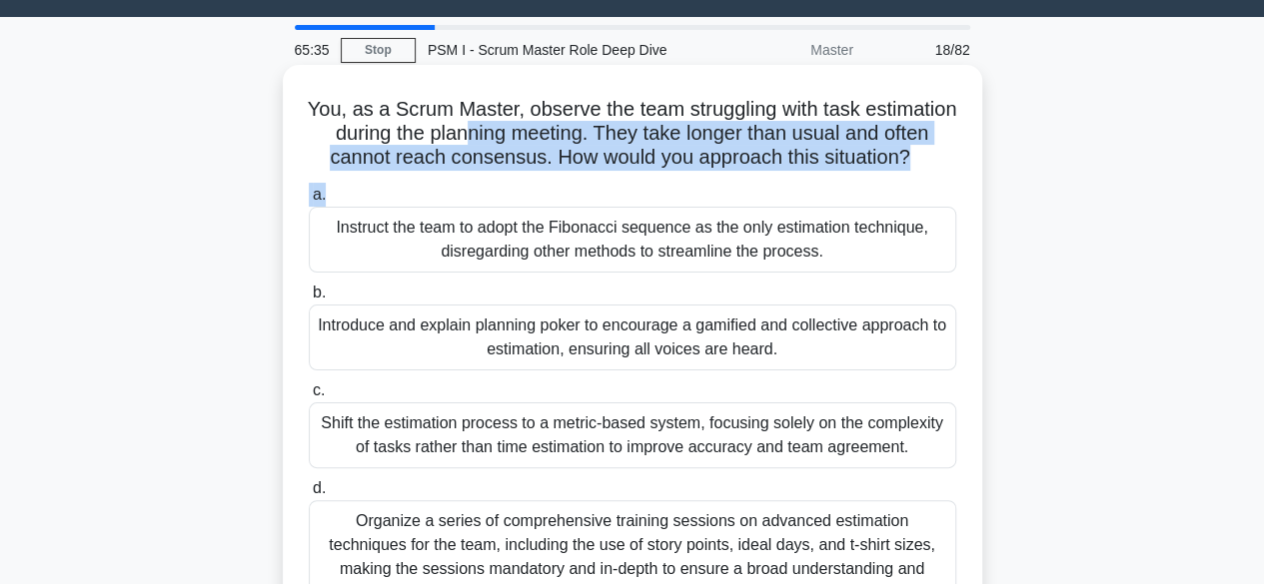
drag, startPoint x: 561, startPoint y: 136, endPoint x: 609, endPoint y: 211, distance: 88.9
click at [609, 211] on div "You, as a Scrum Master, observe the team struggling with task estimation during…" at bounding box center [632, 353] width 683 height 561
click at [424, 151] on h5 "You, as a Scrum Master, observe the team struggling with task estimation during…" at bounding box center [632, 134] width 651 height 74
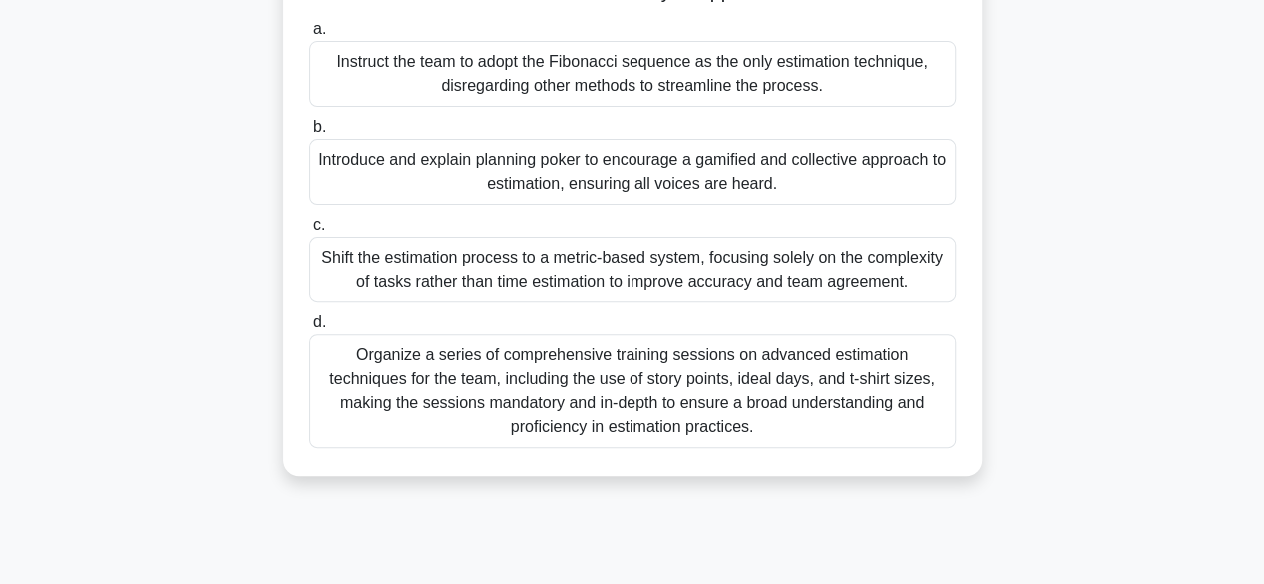
scroll to position [214, 0]
click at [760, 445] on div "Organize a series of comprehensive training sessions on advanced estimation tec…" at bounding box center [632, 391] width 647 height 114
click at [309, 329] on input "d. Organize a series of comprehensive training sessions on advanced estimation …" at bounding box center [309, 322] width 0 height 13
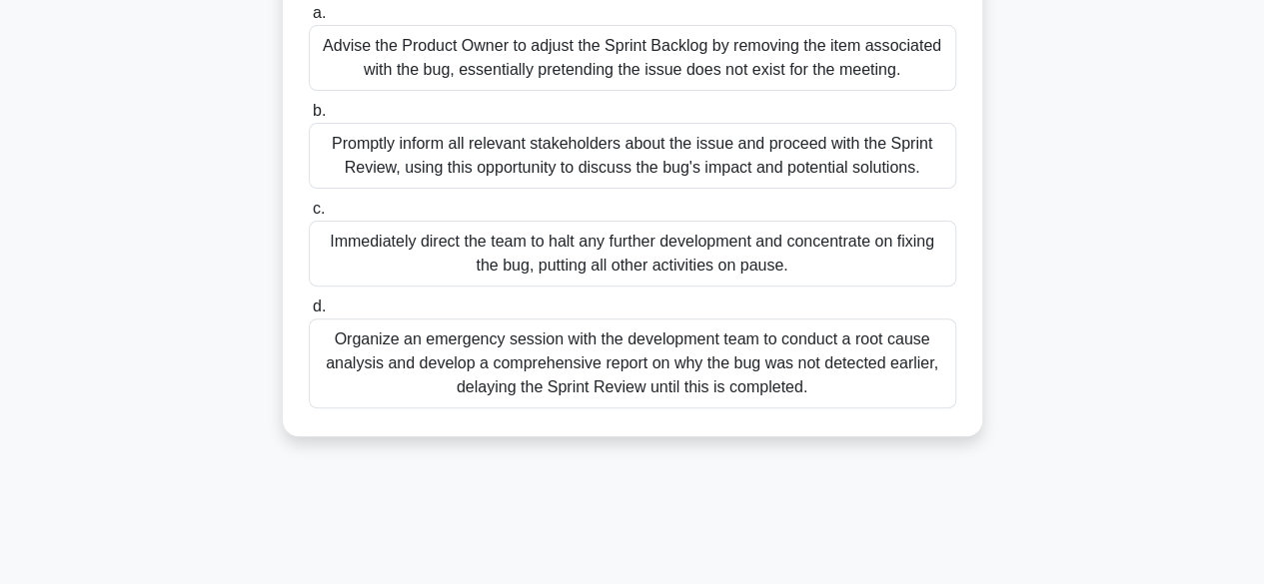
scroll to position [235, 0]
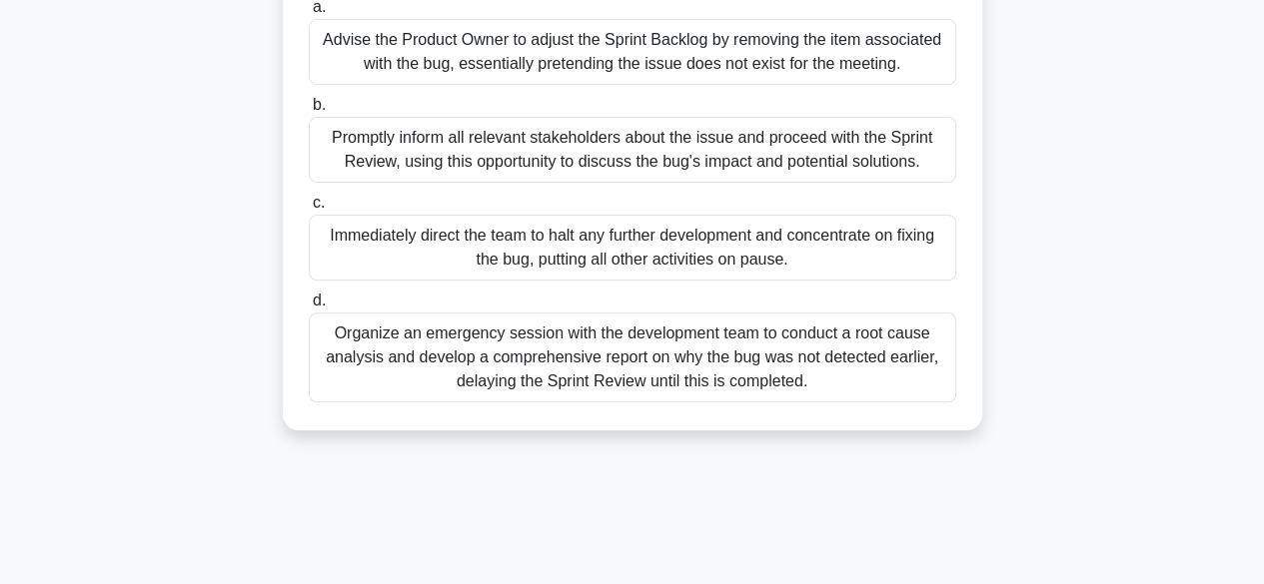
click at [628, 160] on div "Promptly inform all relevant stakeholders about the issue and proceed with the …" at bounding box center [632, 150] width 647 height 66
click at [309, 112] on input "b. Promptly inform all relevant stakeholders about the issue and proceed with t…" at bounding box center [309, 105] width 0 height 13
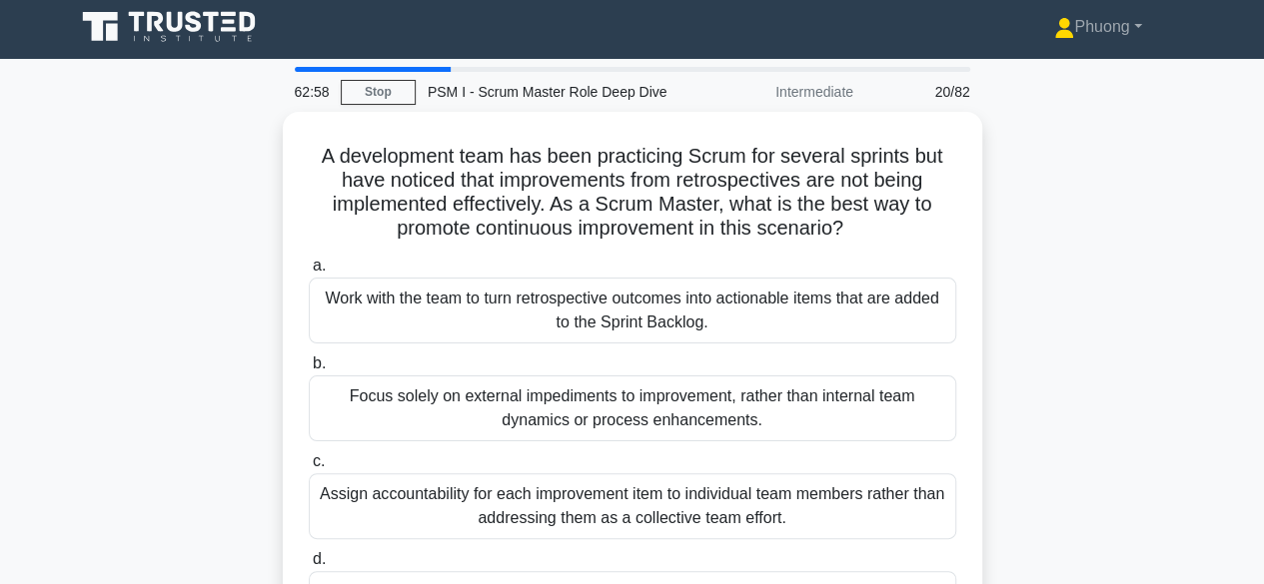
scroll to position [0, 0]
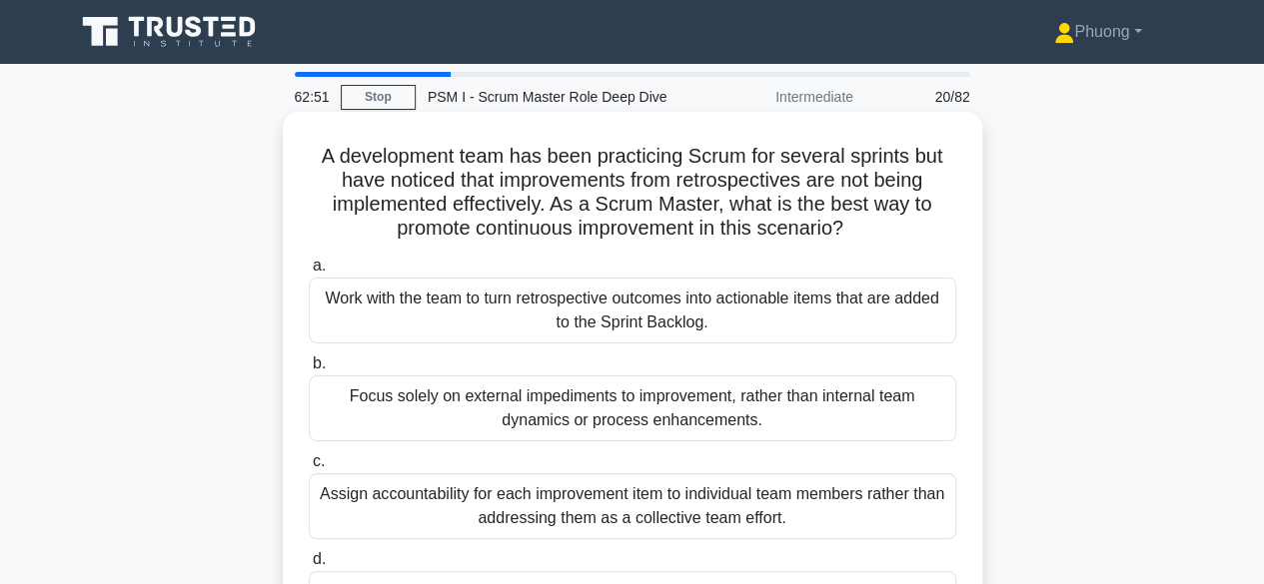
click at [647, 179] on h5 "A development team has been practicing Scrum for several sprints but have notic…" at bounding box center [632, 193] width 651 height 98
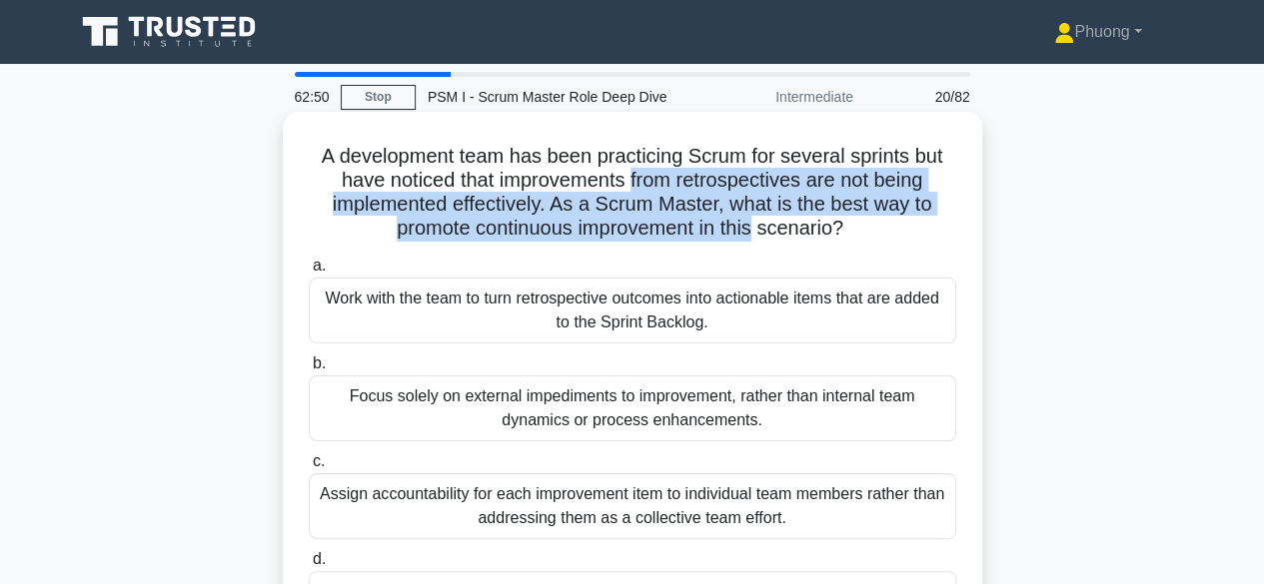
drag, startPoint x: 647, startPoint y: 179, endPoint x: 740, endPoint y: 219, distance: 101.1
click at [740, 219] on h5 "A development team has been practicing Scrum for several sprints but have notic…" at bounding box center [632, 193] width 651 height 98
click at [469, 217] on h5 "A development team has been practicing Scrum for several sprints but have notic…" at bounding box center [632, 193] width 651 height 98
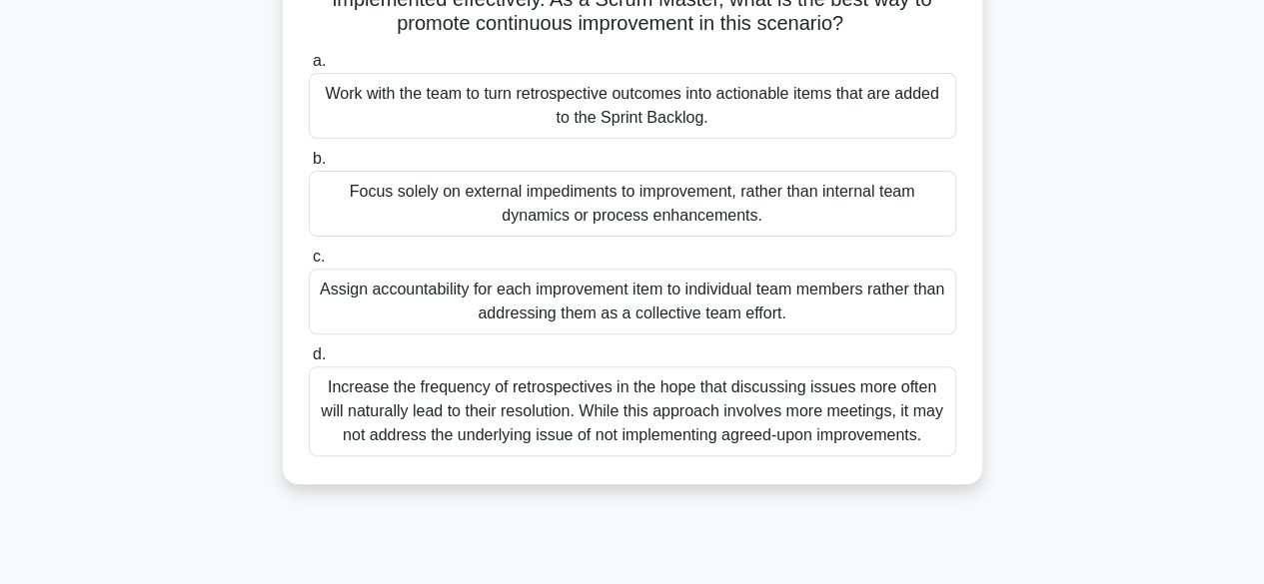
scroll to position [207, 0]
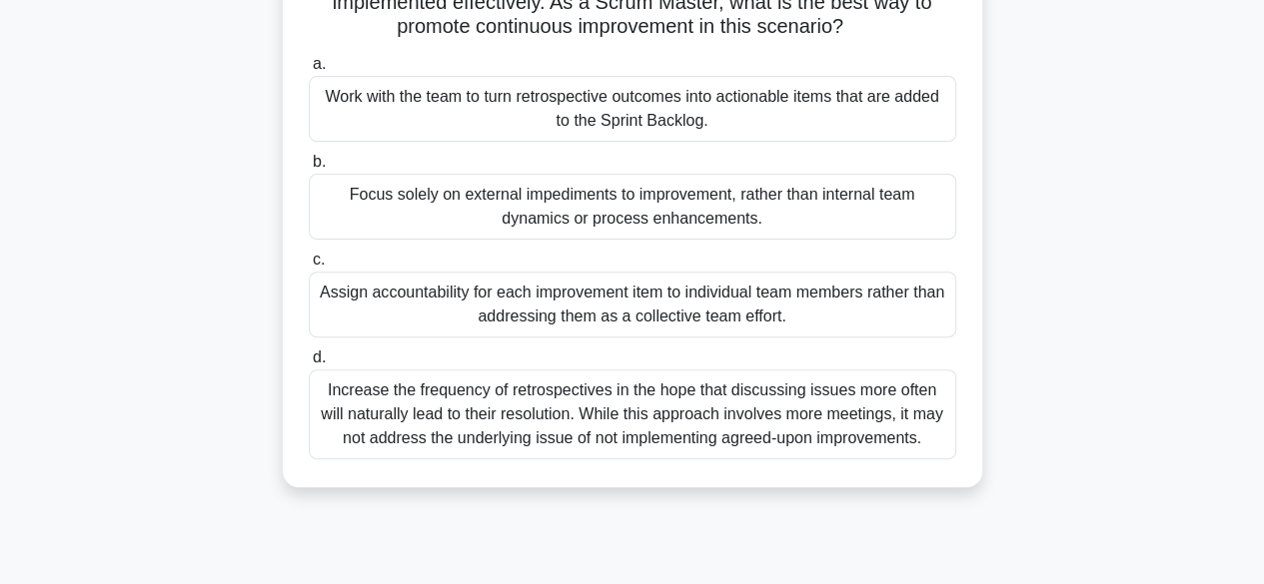
click at [601, 108] on div "Work with the team to turn retrospective outcomes into actionable items that ar…" at bounding box center [632, 109] width 647 height 66
click at [309, 71] on input "a. Work with the team to turn retrospective outcomes into actionable items that…" at bounding box center [309, 64] width 0 height 13
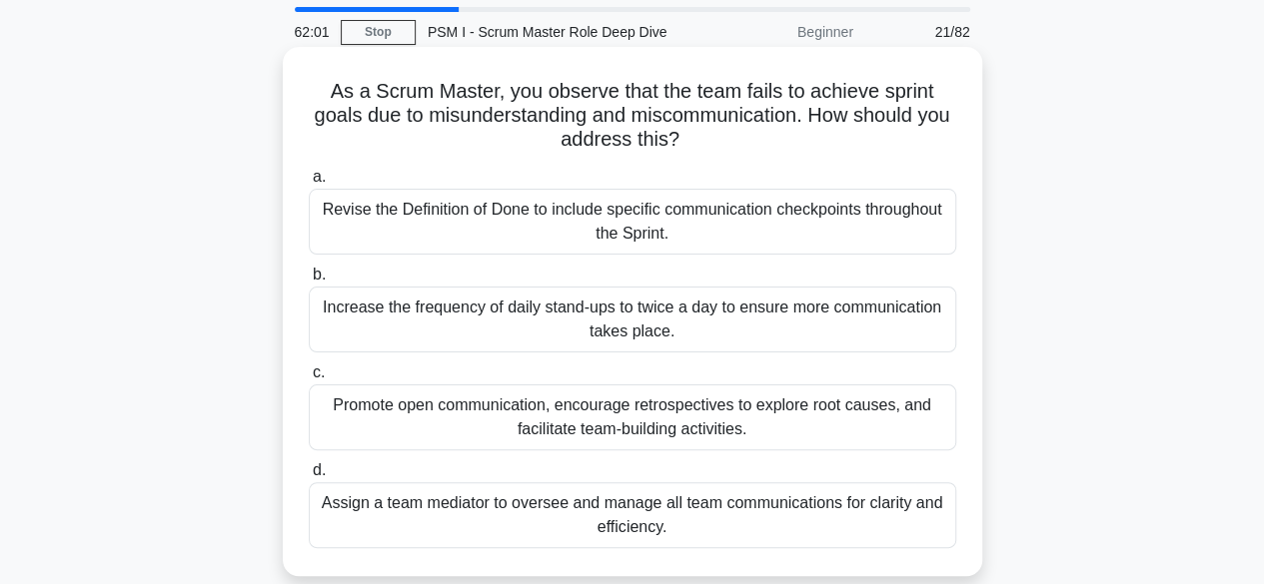
scroll to position [67, 0]
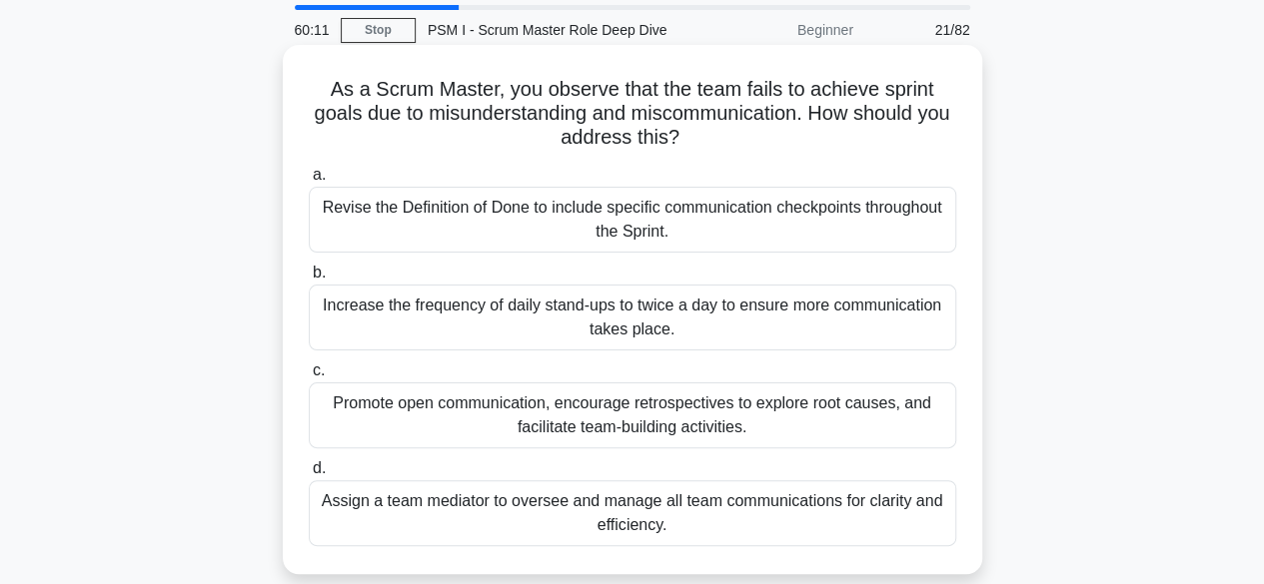
click at [753, 77] on h5 "As a Scrum Master, you observe that the team fails to achieve sprint goals due …" at bounding box center [632, 114] width 651 height 74
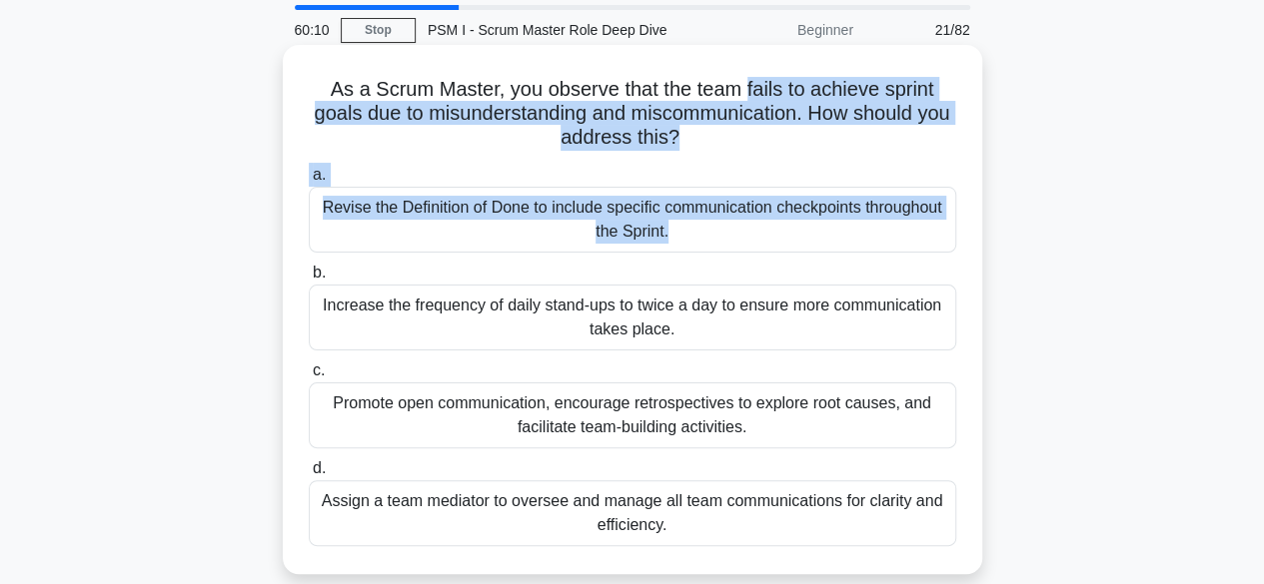
drag, startPoint x: 753, startPoint y: 77, endPoint x: 923, endPoint y: 219, distance: 221.2
click at [923, 219] on div "As a Scrum Master, you observe that the team fails to achieve sprint goals due …" at bounding box center [632, 309] width 683 height 513
click at [823, 124] on h5 "As a Scrum Master, you observe that the team fails to achieve sprint goals due …" at bounding box center [632, 114] width 651 height 74
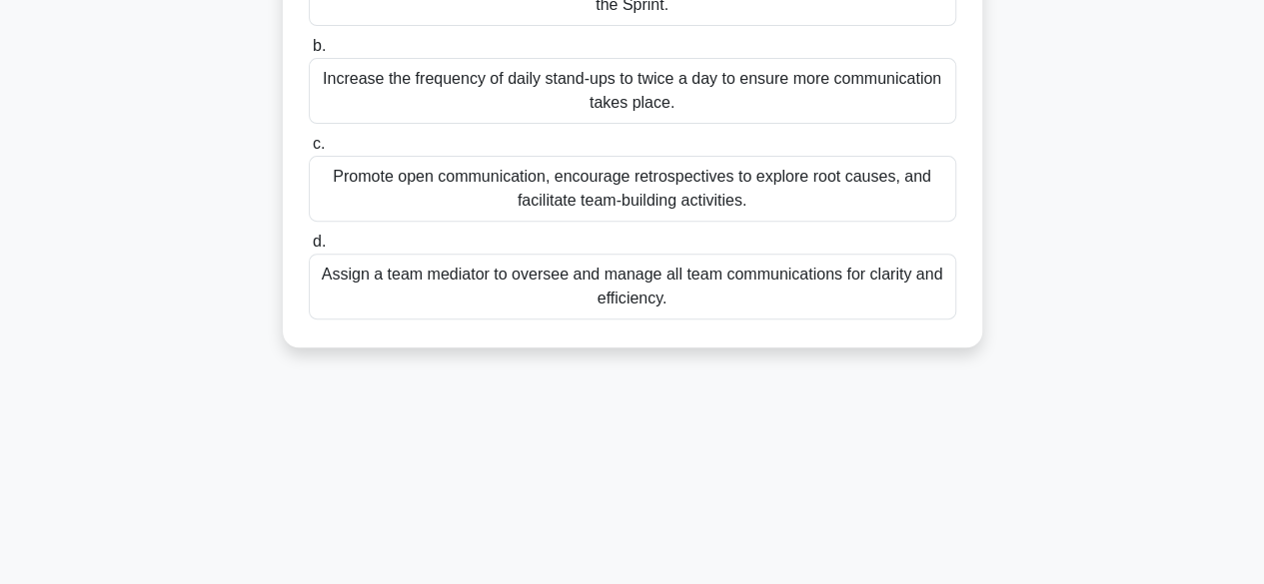
scroll to position [295, 0]
click at [686, 206] on div "Promote open communication, encourage retrospectives to explore root causes, an…" at bounding box center [632, 188] width 647 height 66
click at [309, 150] on input "c. Promote open communication, encourage retrospectives to explore root causes,…" at bounding box center [309, 143] width 0 height 13
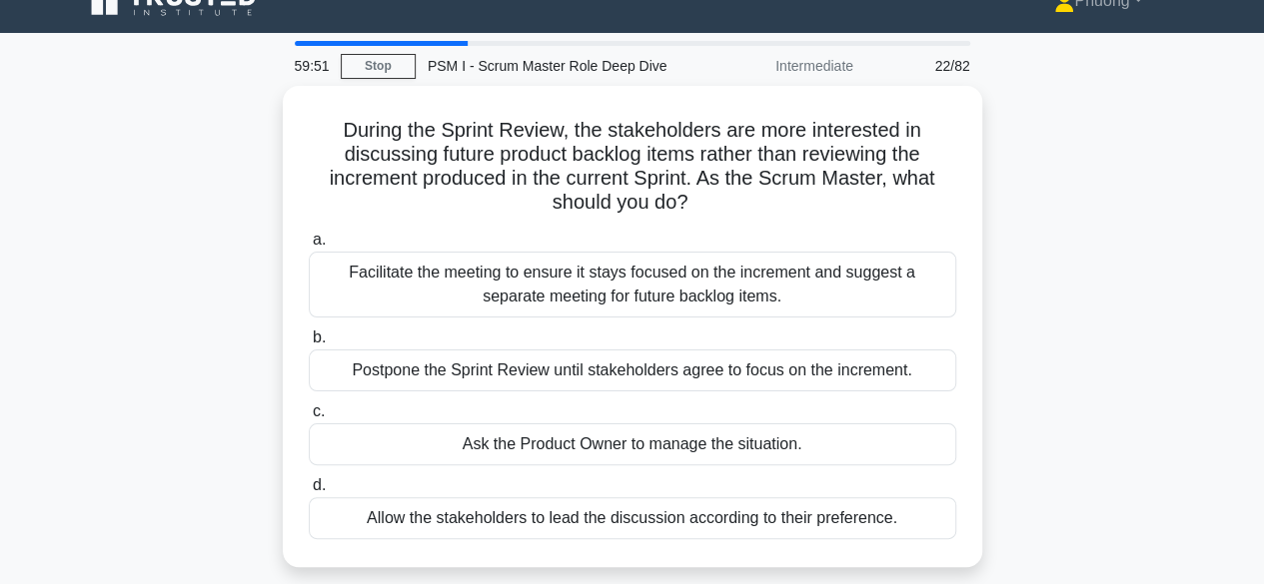
scroll to position [0, 0]
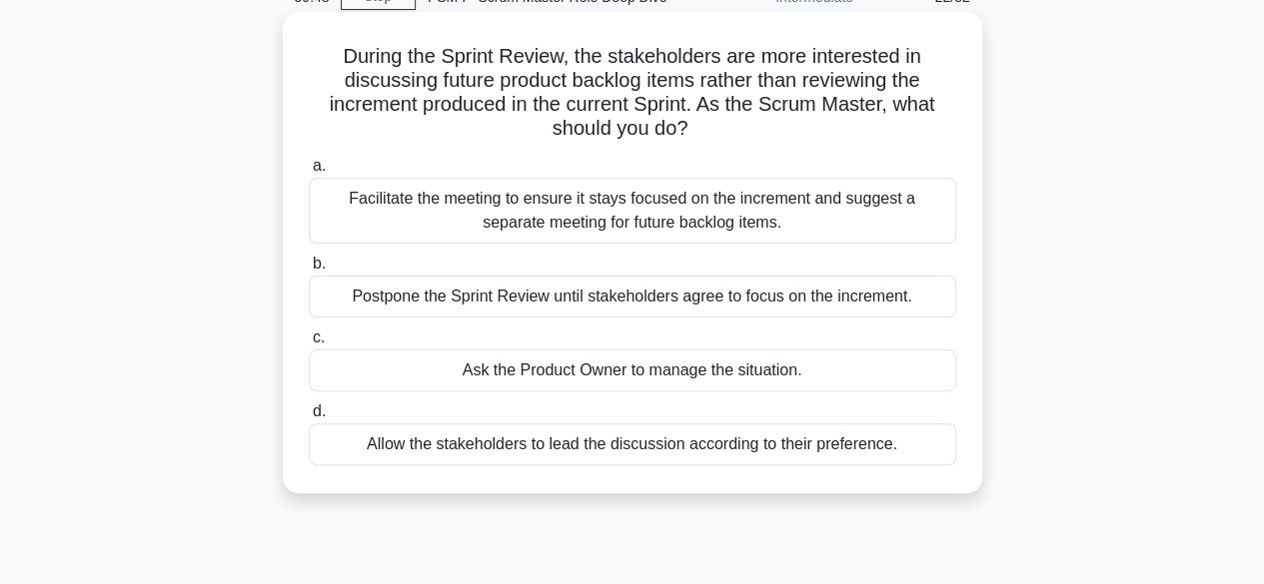
click at [665, 175] on label "a. Facilitate the meeting to ensure it stays focused on the increment and sugge…" at bounding box center [632, 199] width 647 height 90
click at [309, 173] on input "a. Facilitate the meeting to ensure it stays focused on the increment and sugge…" at bounding box center [309, 166] width 0 height 13
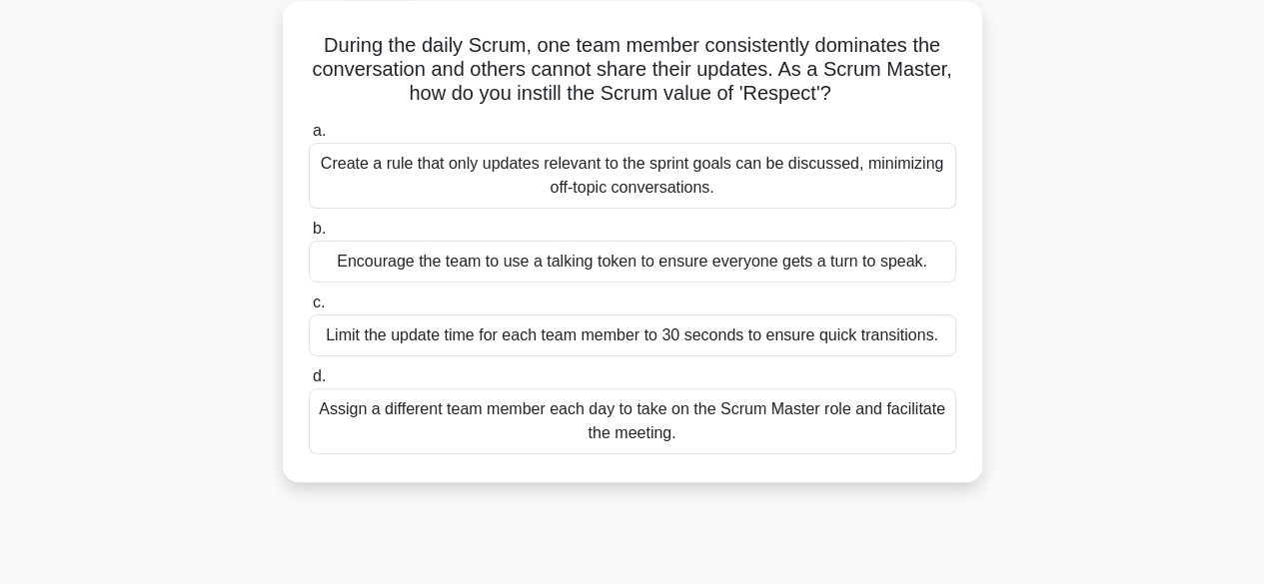
scroll to position [112, 0]
click at [650, 273] on div "Encourage the team to use a talking token to ensure everyone gets a turn to spe…" at bounding box center [632, 261] width 647 height 42
click at [309, 235] on input "b. Encourage the team to use a talking token to ensure everyone gets a turn to …" at bounding box center [309, 228] width 0 height 13
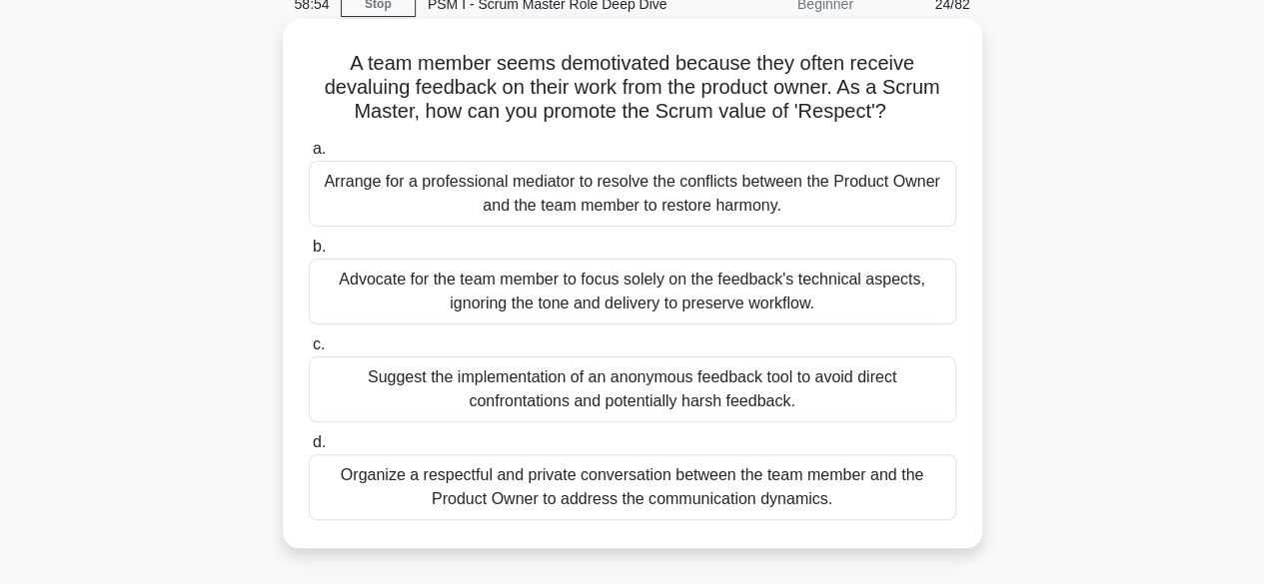
scroll to position [94, 0]
click at [717, 512] on div "Organize a respectful and private conversation between the team member and the …" at bounding box center [632, 486] width 647 height 66
click at [309, 448] on input "d. Organize a respectful and private conversation between the team member and t…" at bounding box center [309, 441] width 0 height 13
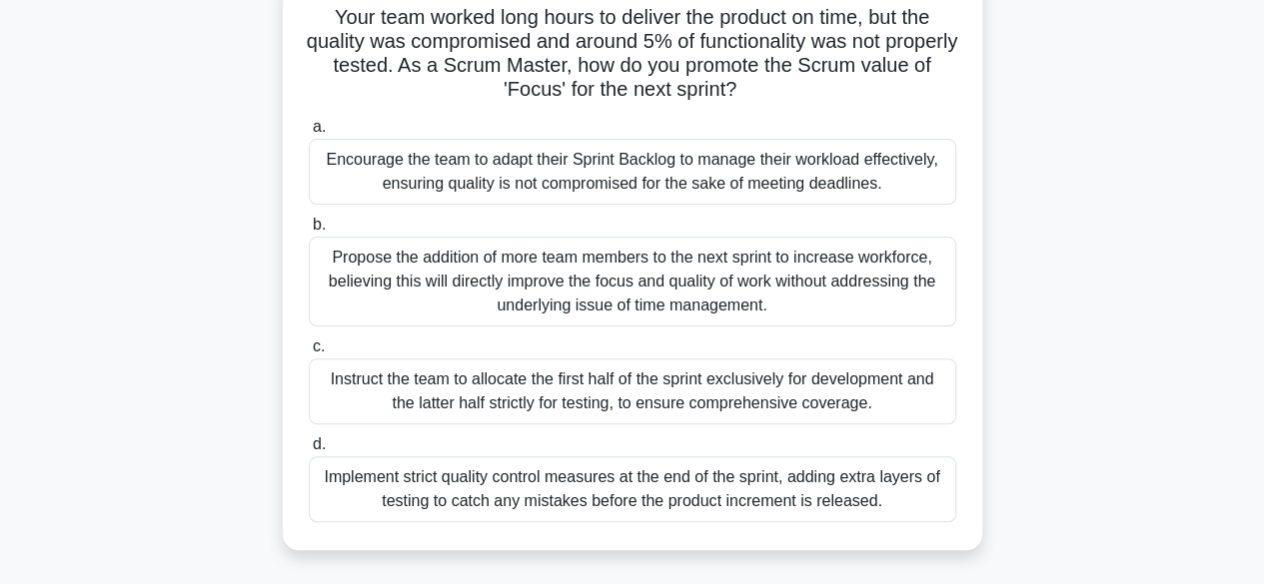
scroll to position [133, 0]
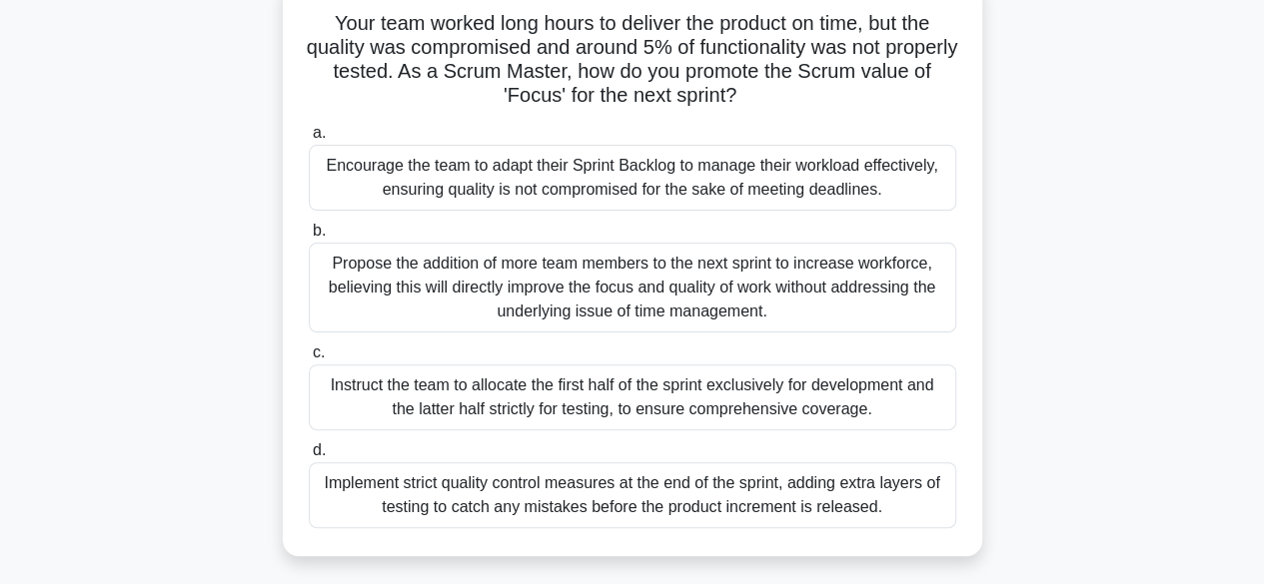
click at [733, 188] on div "Encourage the team to adapt their Sprint Backlog to manage their workload effec…" at bounding box center [632, 178] width 647 height 66
click at [309, 140] on input "a. Encourage the team to adapt their Sprint Backlog to manage their workload ef…" at bounding box center [309, 133] width 0 height 13
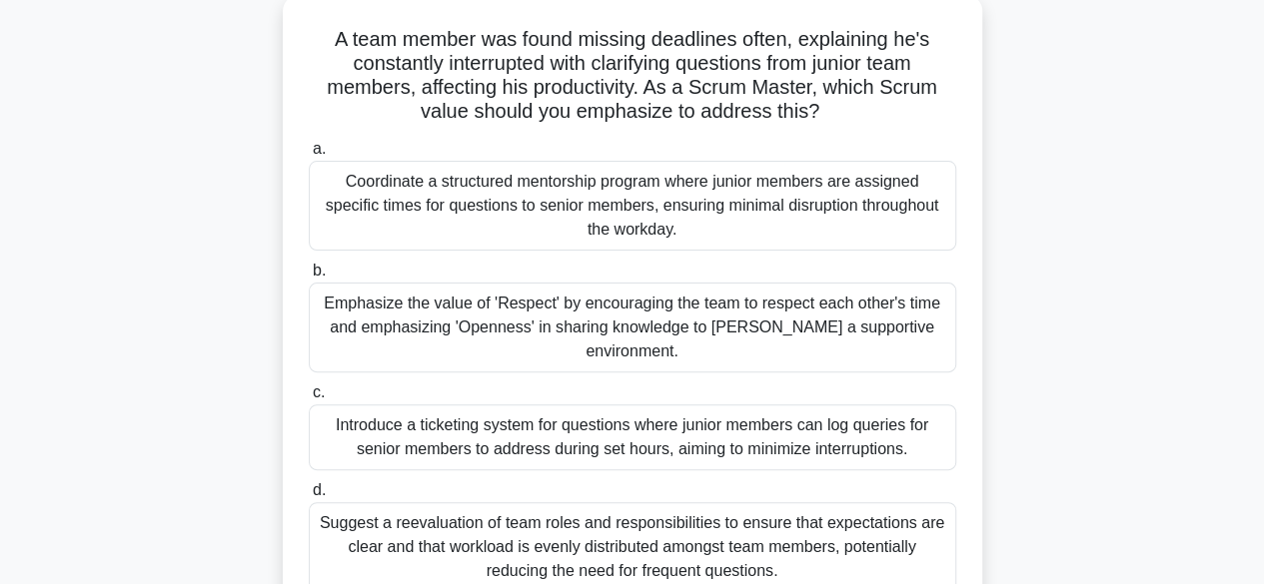
scroll to position [115, 0]
click at [776, 335] on div "Emphasize the value of 'Respect' by encouraging the team to respect each other'…" at bounding box center [632, 330] width 647 height 90
click at [309, 280] on input "b. Emphasize the value of 'Respect' by encouraging the team to respect each oth…" at bounding box center [309, 273] width 0 height 13
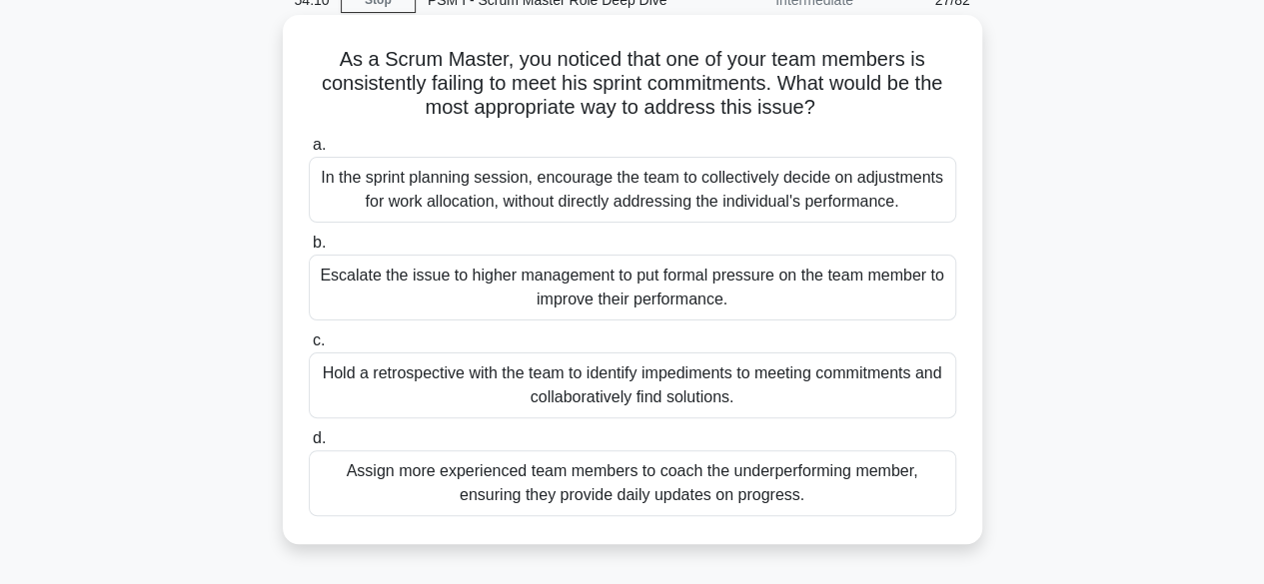
scroll to position [98, 0]
click at [771, 399] on div "Hold a retrospective with the team to identify impediments to meeting commitmen…" at bounding box center [632, 385] width 647 height 66
click at [309, 347] on input "c. Hold a retrospective with the team to identify impediments to meeting commit…" at bounding box center [309, 340] width 0 height 13
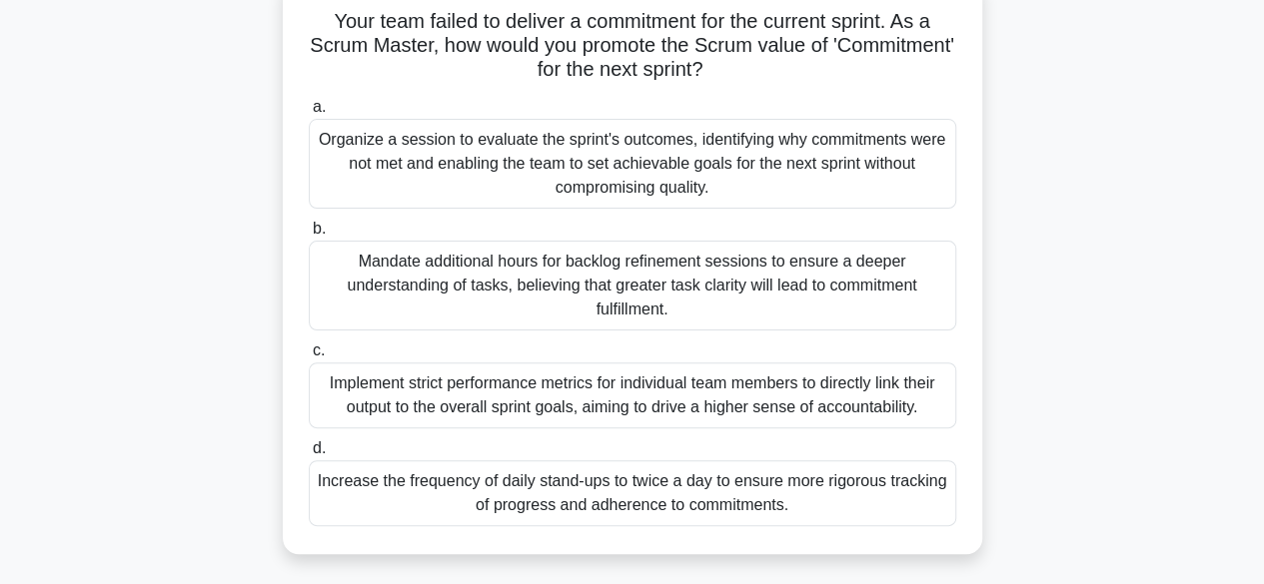
scroll to position [128, 0]
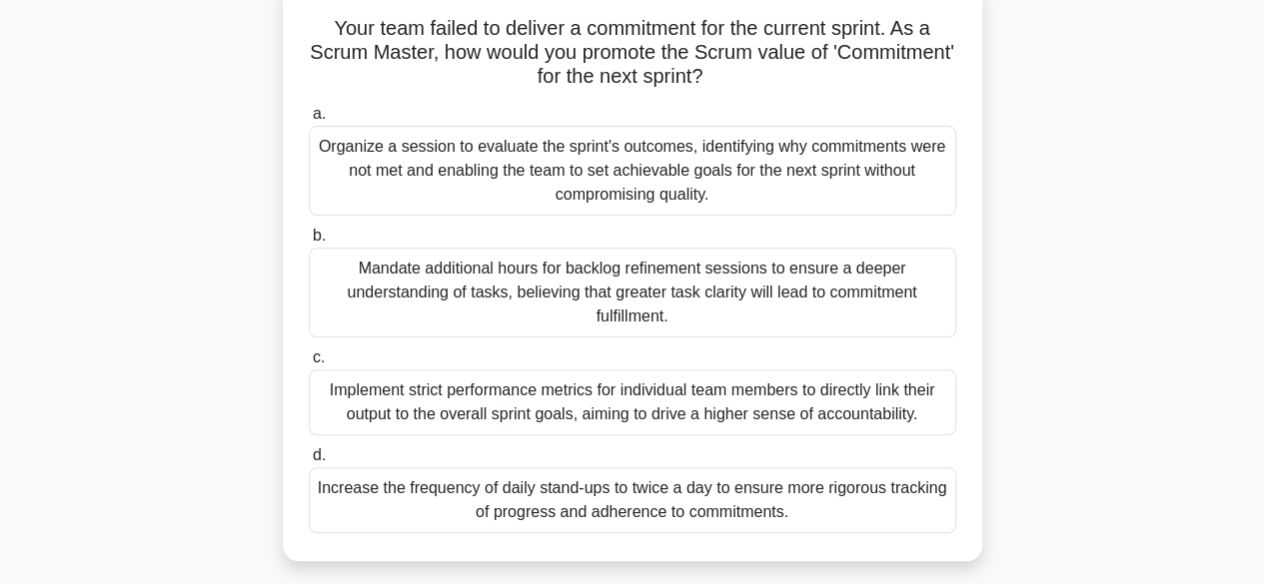
click at [653, 175] on div "Organize a session to evaluate the sprint's outcomes, identifying why commitmen…" at bounding box center [632, 171] width 647 height 90
click at [309, 121] on input "a. Organize a session to evaluate the sprint's outcomes, identifying why commit…" at bounding box center [309, 114] width 0 height 13
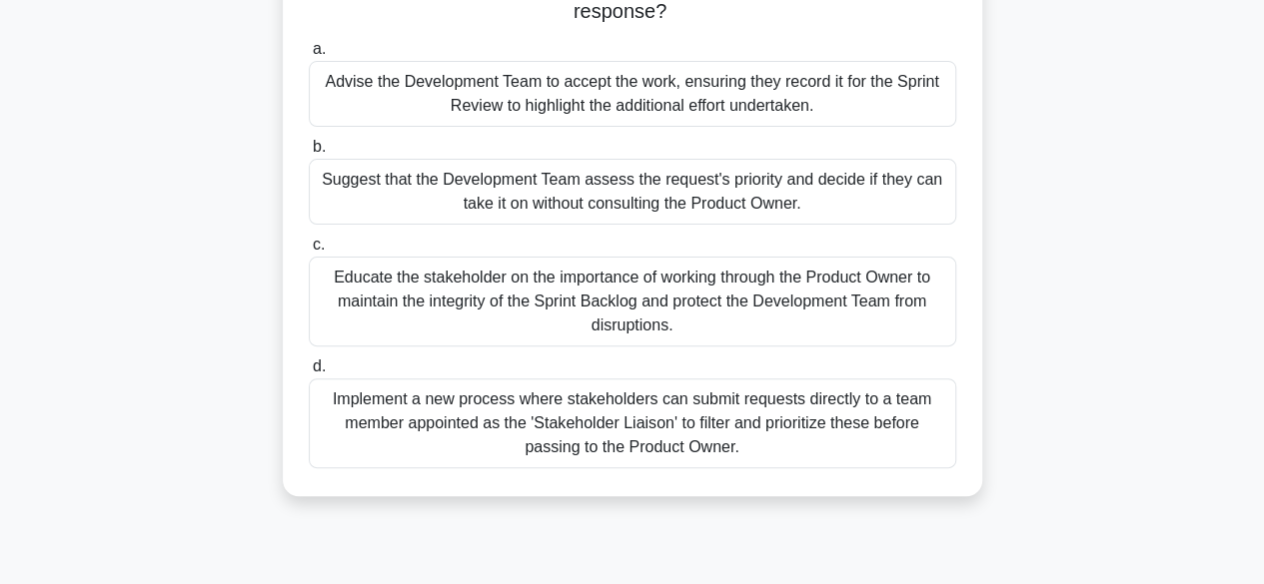
scroll to position [192, 0]
click at [645, 299] on div "Educate the stakeholder on the importance of working through the Product Owner …" at bounding box center [632, 303] width 647 height 90
click at [309, 253] on input "c. Educate the stakeholder on the importance of working through the Product Own…" at bounding box center [309, 246] width 0 height 13
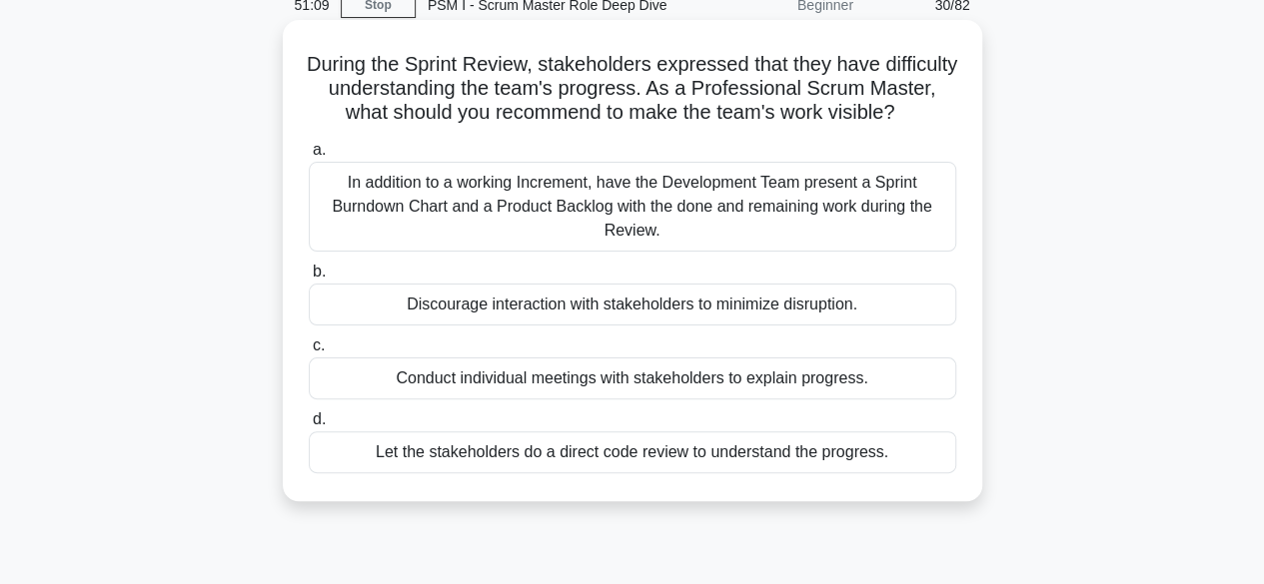
scroll to position [90, 0]
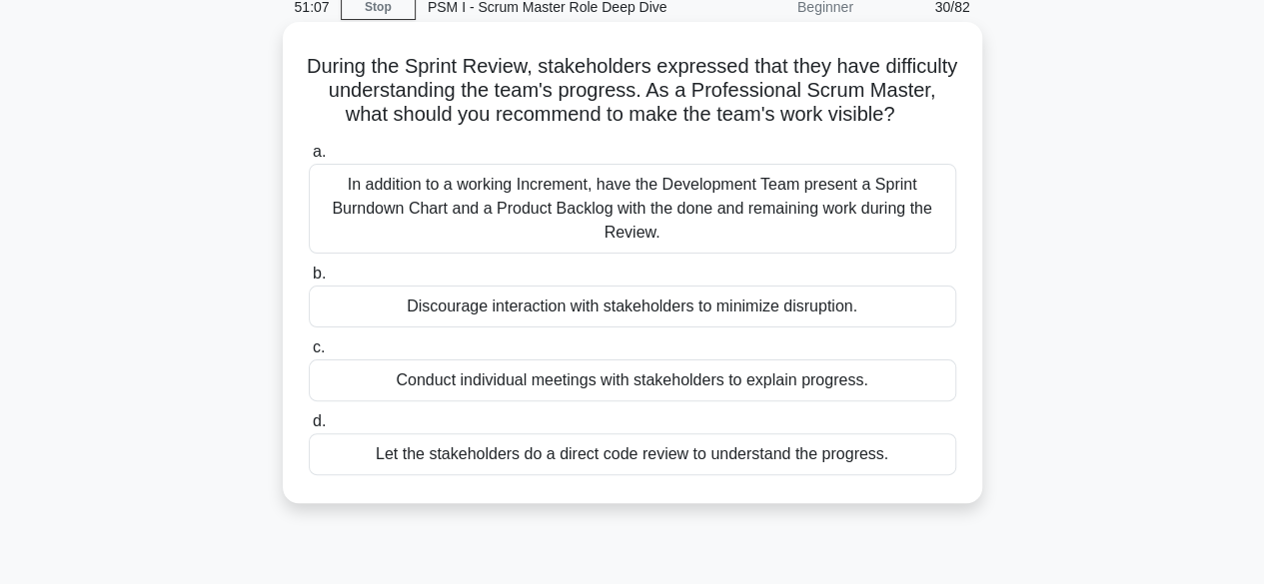
click at [607, 211] on div "In addition to a working Increment, have the Development Team present a Sprint …" at bounding box center [632, 209] width 647 height 90
click at [309, 159] on input "a. In addition to a working Increment, have the Development Team present a Spri…" at bounding box center [309, 152] width 0 height 13
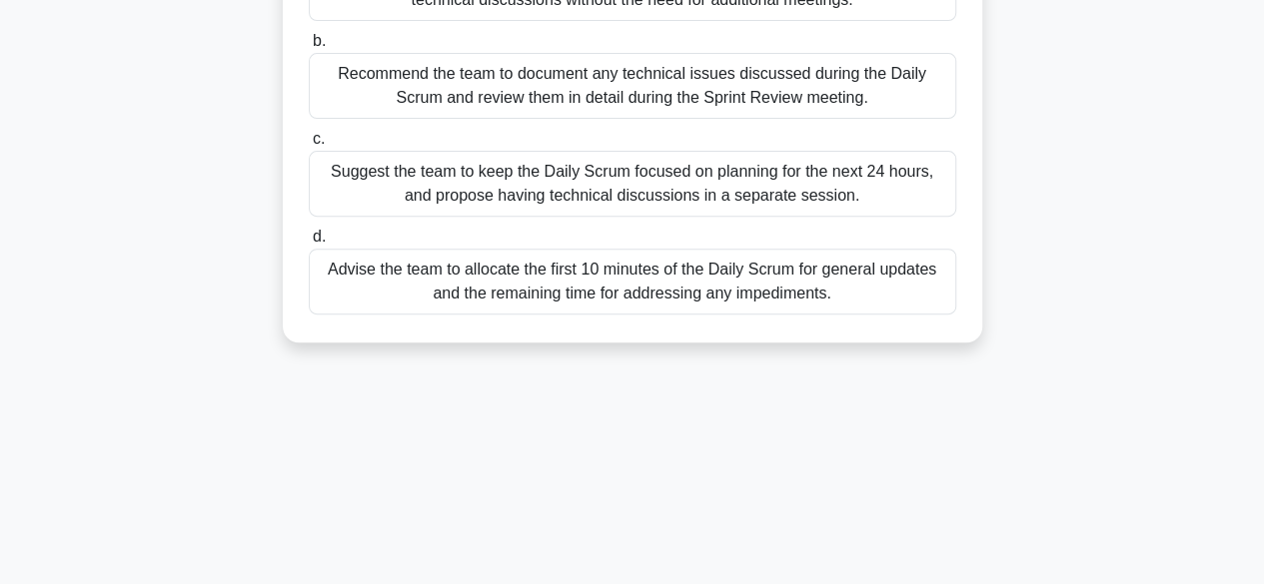
scroll to position [305, 0]
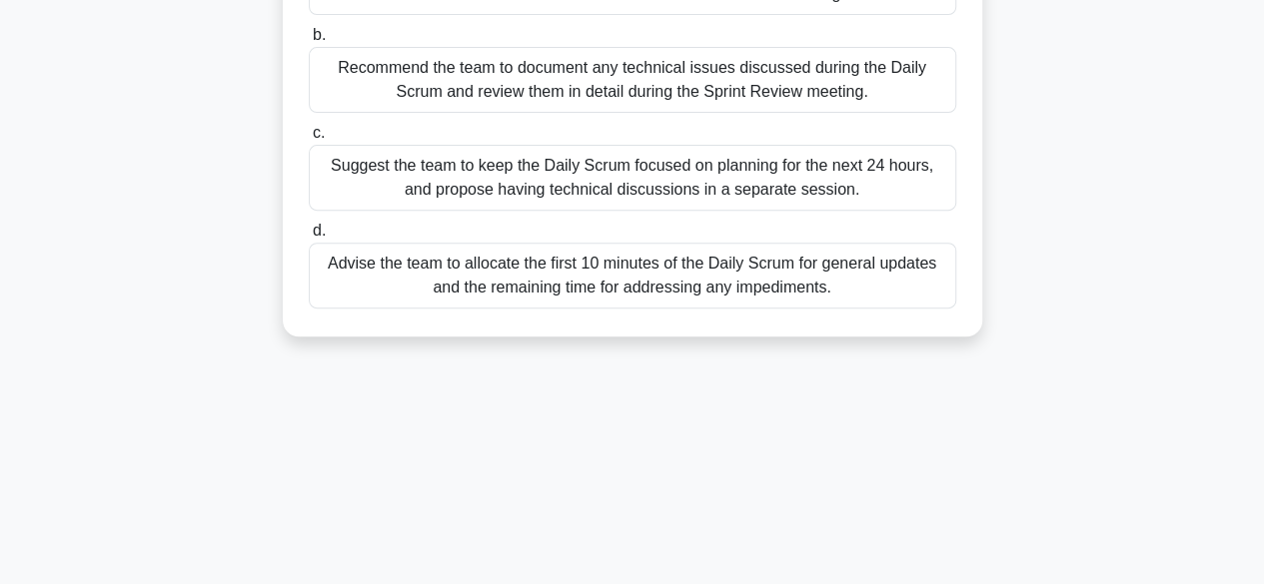
click at [590, 189] on div "Suggest the team to keep the Daily Scrum focused on planning for the next 24 ho…" at bounding box center [632, 178] width 647 height 66
click at [309, 140] on input "c. Suggest the team to keep the Daily Scrum focused on planning for the next 24…" at bounding box center [309, 133] width 0 height 13
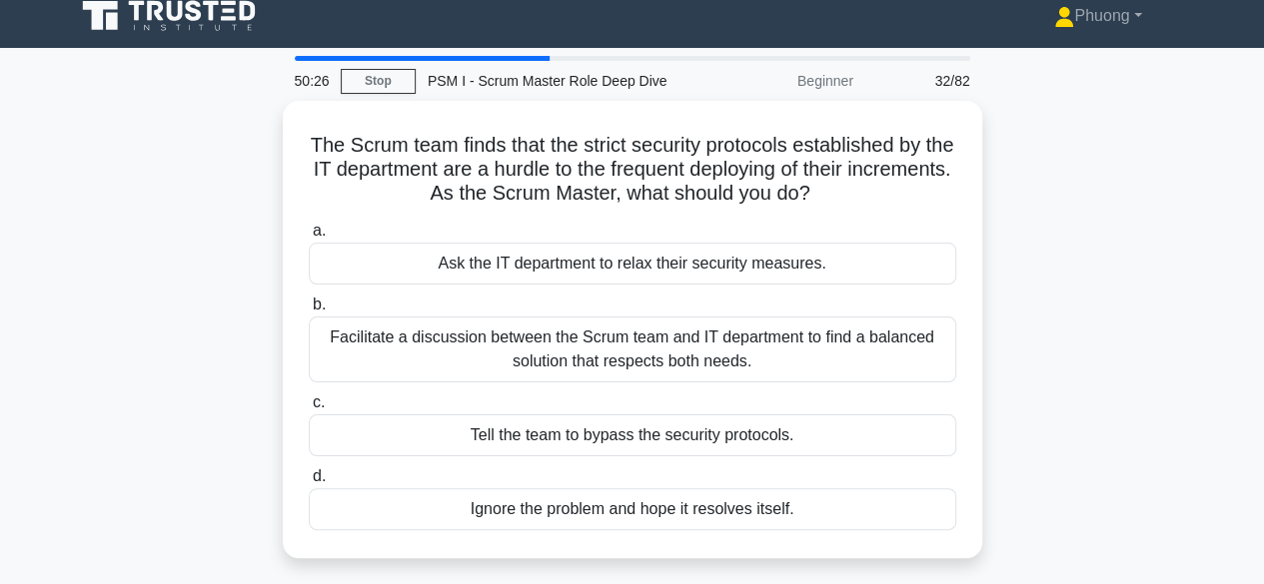
scroll to position [0, 0]
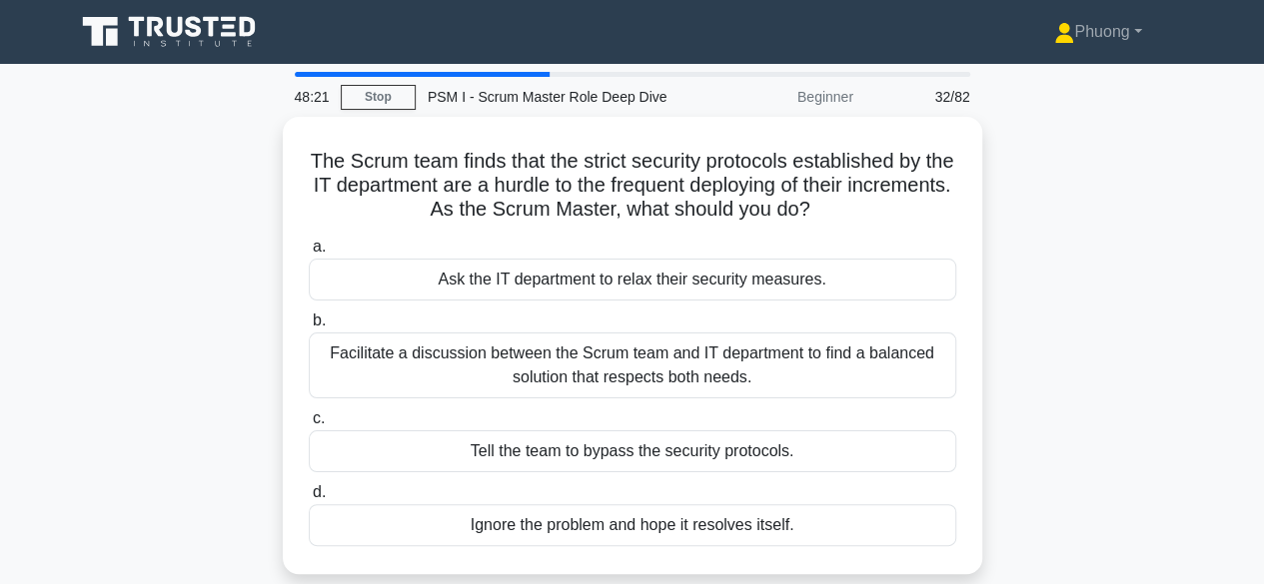
drag, startPoint x: 451, startPoint y: 37, endPoint x: 12, endPoint y: 166, distance: 458.0
click at [12, 166] on main "48:21 Stop PSM I - Scrum Master Role Deep Dive Beginner 32/82 The Scrum team fi…" at bounding box center [632, 571] width 1264 height 1015
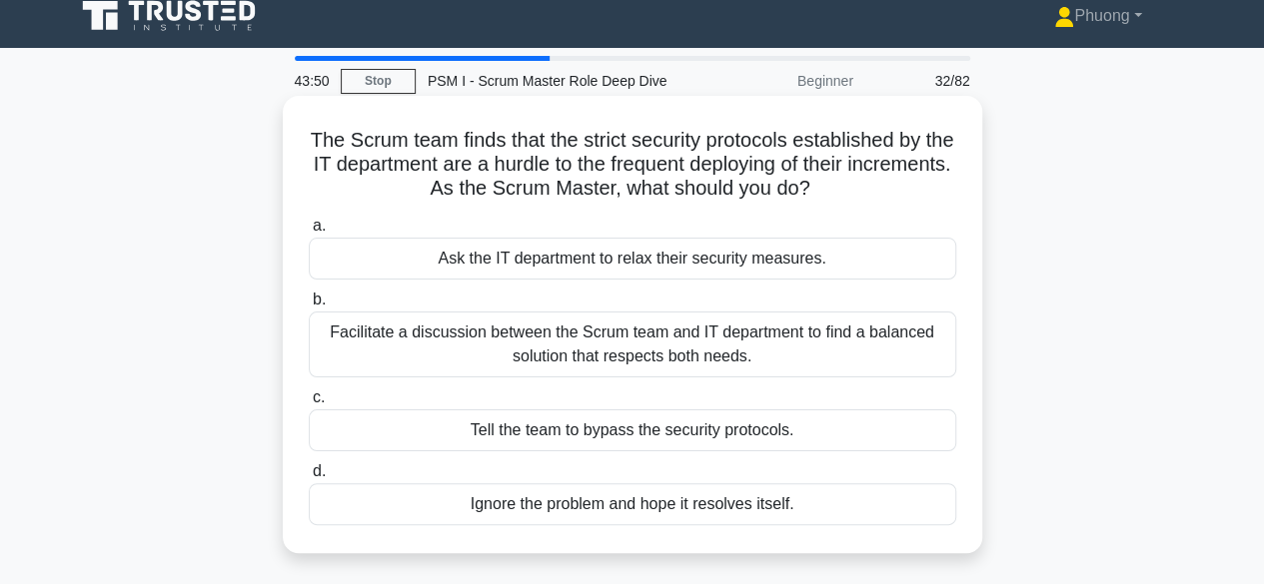
scroll to position [15, 0]
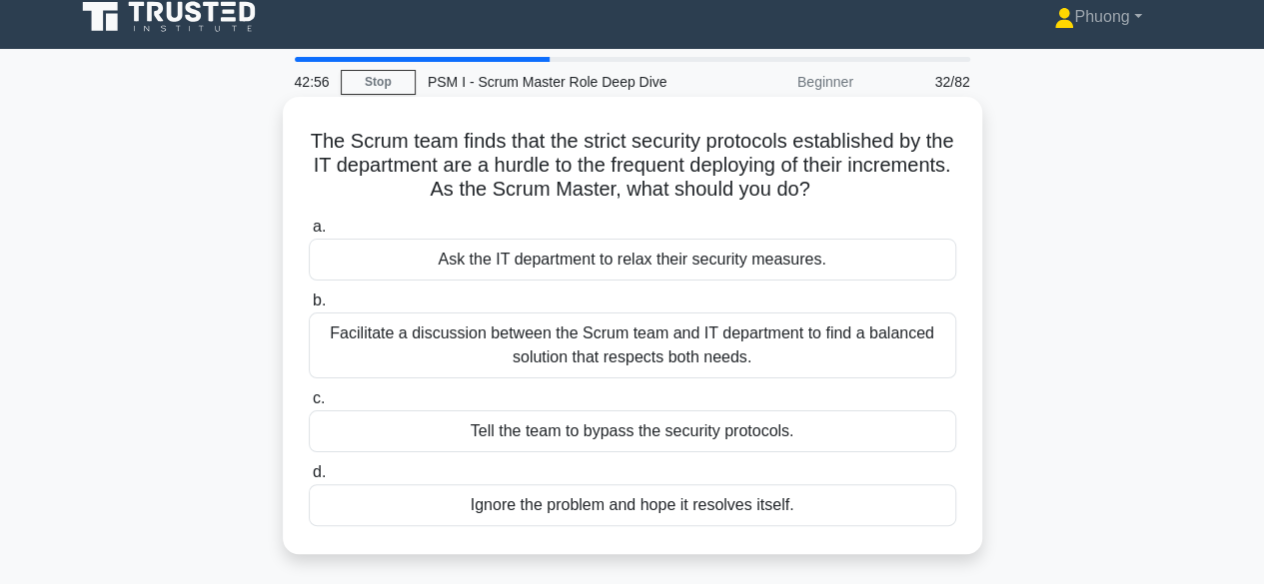
click at [709, 347] on div "Facilitate a discussion between the Scrum team and IT department to find a bala…" at bounding box center [632, 346] width 647 height 66
click at [309, 308] on input "b. Facilitate a discussion between the Scrum team and IT department to find a b…" at bounding box center [309, 301] width 0 height 13
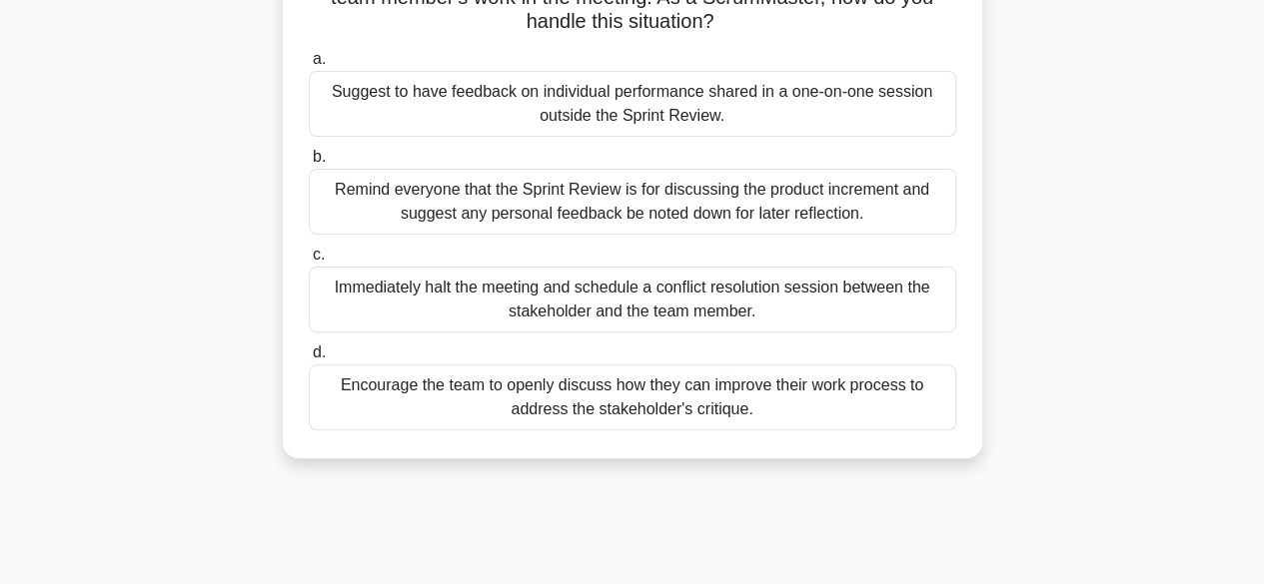
scroll to position [182, 0]
click at [605, 389] on div "Encourage the team to openly discuss how they can improve their work process to…" at bounding box center [632, 399] width 647 height 66
click at [309, 361] on input "d. Encourage the team to openly discuss how they can improve their work process…" at bounding box center [309, 354] width 0 height 13
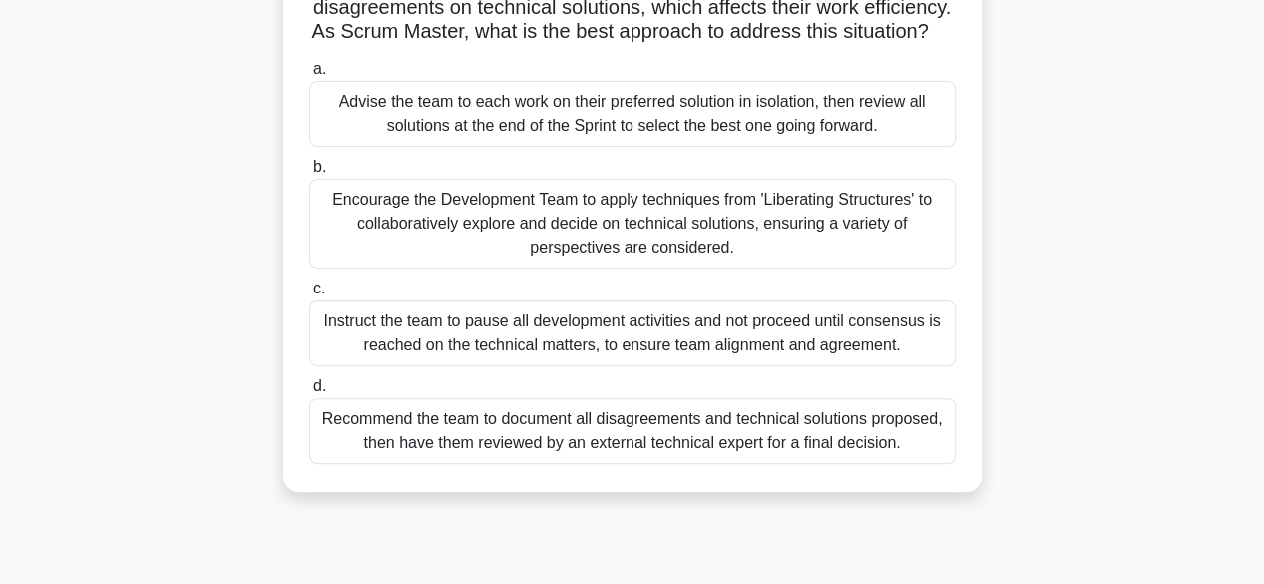
scroll to position [171, 0]
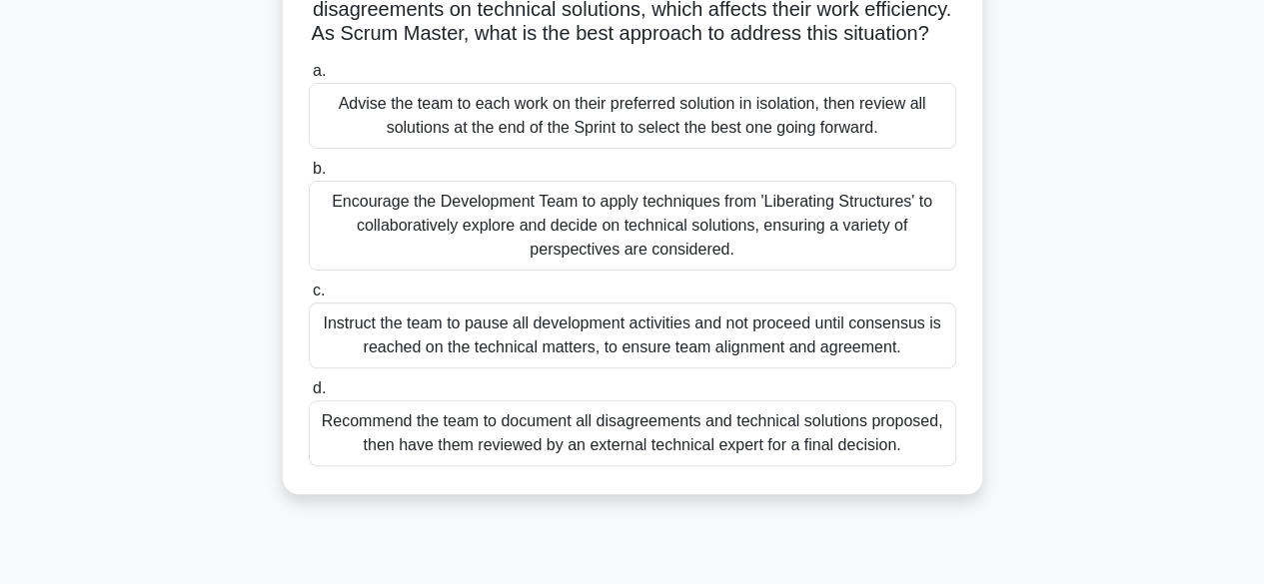
click at [617, 238] on div "Encourage the Development Team to apply techniques from 'Liberating Structures'…" at bounding box center [632, 226] width 647 height 90
click at [309, 176] on input "b. Encourage the Development Team to apply techniques from 'Liberating Structur…" at bounding box center [309, 169] width 0 height 13
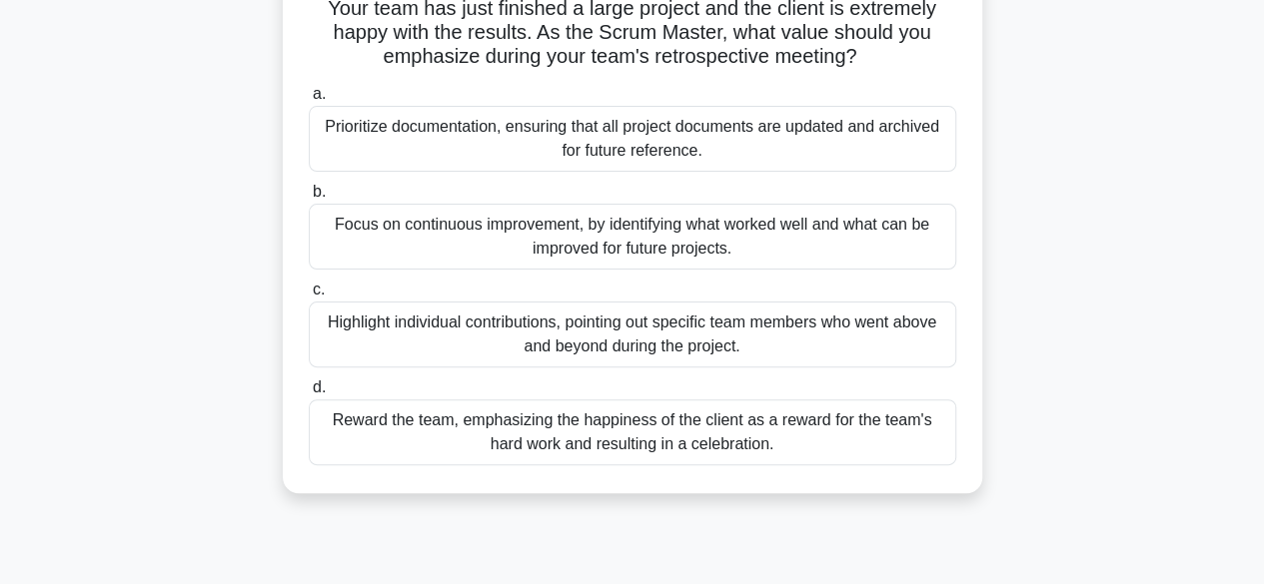
scroll to position [154, 0]
click at [617, 238] on div "Focus on continuous improvement, by identifying what worked well and what can b…" at bounding box center [632, 236] width 647 height 66
click at [309, 198] on input "b. Focus on continuous improvement, by identifying what worked well and what ca…" at bounding box center [309, 191] width 0 height 13
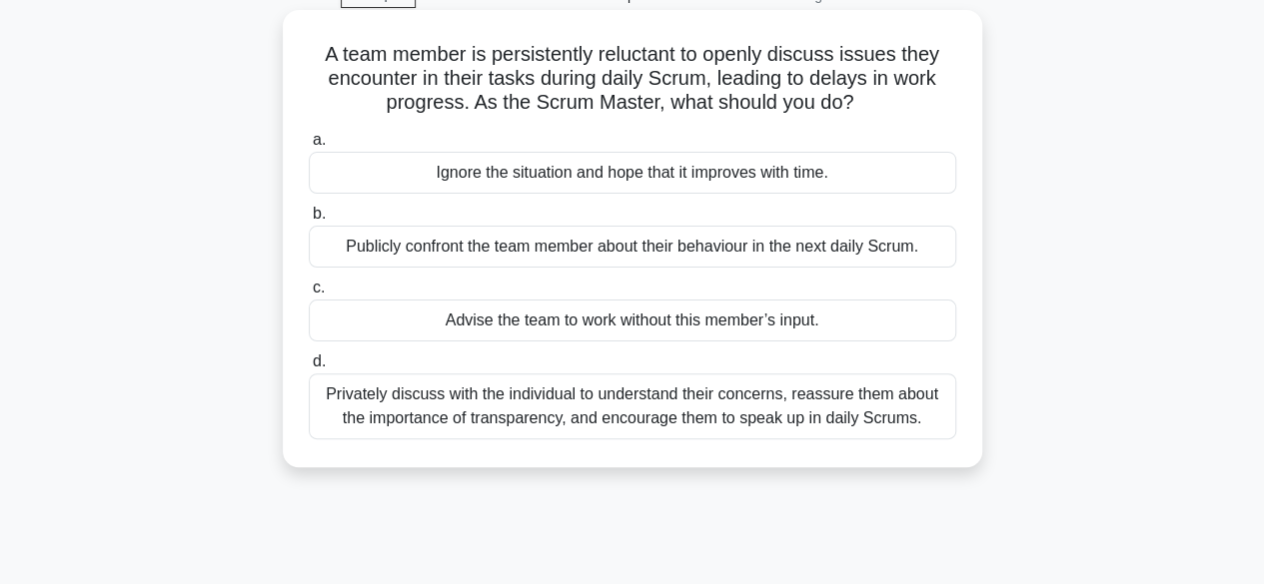
scroll to position [103, 0]
click at [847, 413] on div "Privately discuss with the individual to understand their concerns, reassure th…" at bounding box center [632, 406] width 647 height 66
click at [309, 368] on input "d. Privately discuss with the individual to understand their concerns, reassure…" at bounding box center [309, 361] width 0 height 13
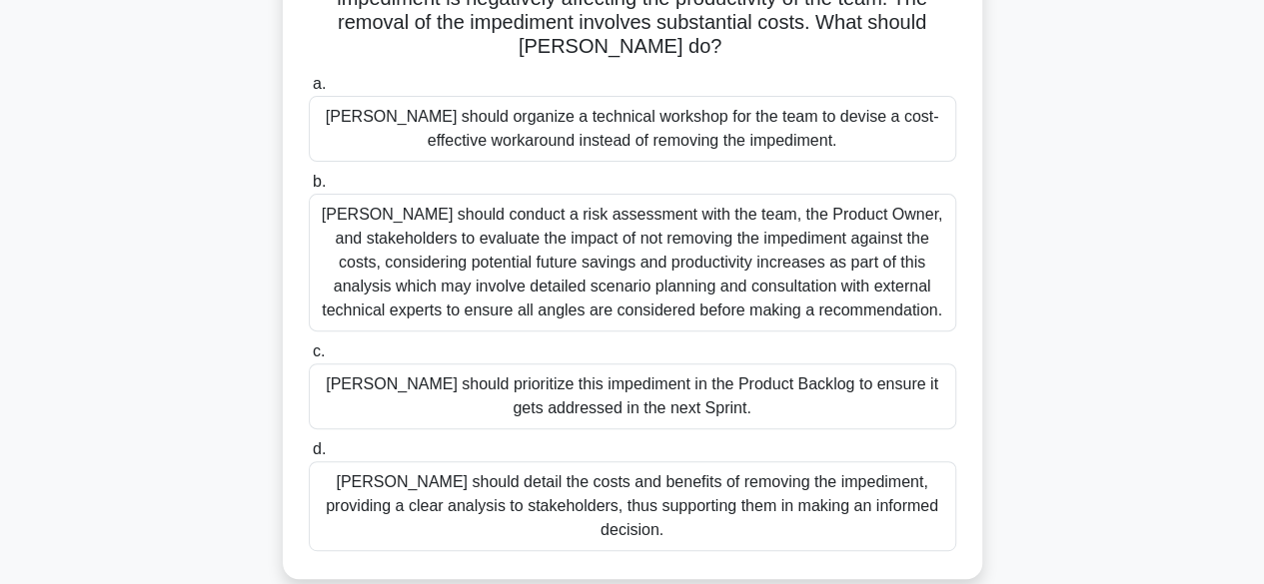
scroll to position [183, 0]
click at [826, 193] on div "Mike should conduct a risk assessment with the team, the Product Owner, and sta…" at bounding box center [632, 262] width 647 height 138
click at [309, 188] on input "b. Mike should conduct a risk assessment with the team, the Product Owner, and …" at bounding box center [309, 181] width 0 height 13
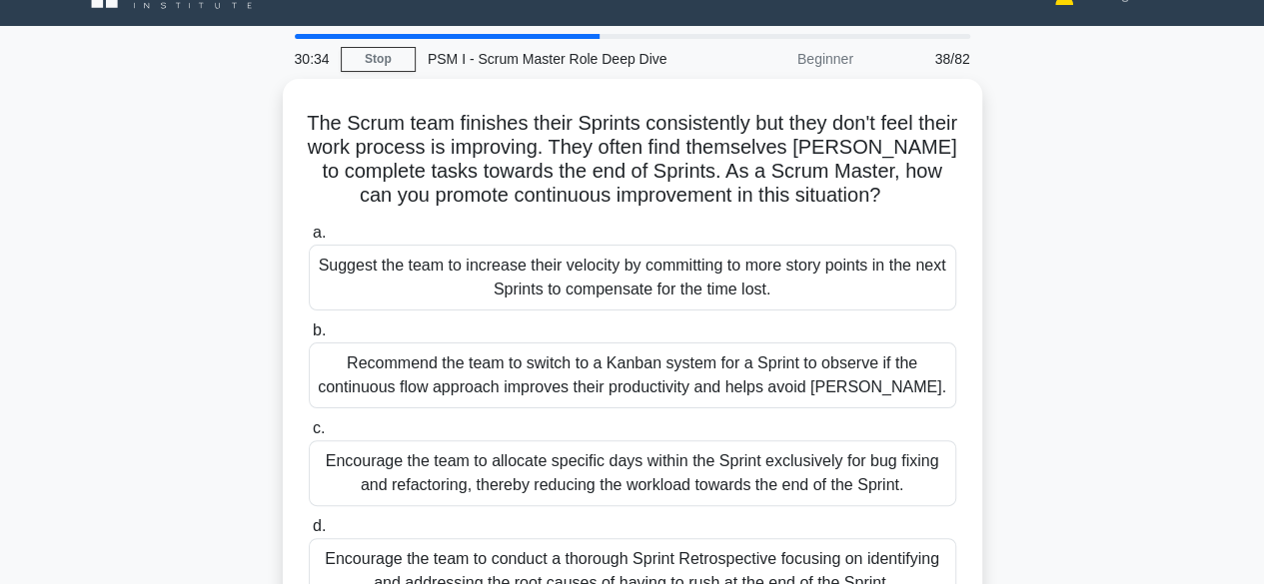
scroll to position [0, 0]
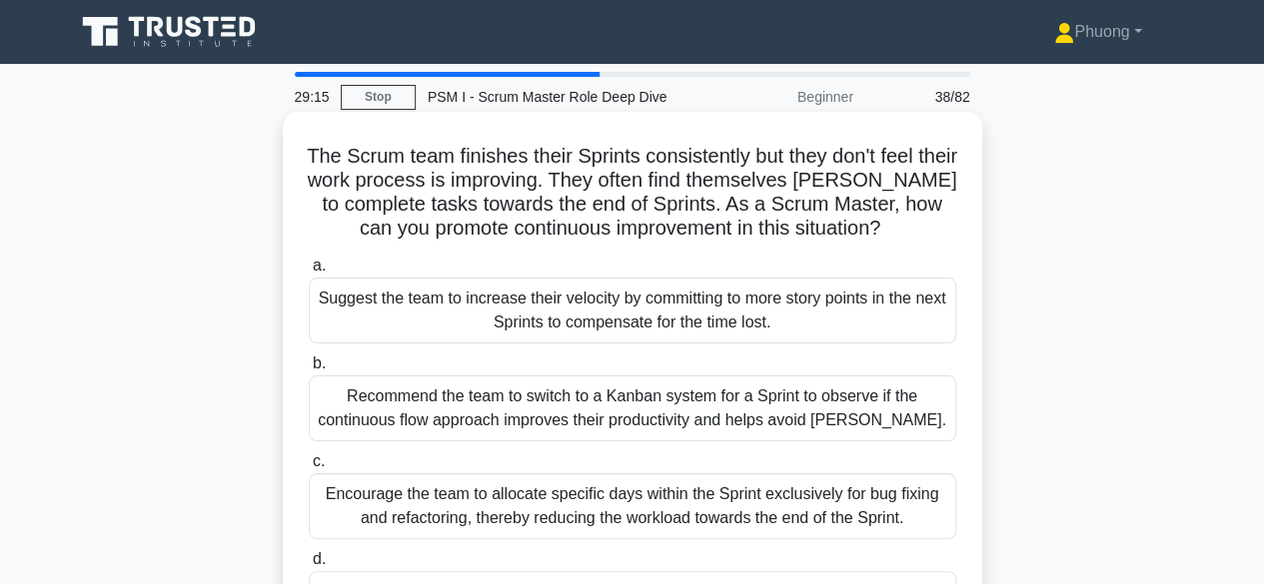
click at [827, 189] on h5 "The Scrum team finishes their Sprints consistently but they don't feel their wo…" at bounding box center [632, 193] width 651 height 98
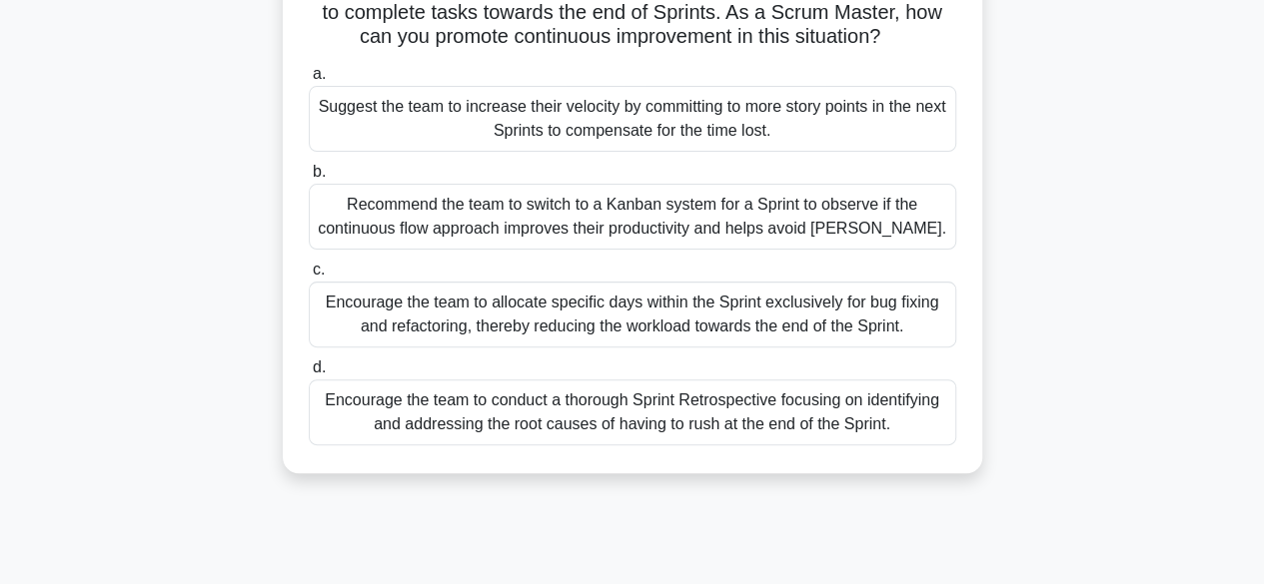
scroll to position [193, 0]
click at [879, 401] on div "Encourage the team to conduct a thorough Sprint Retrospective focusing on ident…" at bounding box center [632, 412] width 647 height 66
click at [309, 374] on input "d. Encourage the team to conduct a thorough Sprint Retrospective focusing on id…" at bounding box center [309, 367] width 0 height 13
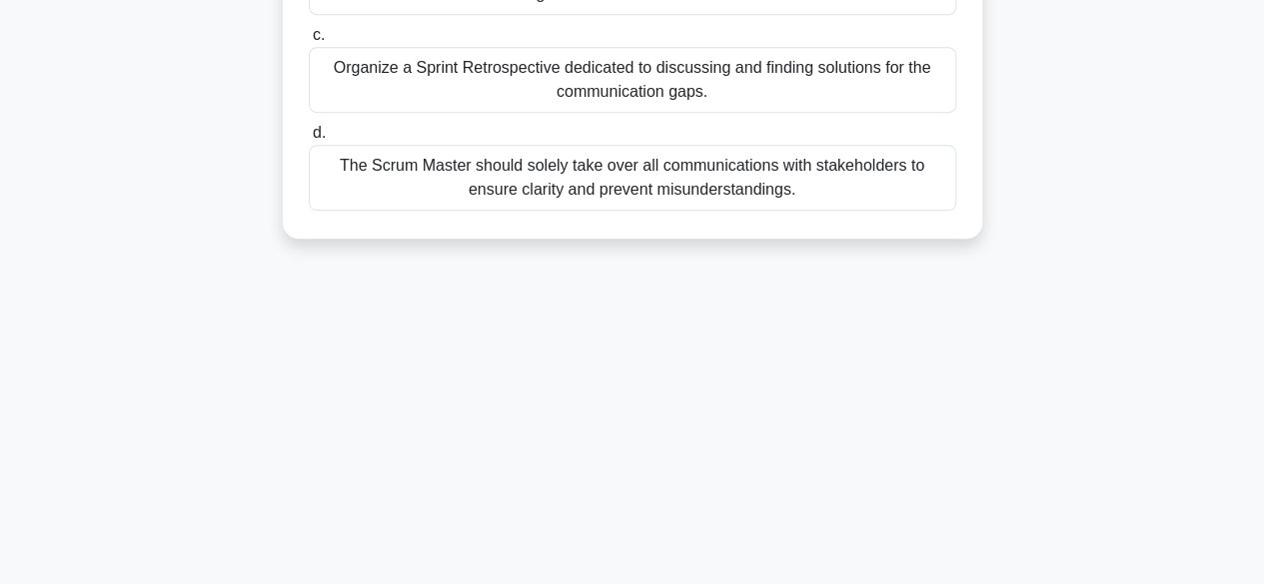
scroll to position [478, 0]
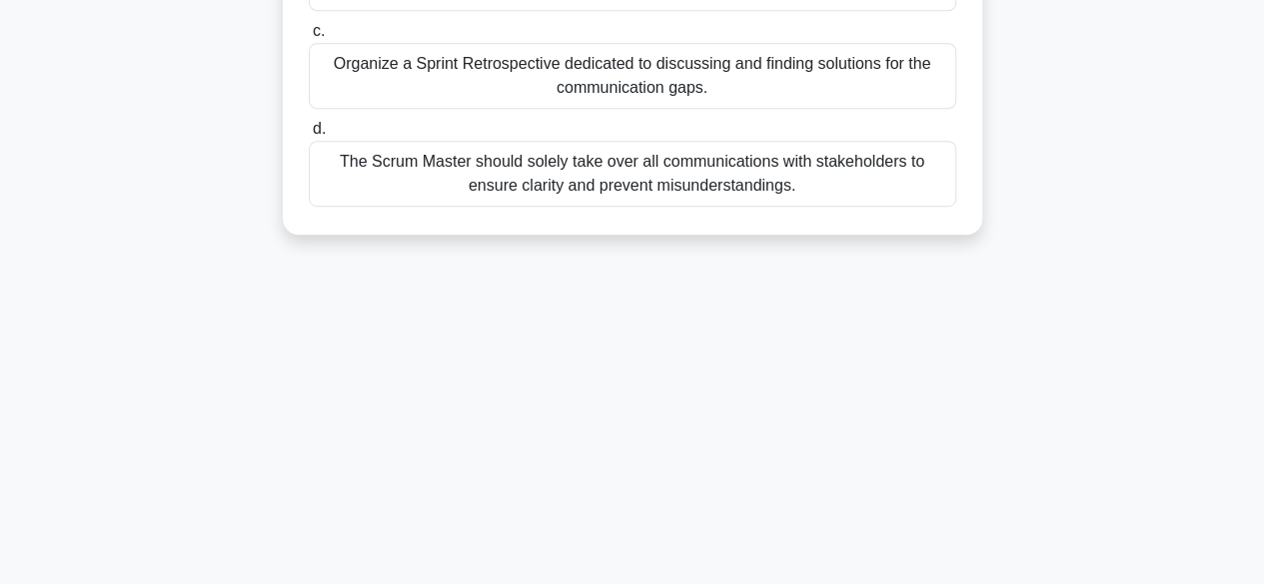
click at [869, 87] on div "Organize a Sprint Retrospective dedicated to discussing and finding solutions f…" at bounding box center [632, 76] width 647 height 66
click at [309, 38] on input "c. Organize a Sprint Retrospective dedicated to discussing and finding solution…" at bounding box center [309, 31] width 0 height 13
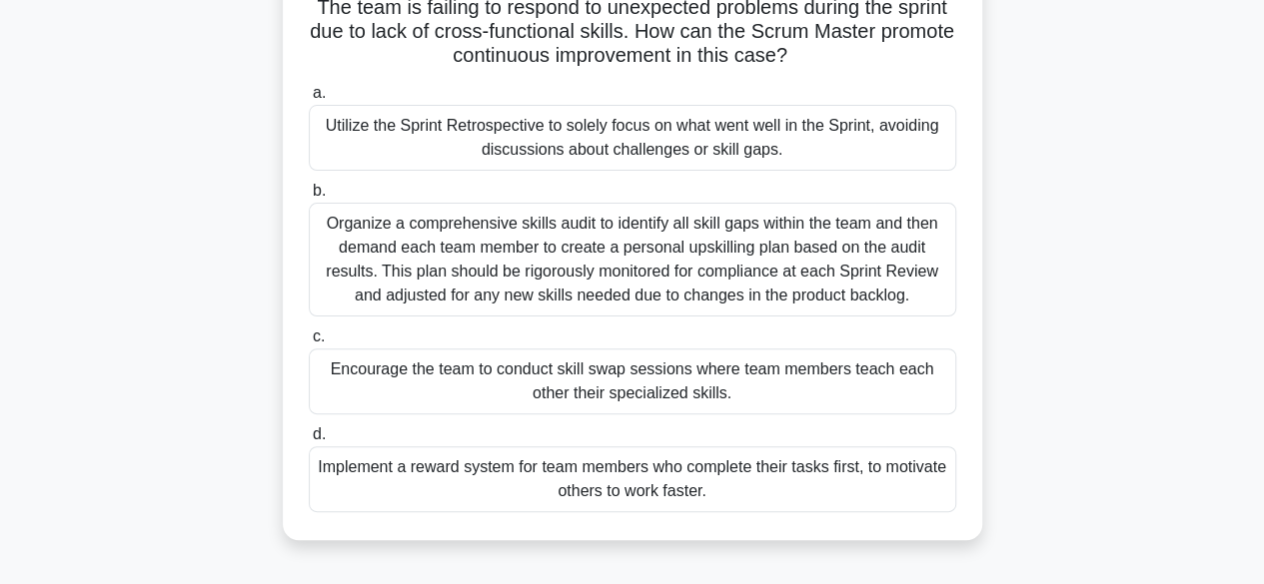
scroll to position [150, 0]
click at [559, 378] on div "Encourage the team to conduct skill swap sessions where team members teach each…" at bounding box center [632, 381] width 647 height 66
click at [309, 343] on input "c. Encourage the team to conduct skill swap sessions where team members teach e…" at bounding box center [309, 336] width 0 height 13
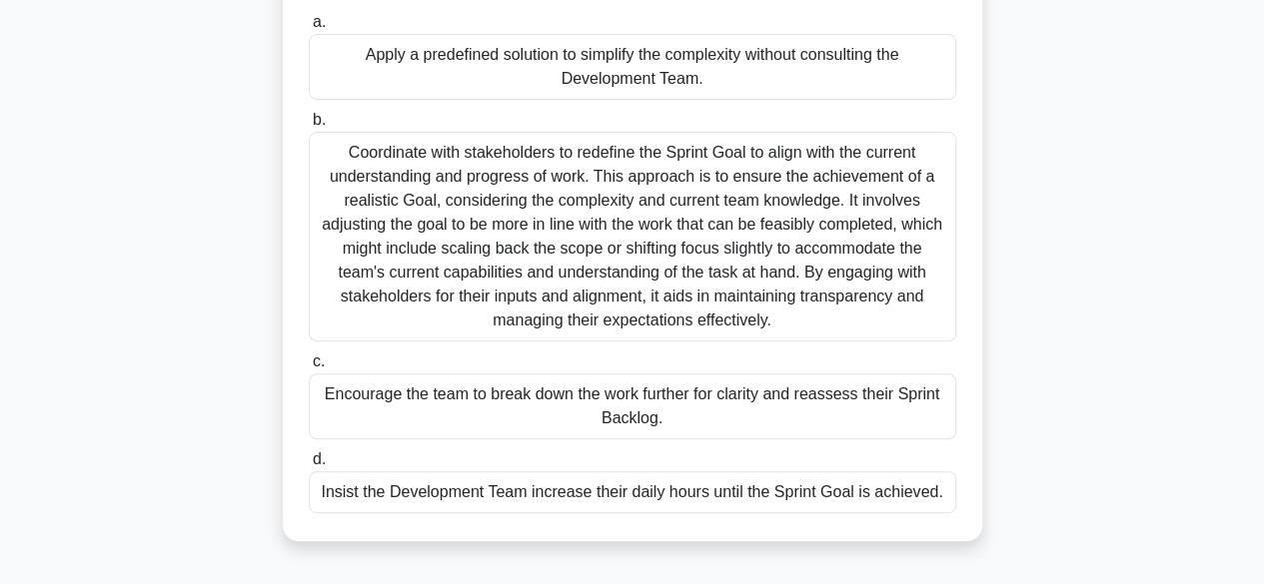
scroll to position [222, 0]
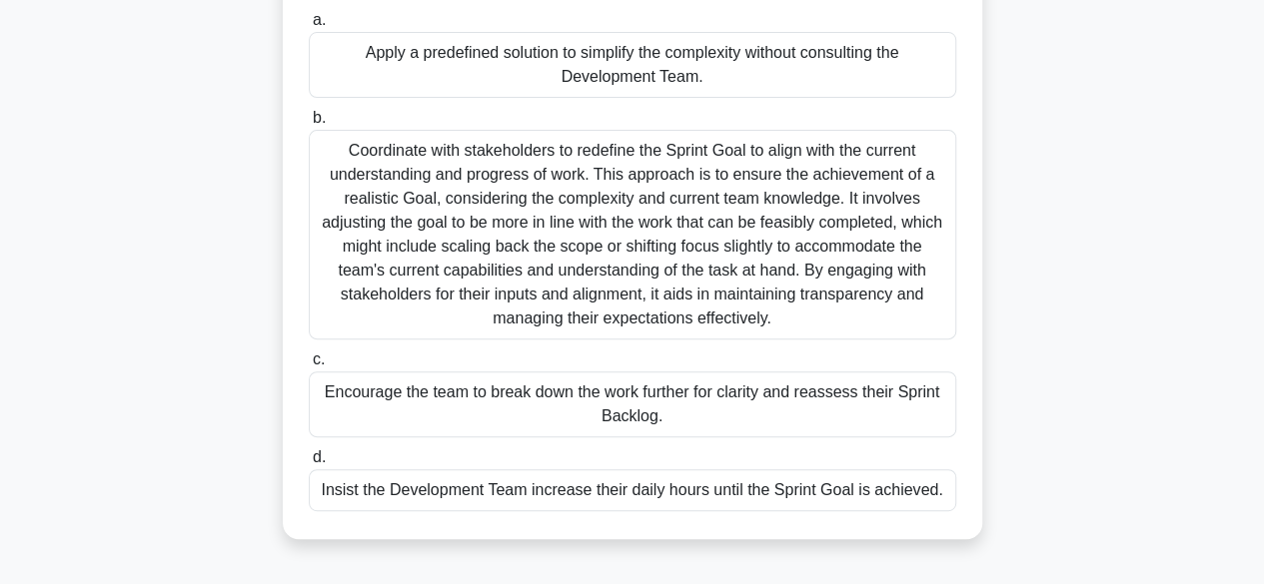
click at [628, 400] on div "Encourage the team to break down the work further for clarity and reassess thei…" at bounding box center [632, 405] width 647 height 66
click at [309, 367] on input "c. Encourage the team to break down the work further for clarity and reassess t…" at bounding box center [309, 360] width 0 height 13
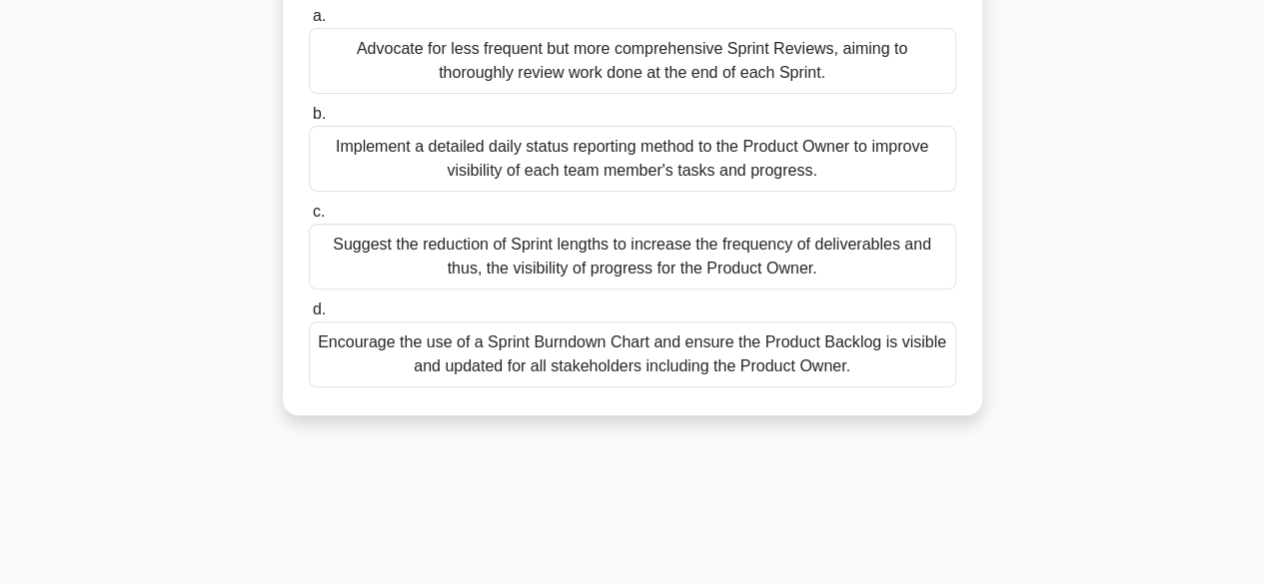
scroll to position [281, 0]
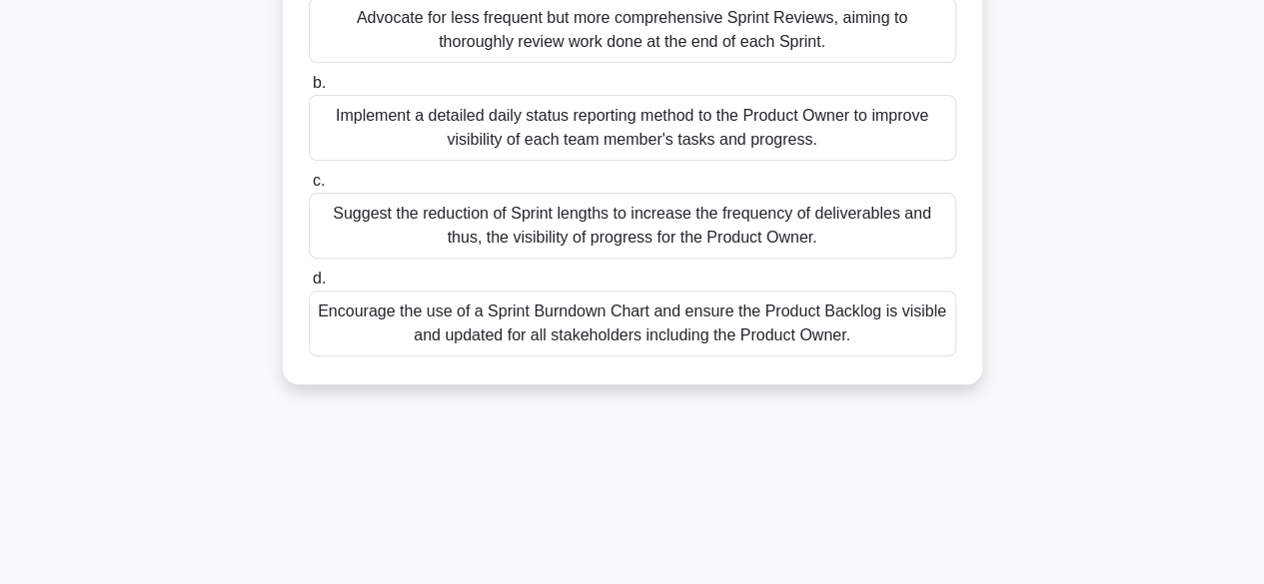
click at [665, 333] on div "Encourage the use of a Sprint Burndown Chart and ensure the Product Backlog is …" at bounding box center [632, 324] width 647 height 66
click at [309, 286] on input "d. Encourage the use of a Sprint Burndown Chart and ensure the Product Backlog …" at bounding box center [309, 279] width 0 height 13
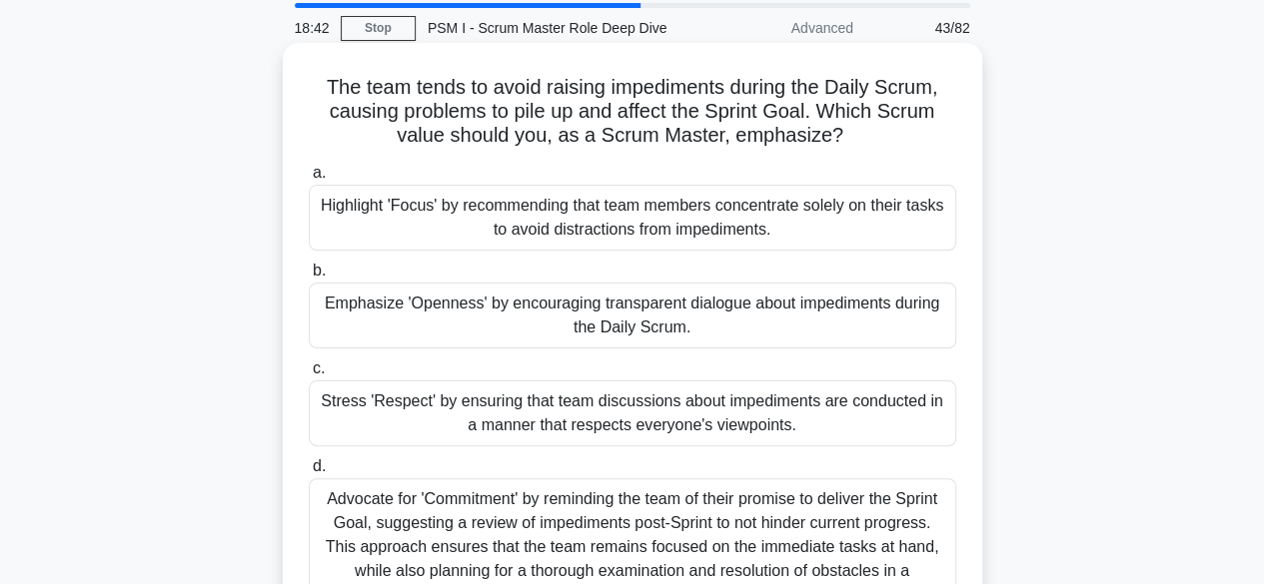
scroll to position [100, 0]
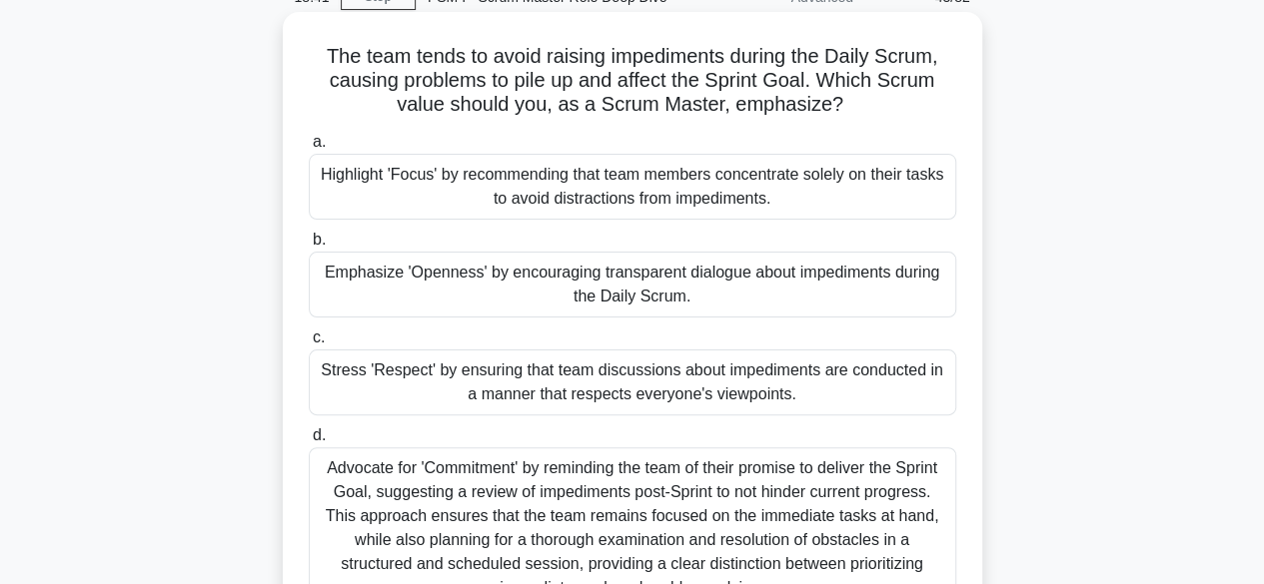
click at [540, 277] on div "Emphasize 'Openness' by encouraging transparent dialogue about impediments duri…" at bounding box center [632, 285] width 647 height 66
click at [309, 247] on input "b. Emphasize 'Openness' by encouraging transparent dialogue about impediments d…" at bounding box center [309, 240] width 0 height 13
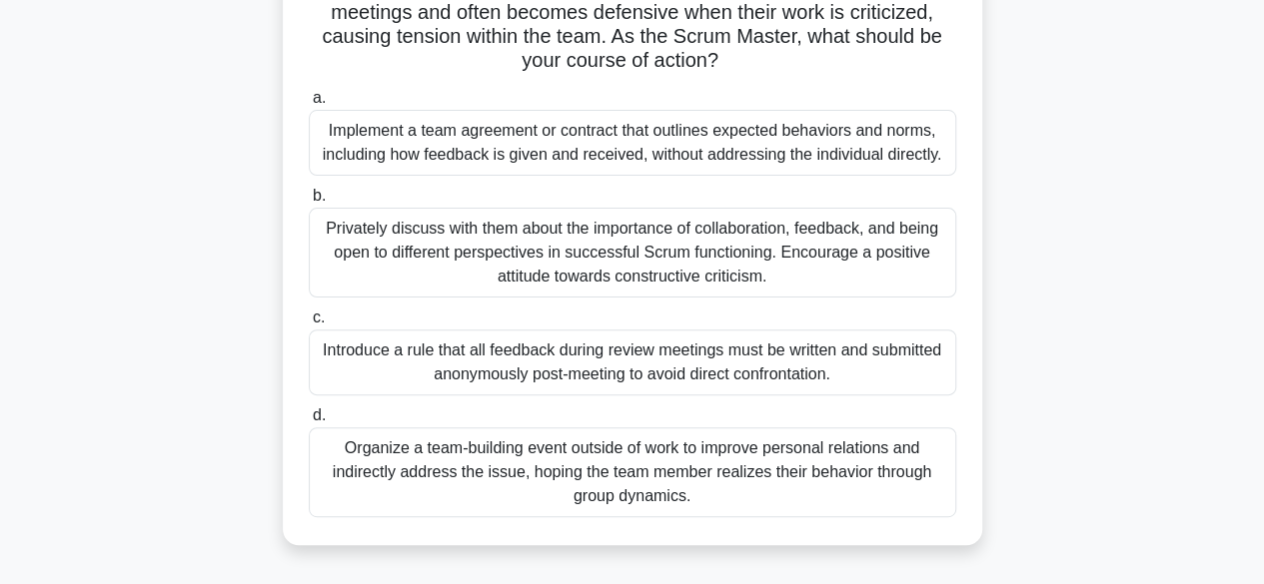
scroll to position [200, 0]
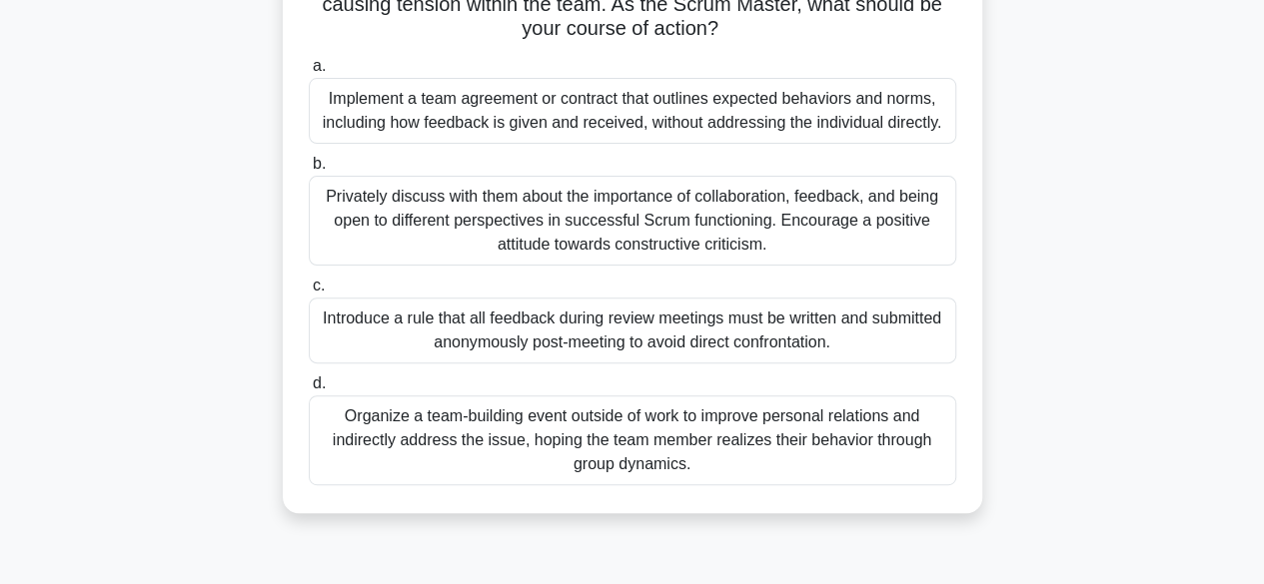
click at [632, 243] on div "Privately discuss with them about the importance of collaboration, feedback, an…" at bounding box center [632, 221] width 647 height 90
click at [309, 171] on input "b. Privately discuss with them about the importance of collaboration, feedback,…" at bounding box center [309, 164] width 0 height 13
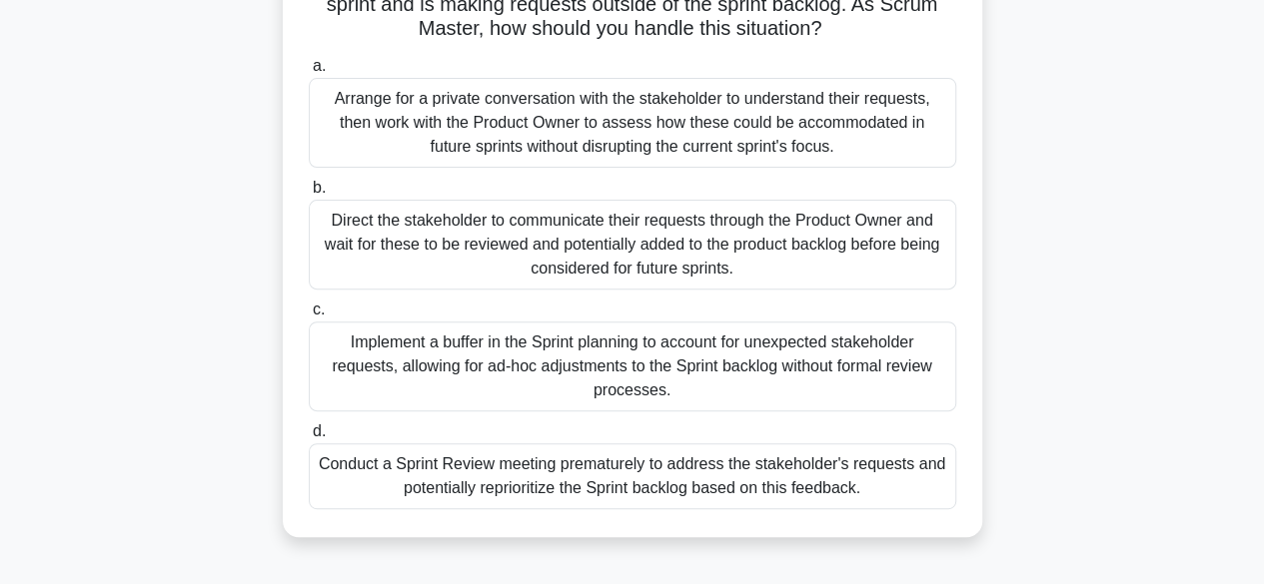
click at [715, 271] on div "Direct the stakeholder to communicate their requests through the Product Owner …" at bounding box center [632, 245] width 647 height 90
click at [309, 195] on input "b. Direct the stakeholder to communicate their requests through the Product Own…" at bounding box center [309, 188] width 0 height 13
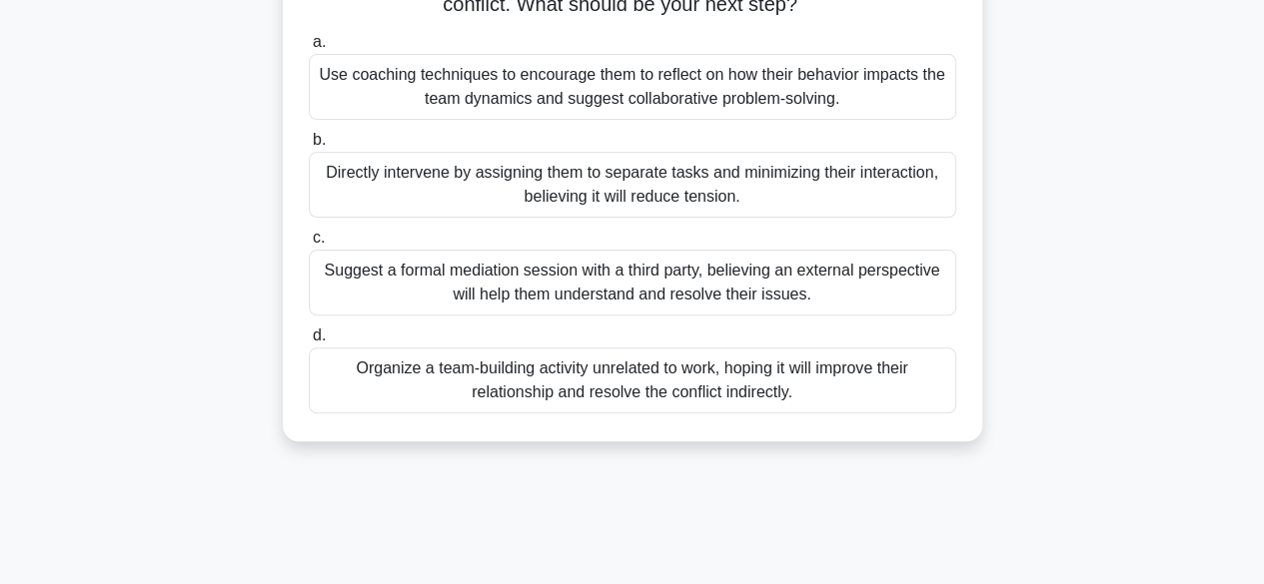
click at [615, 89] on div "Use coaching techniques to encourage them to reflect on how their behavior impa…" at bounding box center [632, 87] width 647 height 66
click at [309, 49] on input "a. Use coaching techniques to encourage them to reflect on how their behavior i…" at bounding box center [309, 42] width 0 height 13
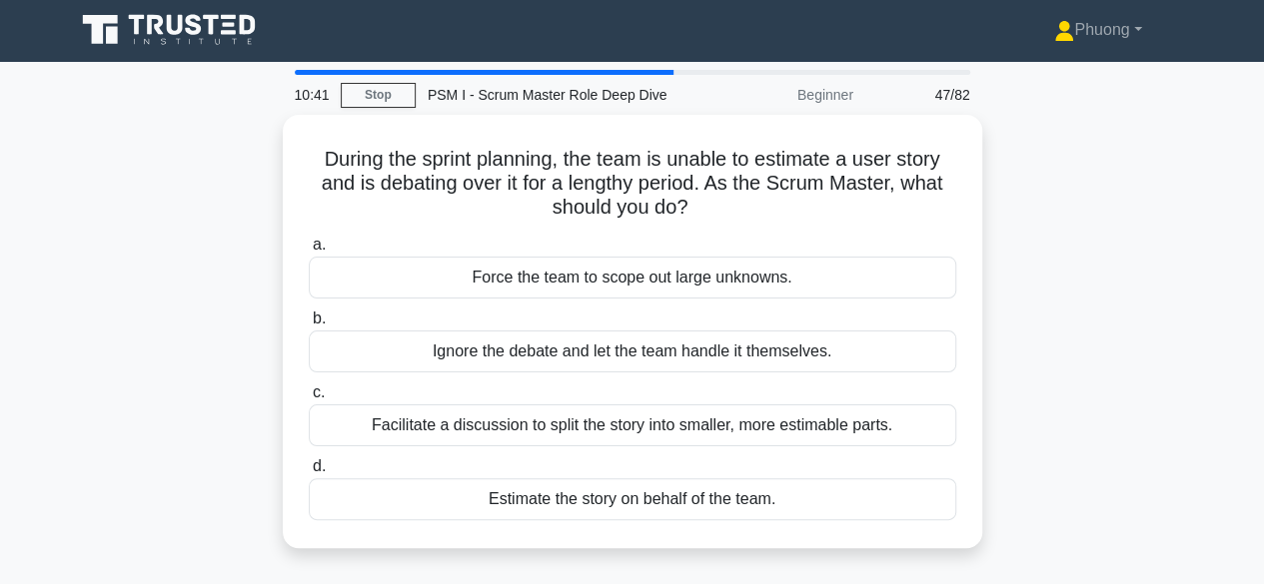
scroll to position [0, 0]
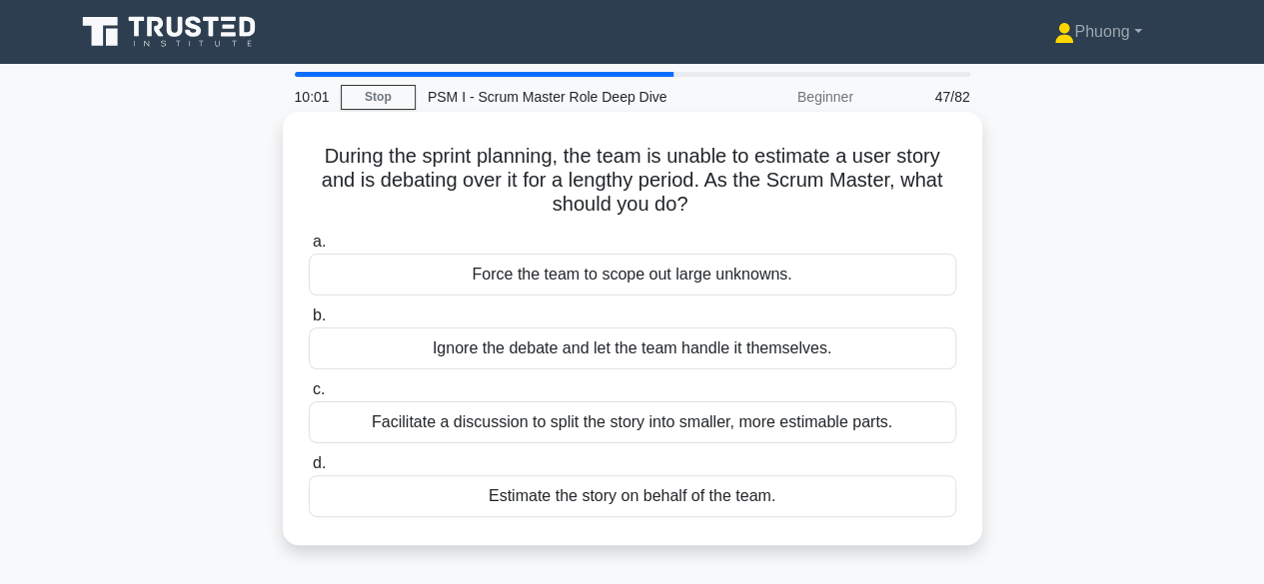
click at [554, 419] on div "Facilitate a discussion to split the story into smaller, more estimable parts." at bounding box center [632, 423] width 647 height 42
click at [309, 397] on input "c. Facilitate a discussion to split the story into smaller, more estimable part…" at bounding box center [309, 390] width 0 height 13
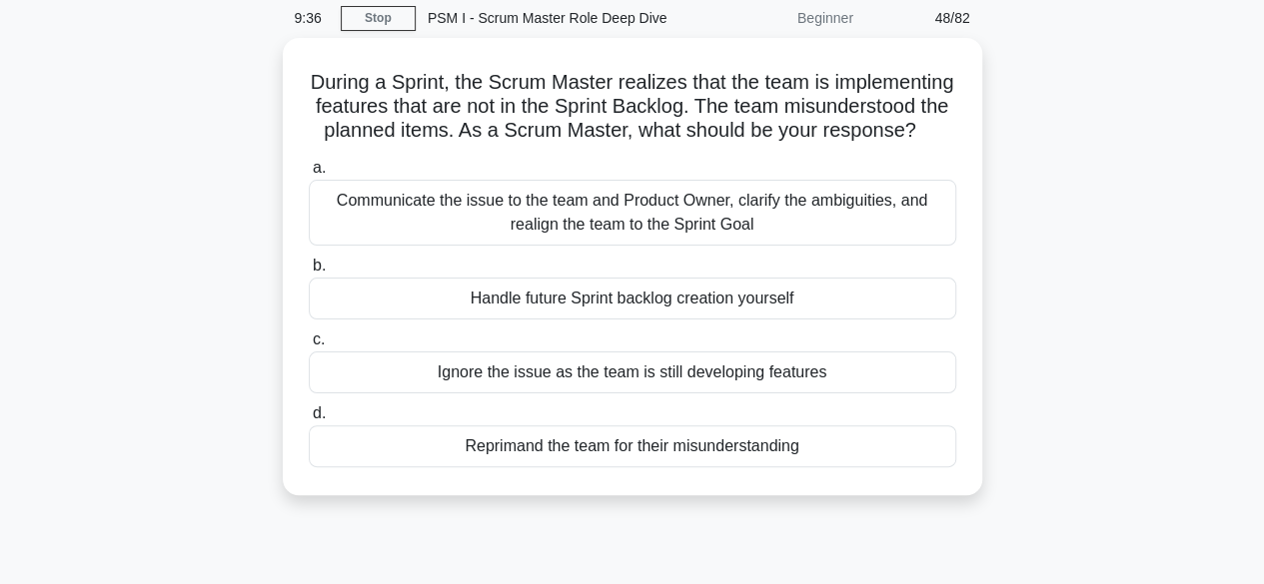
scroll to position [80, 0]
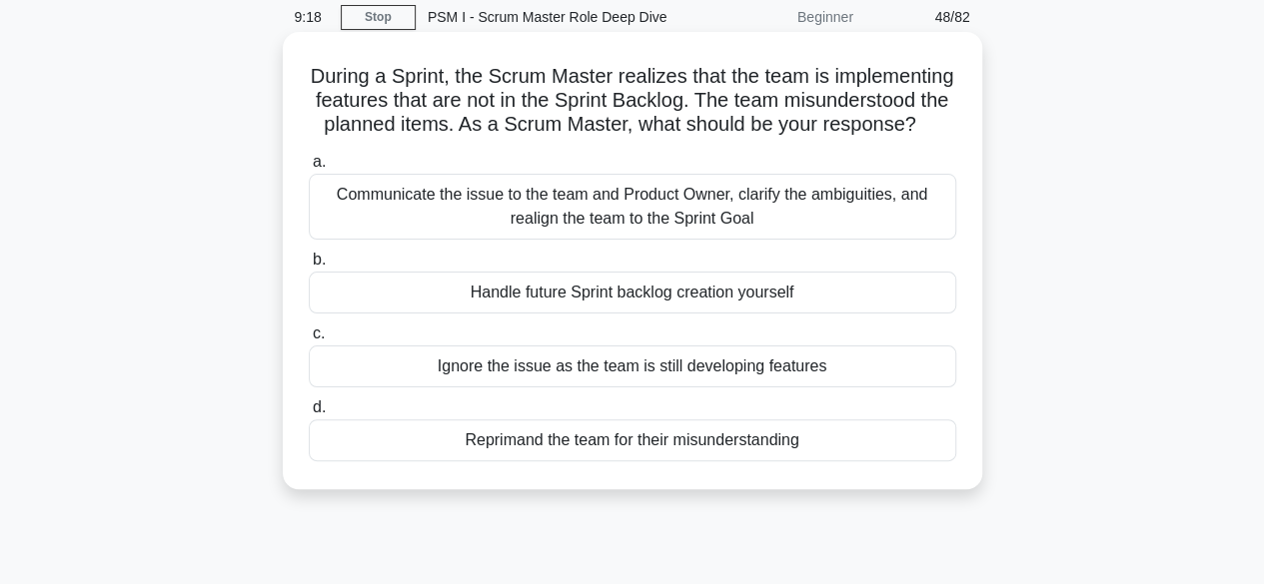
click at [556, 219] on div "Communicate the issue to the team and Product Owner, clarify the ambiguities, a…" at bounding box center [632, 207] width 647 height 66
click at [309, 169] on input "a. Communicate the issue to the team and Product Owner, clarify the ambiguities…" at bounding box center [309, 162] width 0 height 13
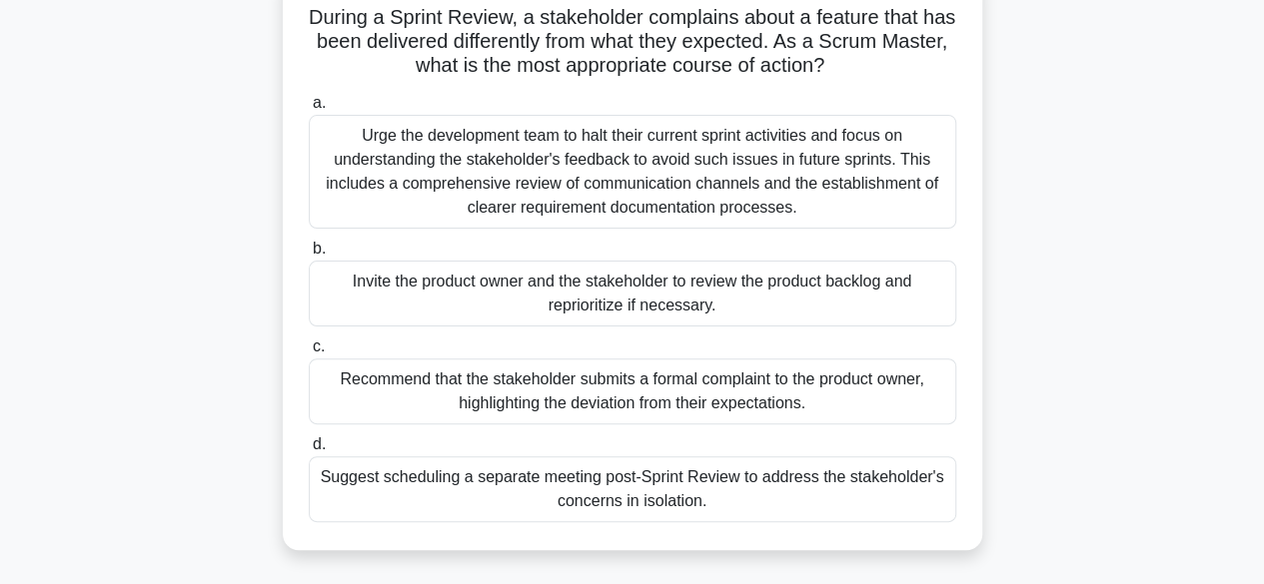
scroll to position [140, 0]
click at [696, 410] on div "Recommend that the stakeholder submits a formal complaint to the product owner,…" at bounding box center [632, 391] width 647 height 66
click at [309, 353] on input "c. Recommend that the stakeholder submits a formal complaint to the product own…" at bounding box center [309, 346] width 0 height 13
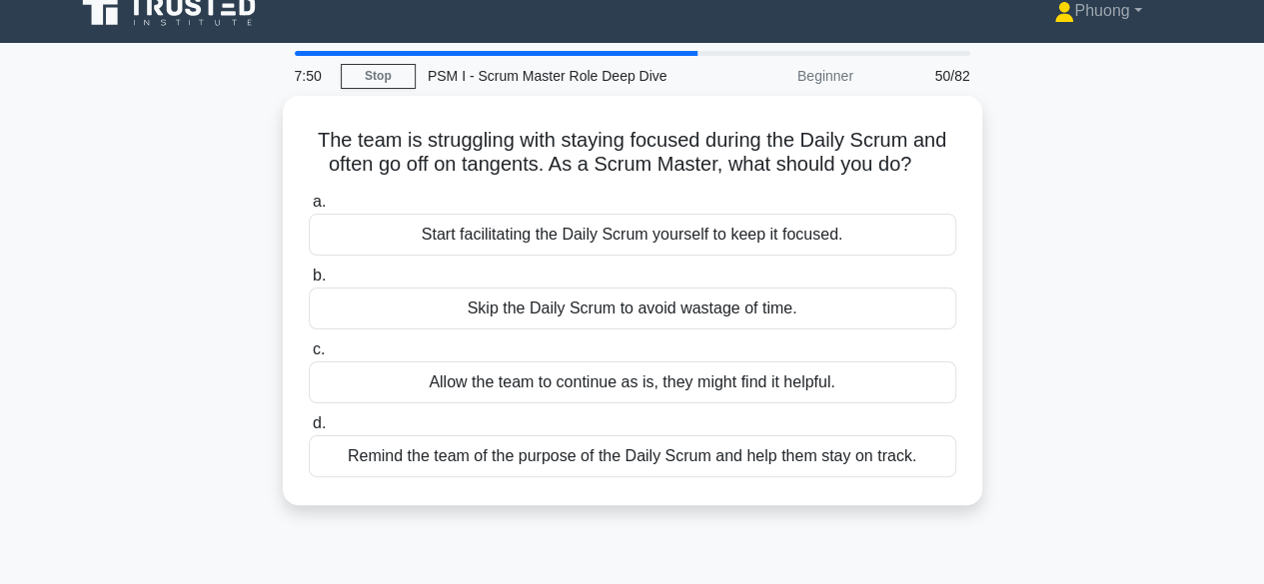
scroll to position [0, 0]
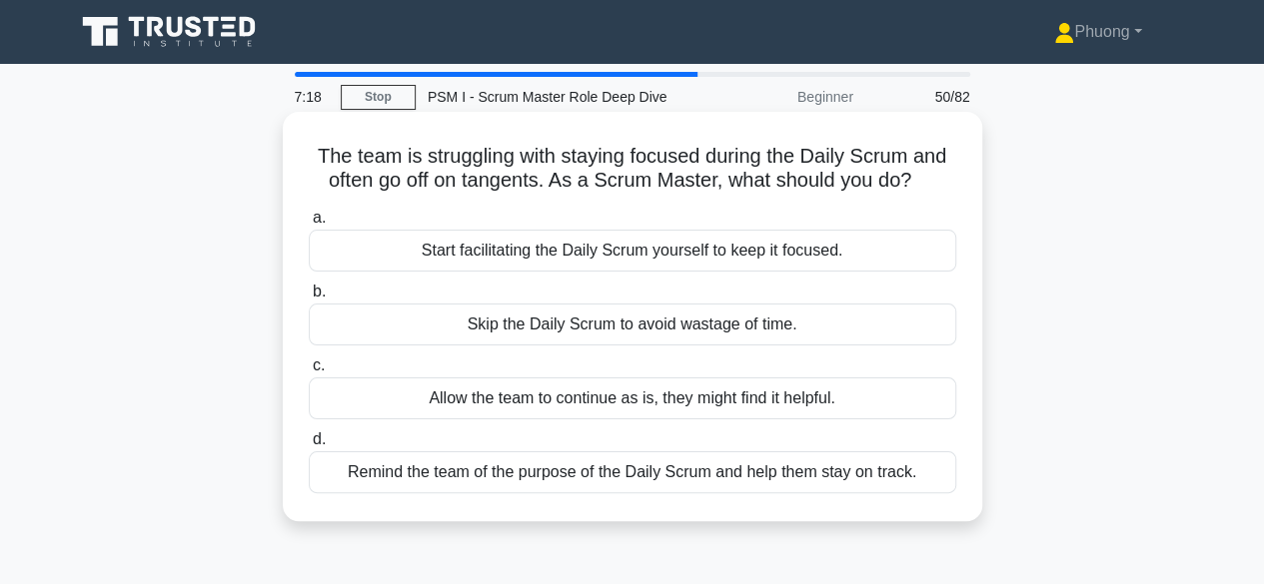
click at [669, 474] on div "Remind the team of the purpose of the Daily Scrum and help them stay on track." at bounding box center [632, 472] width 647 height 42
click at [309, 446] on input "d. Remind the team of the purpose of the Daily Scrum and help them stay on trac…" at bounding box center [309, 439] width 0 height 13
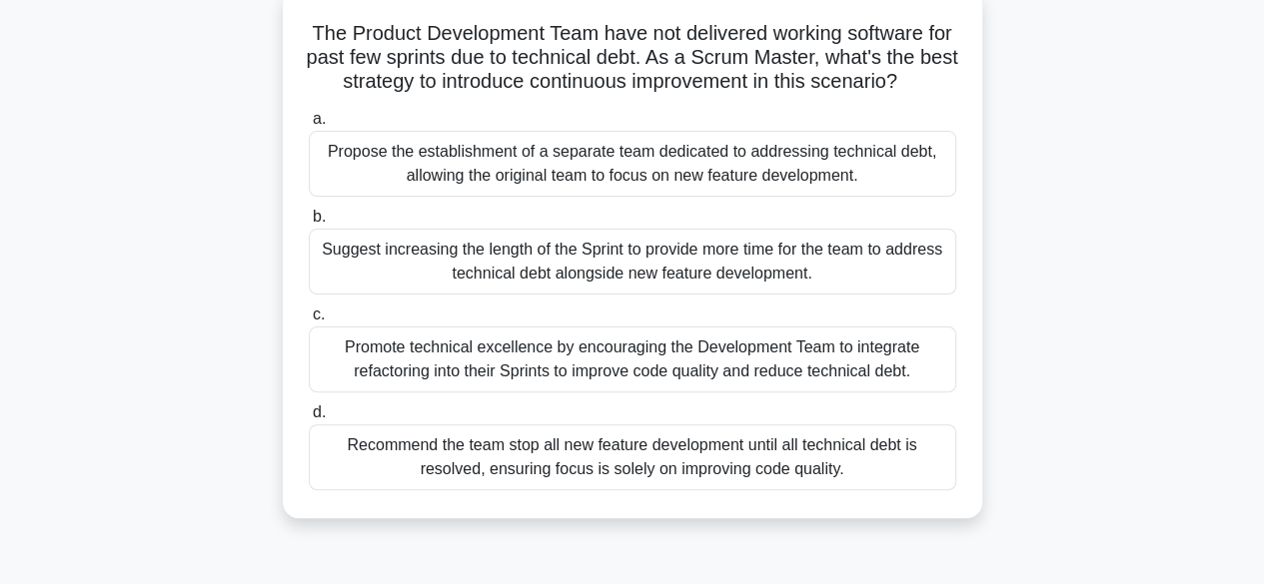
scroll to position [124, 0]
click at [568, 392] on div "Promote technical excellence by encouraging the Development Team to integrate r…" at bounding box center [632, 359] width 647 height 66
click at [309, 321] on input "c. Promote technical excellence by encouraging the Development Team to integrat…" at bounding box center [309, 314] width 0 height 13
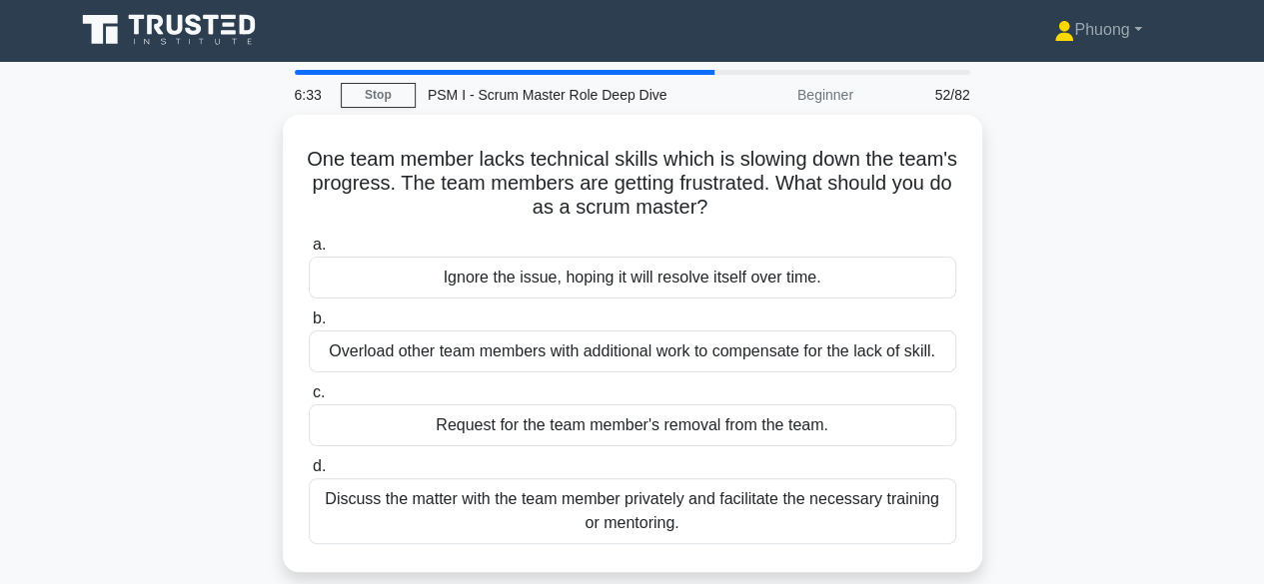
scroll to position [0, 0]
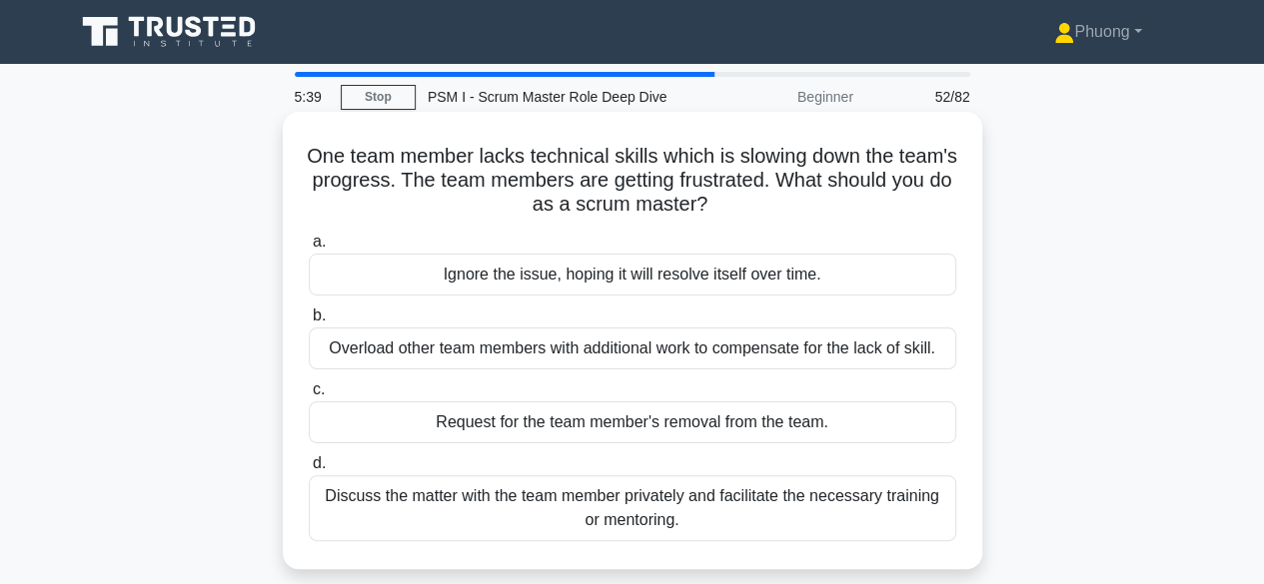
click at [541, 502] on div "Discuss the matter with the team member privately and facilitate the necessary …" at bounding box center [632, 508] width 647 height 66
click at [309, 470] on input "d. Discuss the matter with the team member privately and facilitate the necessa…" at bounding box center [309, 463] width 0 height 13
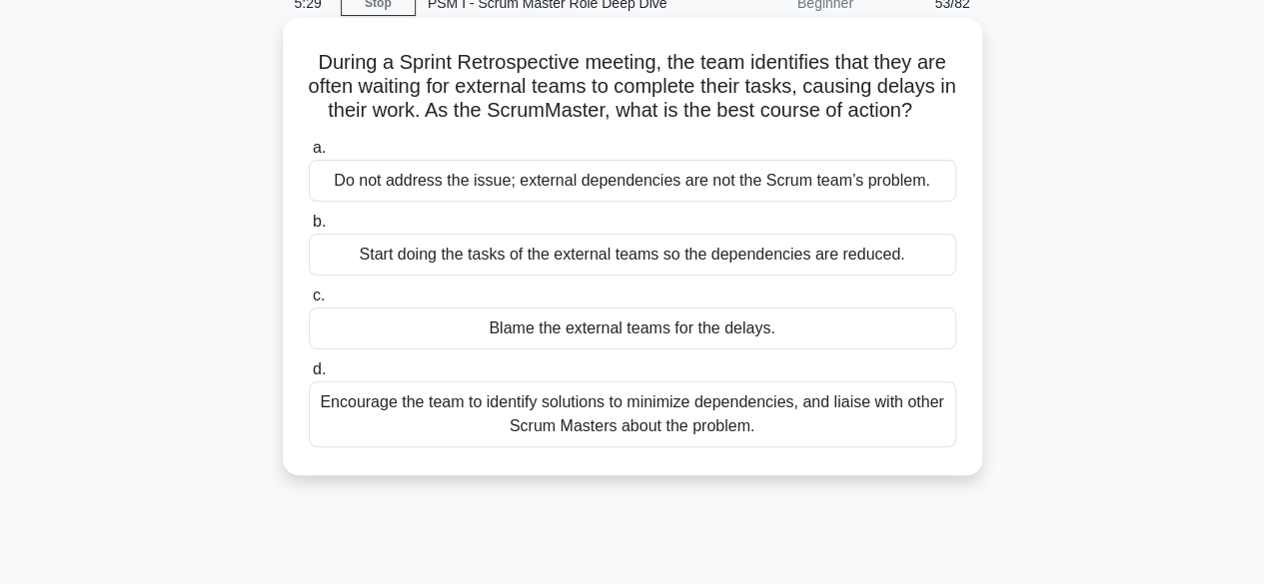
scroll to position [95, 0]
click at [721, 401] on div "Encourage the team to identify solutions to minimize dependencies, and liaise w…" at bounding box center [632, 414] width 647 height 66
click at [309, 376] on input "d. Encourage the team to identify solutions to minimize dependencies, and liais…" at bounding box center [309, 369] width 0 height 13
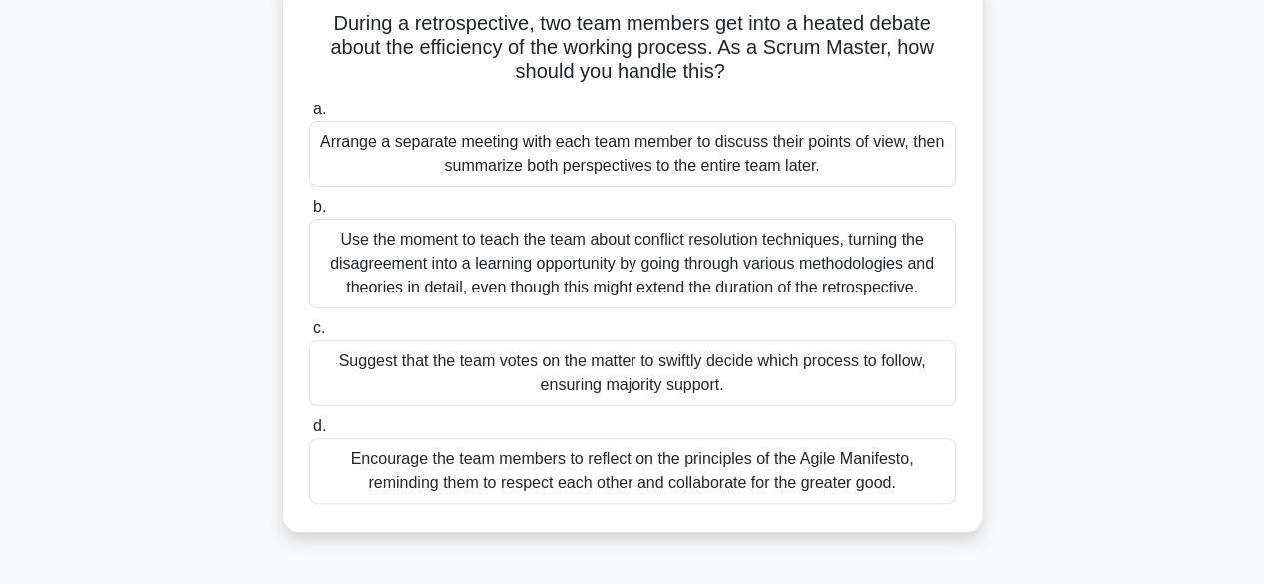
scroll to position [139, 0]
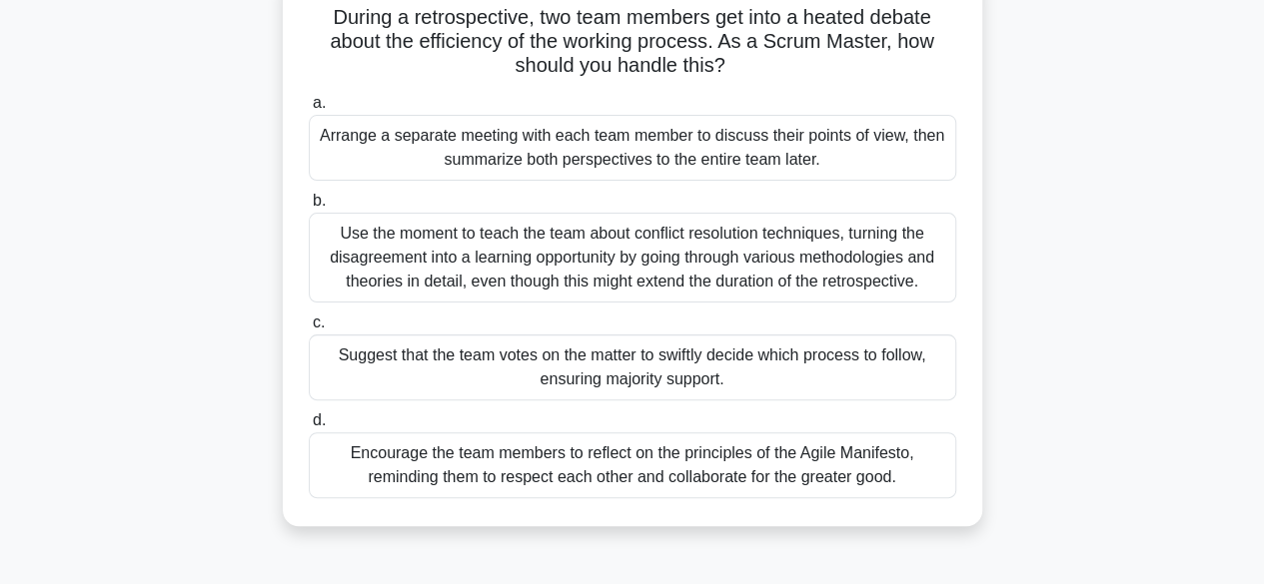
click at [707, 476] on div "Encourage the team members to reflect on the principles of the Agile Manifesto,…" at bounding box center [632, 465] width 647 height 66
click at [309, 427] on input "d. Encourage the team members to reflect on the principles of the Agile Manifes…" at bounding box center [309, 421] width 0 height 13
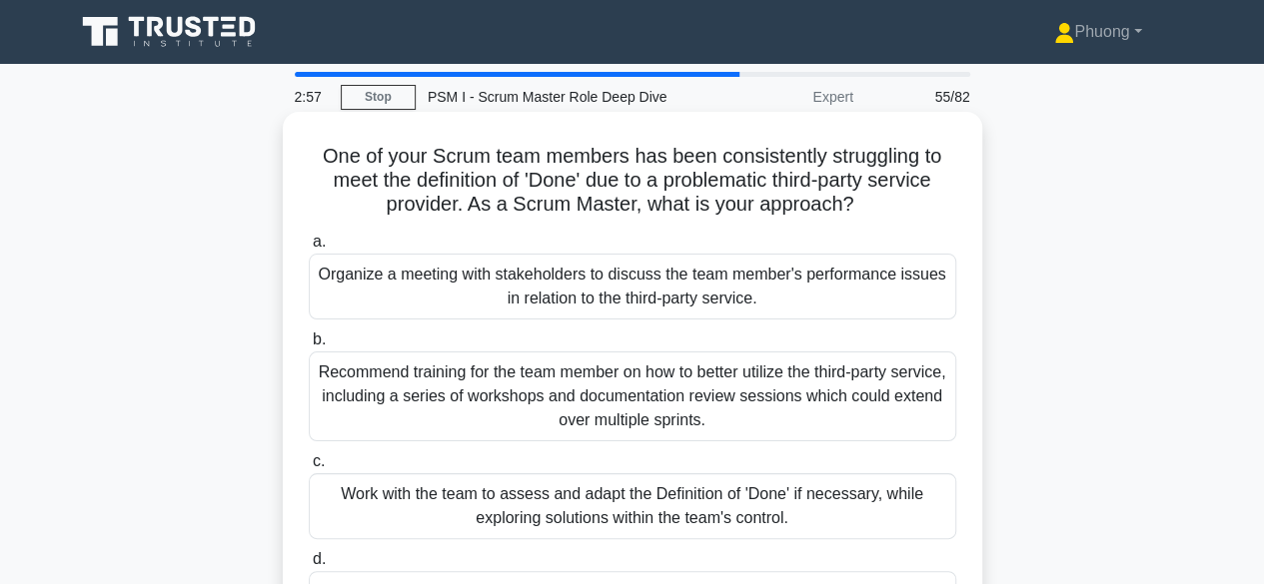
scroll to position [90, 0]
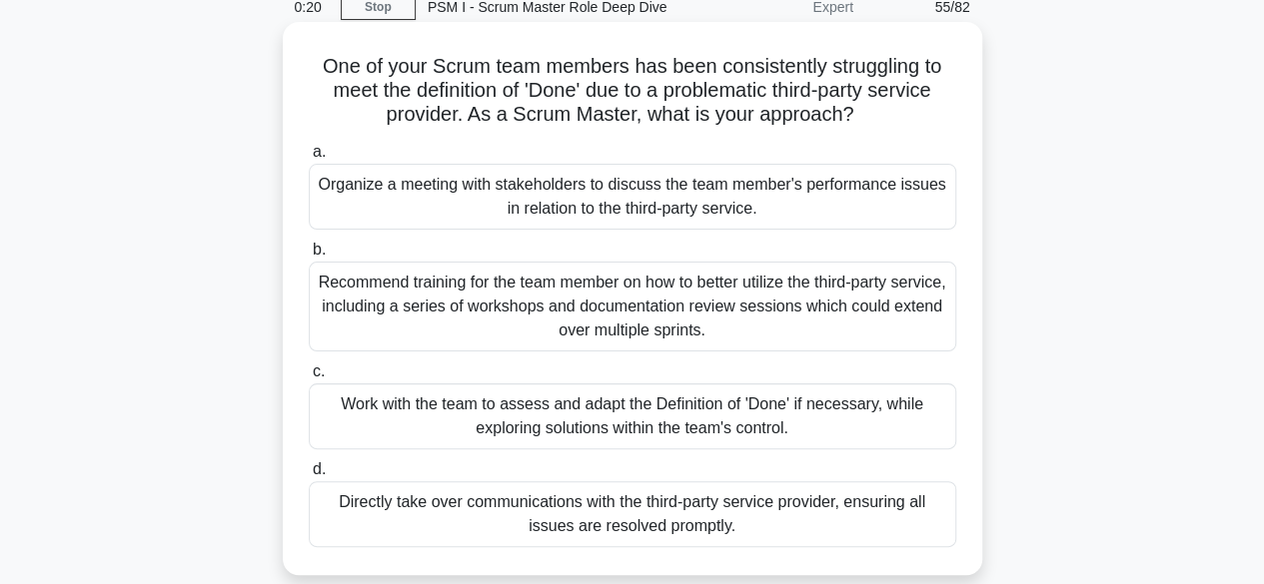
click at [522, 171] on div "Organize a meeting with stakeholders to discuss the team member's performance i…" at bounding box center [632, 197] width 647 height 66
click at [309, 159] on input "a. Organize a meeting with stakeholders to discuss the team member's performanc…" at bounding box center [309, 152] width 0 height 13
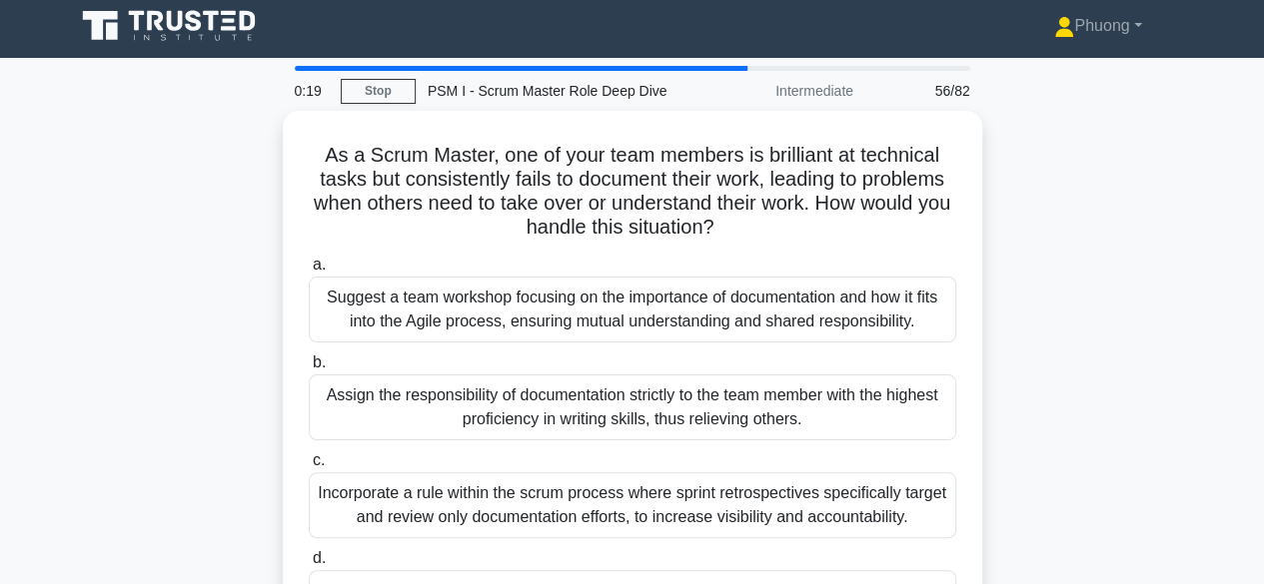
scroll to position [0, 0]
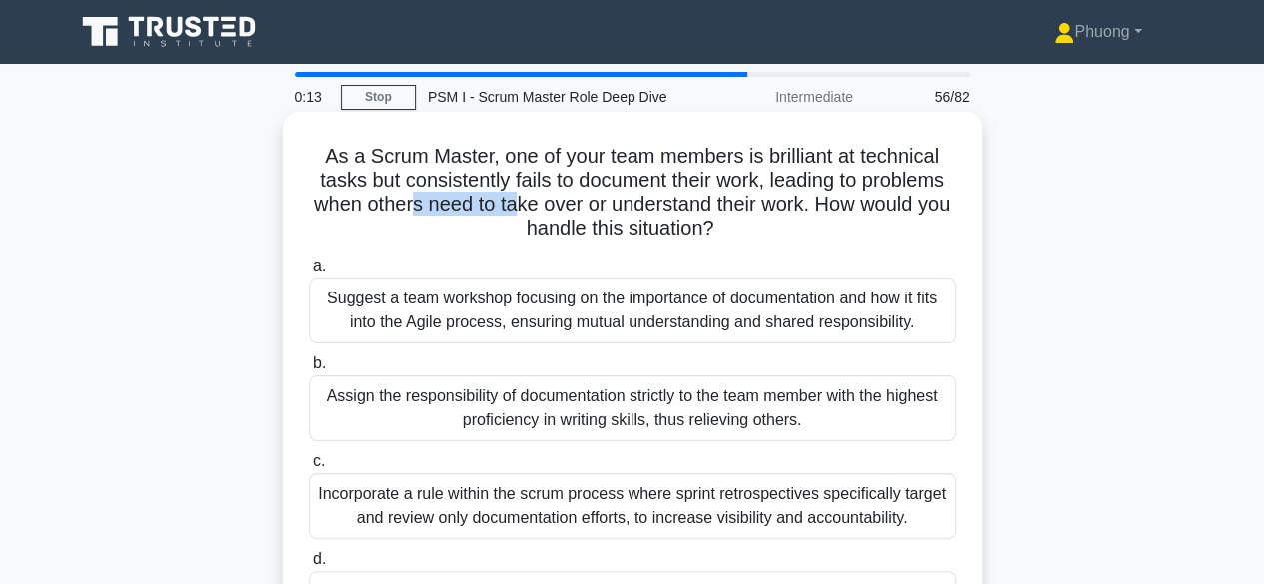
drag, startPoint x: 426, startPoint y: 214, endPoint x: 536, endPoint y: 204, distance: 111.3
click at [533, 204] on h5 "As a Scrum Master, one of your team members is brilliant at technical tasks but…" at bounding box center [632, 193] width 651 height 98
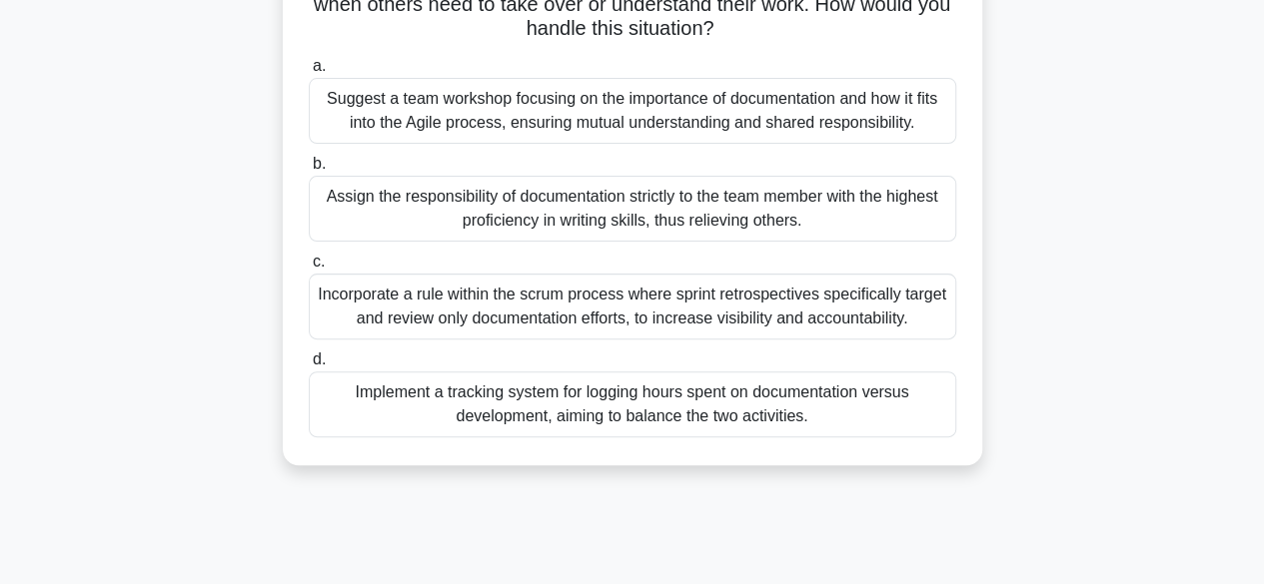
click at [739, 109] on div "Suggest a team workshop focusing on the importance of documentation and how it …" at bounding box center [632, 111] width 647 height 66
click at [309, 73] on input "a. Suggest a team workshop focusing on the importance of documentation and how …" at bounding box center [309, 66] width 0 height 13
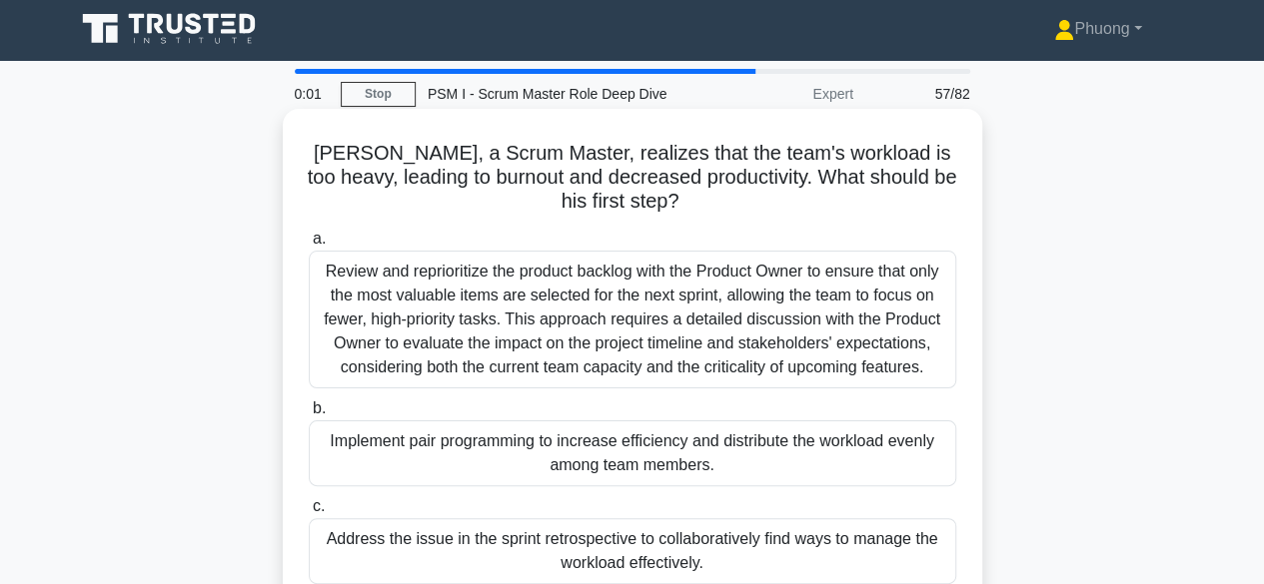
scroll to position [0, 0]
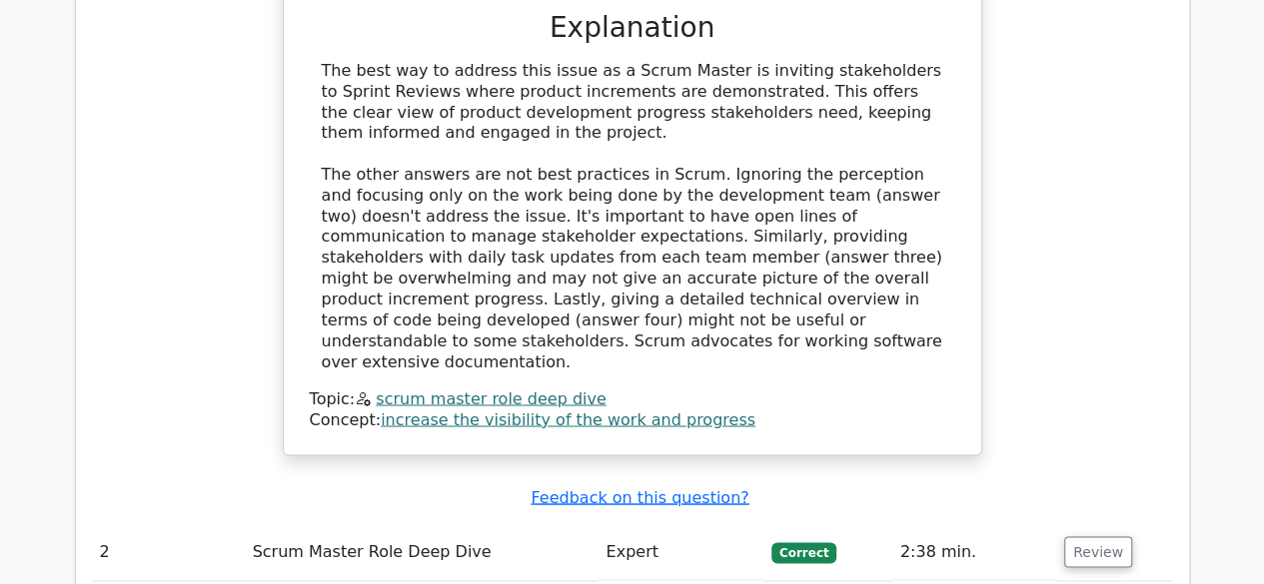
scroll to position [1698, 0]
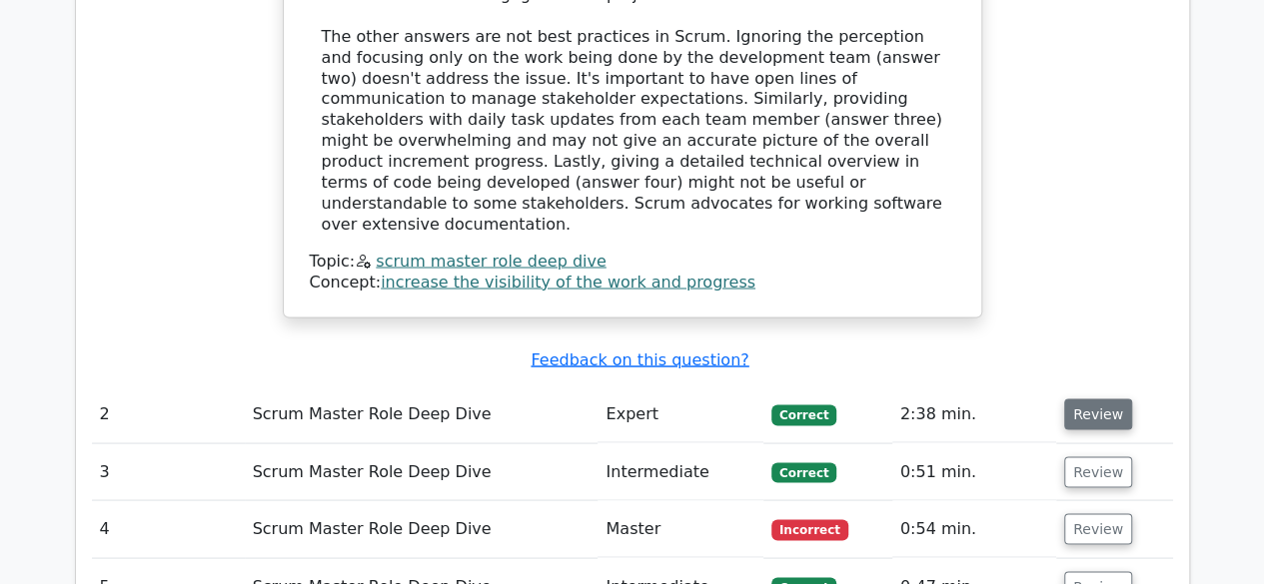
click at [1117, 399] on button "Review" at bounding box center [1098, 414] width 68 height 31
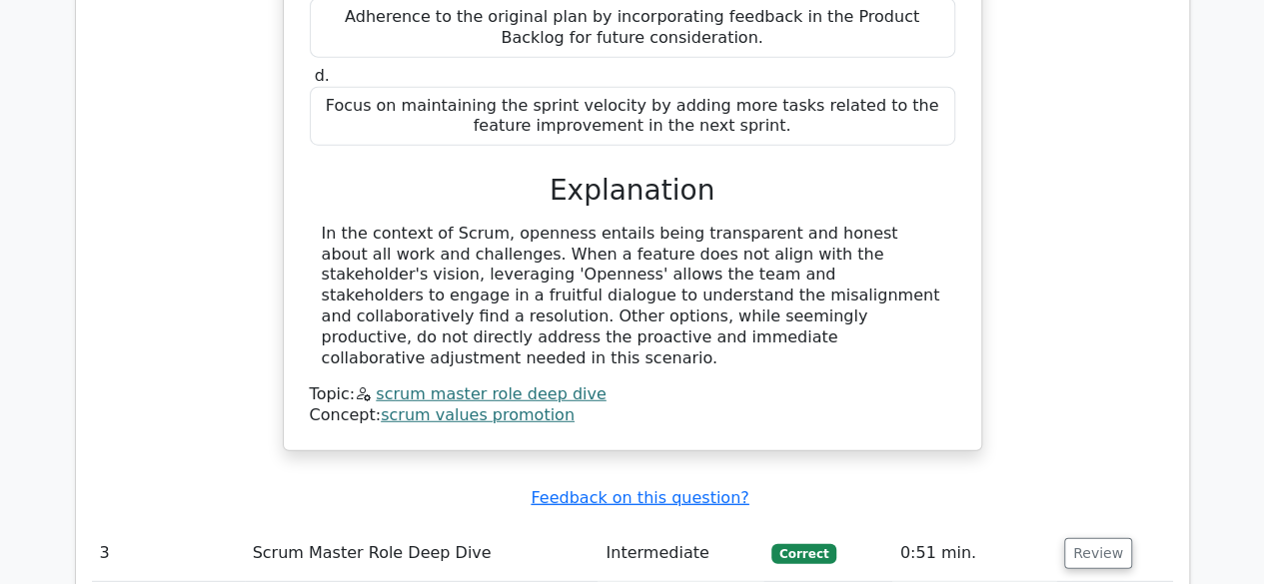
scroll to position [2597, 0]
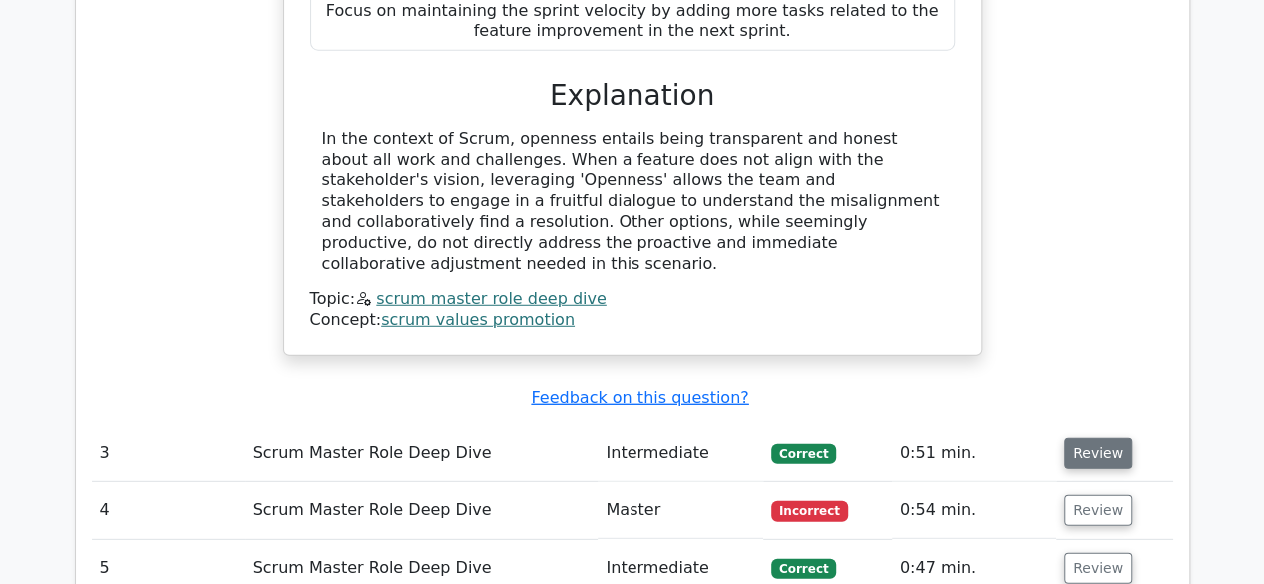
click at [1117, 438] on button "Review" at bounding box center [1098, 453] width 68 height 31
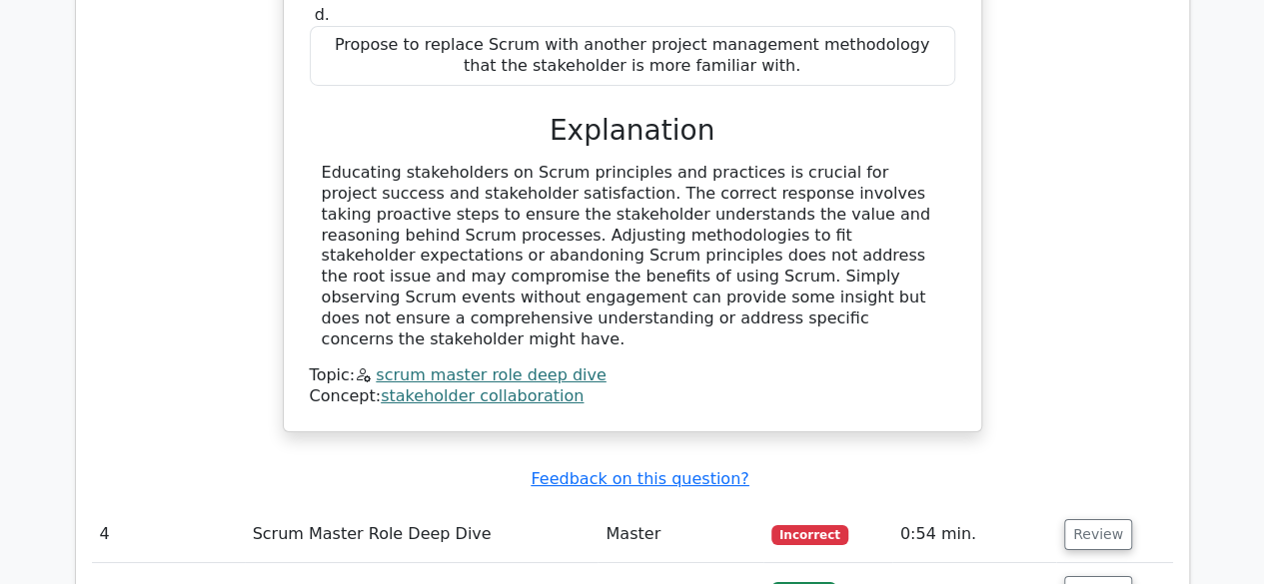
scroll to position [3196, 0]
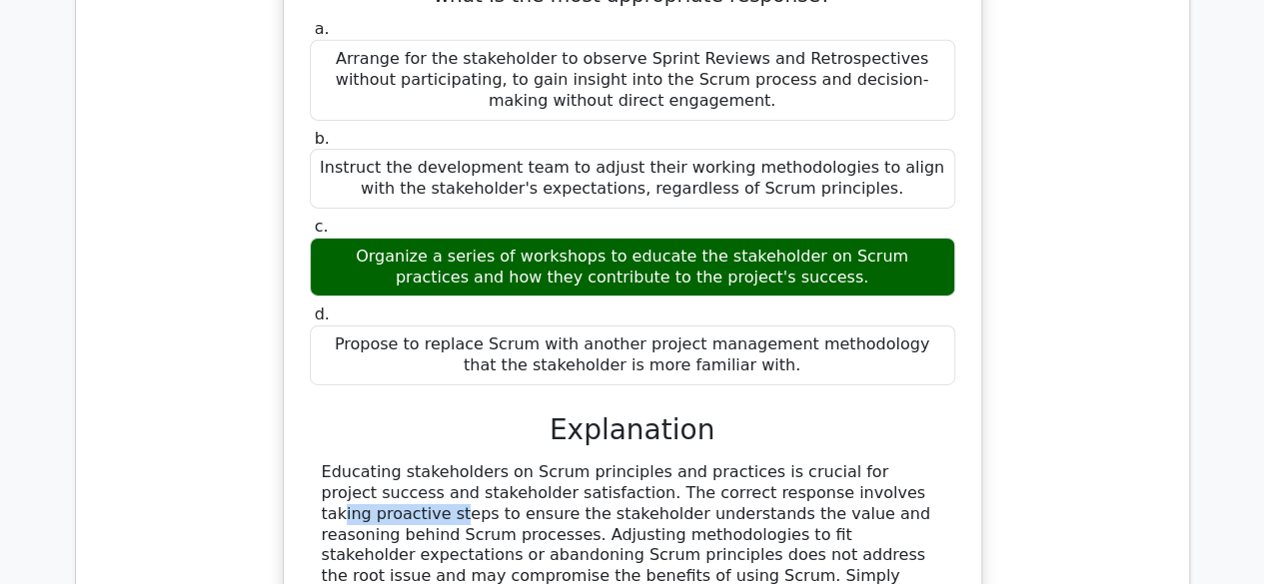
drag, startPoint x: 678, startPoint y: 303, endPoint x: 775, endPoint y: 319, distance: 98.2
click at [761, 462] on div "Educating stakeholders on Scrum principles and practices is crucial for project…" at bounding box center [632, 555] width 621 height 187
drag, startPoint x: 853, startPoint y: 317, endPoint x: 871, endPoint y: 319, distance: 18.1
click at [871, 462] on div "Educating stakeholders on Scrum principles and practices is crucial for project…" at bounding box center [632, 555] width 621 height 187
drag, startPoint x: 487, startPoint y: 342, endPoint x: 579, endPoint y: 343, distance: 91.9
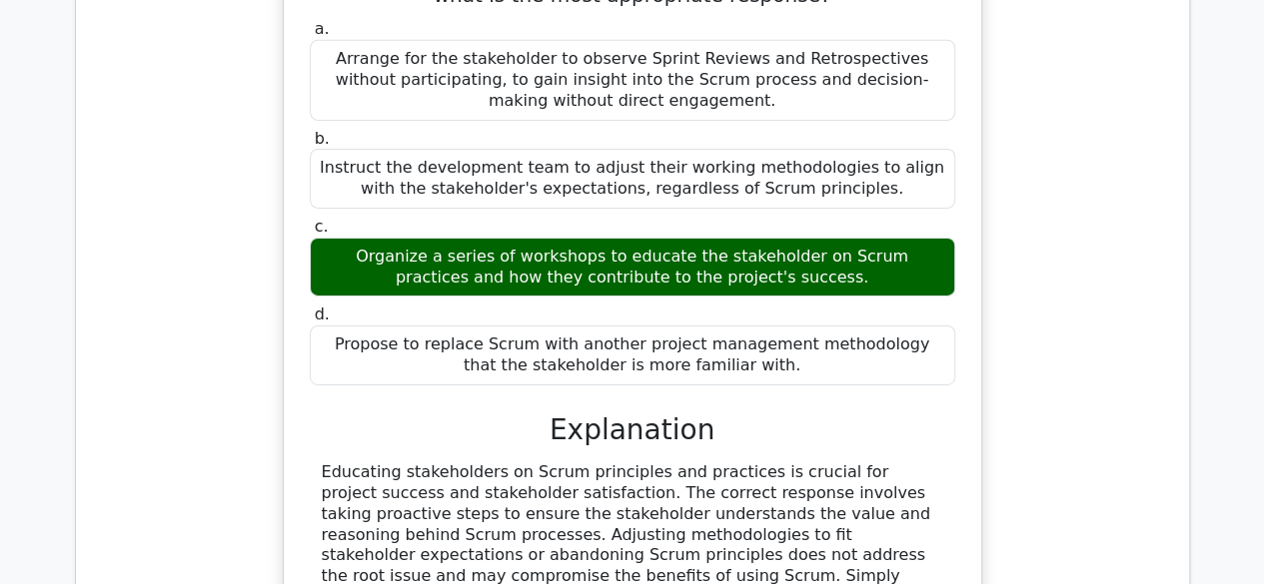
click at [573, 462] on div "Educating stakeholders on Scrum principles and practices is crucial for project…" at bounding box center [632, 555] width 621 height 187
drag, startPoint x: 647, startPoint y: 337, endPoint x: 729, endPoint y: 333, distance: 82.0
click at [687, 462] on div "Educating stakeholders on Scrum principles and practices is crucial for project…" at bounding box center [632, 555] width 621 height 187
drag, startPoint x: 495, startPoint y: 373, endPoint x: 565, endPoint y: 373, distance: 69.9
click at [562, 462] on div "Educating stakeholders on Scrum principles and practices is crucial for project…" at bounding box center [632, 555] width 621 height 187
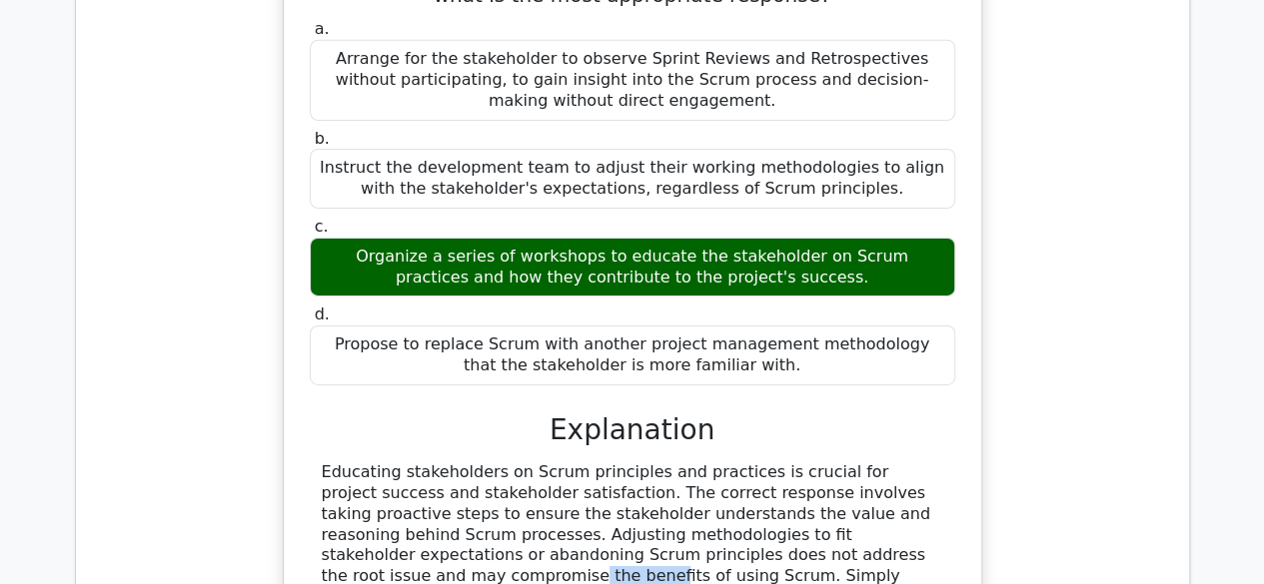
drag, startPoint x: 629, startPoint y: 373, endPoint x: 727, endPoint y: 372, distance: 97.9
click at [724, 462] on div "Educating stakeholders on Scrum principles and practices is crucial for project…" at bounding box center [632, 555] width 621 height 187
drag, startPoint x: 737, startPoint y: 373, endPoint x: 785, endPoint y: 374, distance: 48.0
click at [783, 462] on div "Educating stakeholders on Scrum principles and practices is crucial for project…" at bounding box center [632, 555] width 621 height 187
drag, startPoint x: 855, startPoint y: 380, endPoint x: 867, endPoint y: 379, distance: 12.0
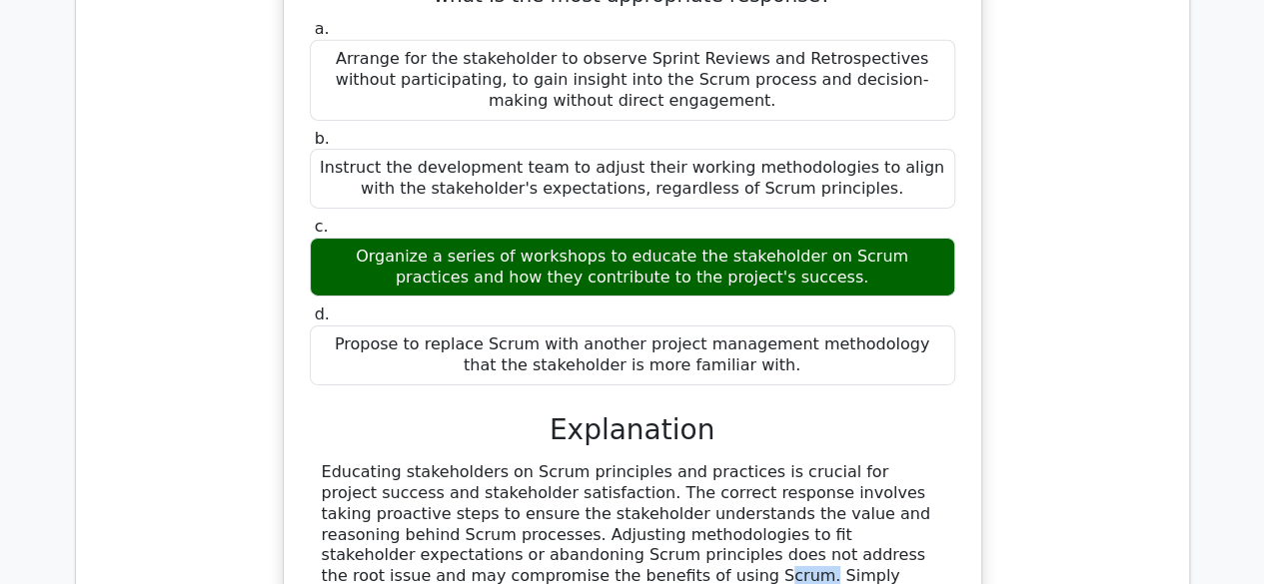
click at [865, 462] on div "Educating stakeholders on Scrum principles and practices is crucial for project…" at bounding box center [632, 555] width 621 height 187
drag, startPoint x: 907, startPoint y: 379, endPoint x: 923, endPoint y: 378, distance: 16.0
click at [923, 462] on div "Educating stakeholders on Scrum principles and practices is crucial for project…" at bounding box center [632, 555] width 621 height 187
drag, startPoint x: 495, startPoint y: 396, endPoint x: 551, endPoint y: 392, distance: 56.1
click at [548, 462] on div "Educating stakeholders on Scrum principles and practices is crucial for project…" at bounding box center [632, 555] width 621 height 187
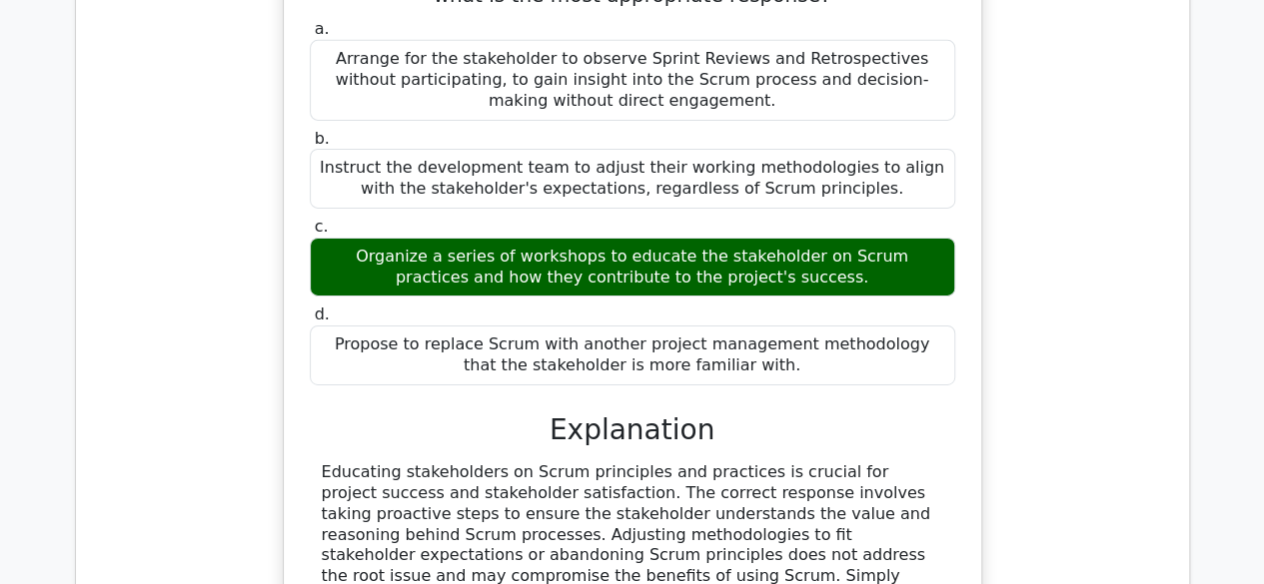
drag, startPoint x: 620, startPoint y: 391, endPoint x: 662, endPoint y: 387, distance: 42.1
click at [647, 462] on div "Educating stakeholders on Scrum principles and practices is crucial for project…" at bounding box center [632, 555] width 621 height 187
drag, startPoint x: 686, startPoint y: 387, endPoint x: 744, endPoint y: 387, distance: 57.9
click at [727, 462] on div "Educating stakeholders on Scrum principles and practices is crucial for project…" at bounding box center [632, 555] width 621 height 187
drag, startPoint x: 776, startPoint y: 390, endPoint x: 847, endPoint y: 389, distance: 70.9
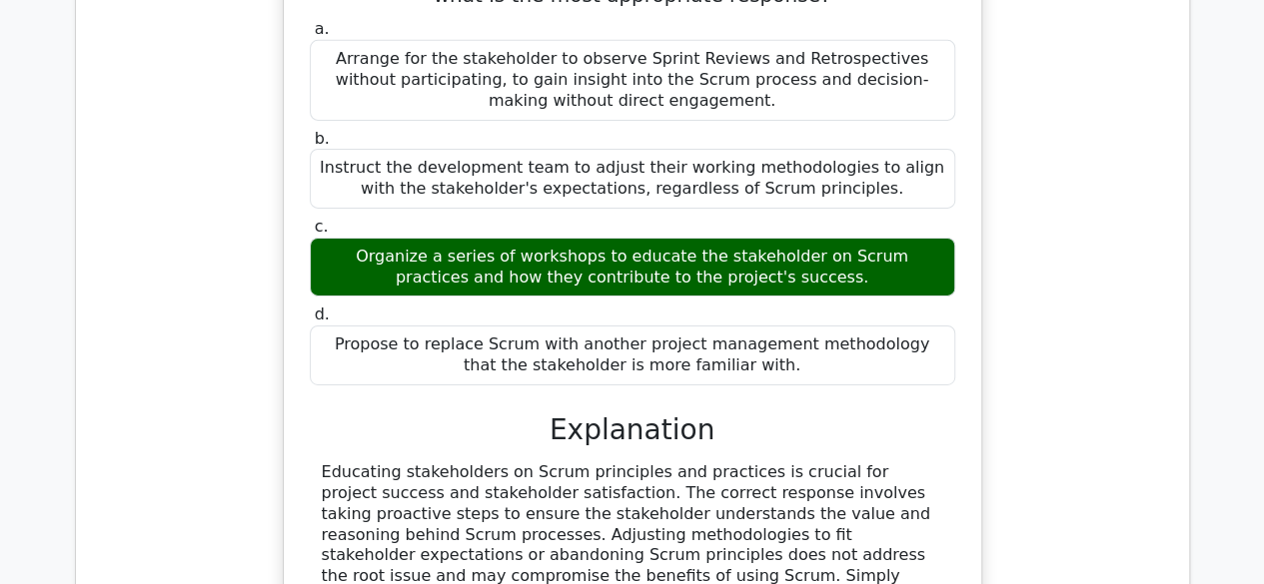
click at [842, 462] on div "Educating stakeholders on Scrum principles and practices is crucial for project…" at bounding box center [632, 555] width 621 height 187
drag, startPoint x: 892, startPoint y: 397, endPoint x: 927, endPoint y: 398, distance: 35.0
click at [927, 462] on div "Educating stakeholders on Scrum principles and practices is crucial for project…" at bounding box center [632, 555] width 621 height 187
drag, startPoint x: 382, startPoint y: 431, endPoint x: 493, endPoint y: 419, distance: 112.6
click at [467, 462] on div "Educating stakeholders on Scrum principles and practices is crucial for project…" at bounding box center [632, 555] width 621 height 187
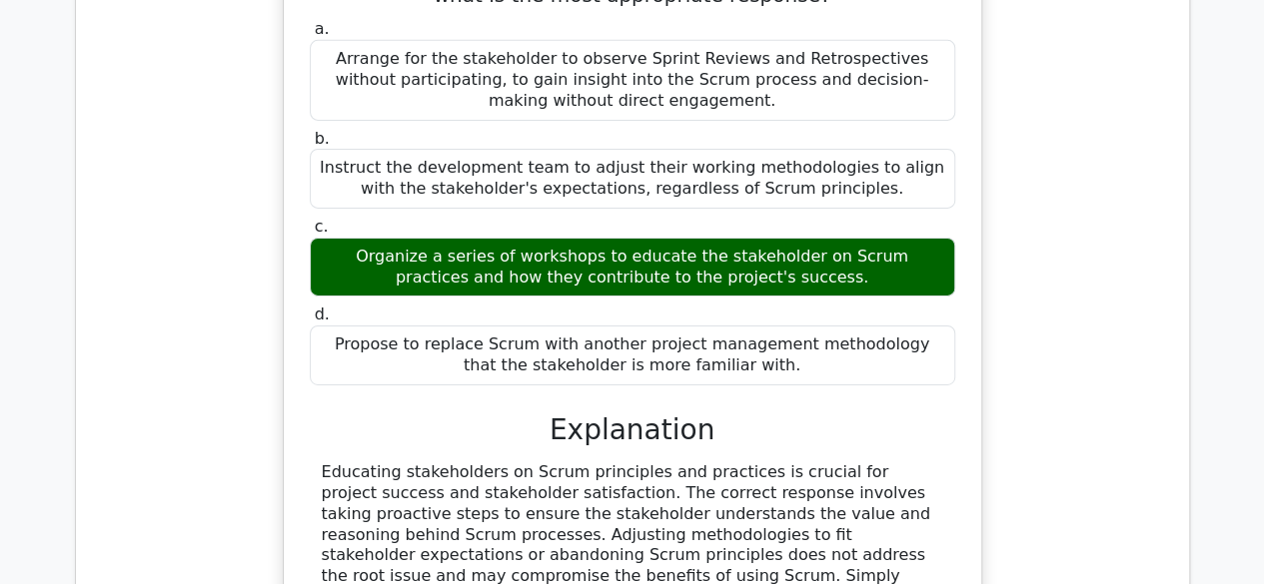
click at [819, 462] on div "Educating stakeholders on Scrum principles and practices is crucial for project…" at bounding box center [632, 555] width 621 height 187
drag, startPoint x: 647, startPoint y: 420, endPoint x: 674, endPoint y: 415, distance: 27.4
click at [649, 462] on div "Educating stakeholders on Scrum principles and practices is crucial for project…" at bounding box center [632, 555] width 621 height 187
drag, startPoint x: 833, startPoint y: 414, endPoint x: 920, endPoint y: 421, distance: 87.2
click at [900, 462] on div "Educating stakeholders on Scrum principles and practices is crucial for project…" at bounding box center [632, 555] width 621 height 187
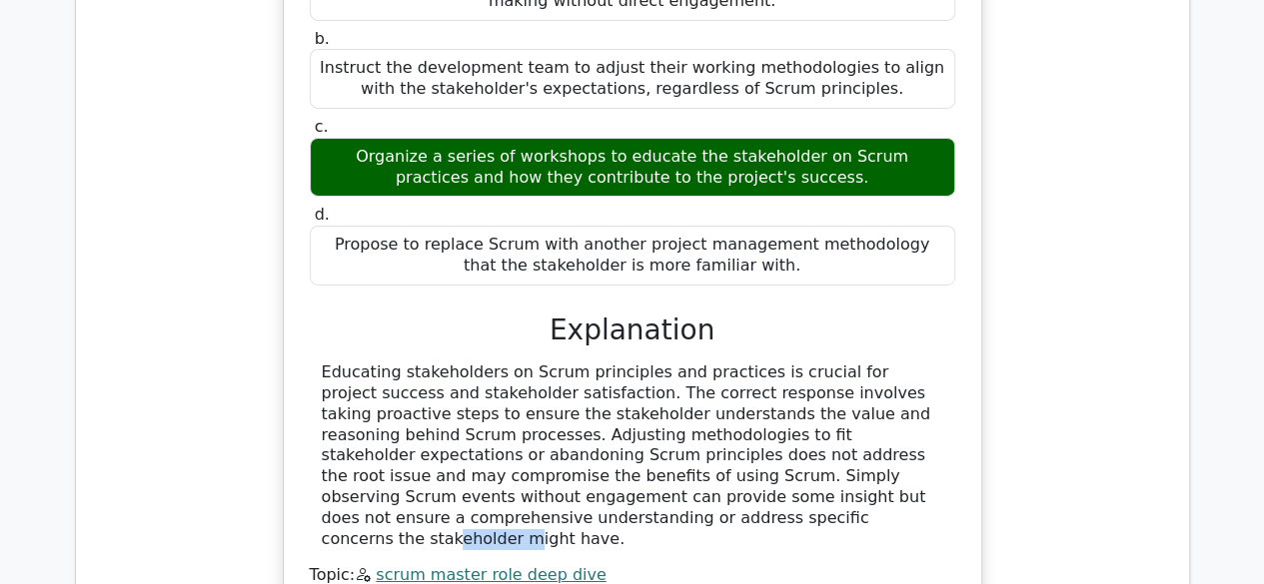
scroll to position [3496, 0]
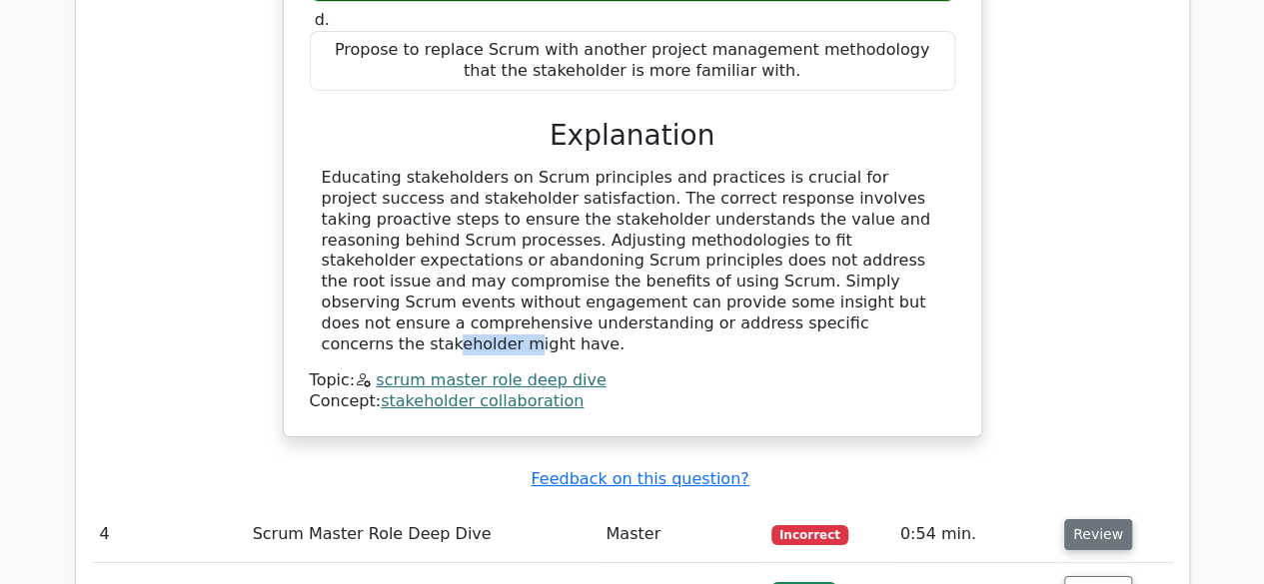
click at [1100, 519] on button "Review" at bounding box center [1098, 534] width 68 height 31
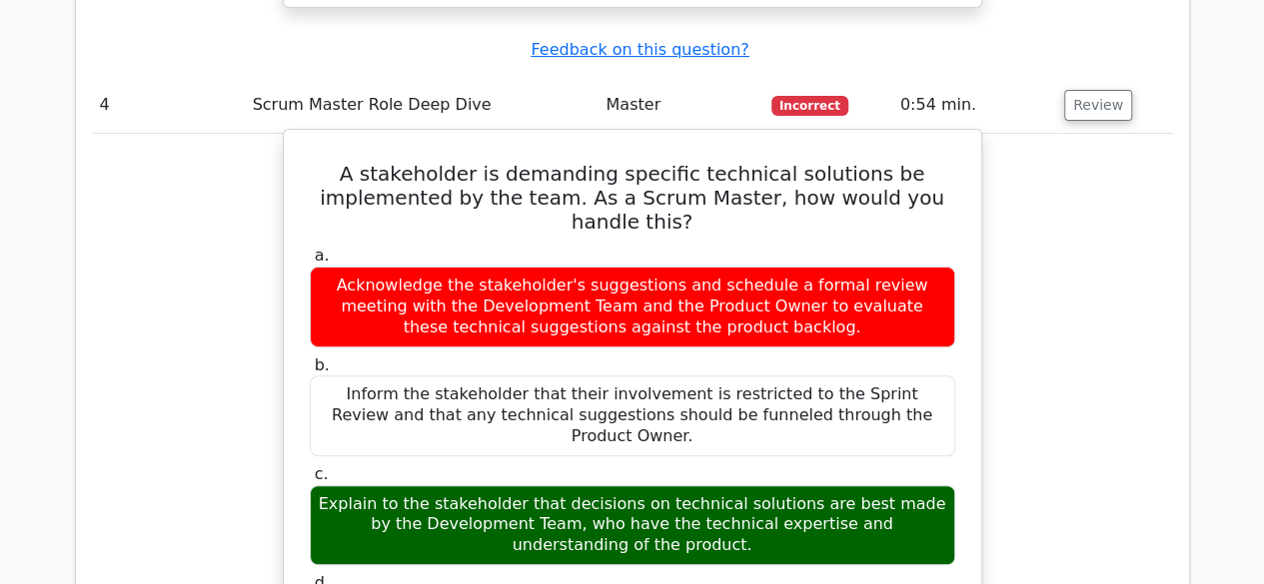
scroll to position [4095, 0]
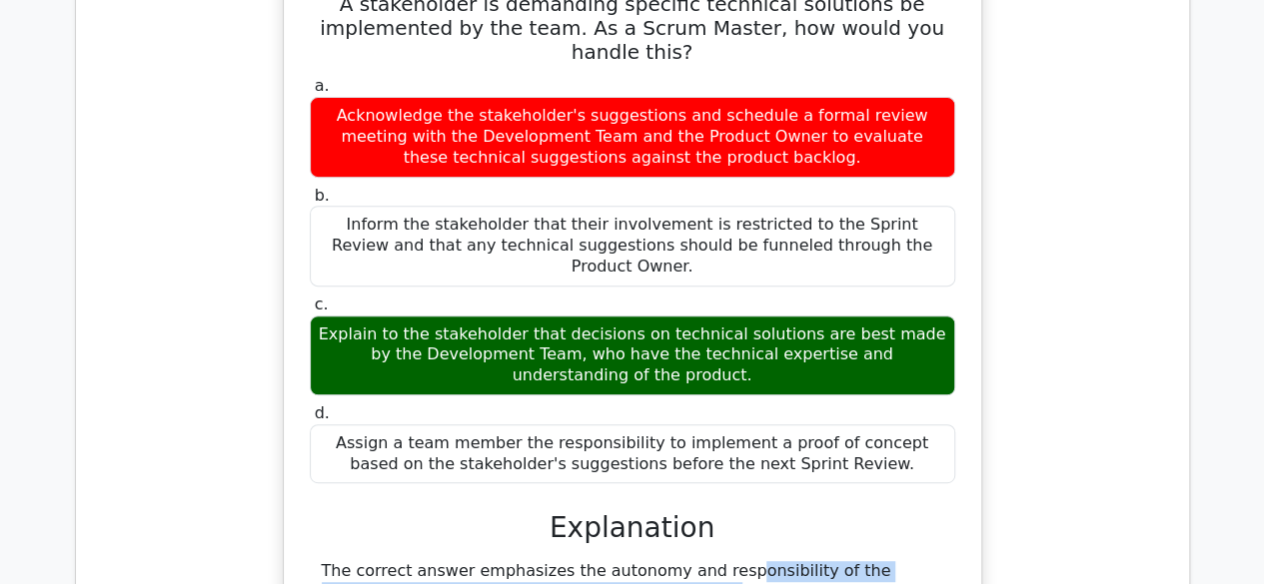
drag, startPoint x: 506, startPoint y: 353, endPoint x: 588, endPoint y: 357, distance: 82.0
drag, startPoint x: 713, startPoint y: 362, endPoint x: 784, endPoint y: 362, distance: 70.9
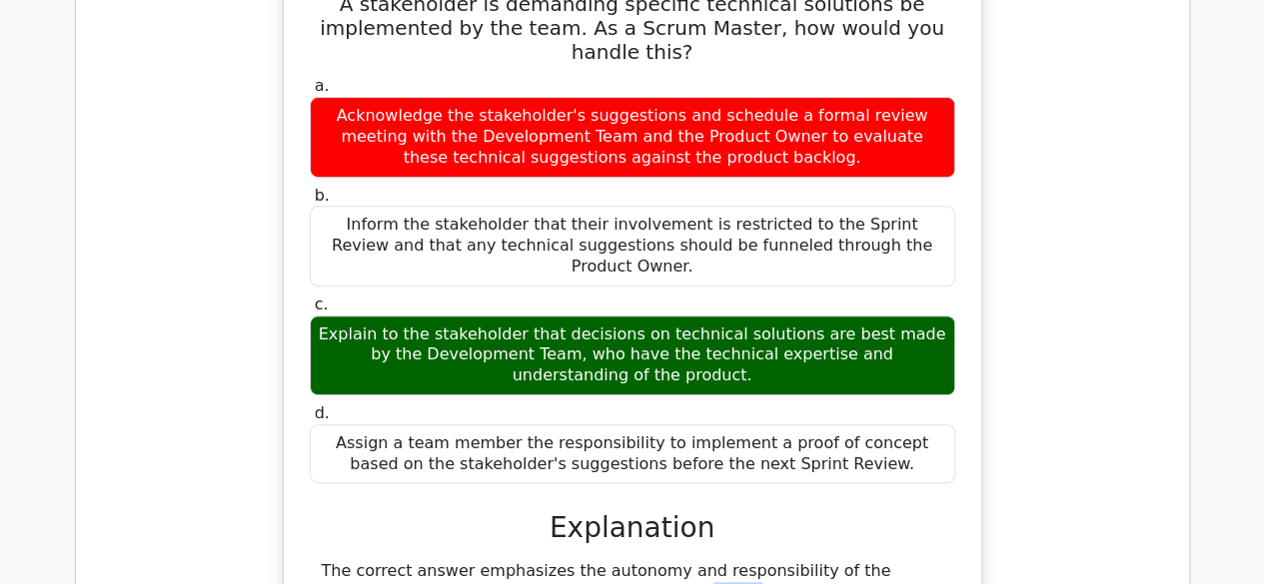
drag, startPoint x: 452, startPoint y: 374, endPoint x: 533, endPoint y: 374, distance: 80.9
drag, startPoint x: 615, startPoint y: 369, endPoint x: 663, endPoint y: 369, distance: 47.9
drag, startPoint x: 827, startPoint y: 371, endPoint x: 851, endPoint y: 374, distance: 24.2
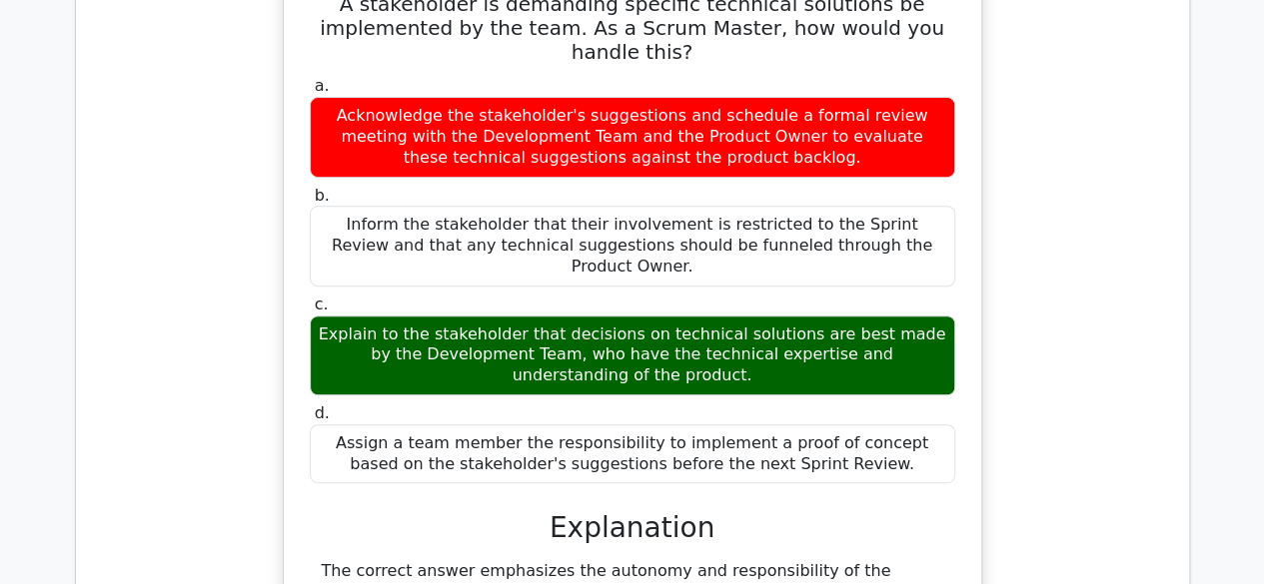
drag, startPoint x: 483, startPoint y: 385, endPoint x: 559, endPoint y: 386, distance: 75.9
drag, startPoint x: 633, startPoint y: 386, endPoint x: 683, endPoint y: 386, distance: 49.9
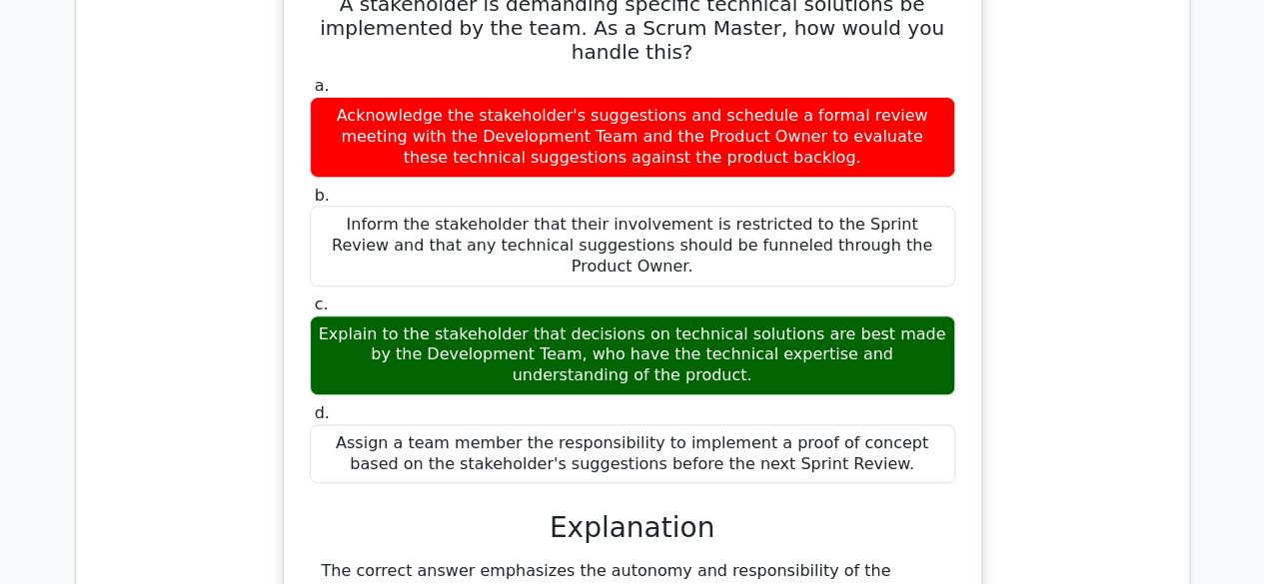
drag, startPoint x: 741, startPoint y: 388, endPoint x: 831, endPoint y: 391, distance: 89.9
drag, startPoint x: 454, startPoint y: 412, endPoint x: 711, endPoint y: 412, distance: 256.7
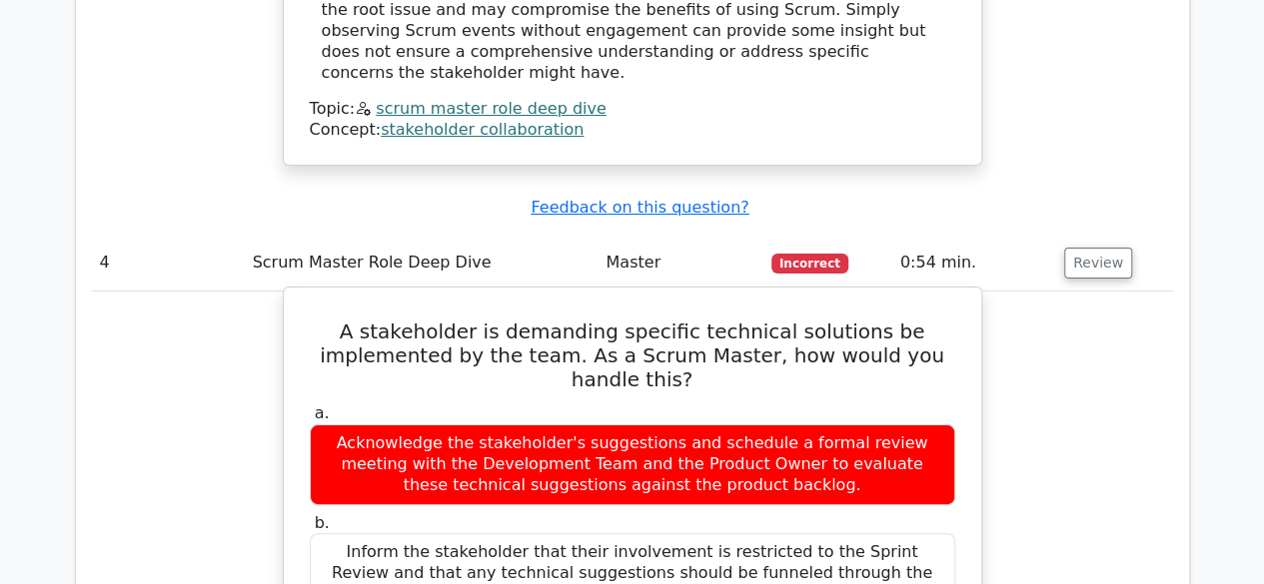
scroll to position [3796, 0]
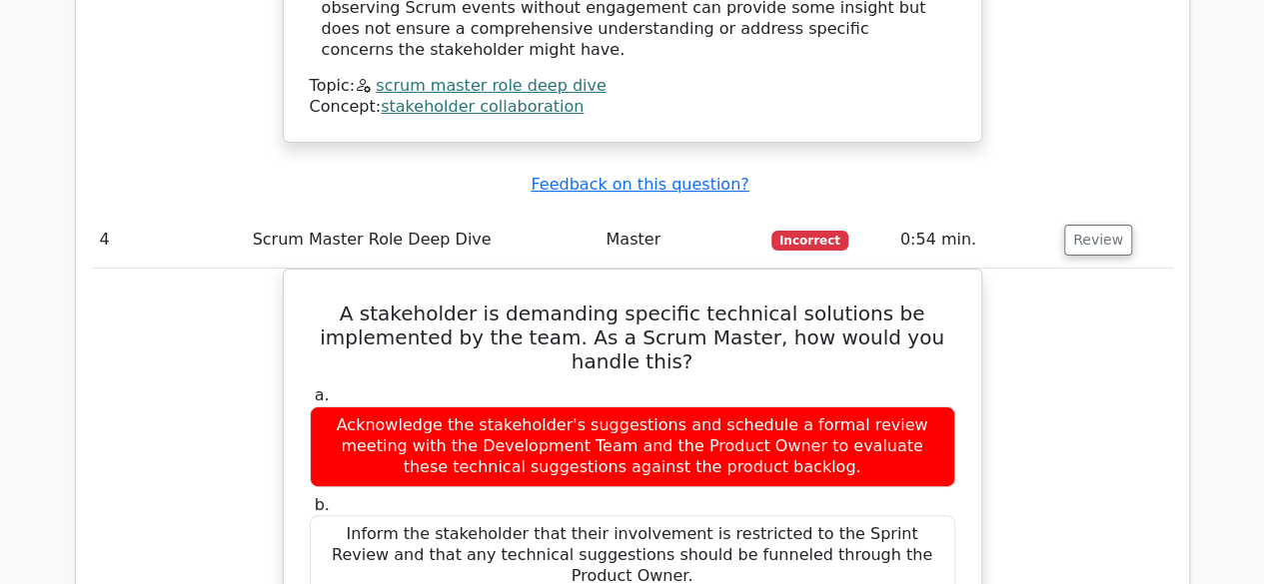
click at [1251, 111] on main "Your Test Results Professional Scrum Master I - Scrum Master Role Deep Dive 86%…" at bounding box center [632, 296] width 1264 height 8056
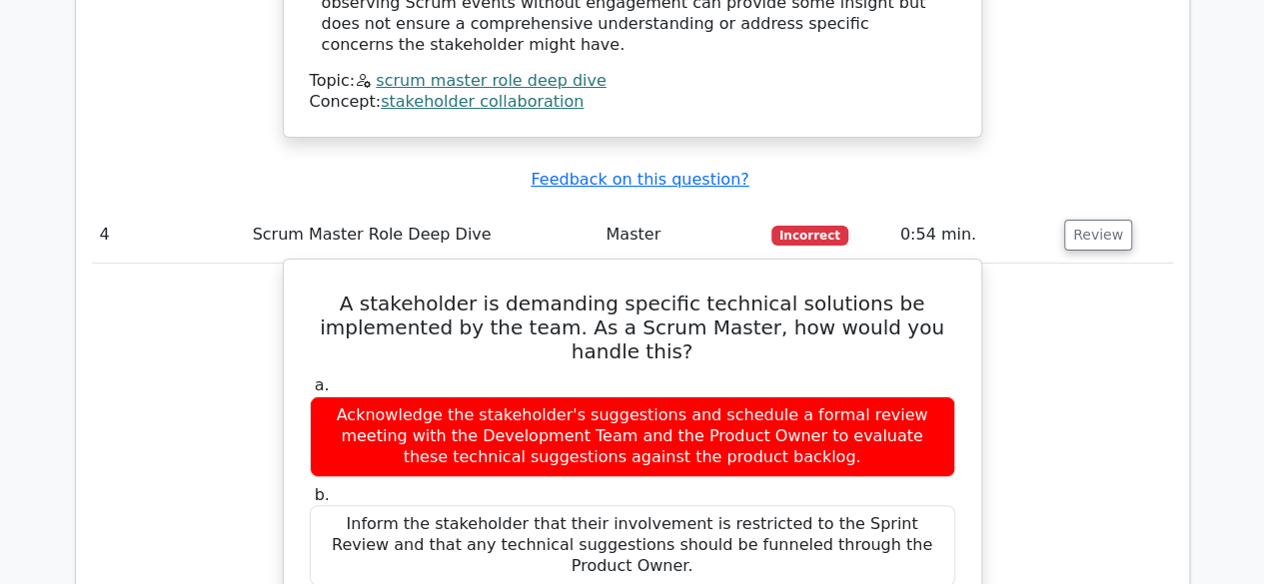
drag, startPoint x: 354, startPoint y: 90, endPoint x: 921, endPoint y: 530, distance: 718.3
copy div "A stakeholder is demanding specific technical solutions be implemented by the t…"
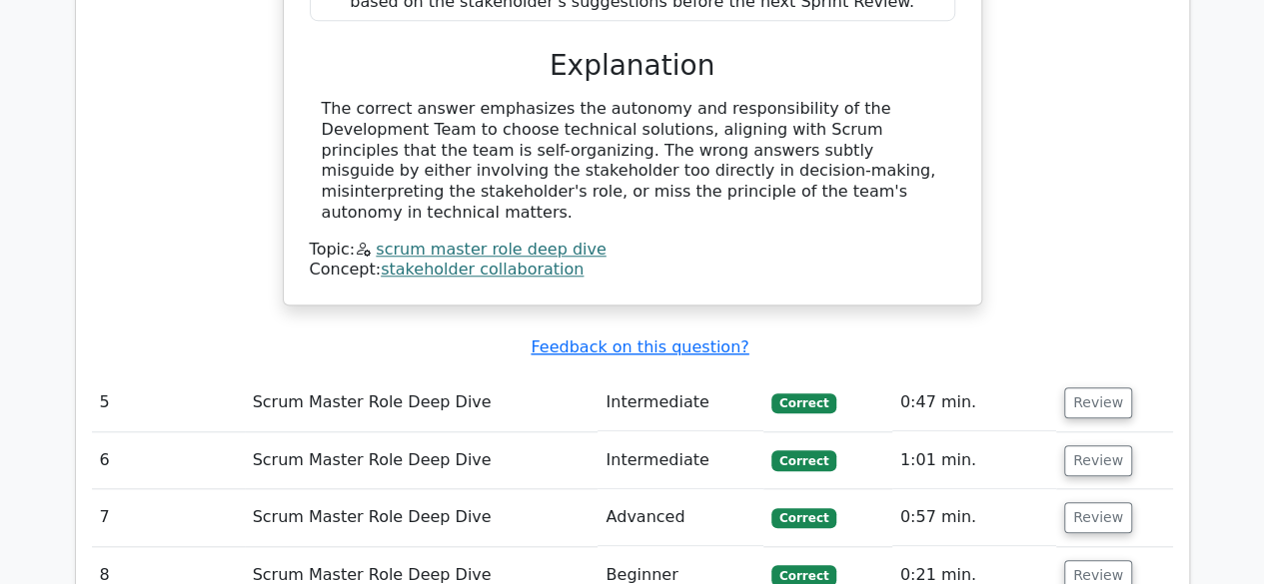
scroll to position [4595, 0]
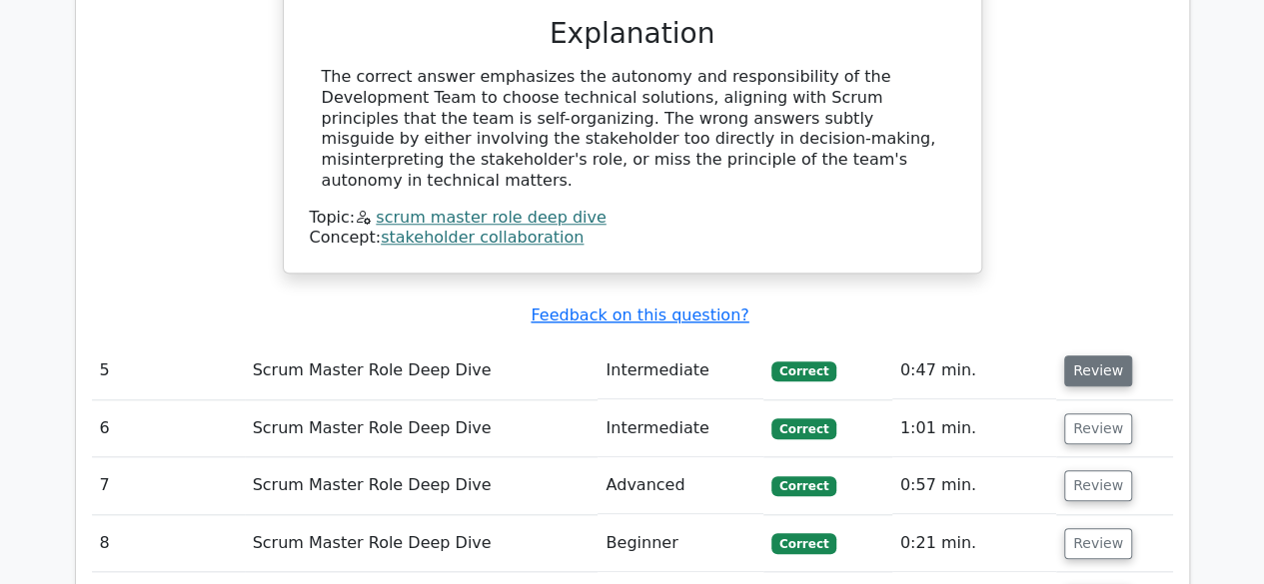
click at [1099, 356] on button "Review" at bounding box center [1098, 371] width 68 height 31
click at [1087, 356] on button "Review" at bounding box center [1098, 371] width 68 height 31
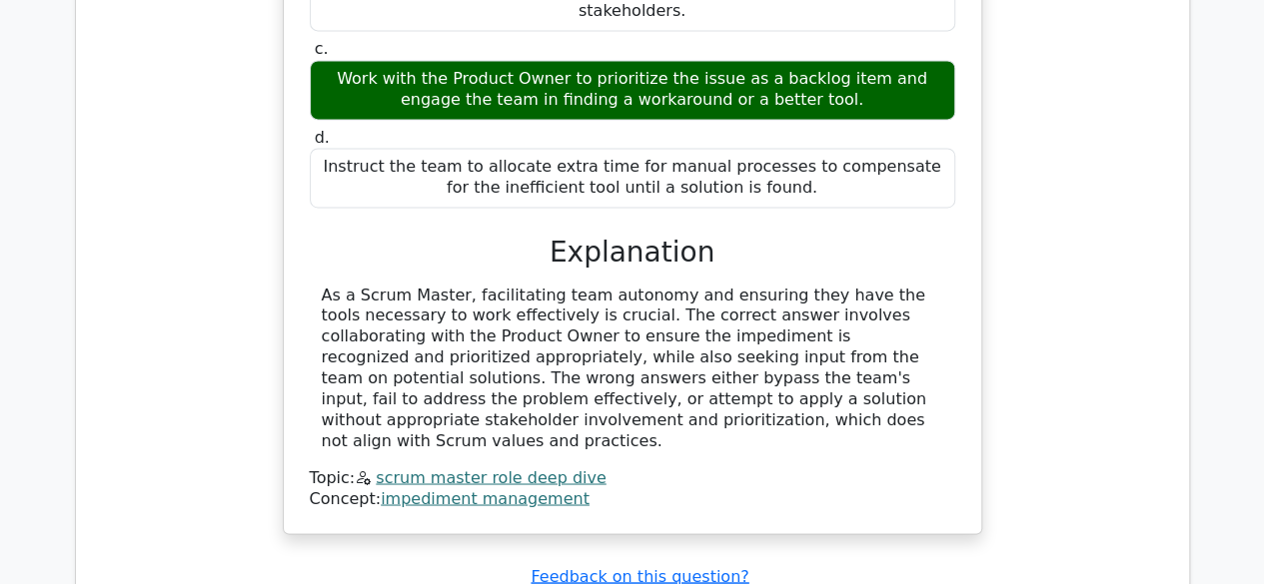
scroll to position [5294, 0]
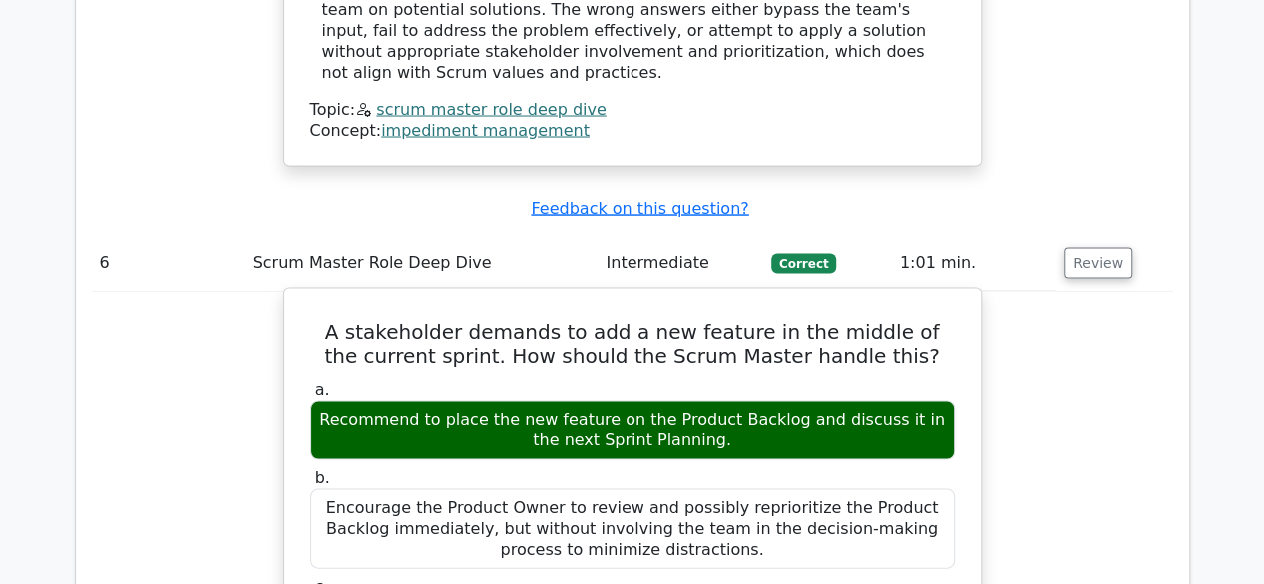
scroll to position [5593, 0]
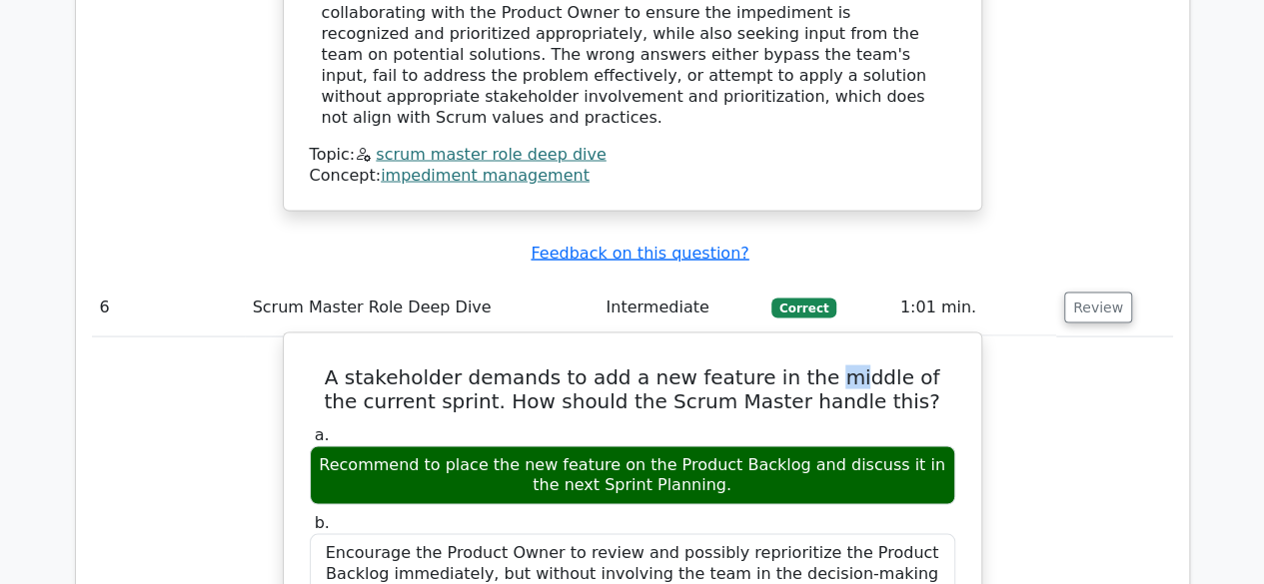
drag, startPoint x: 829, startPoint y: 75, endPoint x: 841, endPoint y: 78, distance: 12.4
click at [841, 365] on h5 "A stakeholder demands to add a new feature in the middle of the current sprint.…" at bounding box center [632, 389] width 649 height 48
click at [901, 365] on h5 "A stakeholder demands to add a new feature in the middle of the current sprint.…" at bounding box center [632, 389] width 649 height 48
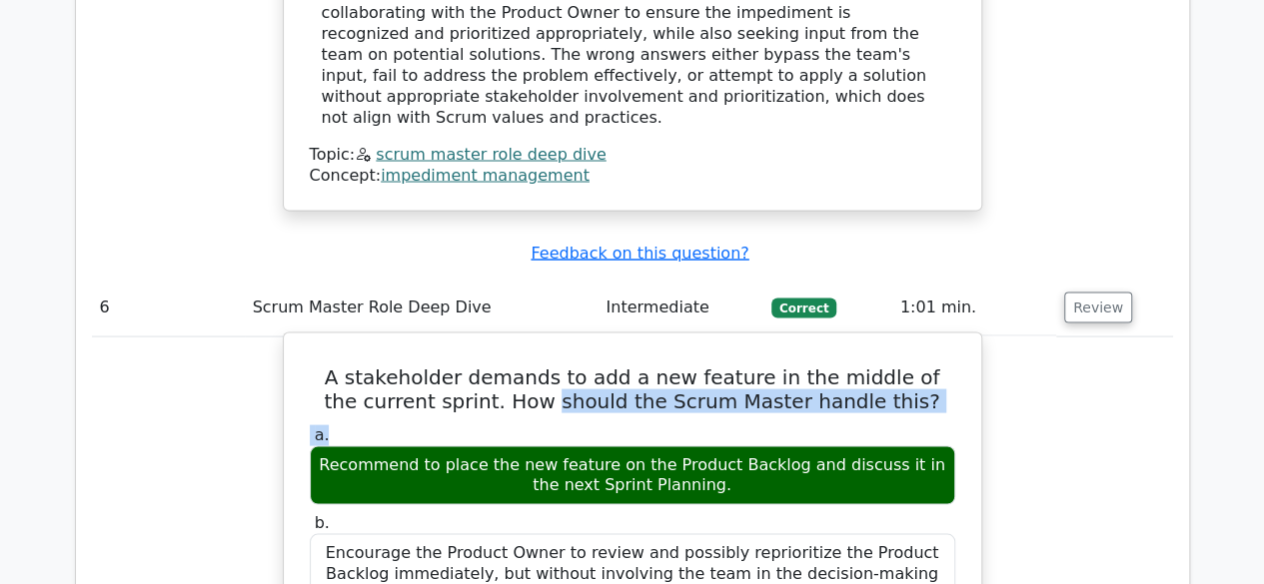
drag, startPoint x: 555, startPoint y: 119, endPoint x: 732, endPoint y: 99, distance: 177.9
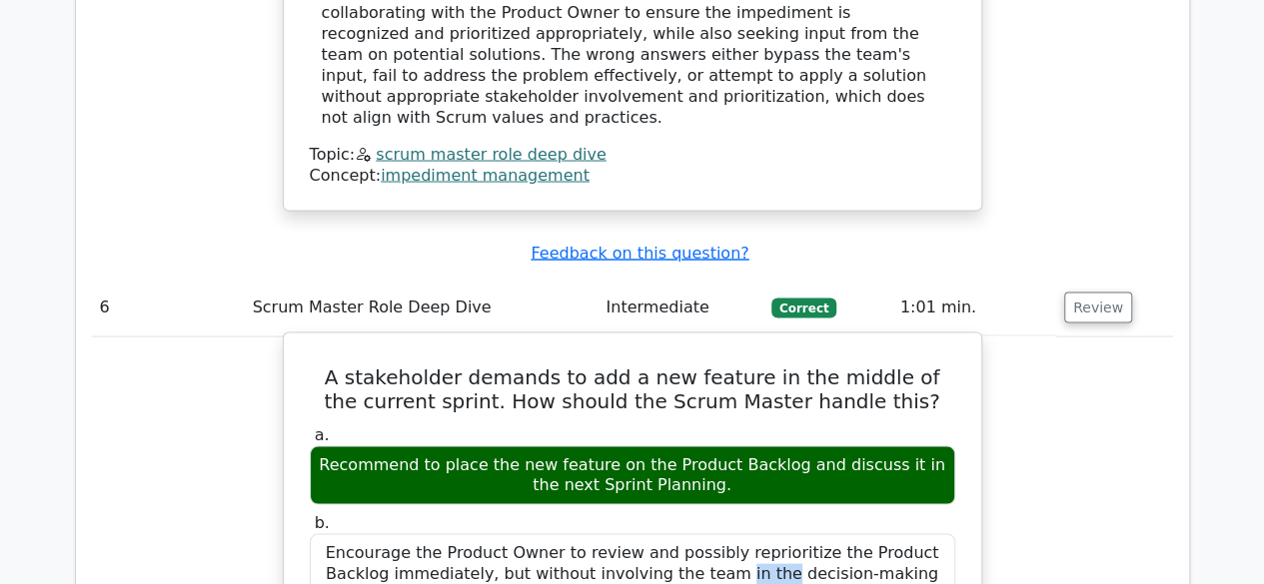
drag, startPoint x: 502, startPoint y: 263, endPoint x: 546, endPoint y: 259, distance: 44.1
click at [535, 533] on div "Encourage the Product Owner to review and possibly reprioritize the Product Bac…" at bounding box center [632, 573] width 645 height 80
drag, startPoint x: 624, startPoint y: 251, endPoint x: 699, endPoint y: 248, distance: 75.0
click at [677, 533] on div "Encourage the Product Owner to review and possibly reprioritize the Product Bac…" at bounding box center [632, 573] width 645 height 80
drag, startPoint x: 753, startPoint y: 257, endPoint x: 823, endPoint y: 245, distance: 70.9
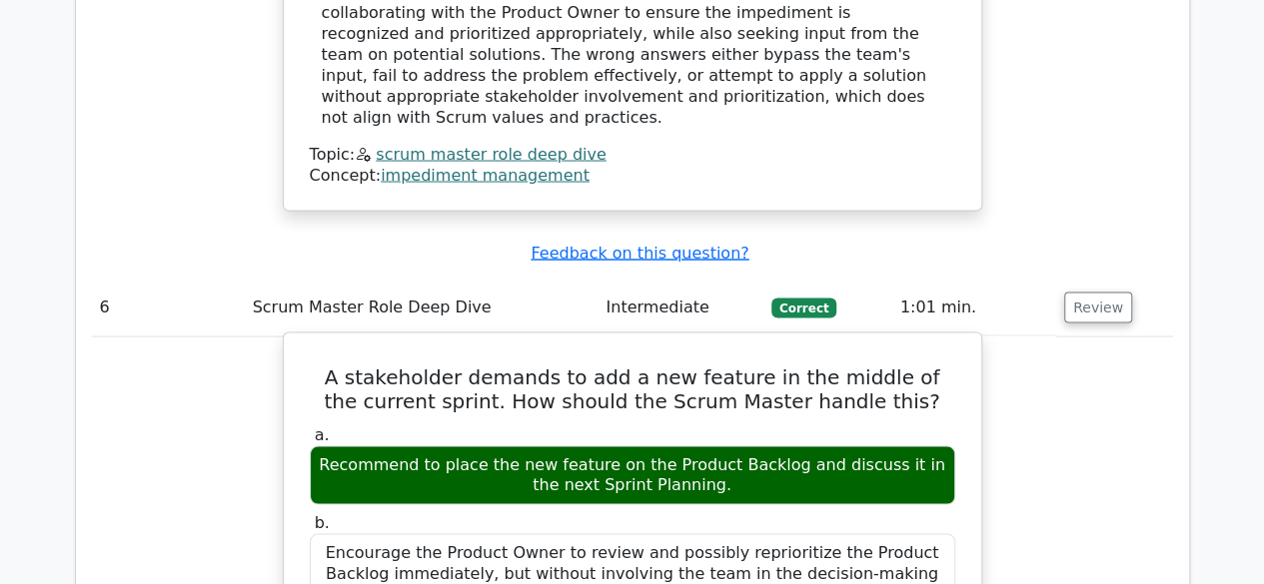
click at [814, 533] on div "Encourage the Product Owner to review and possibly reprioritize the Product Bac…" at bounding box center [632, 573] width 645 height 80
click at [918, 533] on div "Encourage the Product Owner to review and possibly reprioritize the Product Bac…" at bounding box center [632, 573] width 645 height 80
drag, startPoint x: 478, startPoint y: 279, endPoint x: 631, endPoint y: 273, distance: 152.9
click at [630, 533] on div "Encourage the Product Owner to review and possibly reprioritize the Product Bac…" at bounding box center [632, 573] width 645 height 80
drag, startPoint x: 686, startPoint y: 267, endPoint x: 741, endPoint y: 267, distance: 54.9
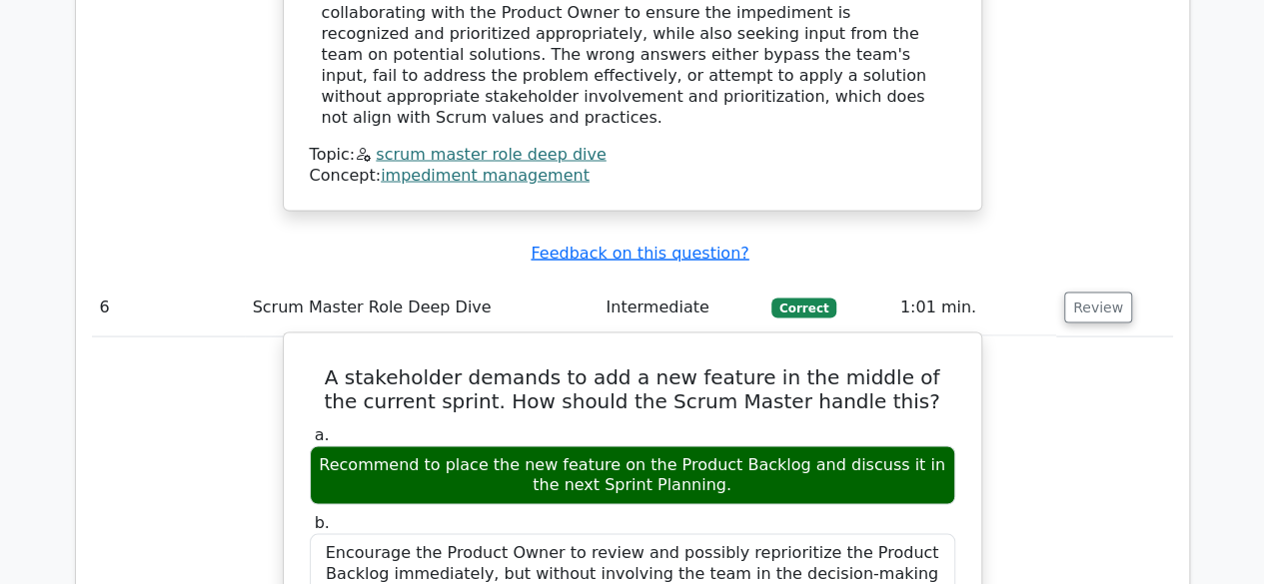
click at [739, 533] on div "Encourage the Product Owner to review and possibly reprioritize the Product Bac…" at bounding box center [632, 573] width 645 height 80
drag, startPoint x: 877, startPoint y: 265, endPoint x: 899, endPoint y: 263, distance: 22.1
click at [894, 533] on div "Encourage the Product Owner to review and possibly reprioritize the Product Bac…" at bounding box center [632, 573] width 645 height 80
drag, startPoint x: 528, startPoint y: 250, endPoint x: 693, endPoint y: 267, distance: 165.7
click at [668, 533] on div "Encourage the Product Owner to review and possibly reprioritize the Product Bac…" at bounding box center [632, 573] width 645 height 80
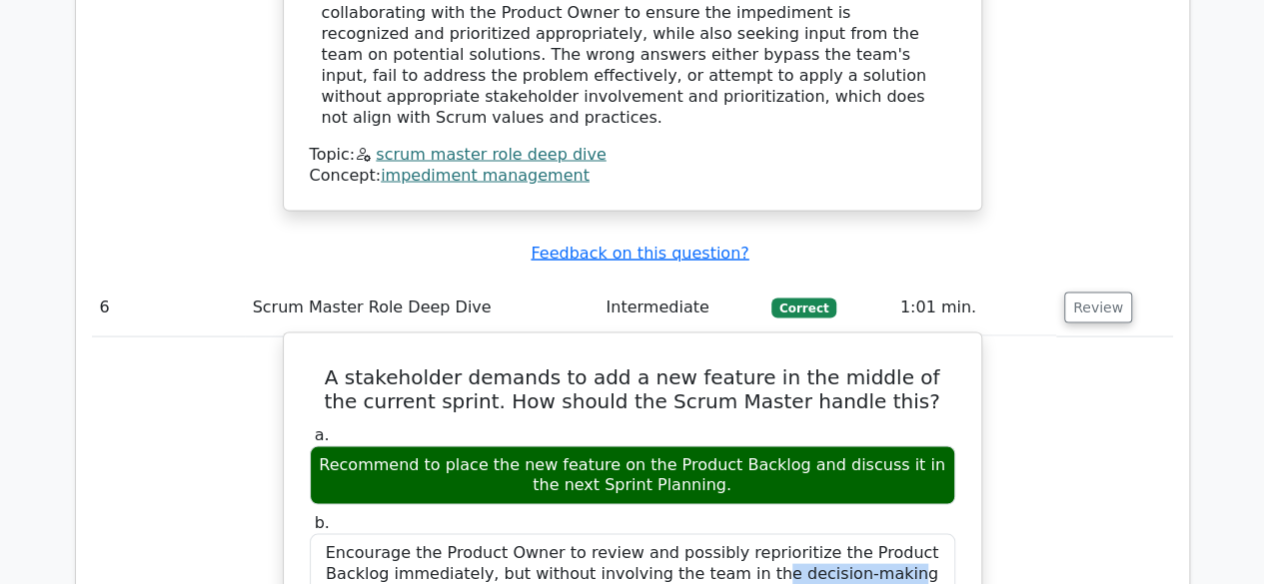
drag, startPoint x: 801, startPoint y: 270, endPoint x: 703, endPoint y: 315, distance: 107.7
click at [804, 533] on div "Encourage the Product Owner to review and possibly reprioritize the Product Bac…" at bounding box center [632, 573] width 645 height 80
drag, startPoint x: 400, startPoint y: 363, endPoint x: 486, endPoint y: 365, distance: 86.9
drag, startPoint x: 511, startPoint y: 363, endPoint x: 615, endPoint y: 362, distance: 103.9
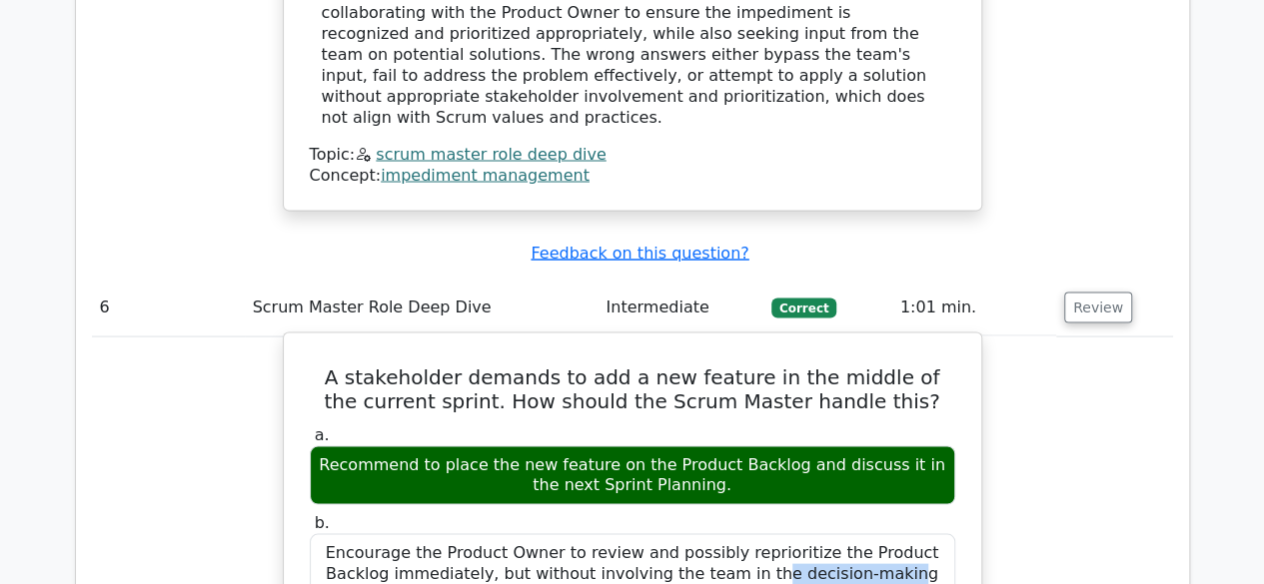
drag, startPoint x: 663, startPoint y: 360, endPoint x: 721, endPoint y: 361, distance: 57.9
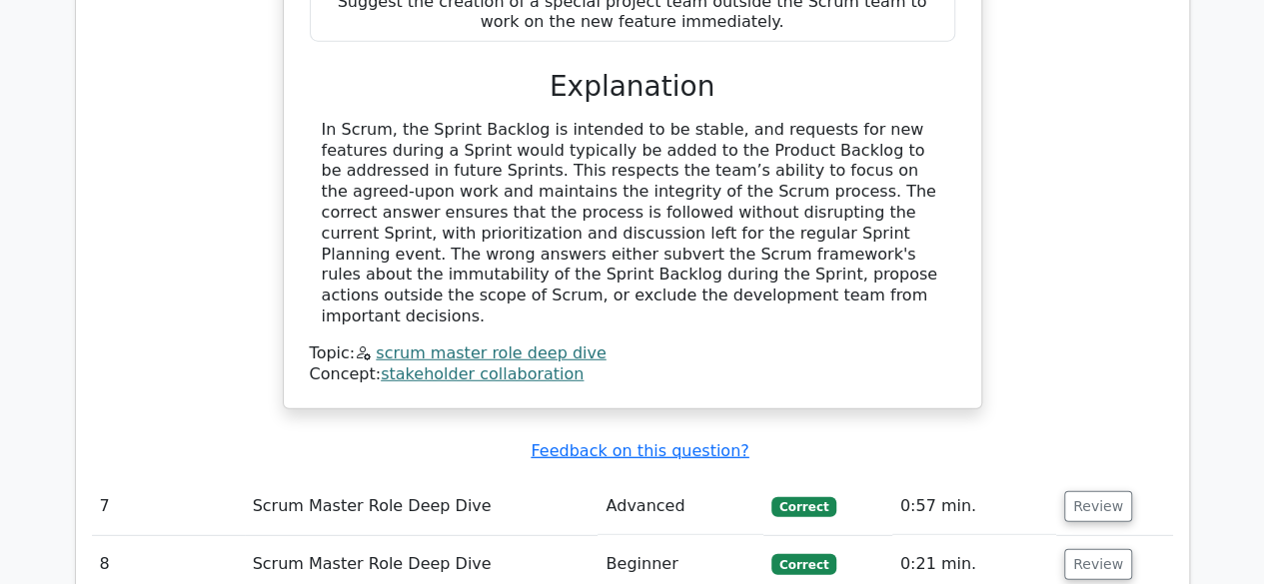
scroll to position [6393, 0]
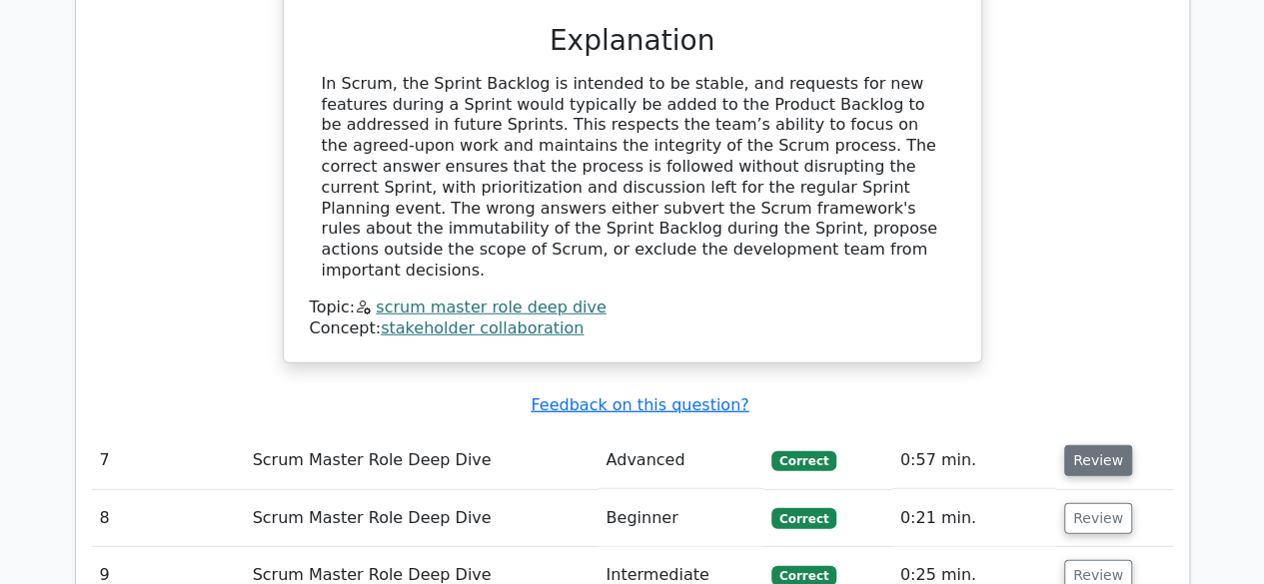
click at [1082, 445] on button "Review" at bounding box center [1098, 460] width 68 height 31
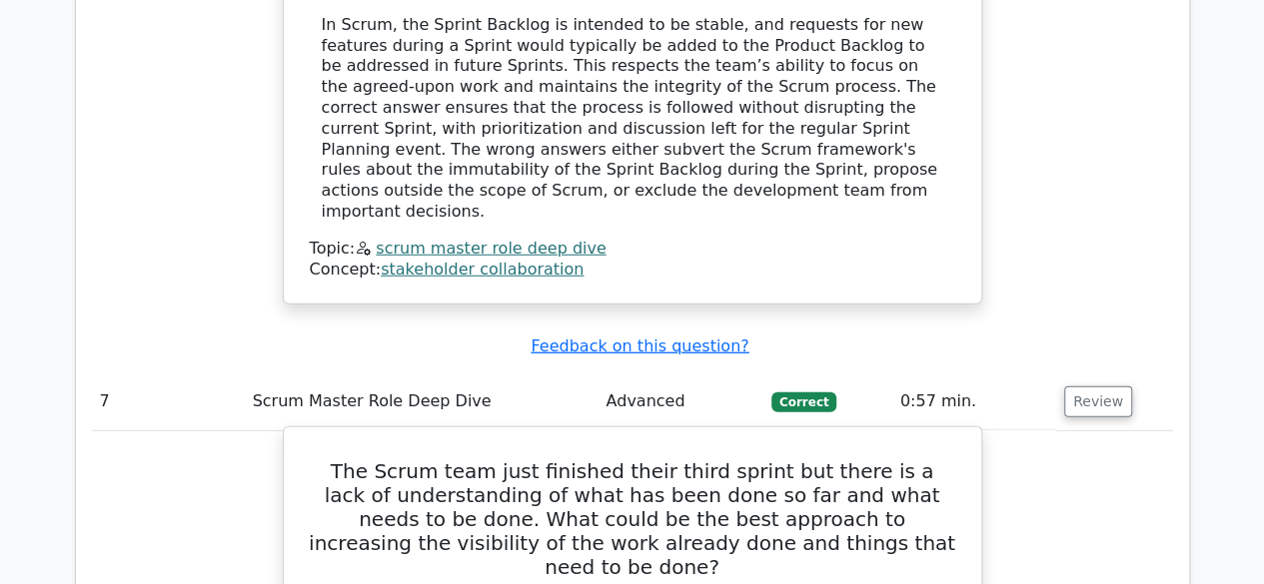
scroll to position [6492, 0]
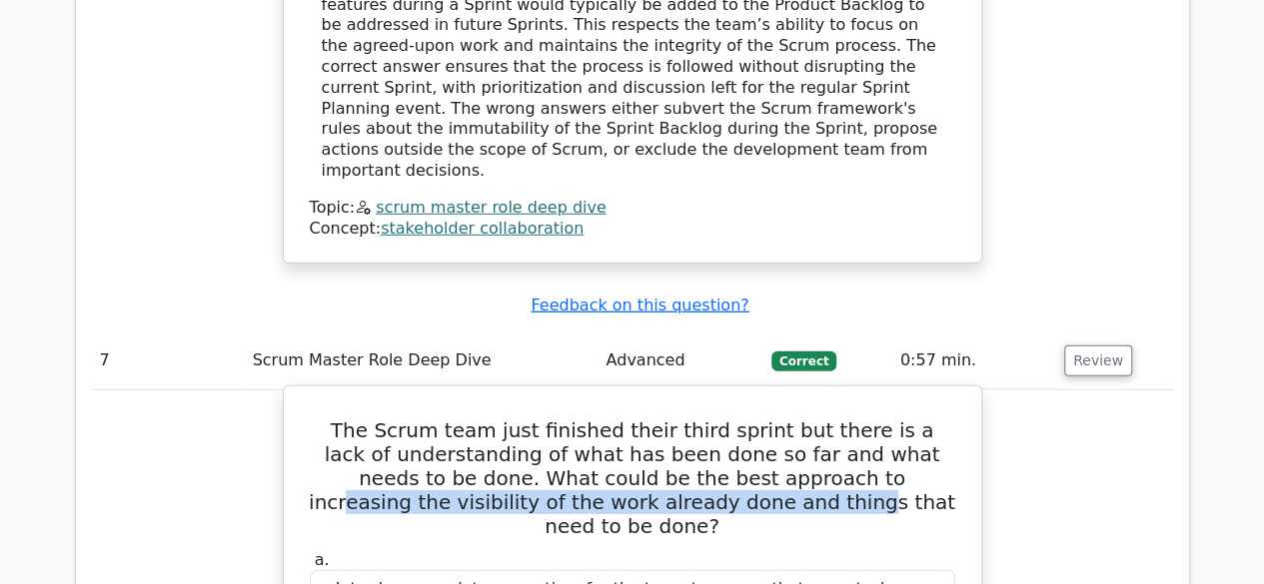
drag, startPoint x: 683, startPoint y: 157, endPoint x: 801, endPoint y: 145, distance: 118.5
click at [777, 419] on h5 "The Scrum team just finished their third sprint but there is a lack of understa…" at bounding box center [632, 479] width 649 height 120
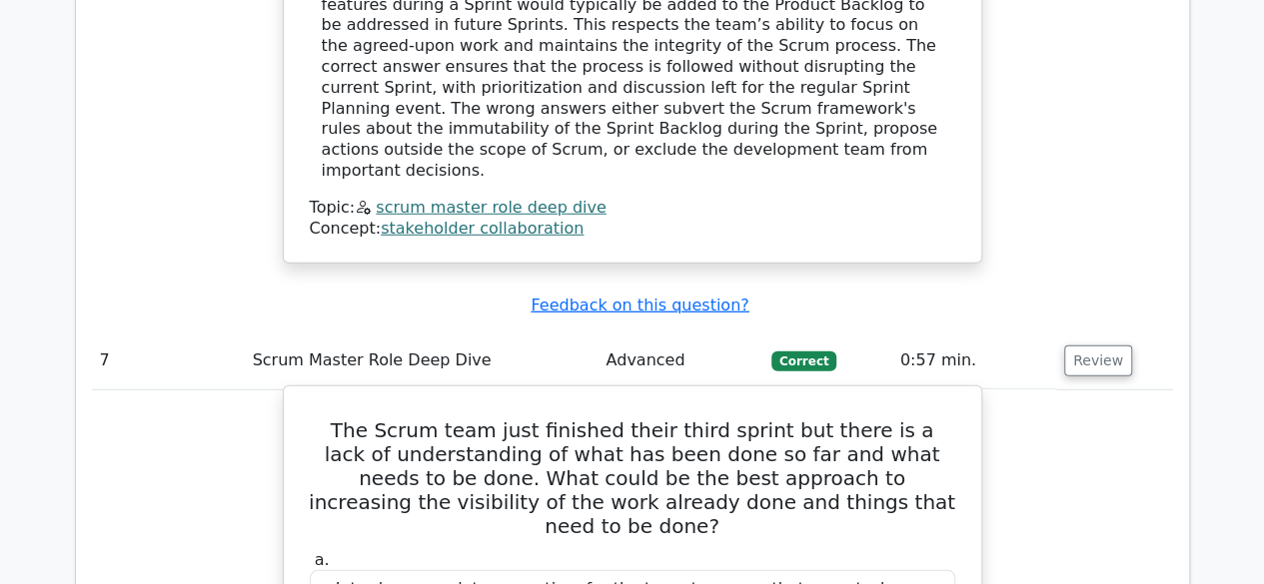
click at [871, 419] on h5 "The Scrum team just finished their third sprint but there is a lack of understa…" at bounding box center [632, 479] width 649 height 120
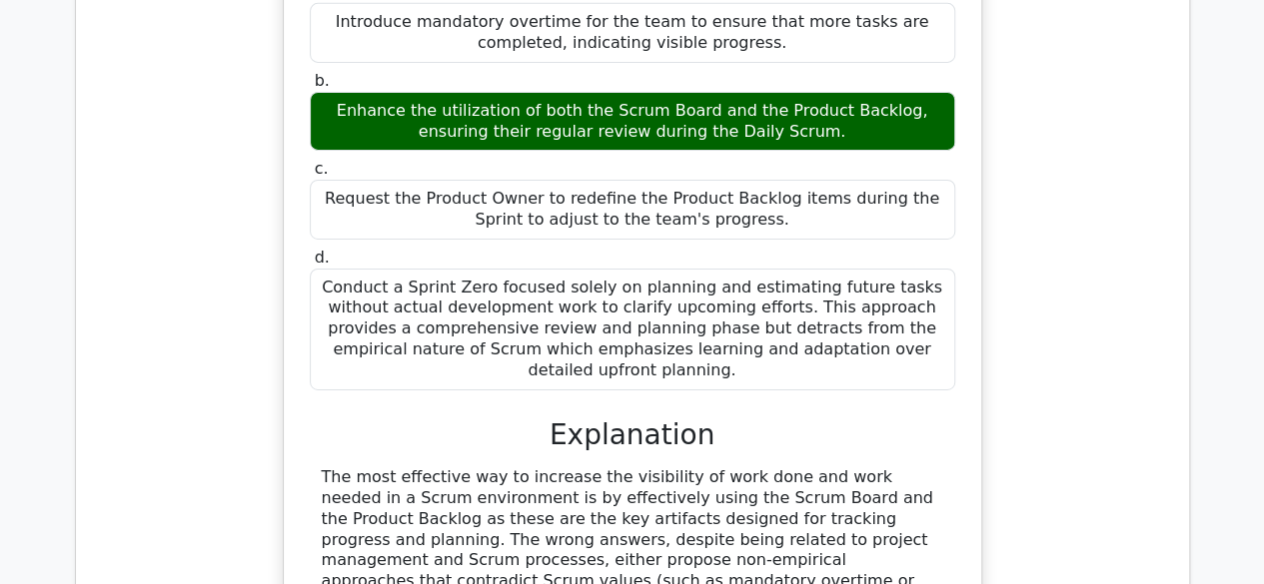
scroll to position [7192, 0]
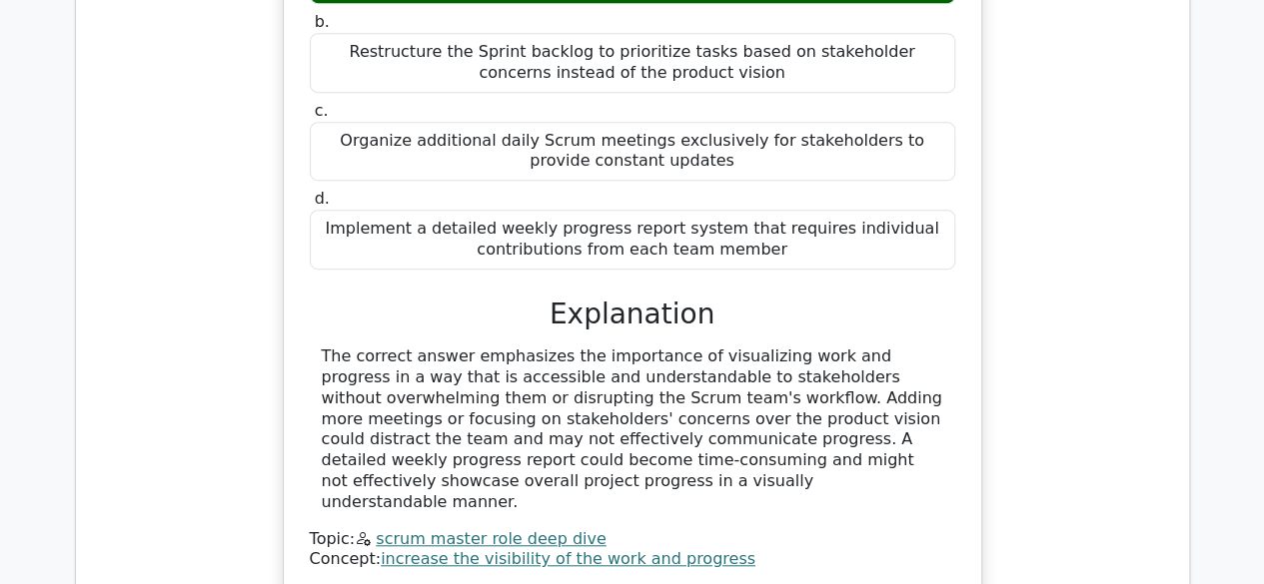
scroll to position [8190, 0]
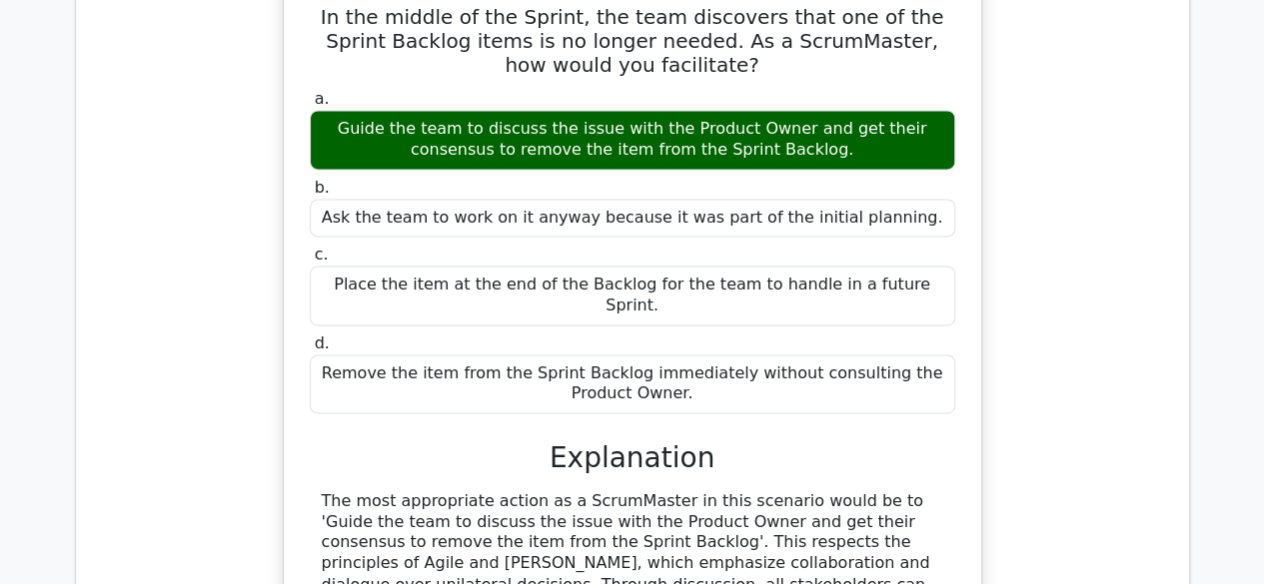
scroll to position [8989, 0]
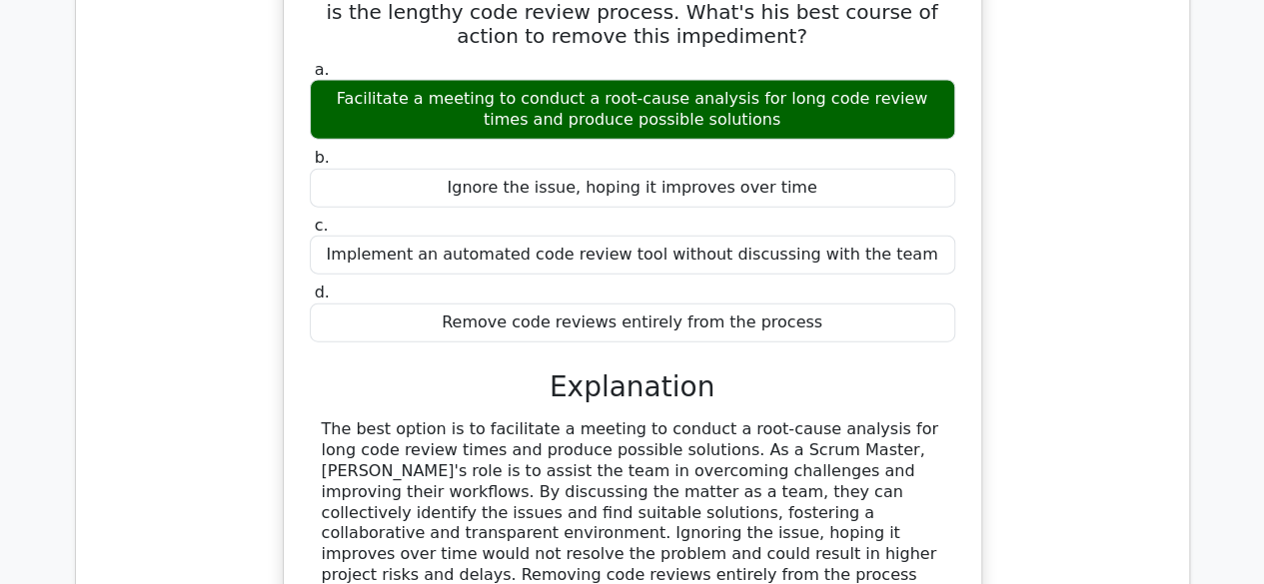
scroll to position [9888, 0]
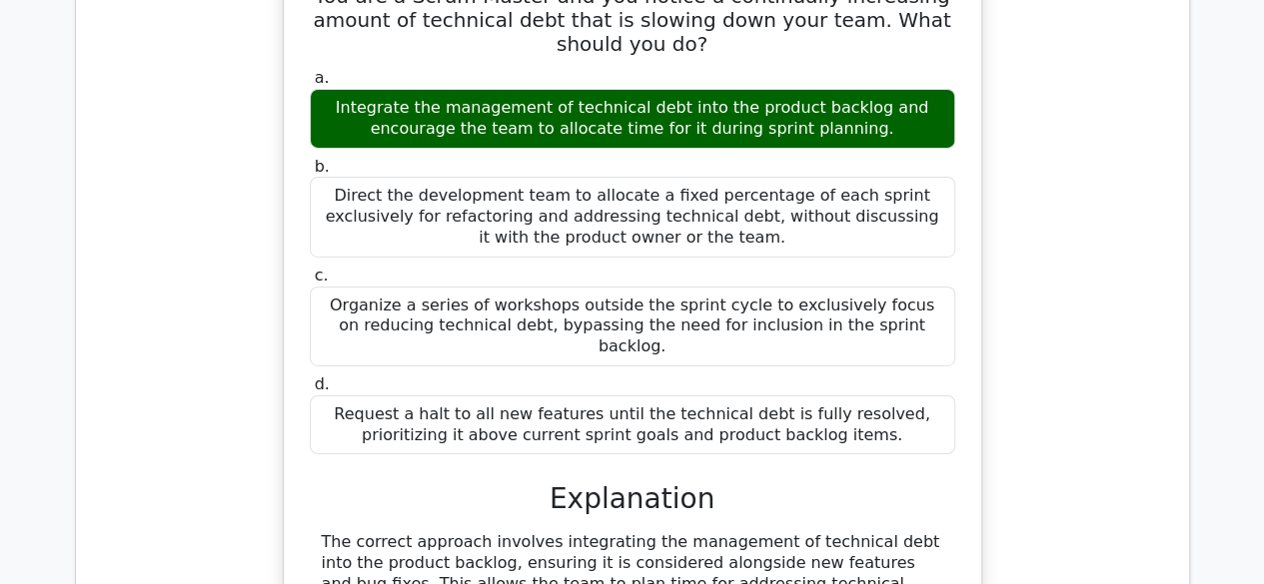
scroll to position [10987, 0]
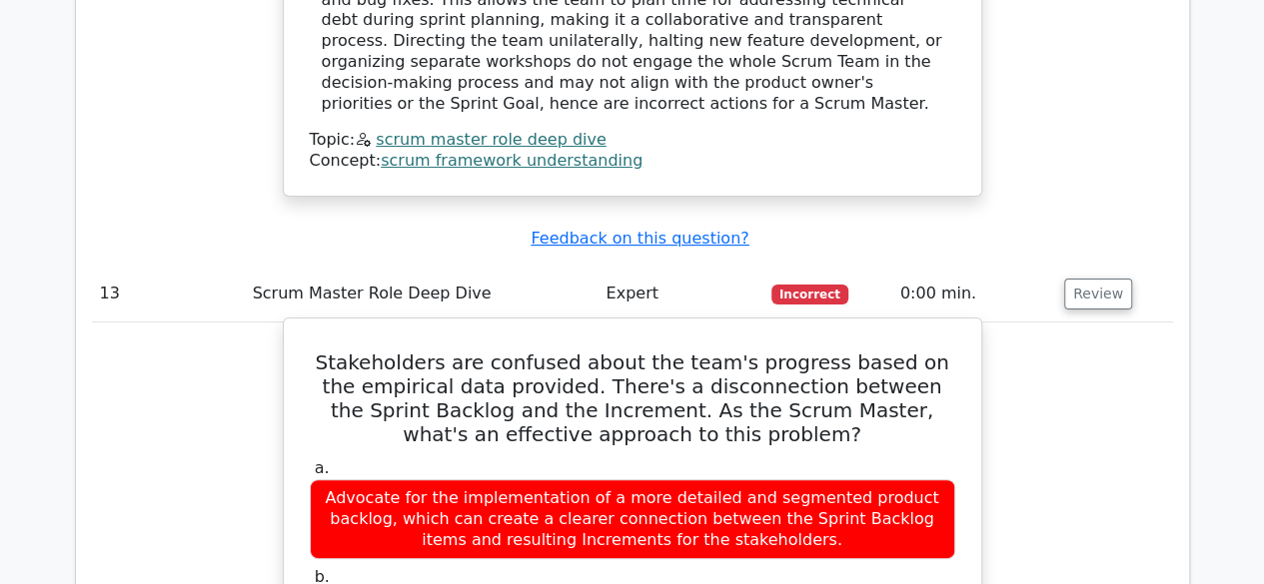
scroll to position [11525, 0]
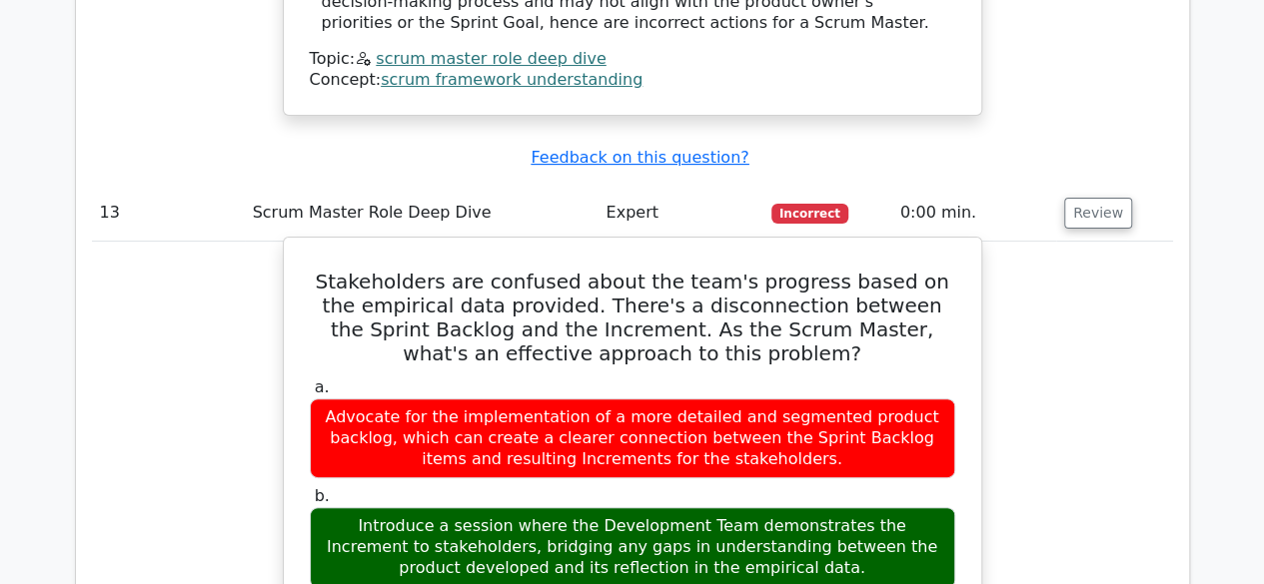
drag, startPoint x: 321, startPoint y: 99, endPoint x: 933, endPoint y: 148, distance: 614.2
copy div "Stakeholders are confused about the team's progress based on the empirical data…"
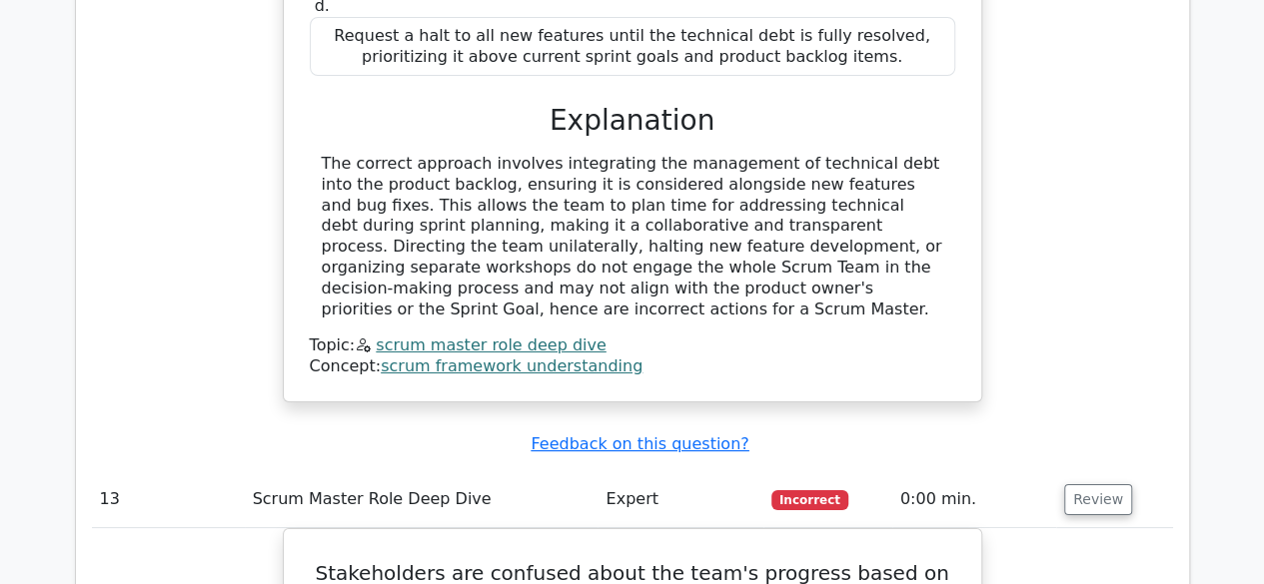
scroll to position [11126, 0]
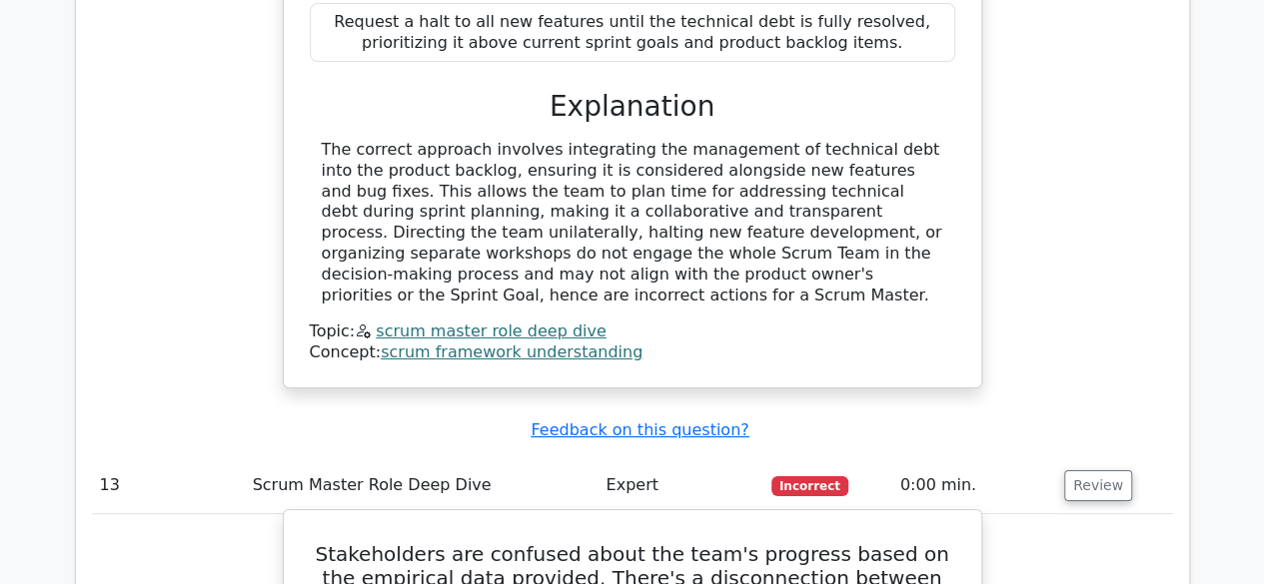
scroll to position [11226, 0]
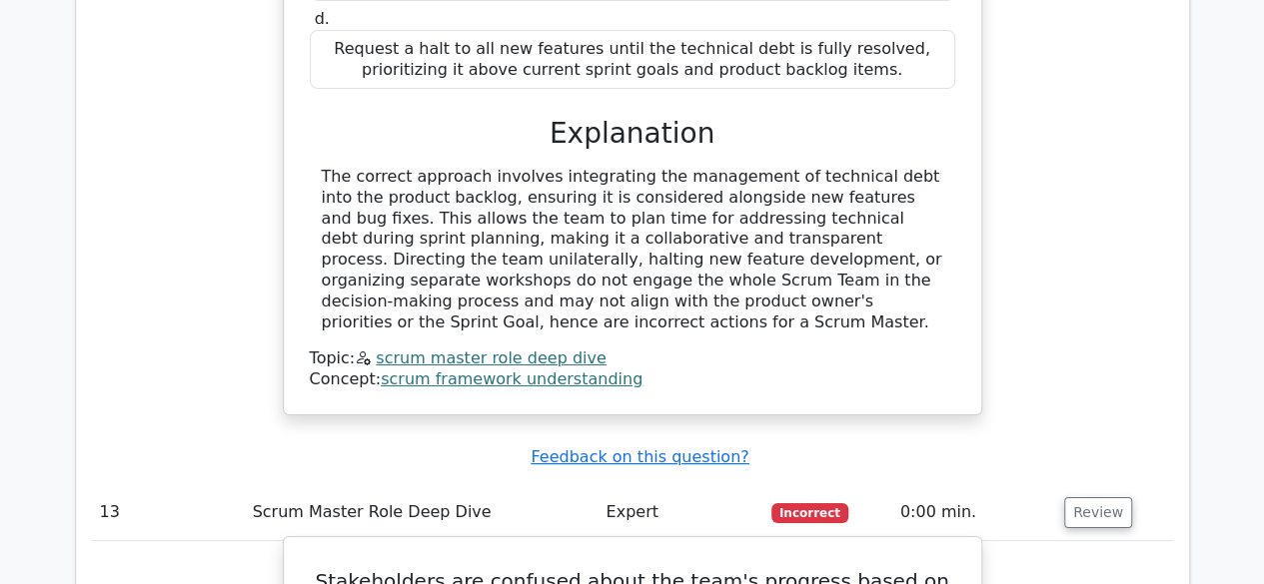
drag, startPoint x: 595, startPoint y: 115, endPoint x: 703, endPoint y: 122, distance: 108.1
drag, startPoint x: 786, startPoint y: 113, endPoint x: 919, endPoint y: 109, distance: 132.9
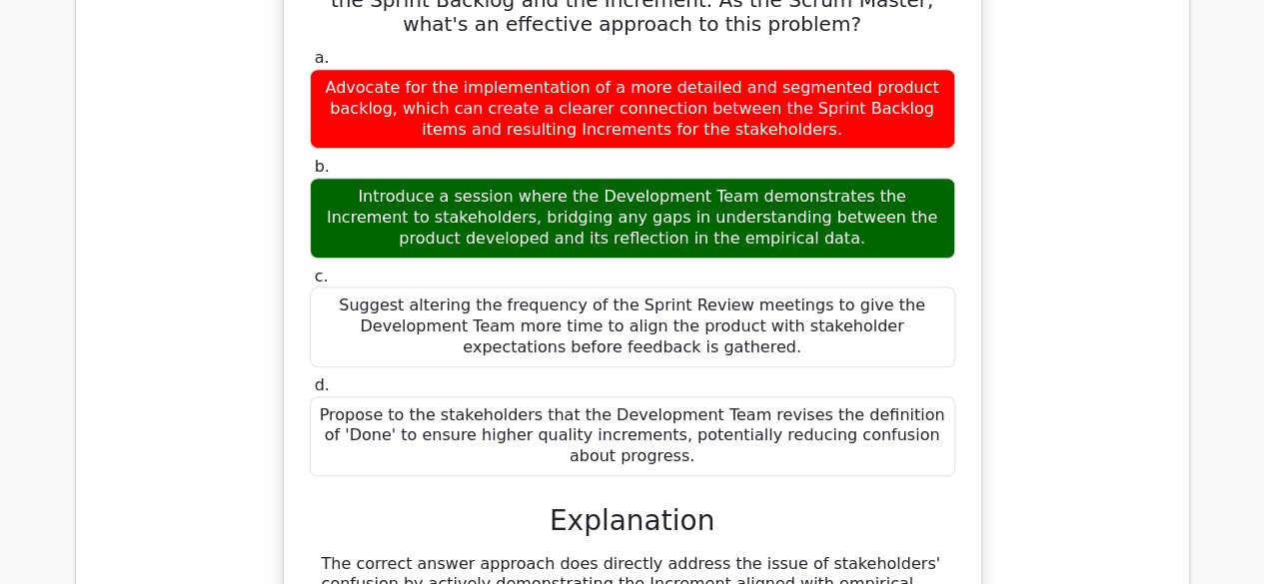
scroll to position [11925, 0]
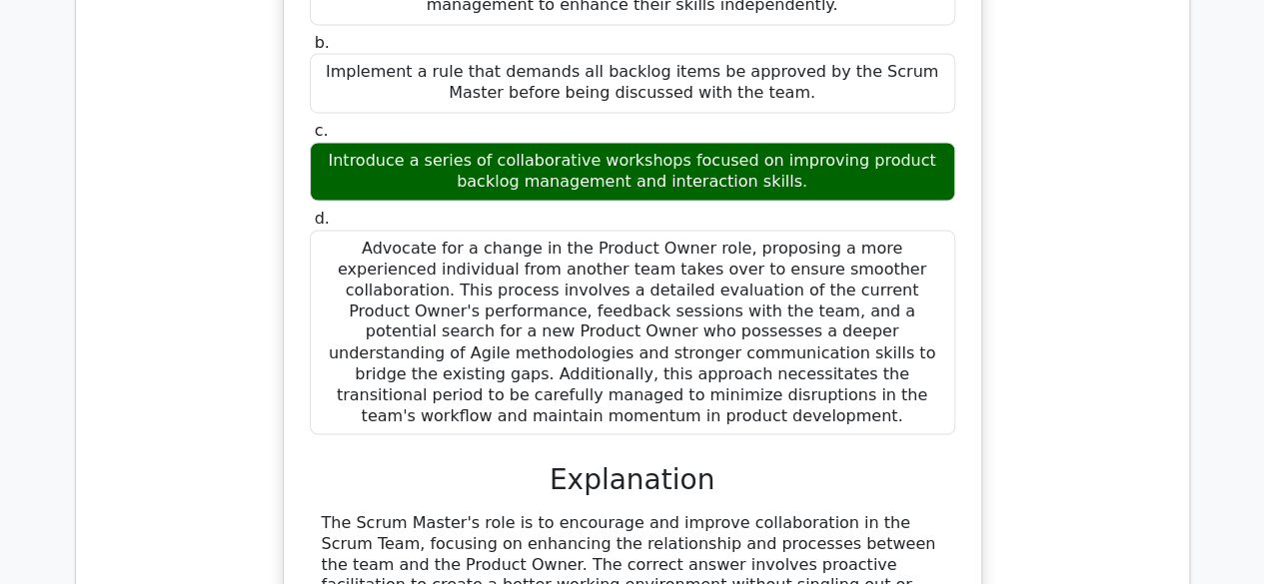
scroll to position [12917, 0]
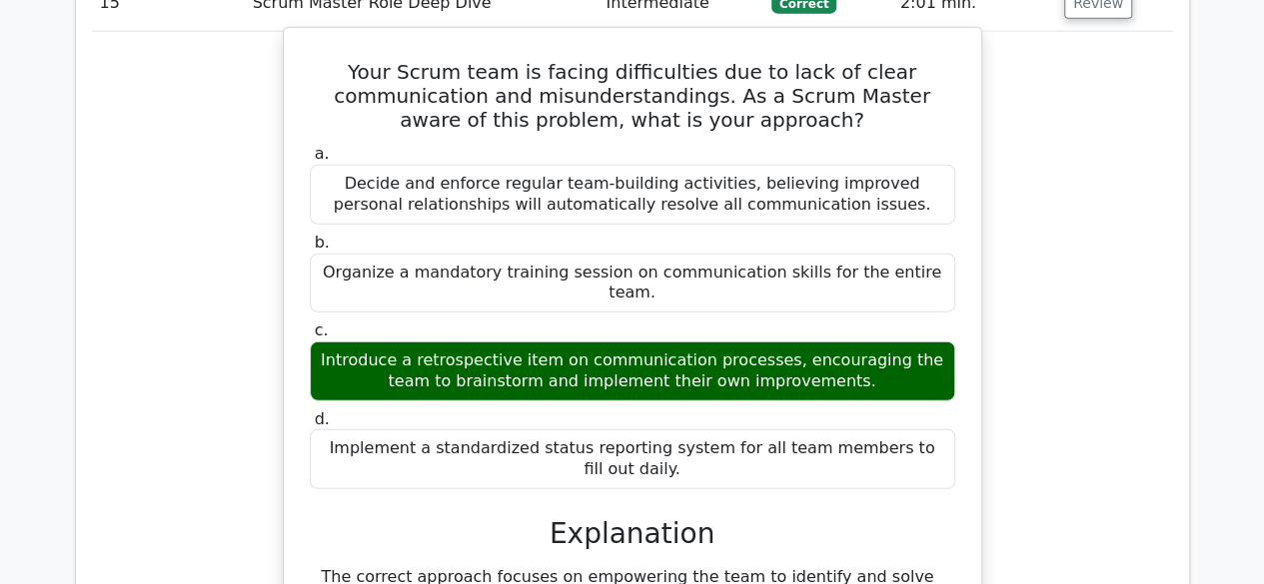
scroll to position [13773, 0]
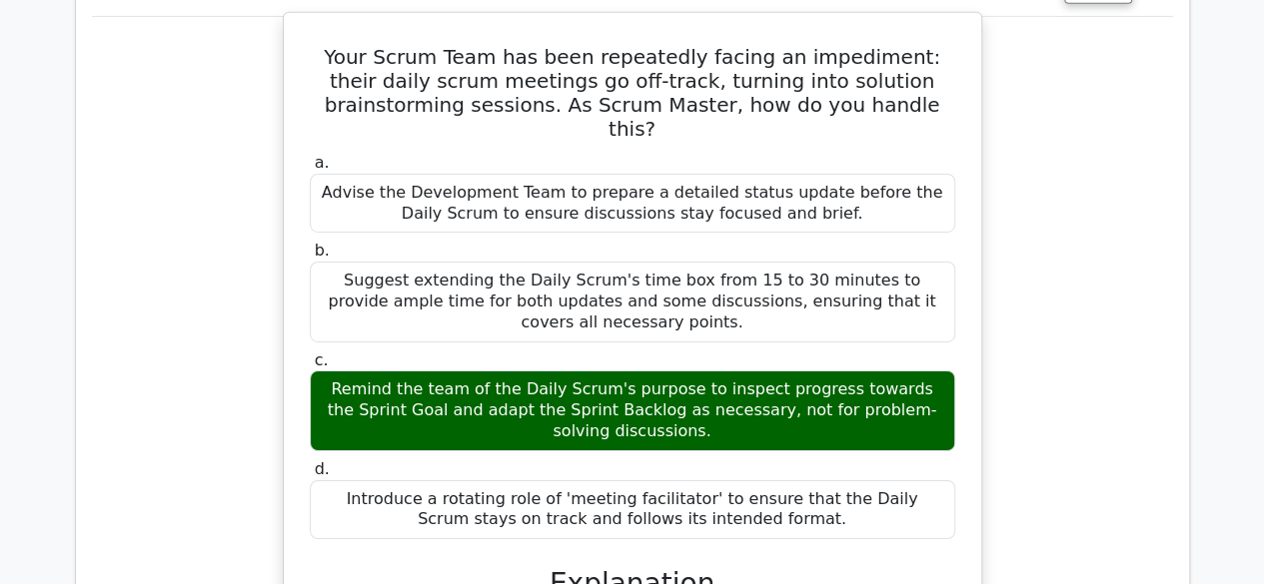
scroll to position [14664, 0]
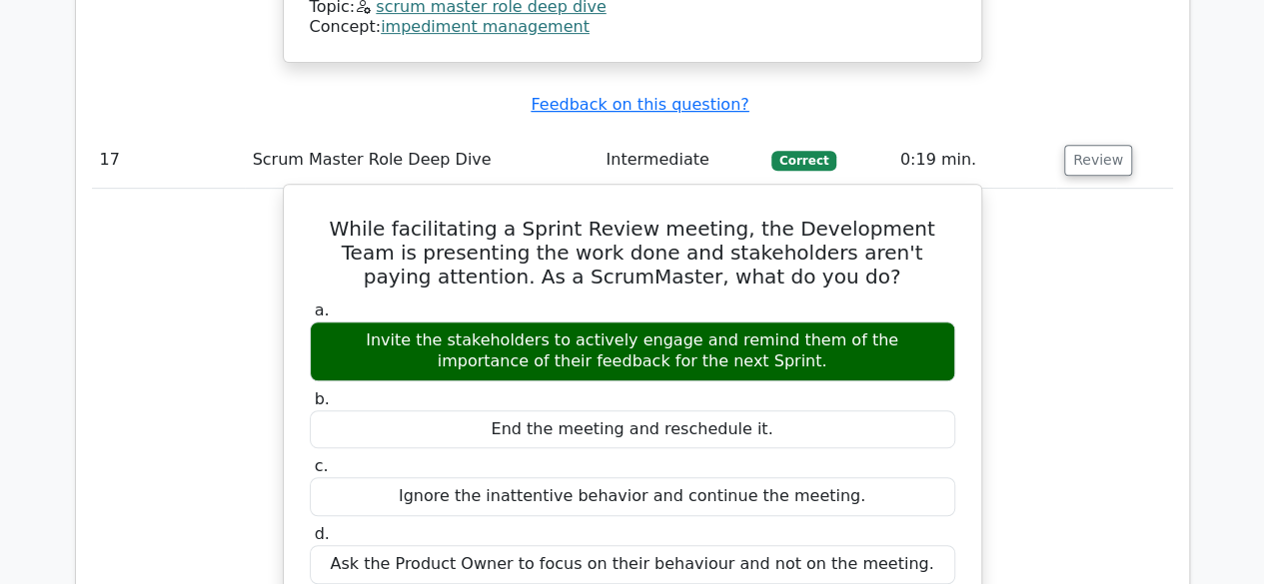
scroll to position [15554, 0]
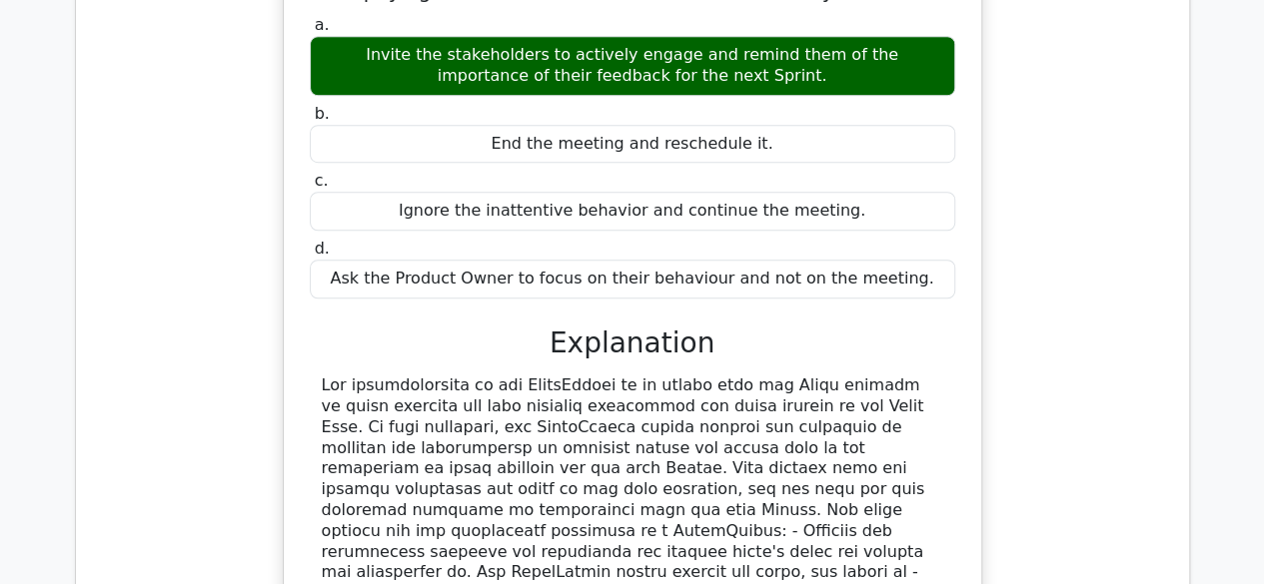
scroll to position [15763, 0]
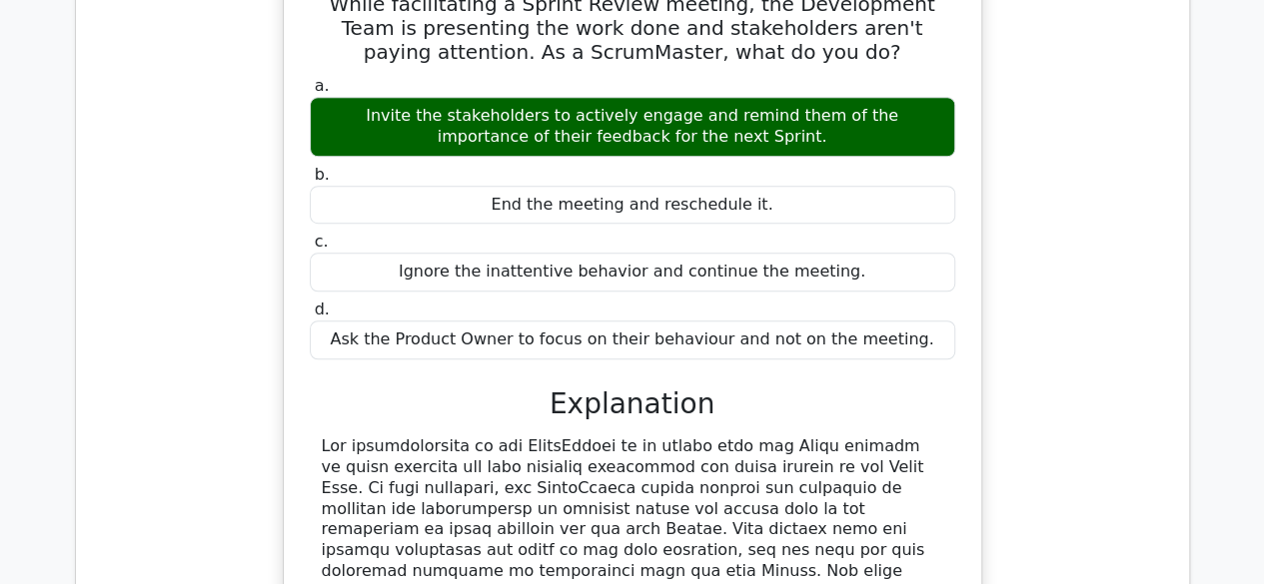
drag, startPoint x: 351, startPoint y: 75, endPoint x: 836, endPoint y: 558, distance: 685.1
copy div "You, as a Scrum Master, observe the team struggling with task estimation during…"
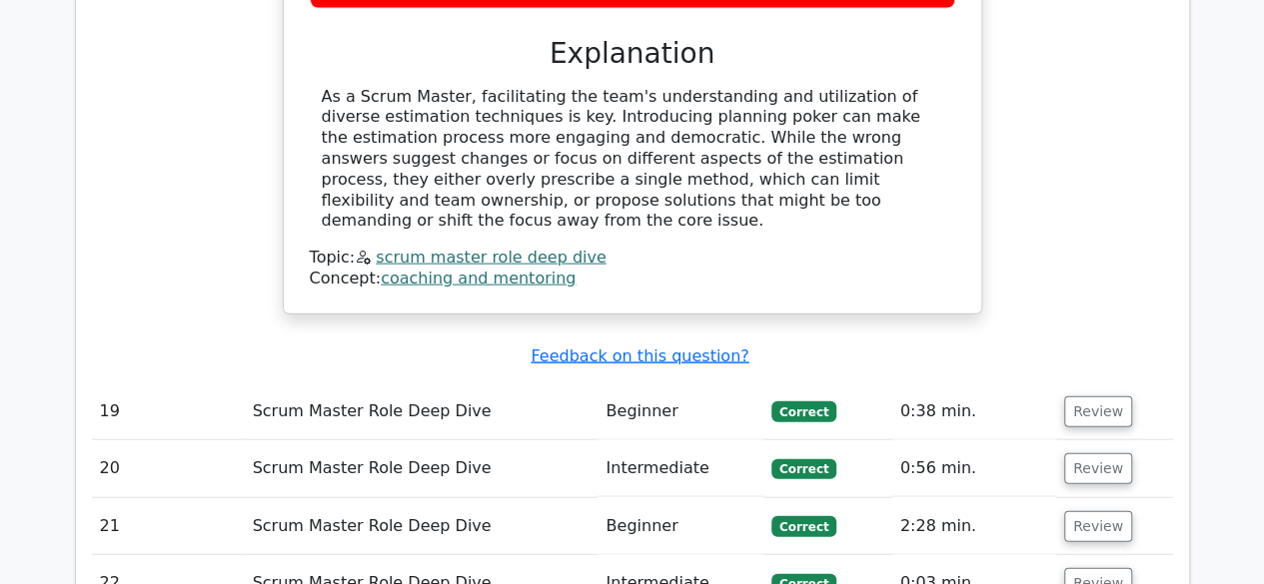
scroll to position [17267, 0]
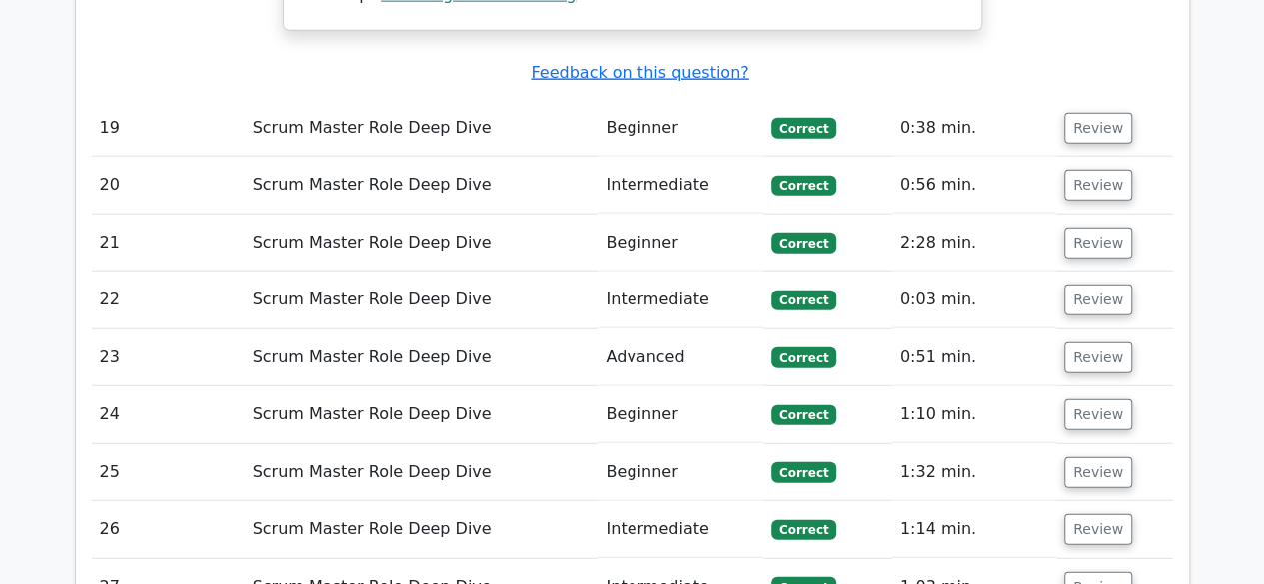
scroll to position [17506, 0]
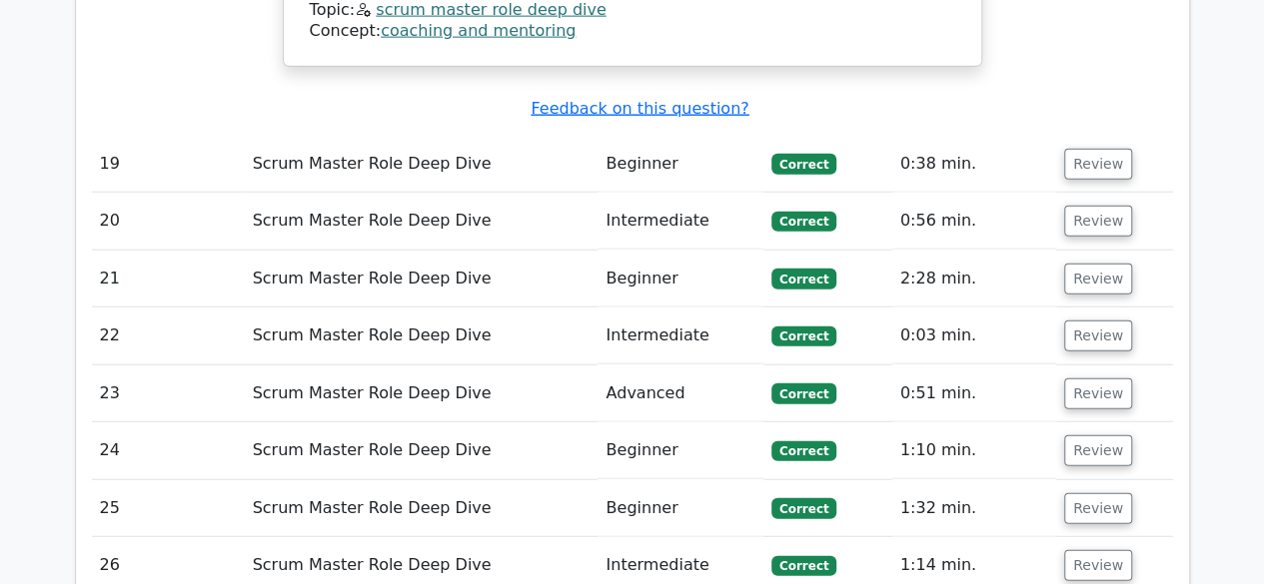
drag, startPoint x: 300, startPoint y: 65, endPoint x: 763, endPoint y: 472, distance: 617.1
copy div "During a Sprint Review meeting, a stakeholder gives a direct critique of a team…"
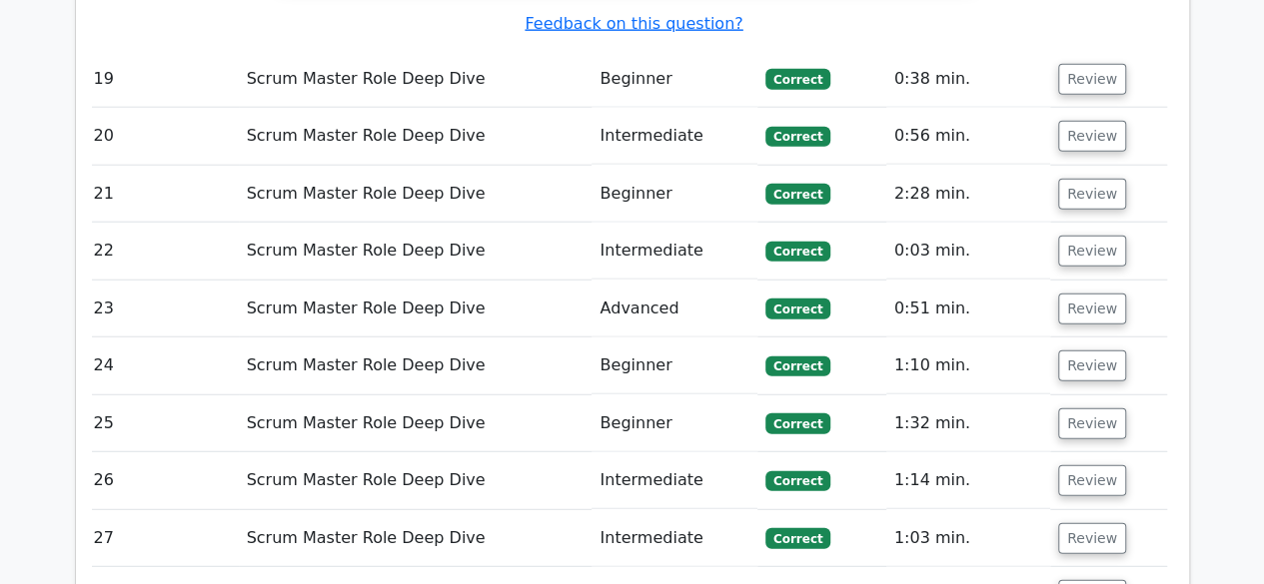
scroll to position [17595, 0]
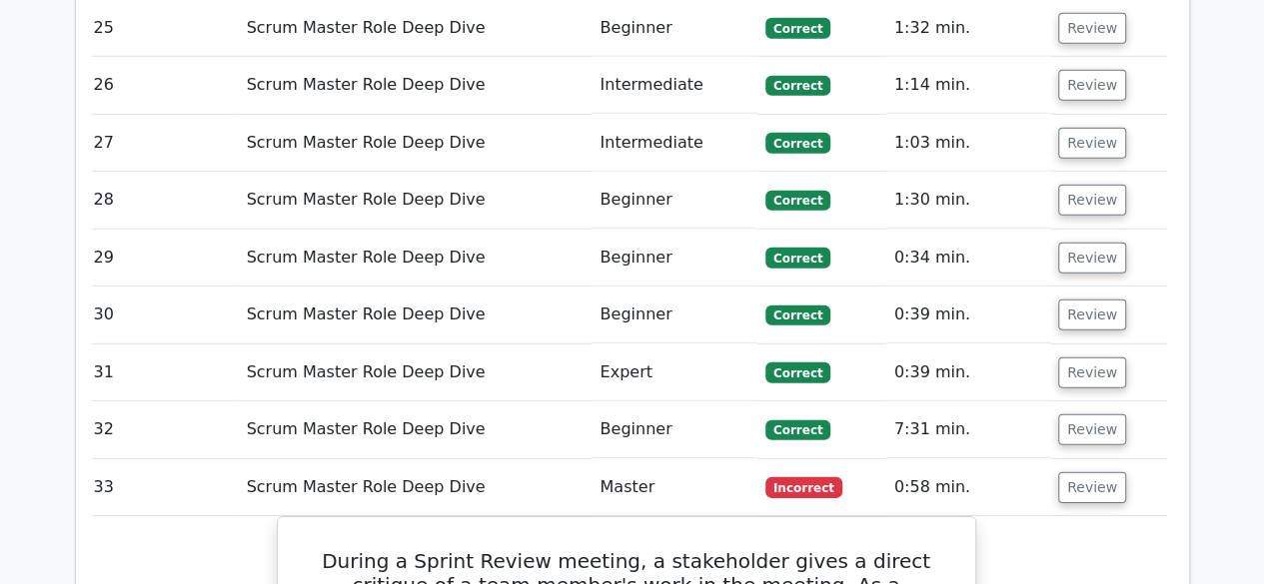
scroll to position [17961, 0]
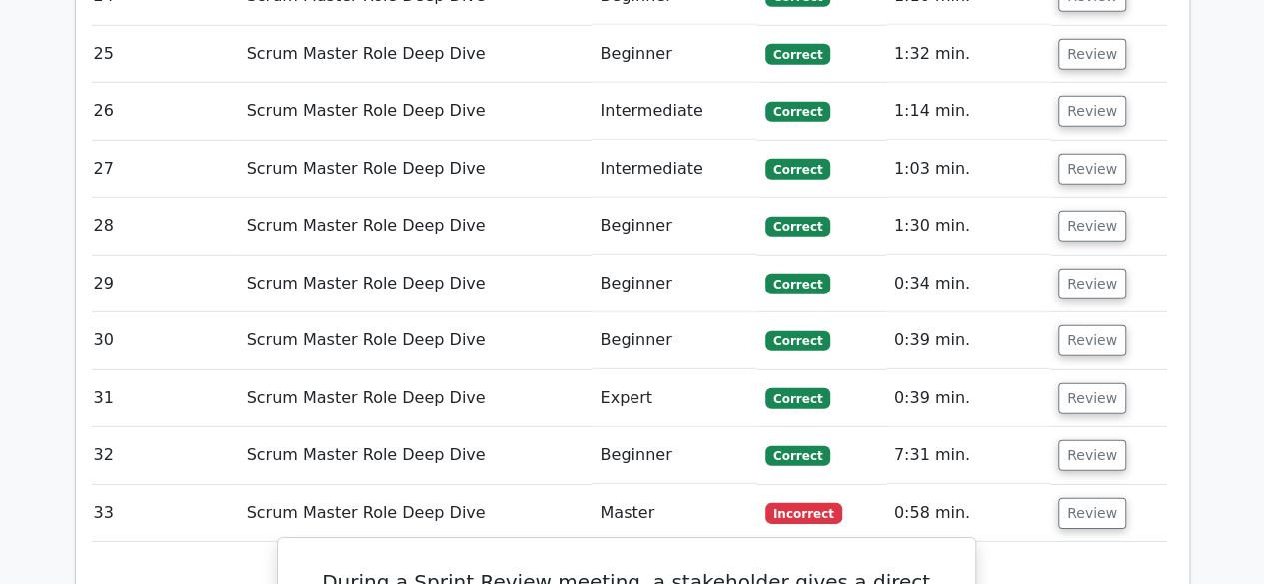
drag, startPoint x: 316, startPoint y: 123, endPoint x: 412, endPoint y: 287, distance: 189.8
copy div "The correct approach is to ensure that feedback, especially critiques on indivi…"
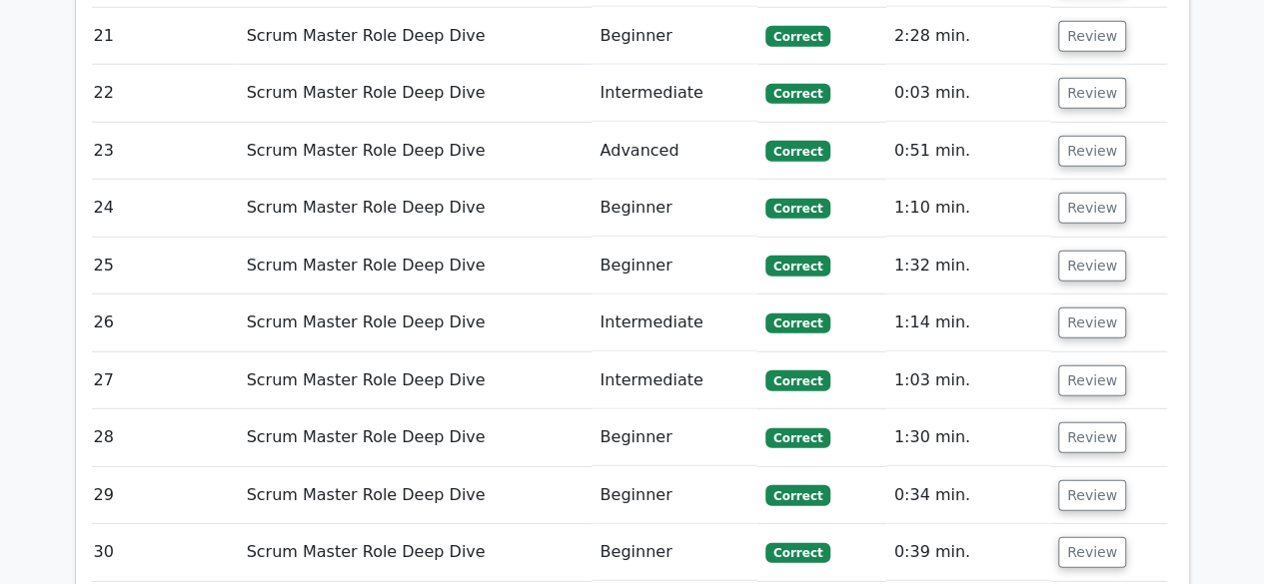
scroll to position [17809, 0]
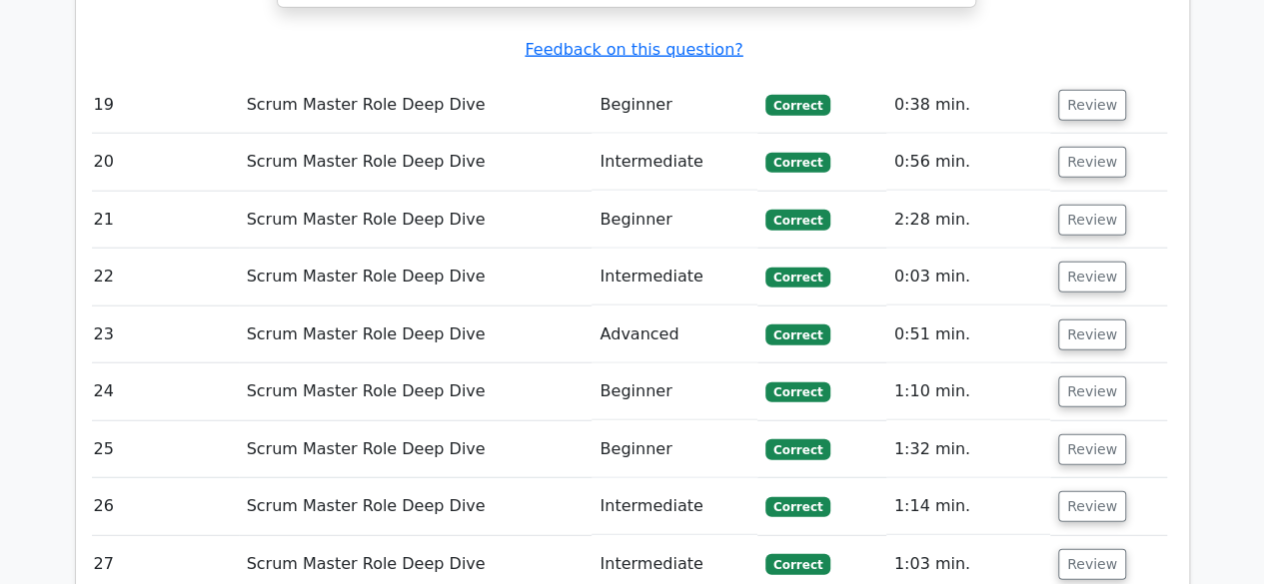
scroll to position [17567, 0]
